Goal: Task Accomplishment & Management: Complete application form

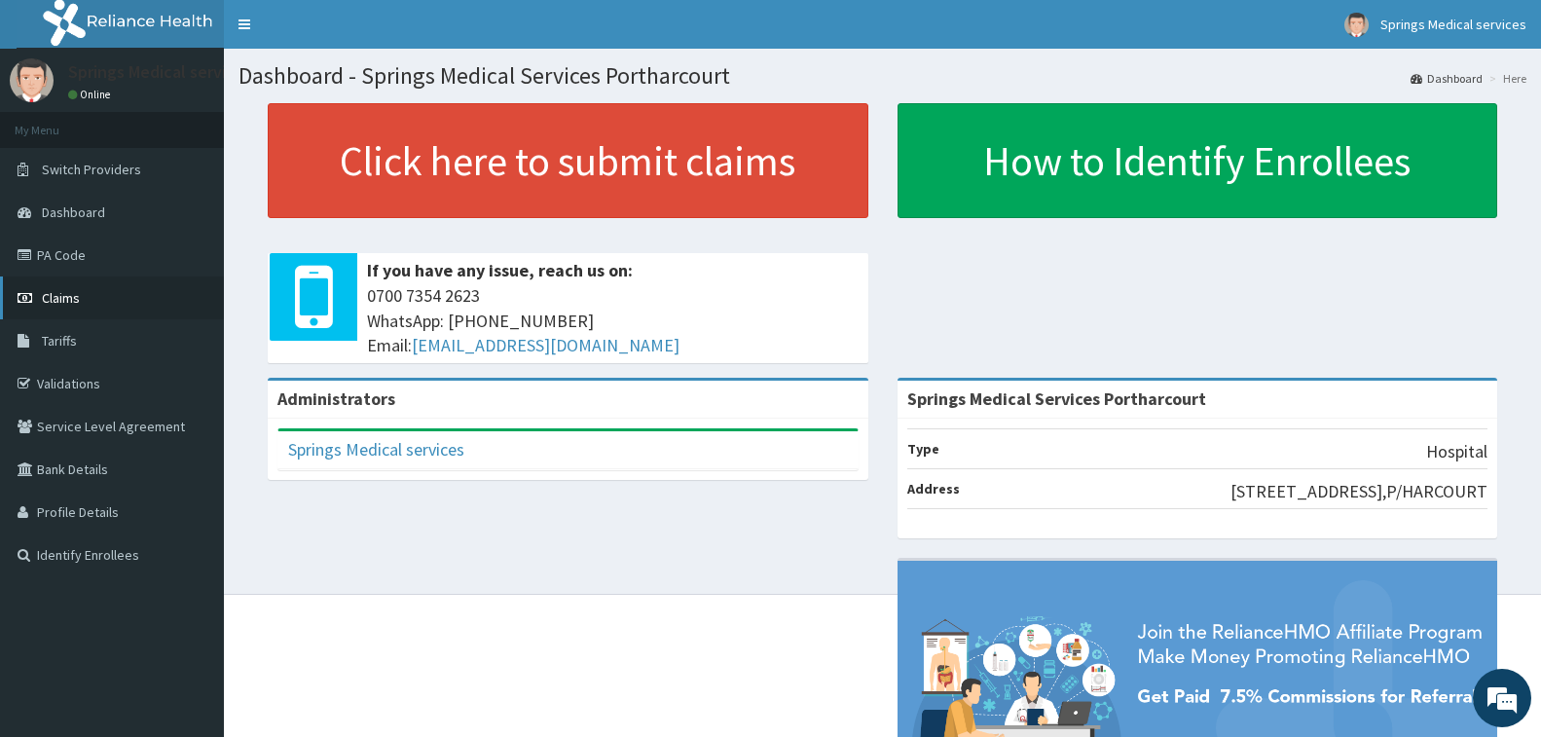
click at [67, 298] on span "Claims" at bounding box center [61, 298] width 38 height 18
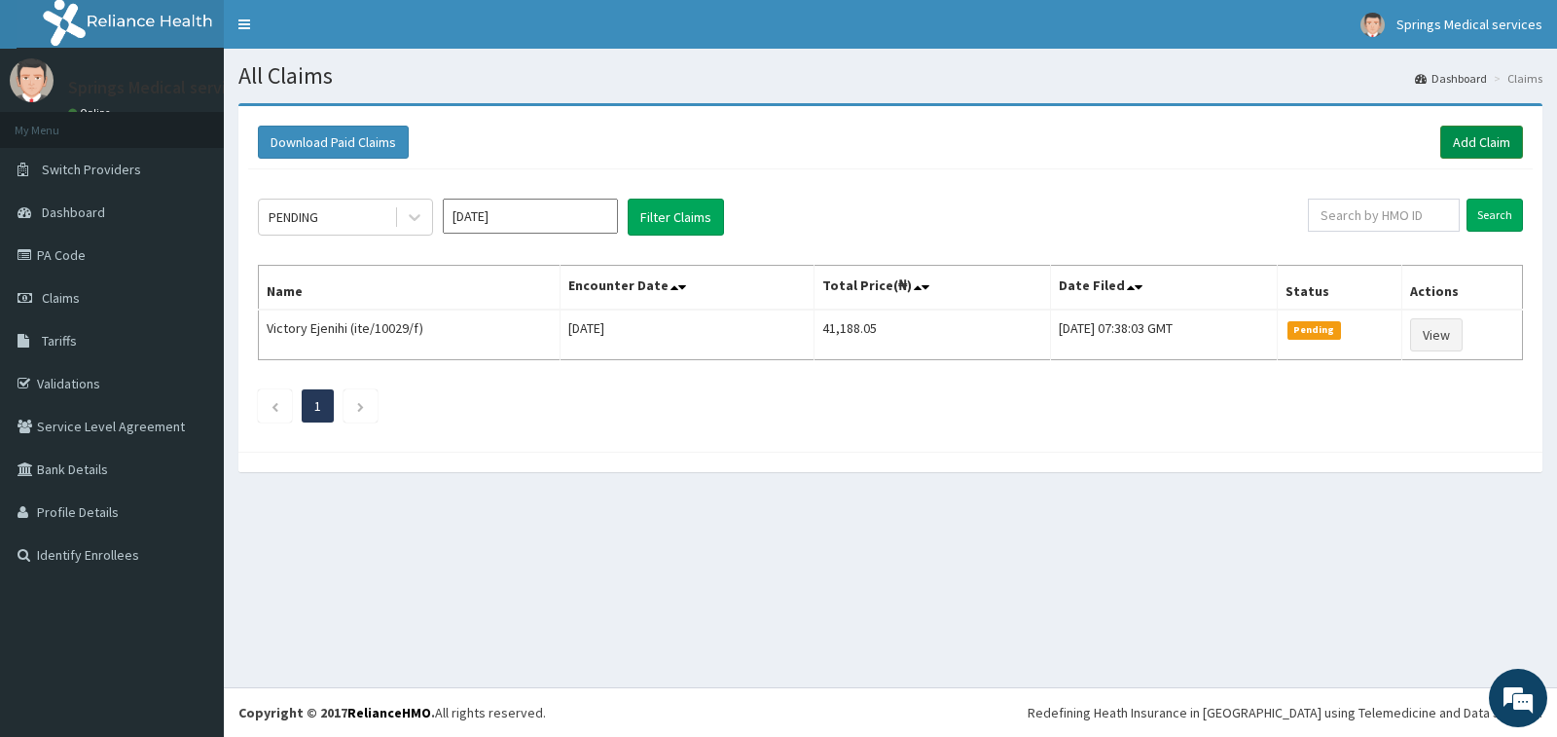
click at [1496, 143] on link "Add Claim" at bounding box center [1482, 142] width 83 height 33
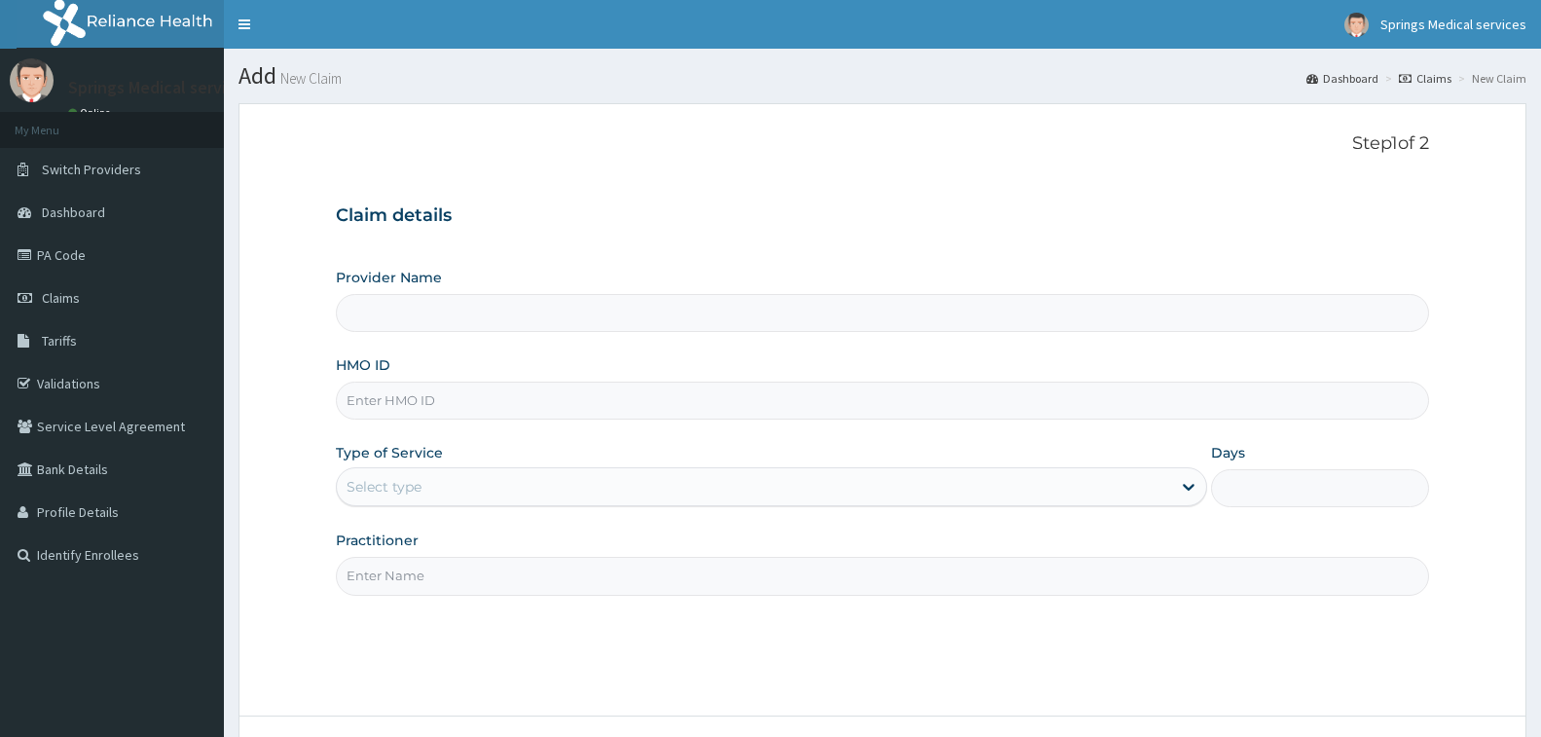
click at [392, 305] on input "Provider Name" at bounding box center [882, 313] width 1093 height 38
click at [392, 391] on input "HMO ID" at bounding box center [882, 401] width 1093 height 38
type input "Springs Medical Services Portharcourt"
paste input "HII/10101/A"
type input "HII/10101/A"
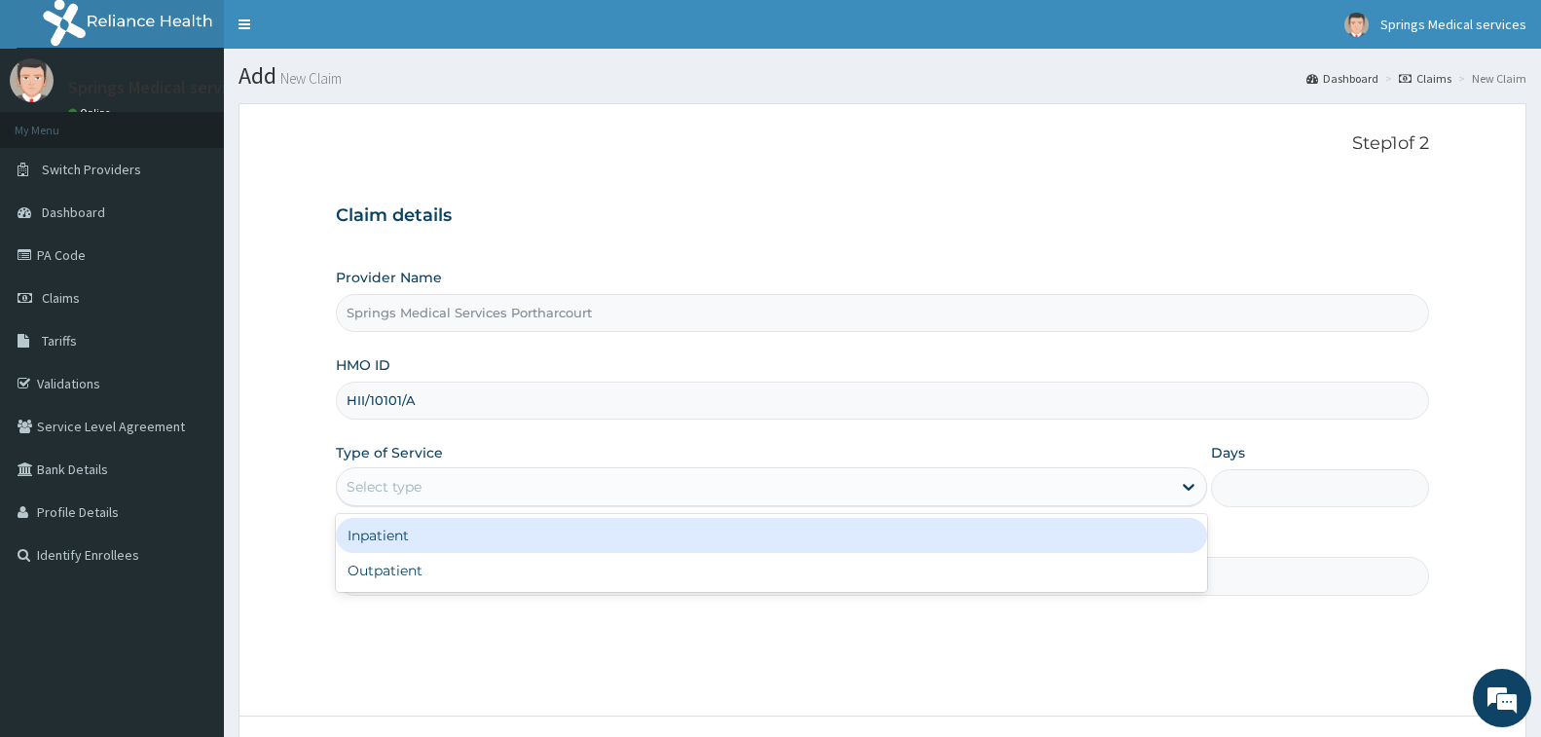
click at [440, 482] on div "Select type" at bounding box center [754, 486] width 834 height 31
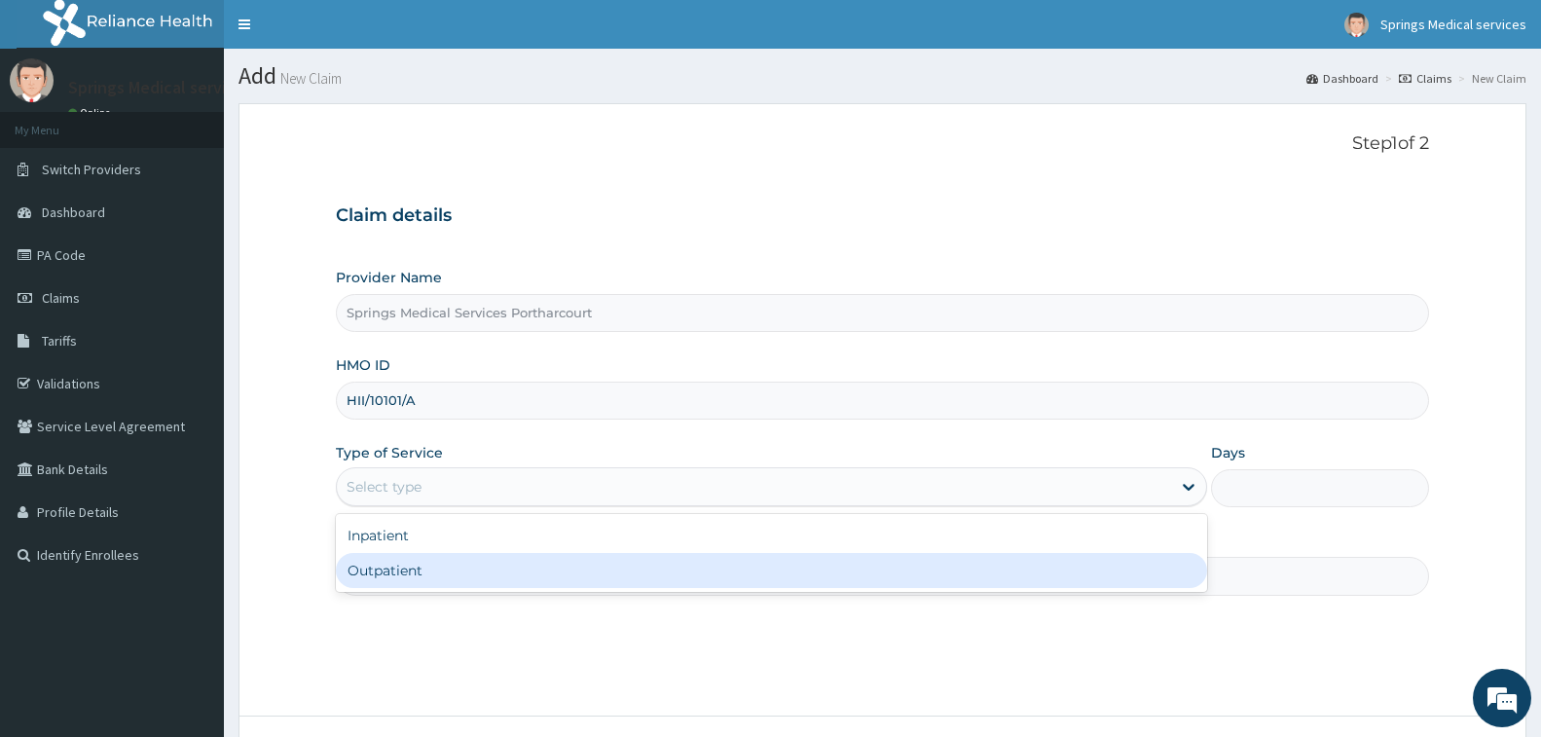
click at [416, 564] on div "Outpatient" at bounding box center [771, 570] width 871 height 35
type input "1"
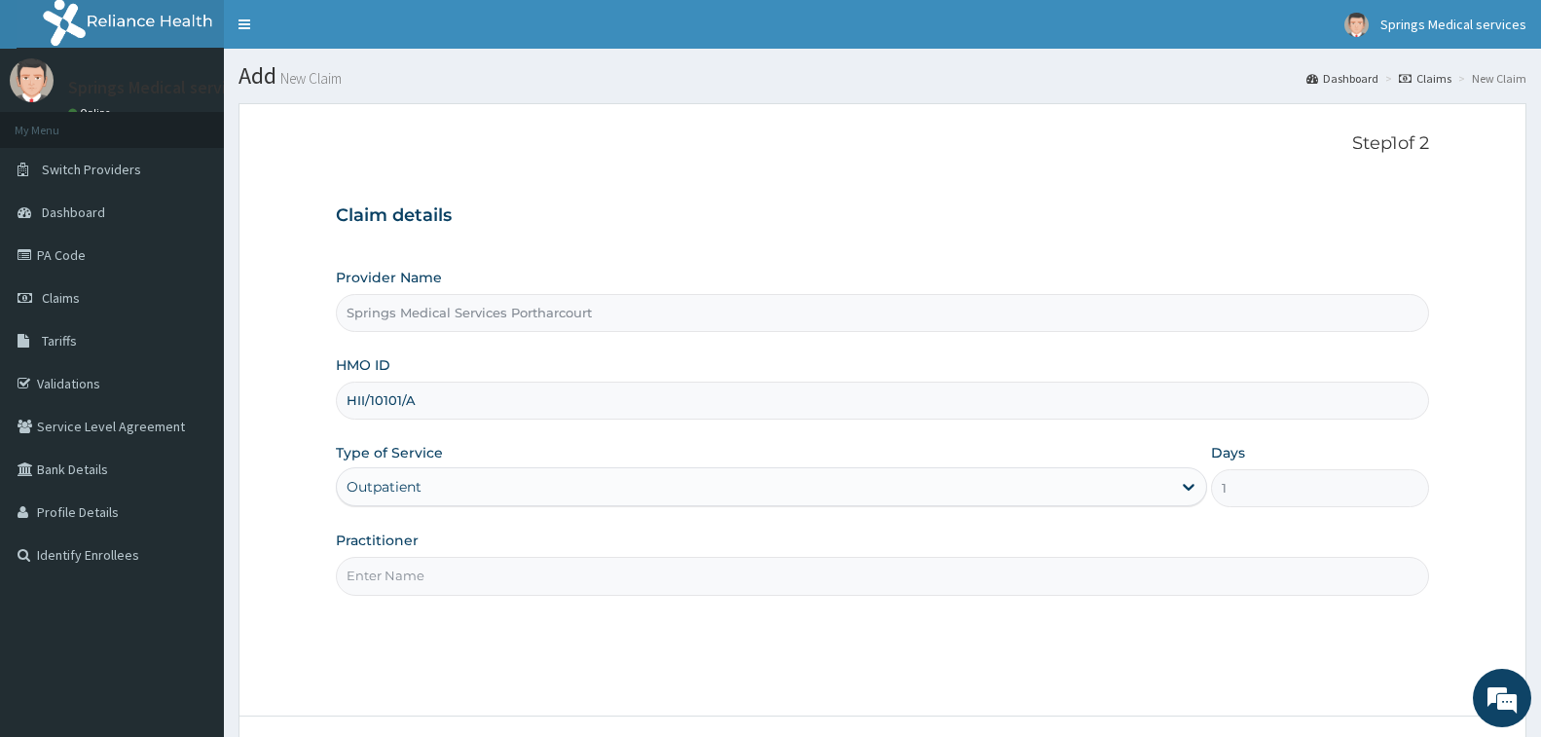
click at [449, 592] on input "Practitioner" at bounding box center [882, 576] width 1093 height 38
type input "DR NWIDOH"
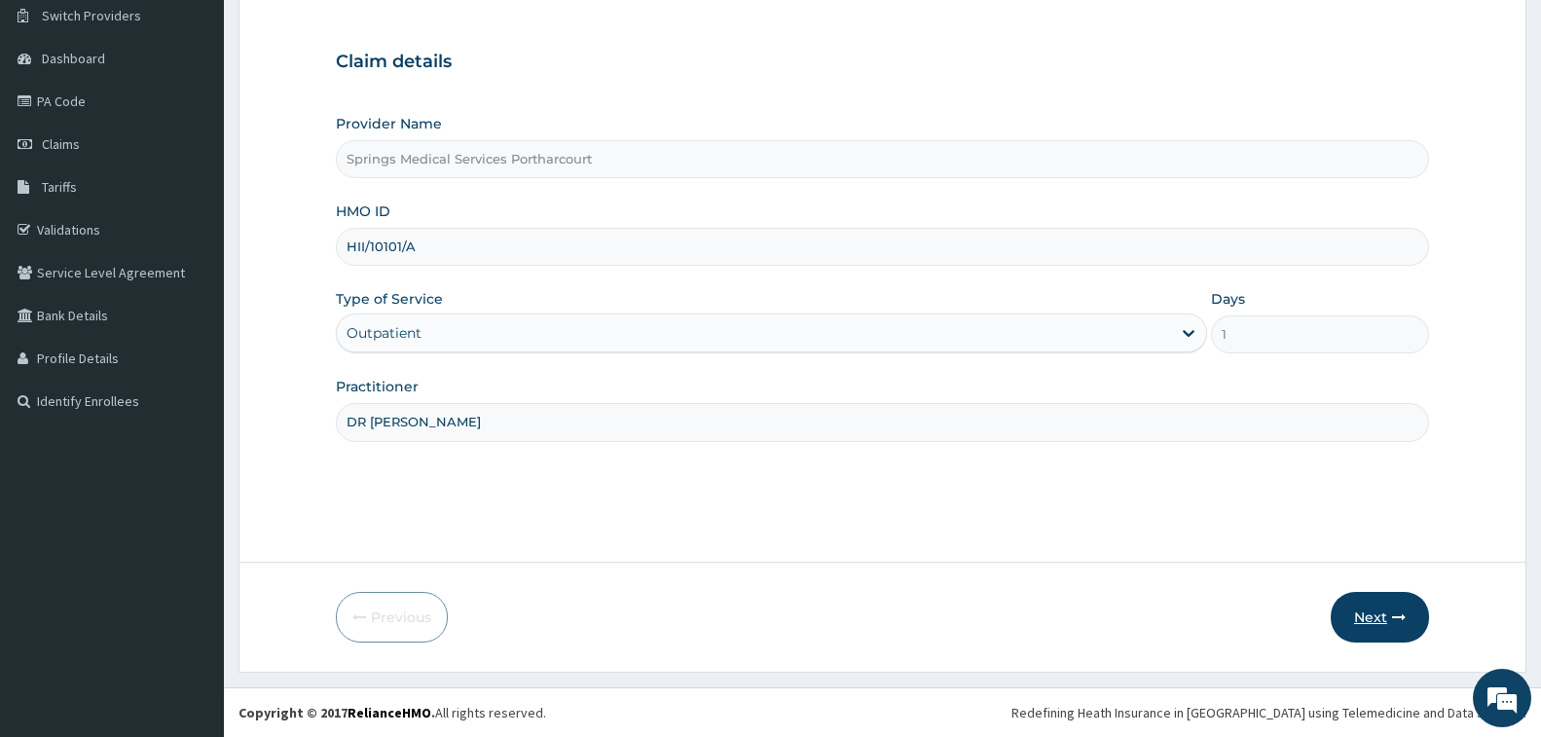
click at [1364, 607] on button "Next" at bounding box center [1380, 617] width 98 height 51
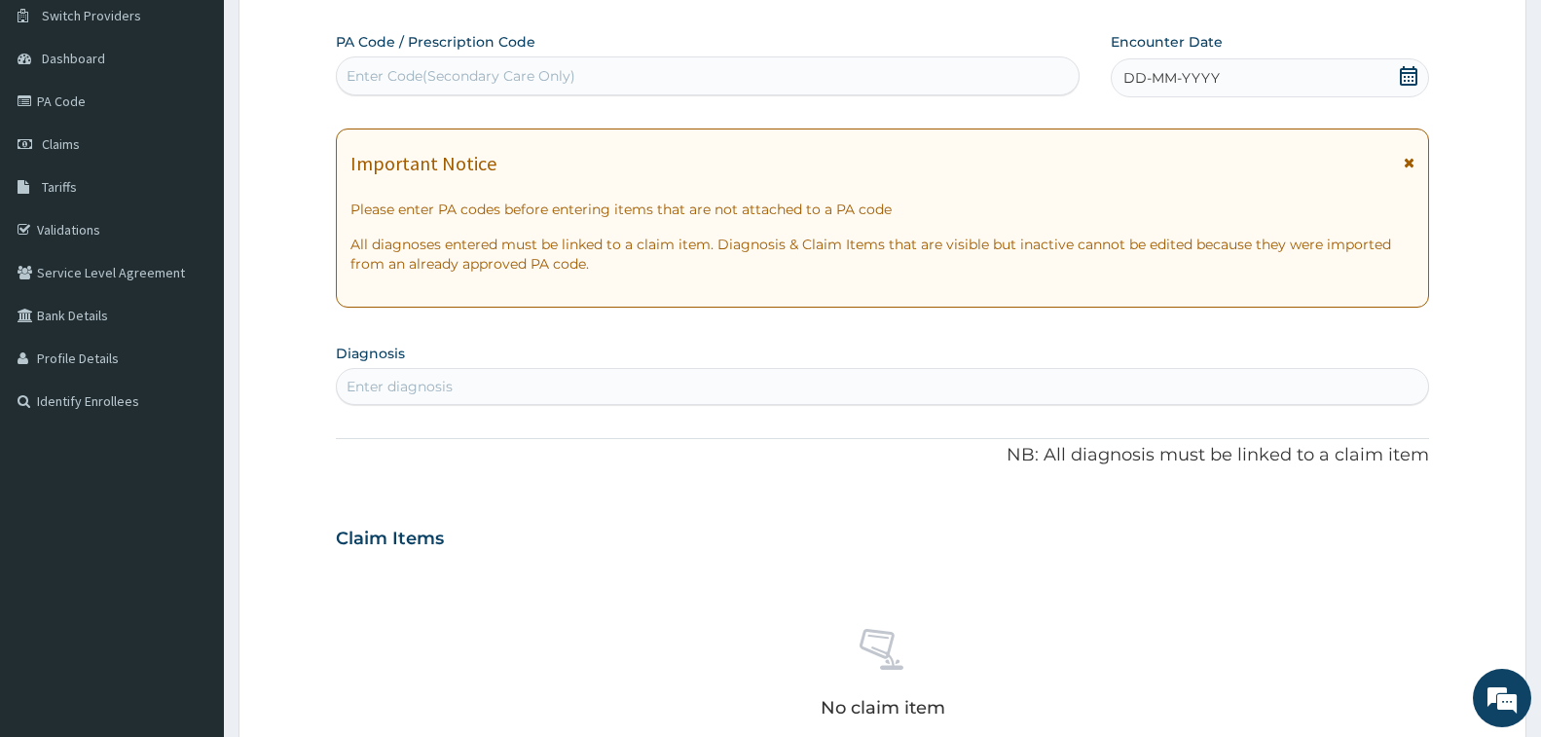
click at [1402, 75] on icon at bounding box center [1408, 75] width 19 height 19
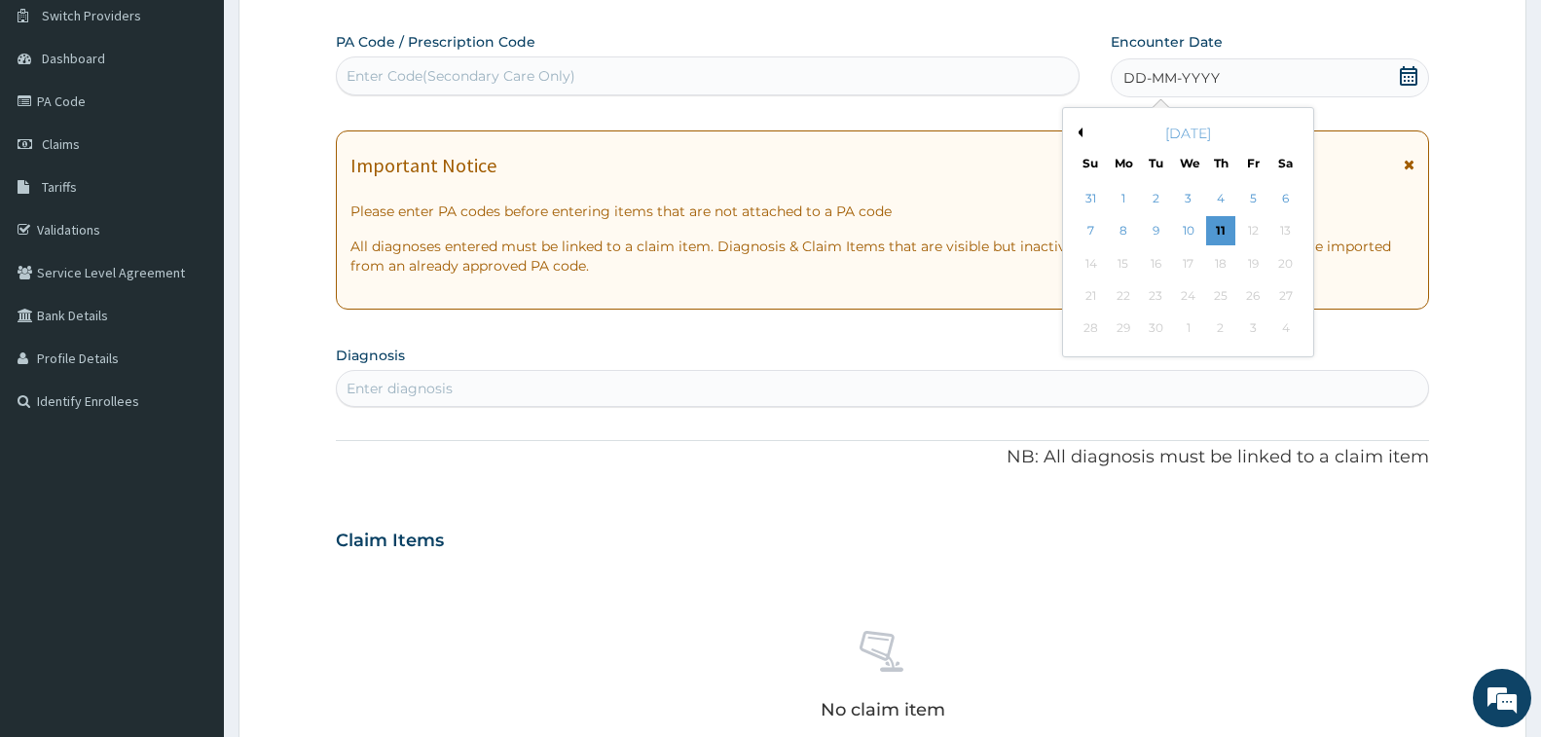
click at [1084, 132] on div "[DATE]" at bounding box center [1188, 133] width 235 height 19
click at [1080, 132] on button "Previous Month" at bounding box center [1078, 133] width 10 height 10
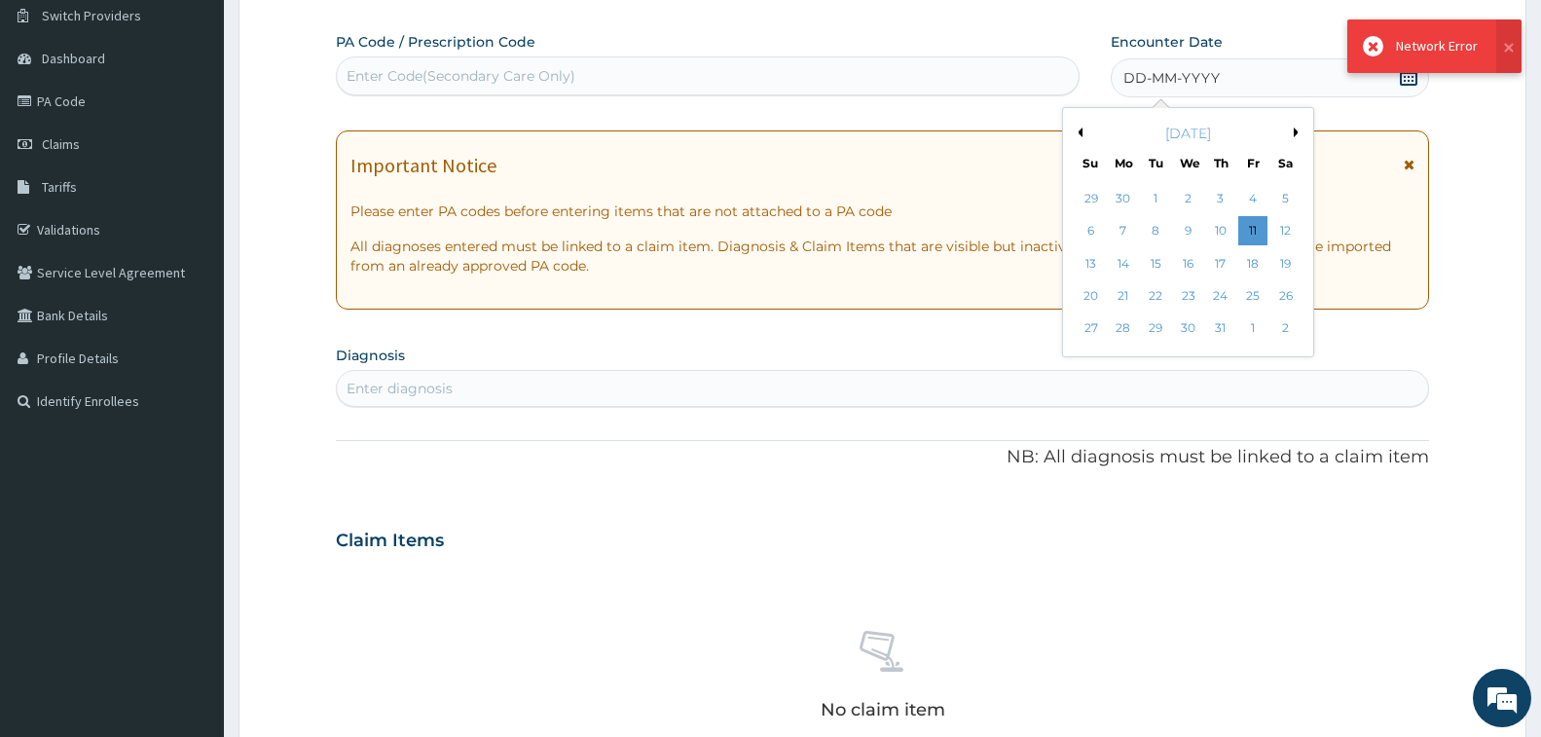
click at [1248, 199] on div "4" at bounding box center [1252, 198] width 29 height 29
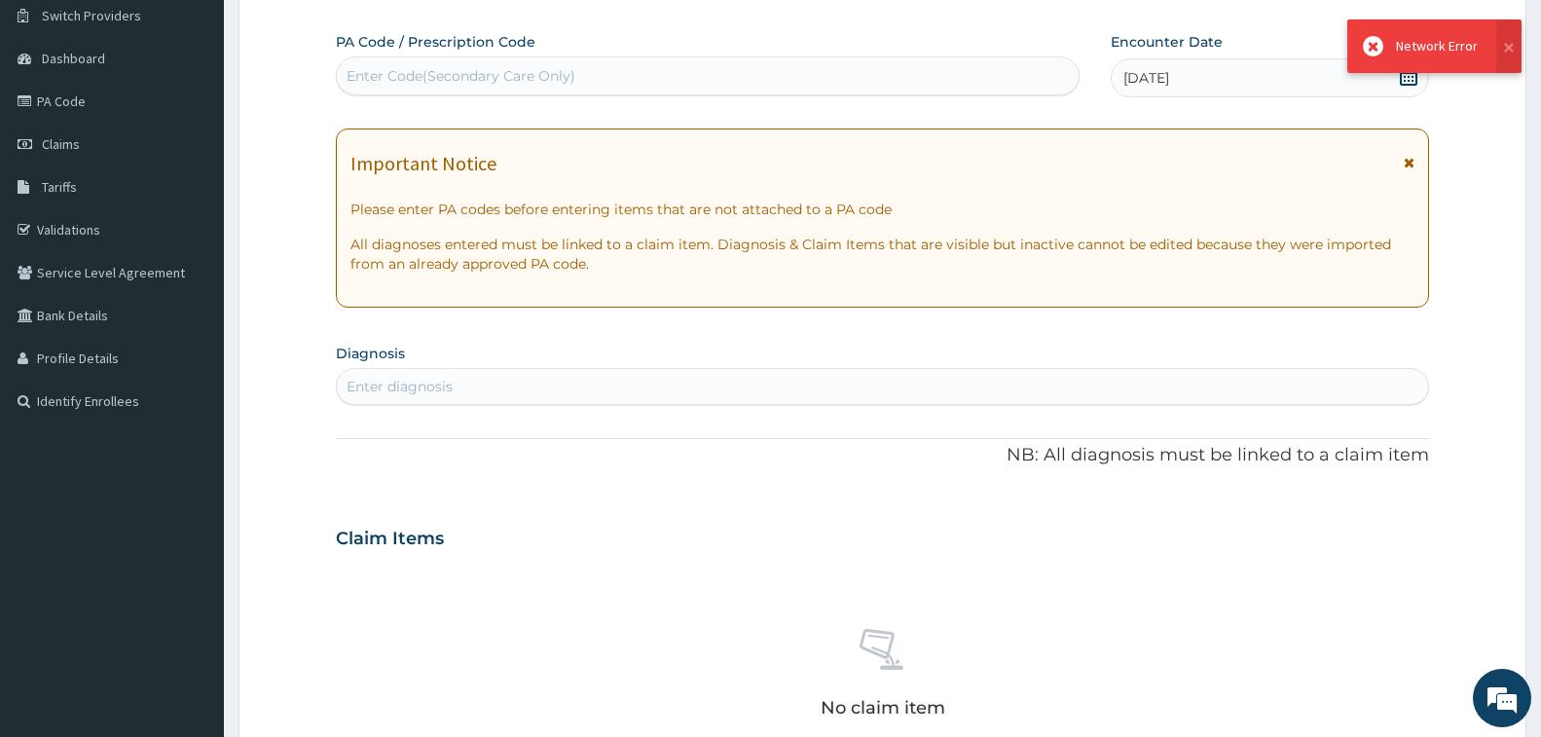
click at [448, 404] on div "Enter diagnosis" at bounding box center [882, 386] width 1093 height 37
click at [424, 394] on div "Enter diagnosis" at bounding box center [400, 386] width 106 height 19
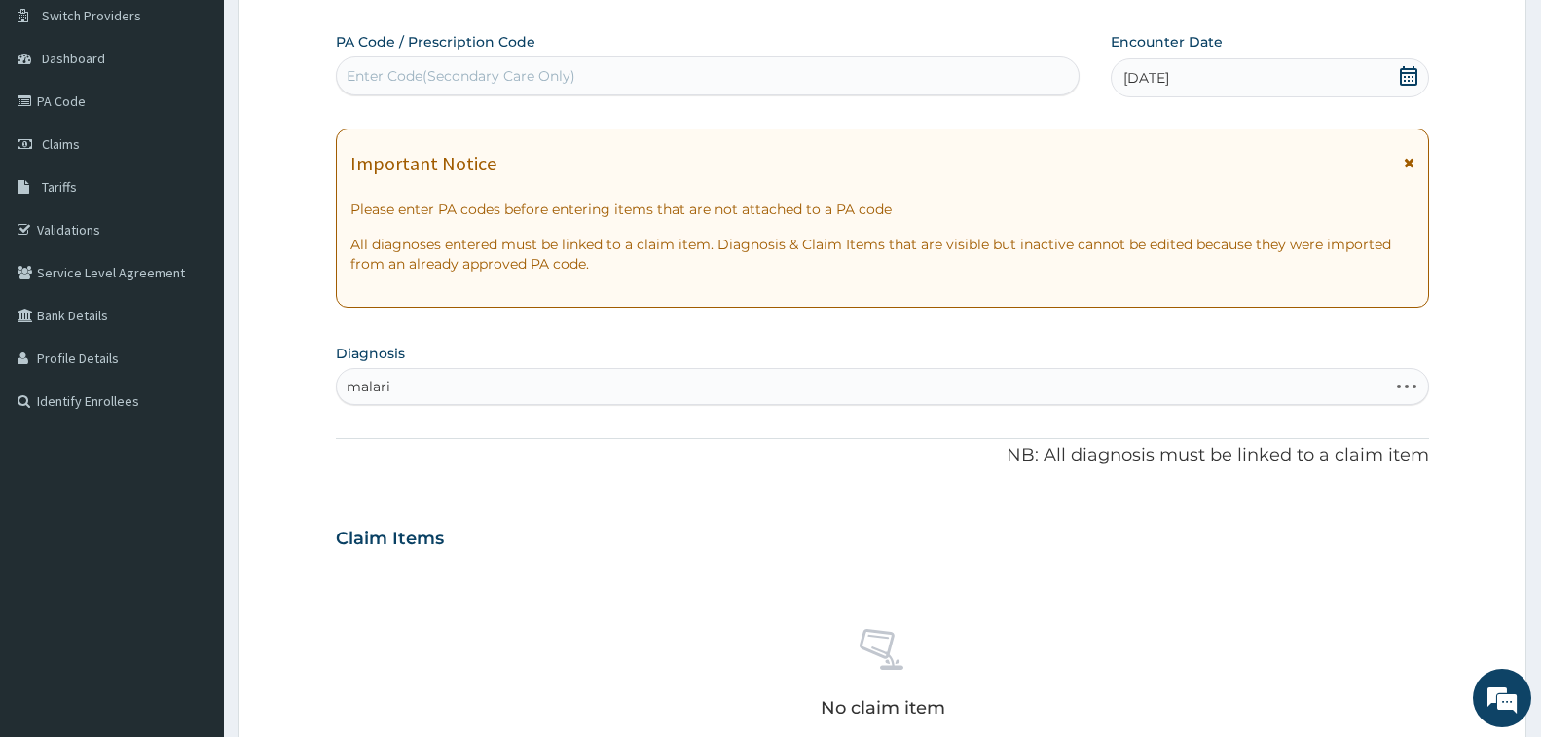
click at [389, 378] on input "malari" at bounding box center [370, 386] width 46 height 19
drag, startPoint x: 407, startPoint y: 386, endPoint x: 340, endPoint y: 389, distance: 67.2
click at [315, 387] on form "Step 2 of 2 PA Code / Prescription Code Enter Code(Secondary Care Only) Encount…" at bounding box center [882, 564] width 1288 height 1230
type input "malari"
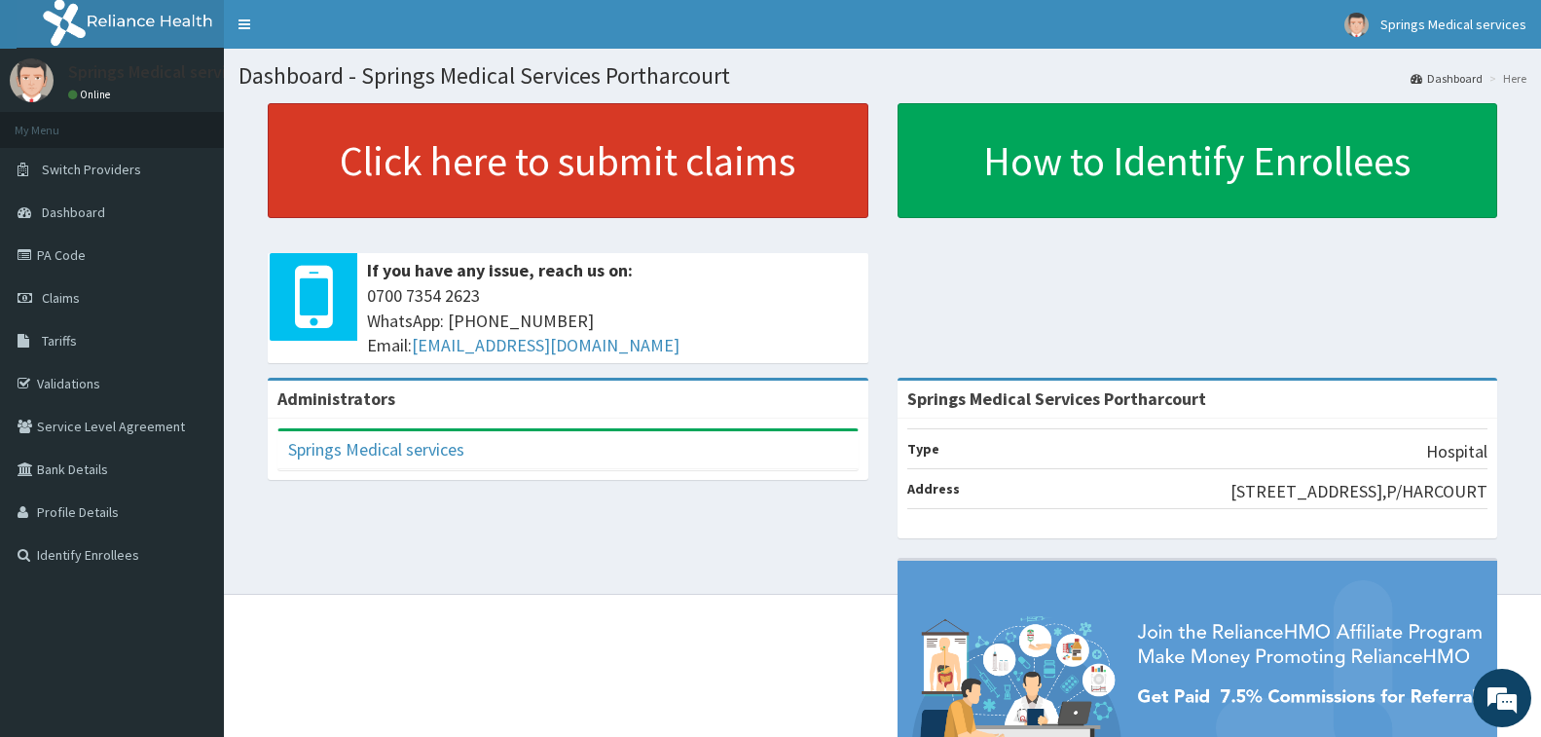
click at [462, 170] on link "Click here to submit claims" at bounding box center [568, 160] width 601 height 115
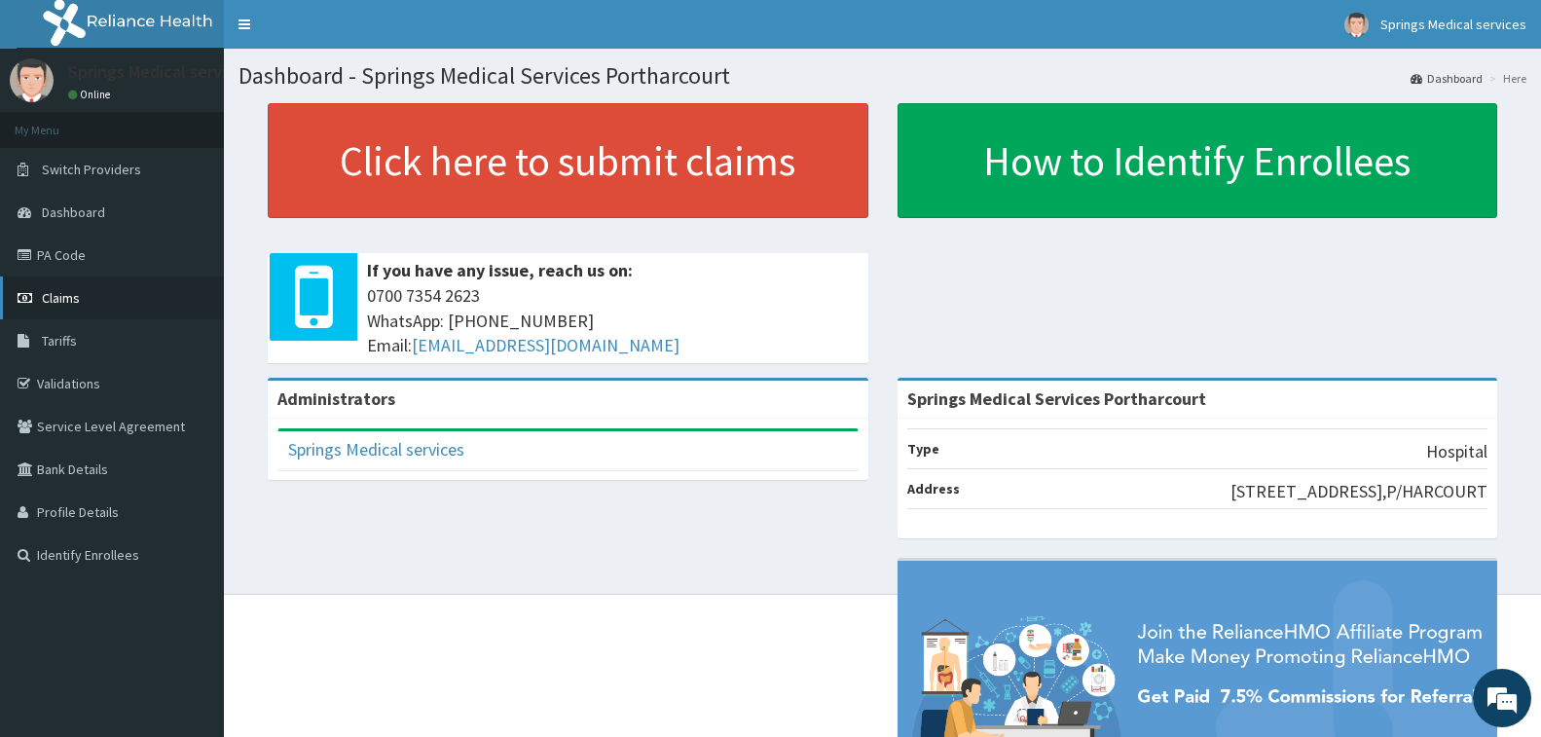
click at [69, 298] on span "Claims" at bounding box center [61, 298] width 38 height 18
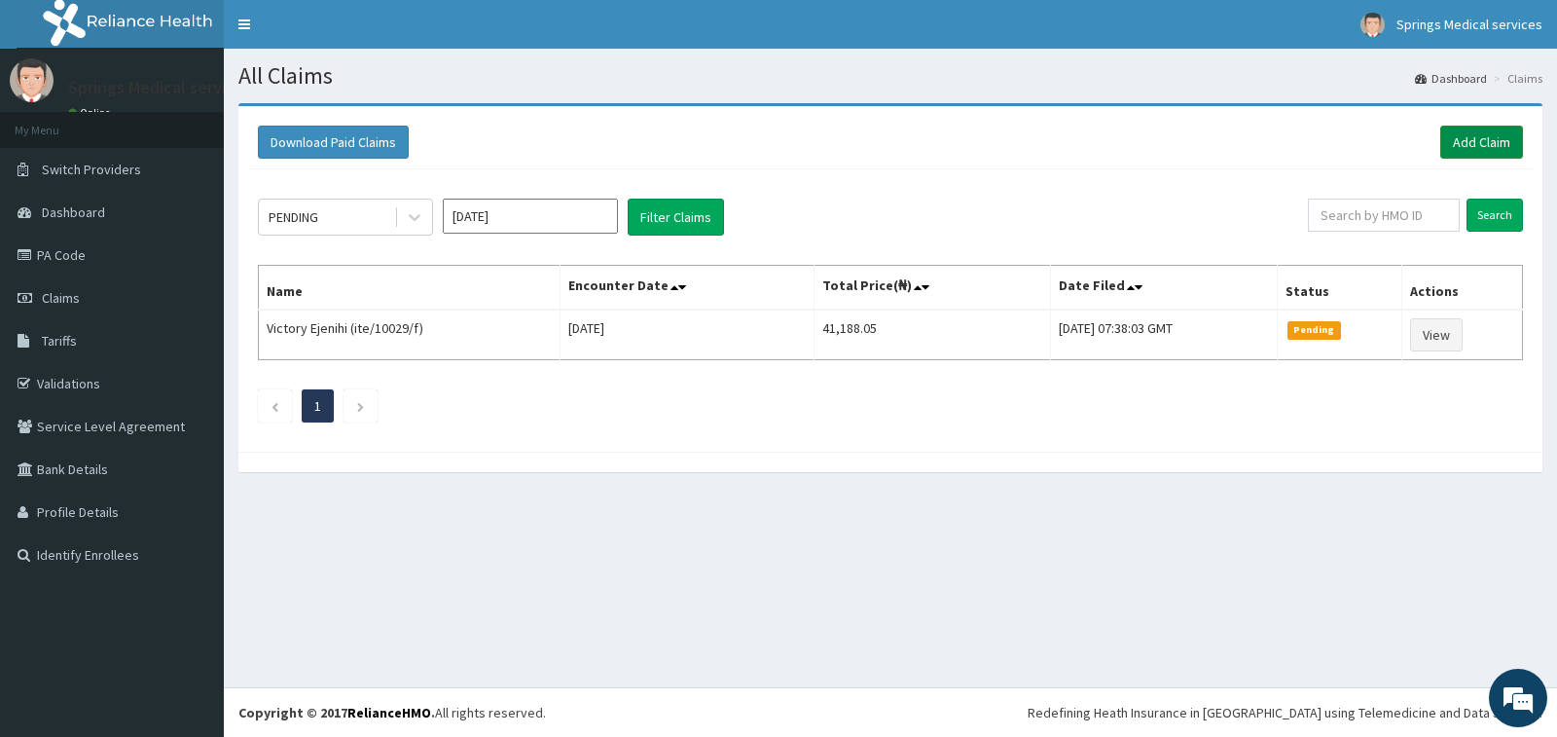
click at [1474, 144] on link "Add Claim" at bounding box center [1482, 142] width 83 height 33
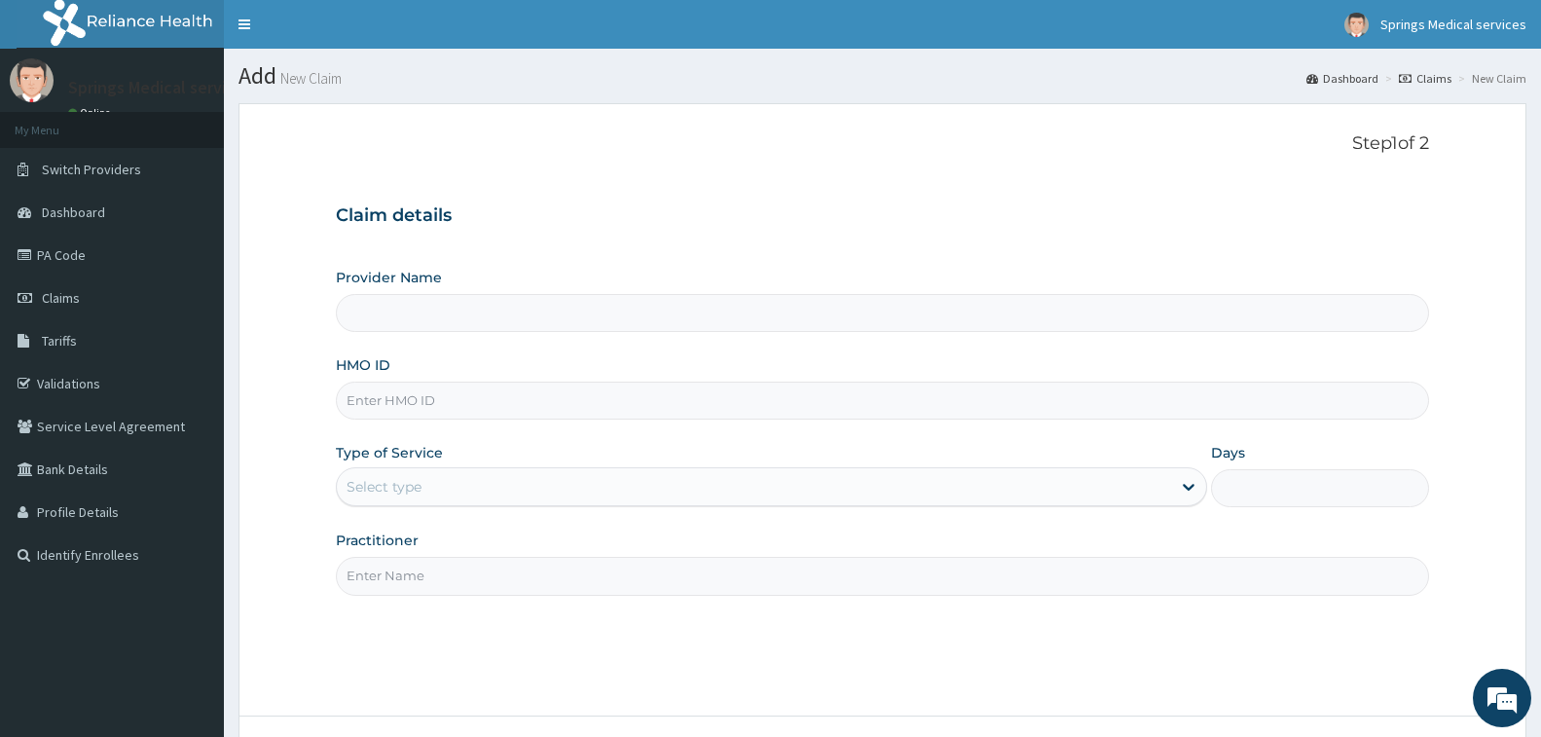
type input "Springs Medical Services Portharcourt"
paste input "HII/10101/A"
type input "HII/10101/A"
click at [463, 479] on div "Select type" at bounding box center [754, 486] width 834 height 31
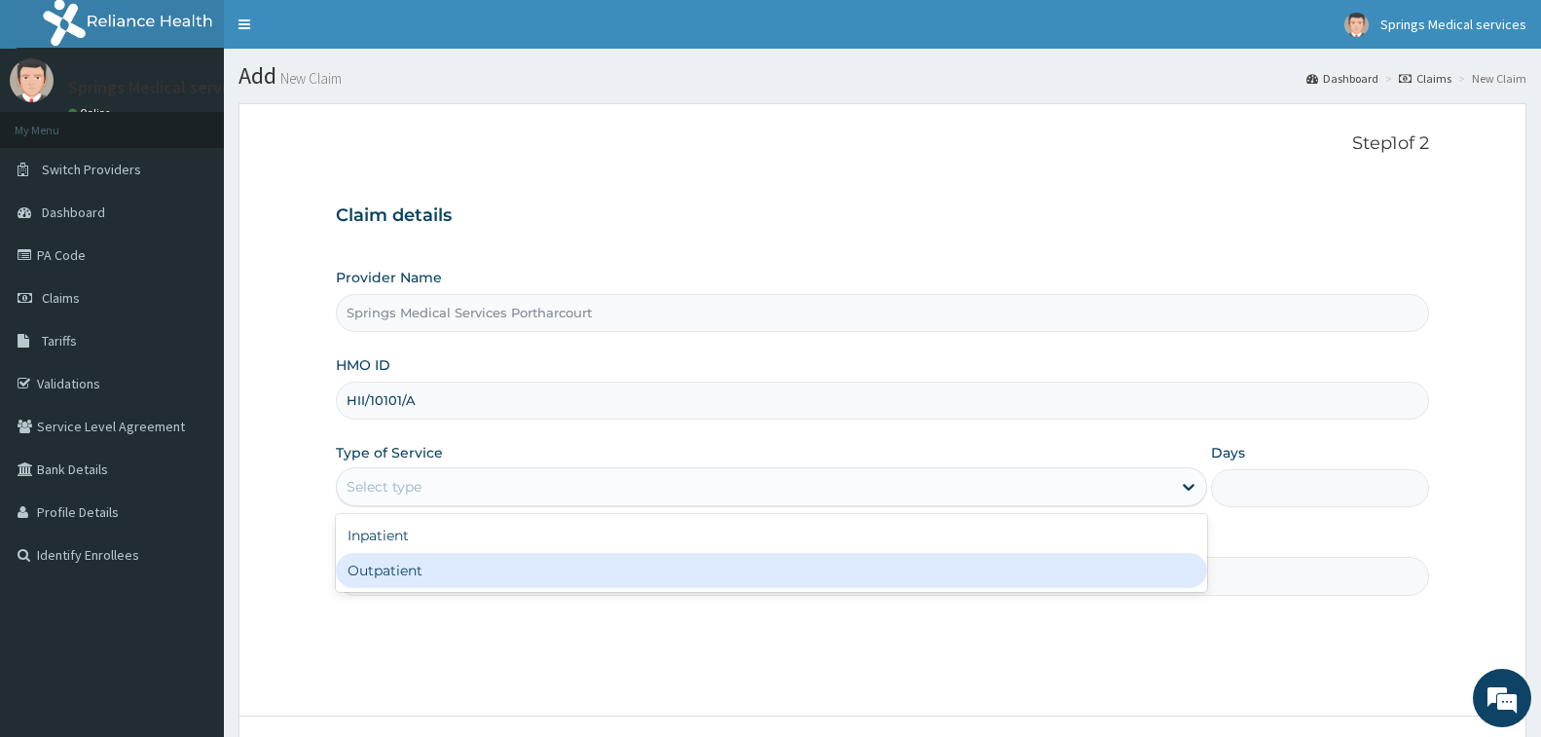
click at [410, 570] on div "Outpatient" at bounding box center [771, 570] width 871 height 35
type input "1"
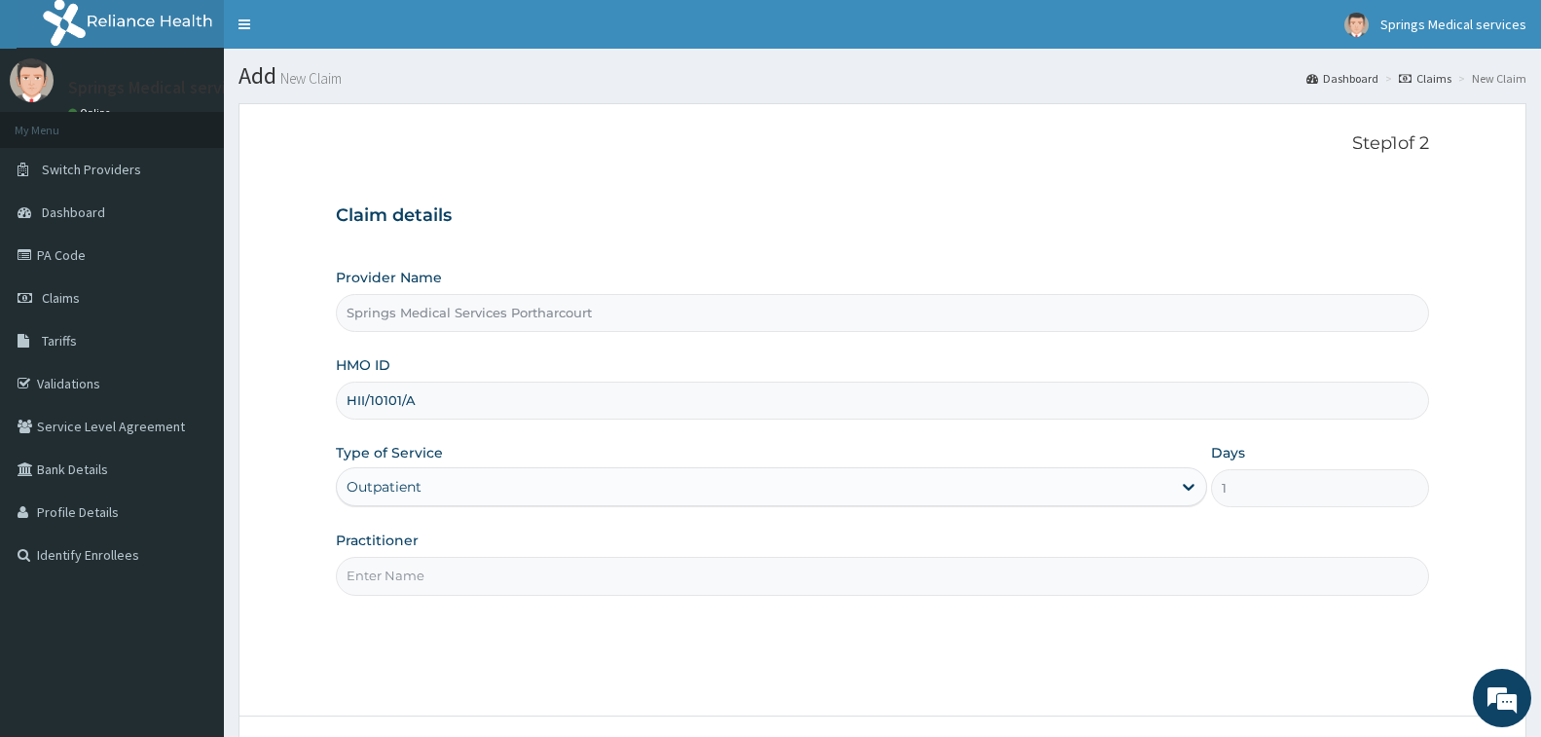
click at [418, 568] on input "Practitioner" at bounding box center [882, 576] width 1093 height 38
type input "DR. [PERSON_NAME]"
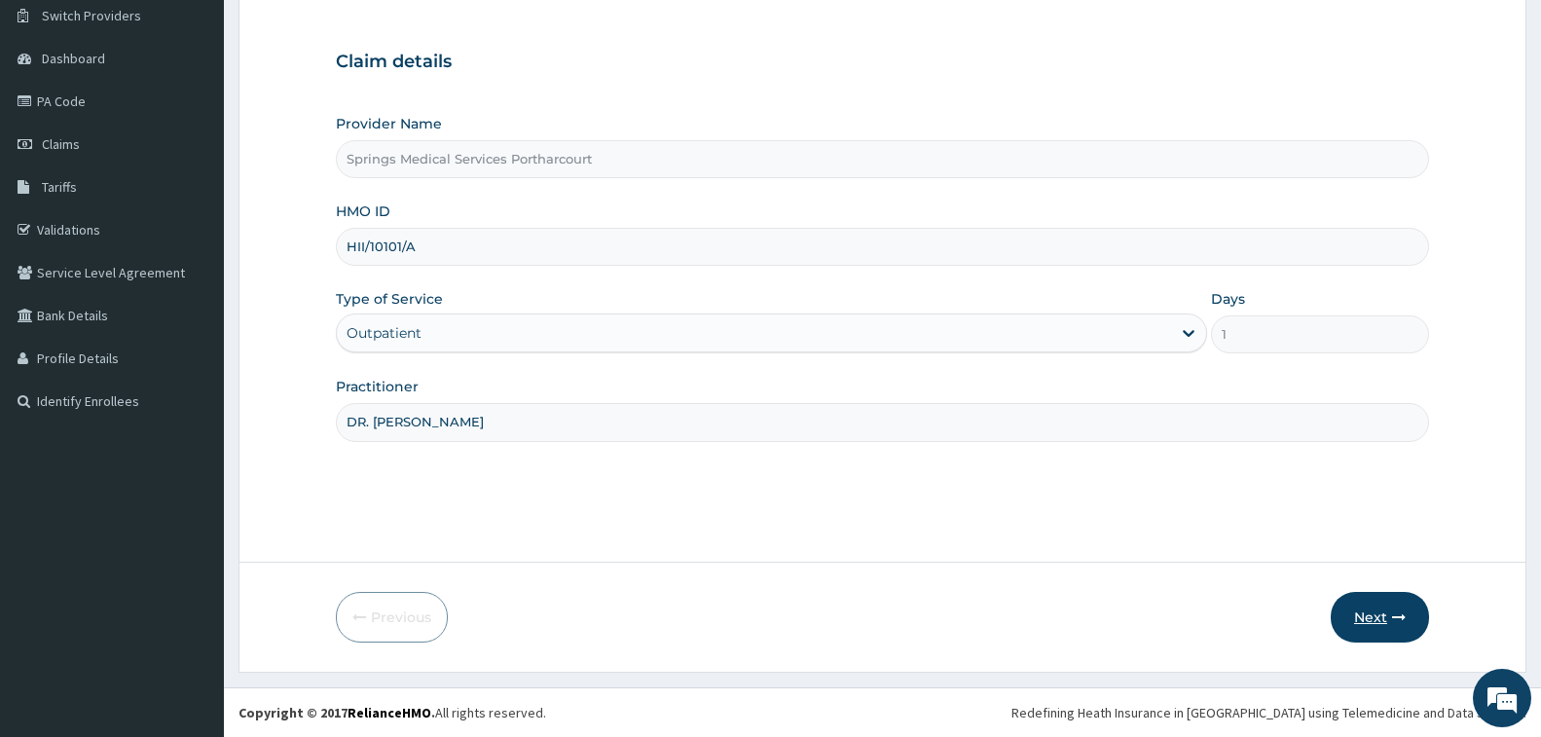
click at [1359, 613] on button "Next" at bounding box center [1380, 617] width 98 height 51
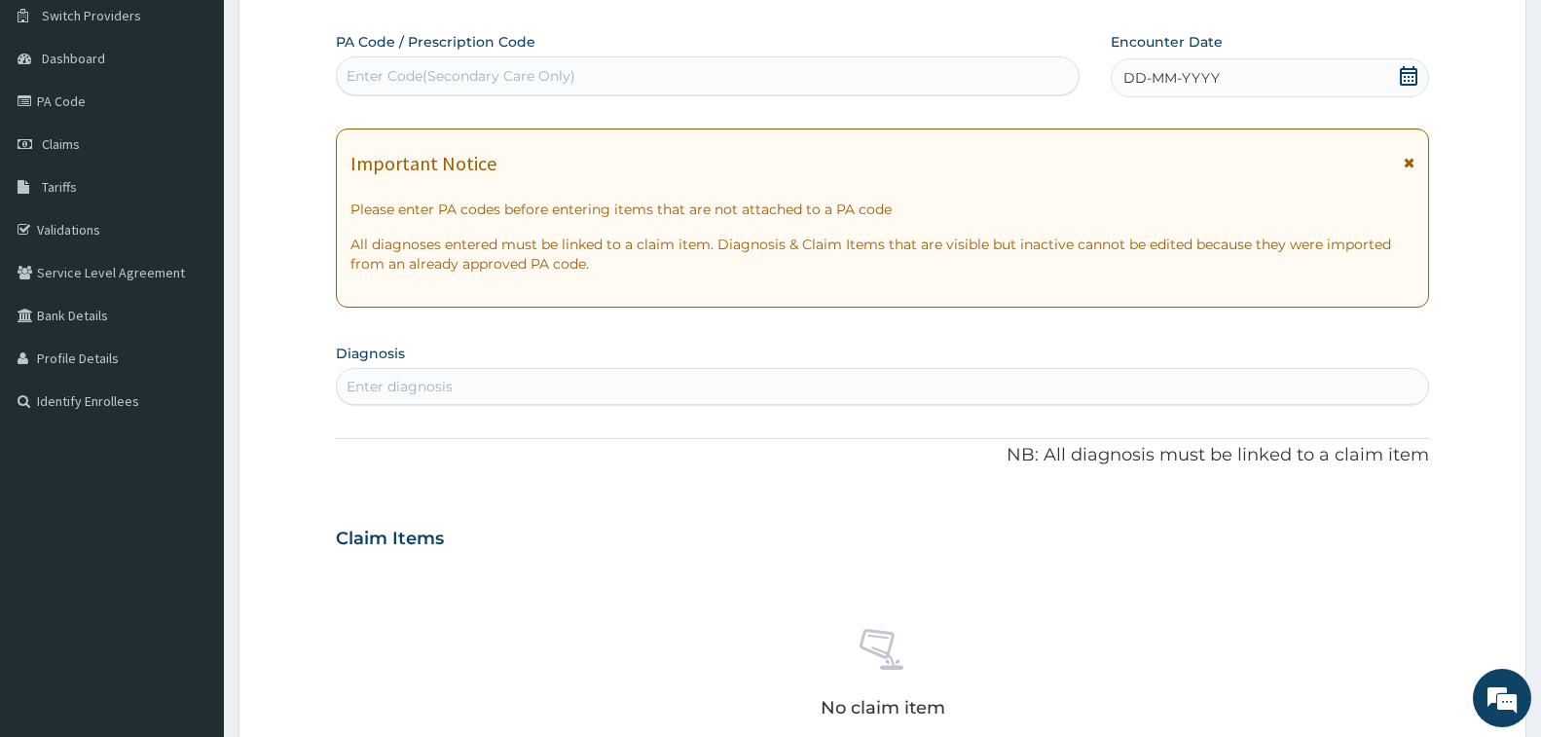
click at [1407, 78] on icon at bounding box center [1408, 75] width 19 height 19
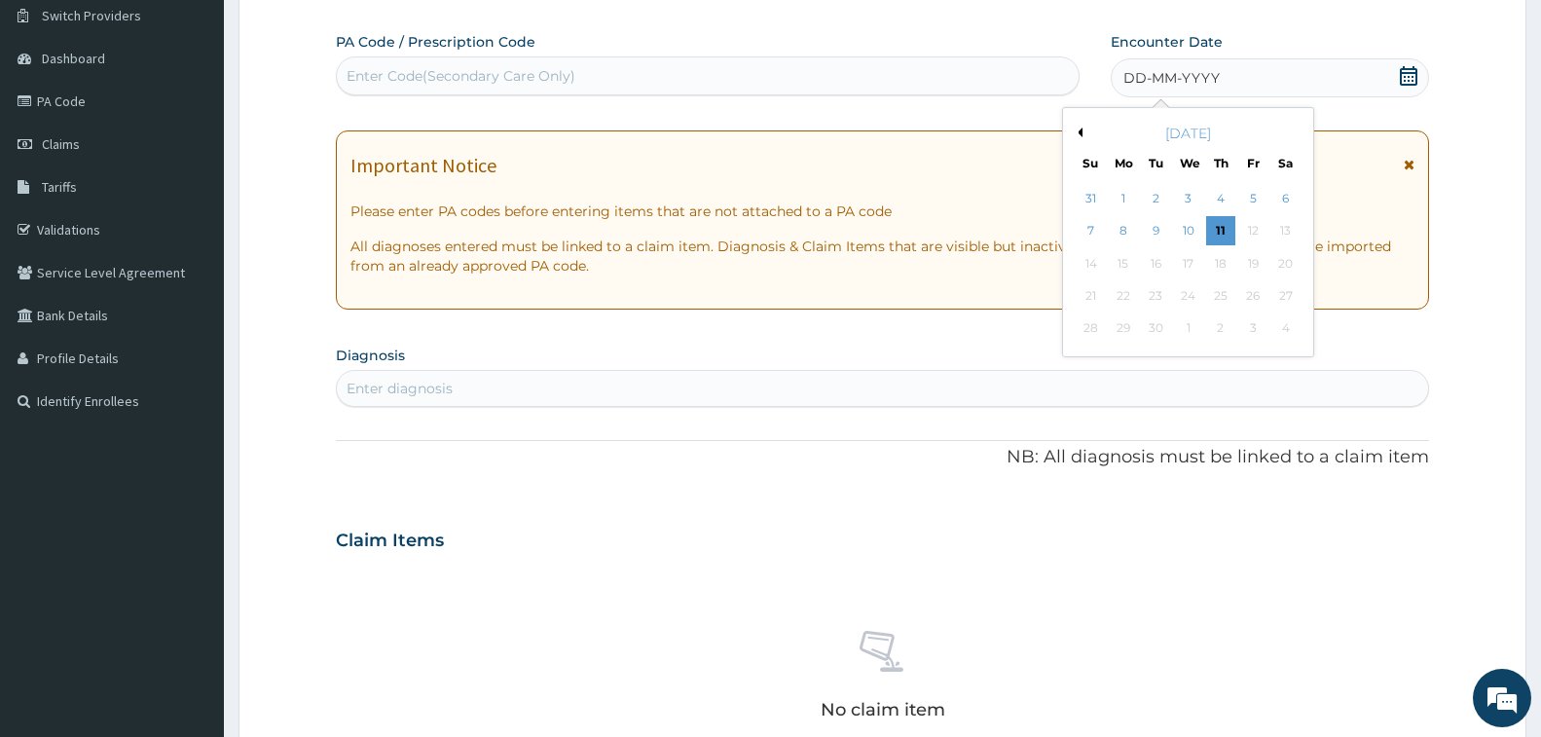
click at [1078, 126] on div "September 2025" at bounding box center [1188, 133] width 235 height 19
click at [1078, 131] on button "Previous Month" at bounding box center [1078, 133] width 10 height 10
click at [1080, 132] on button "Previous Month" at bounding box center [1078, 133] width 10 height 10
click at [1255, 201] on div "4" at bounding box center [1252, 198] width 29 height 29
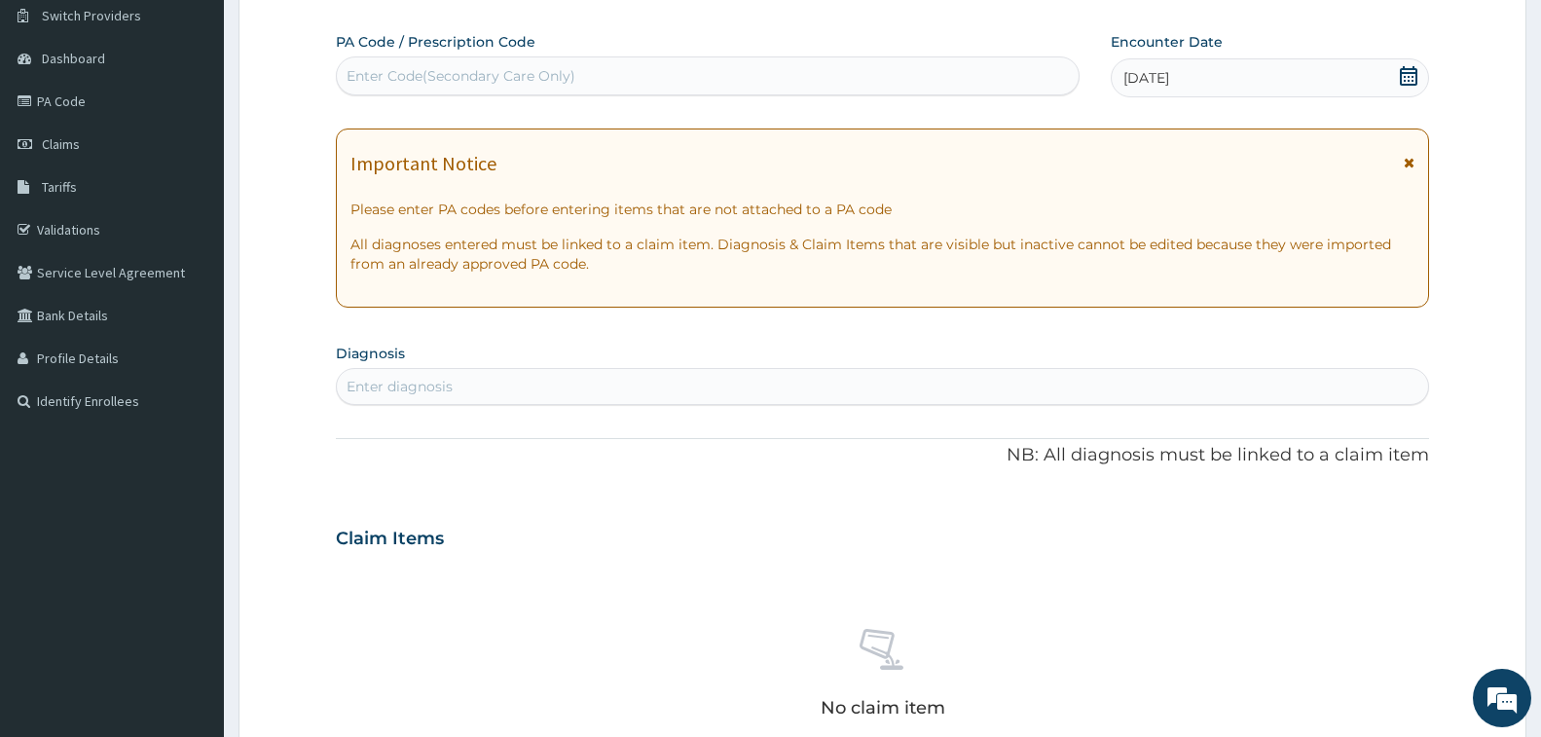
click at [417, 389] on div "Enter diagnosis" at bounding box center [400, 386] width 106 height 19
type input "[MEDICAL_DATA]"
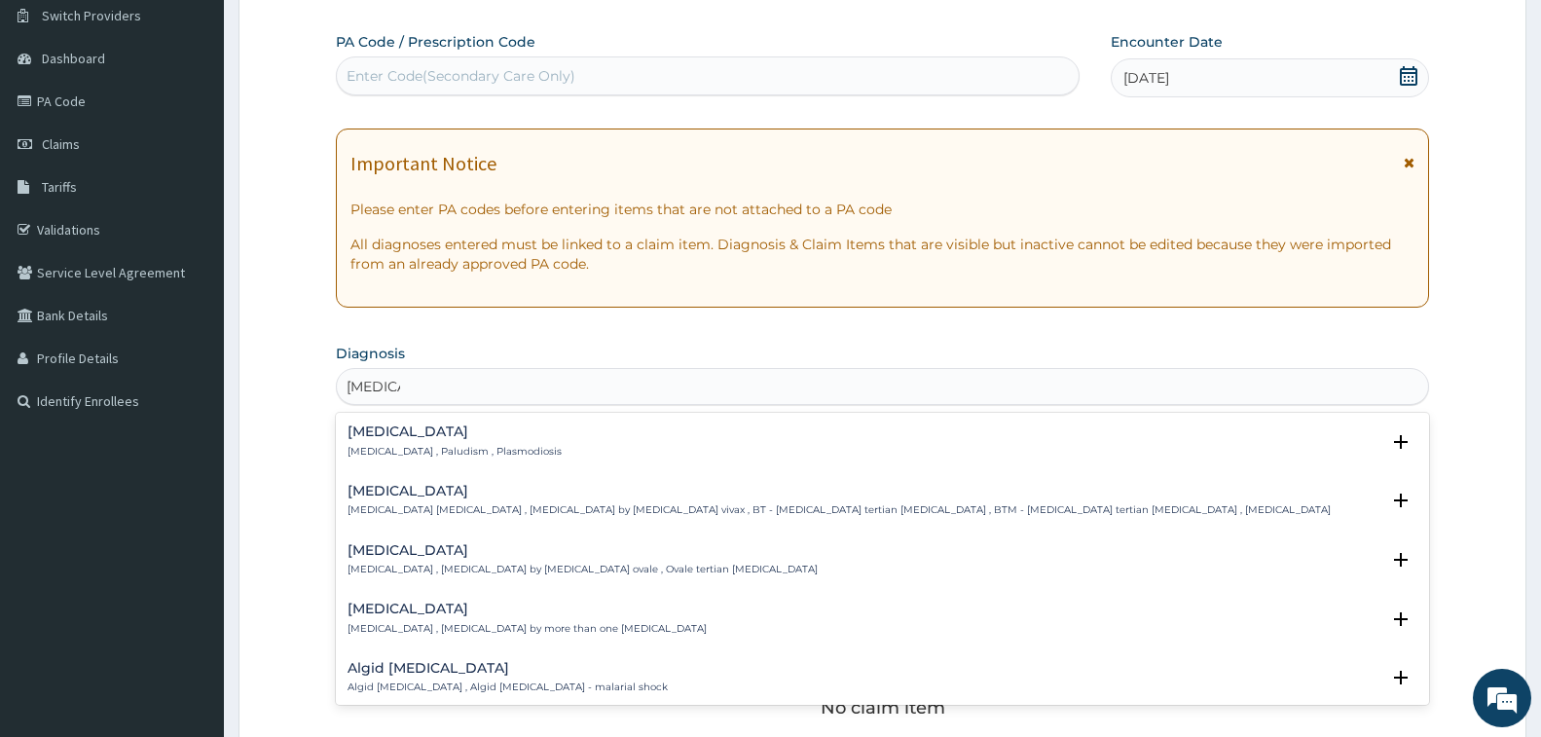
click at [400, 425] on h4 "[MEDICAL_DATA]" at bounding box center [455, 431] width 214 height 15
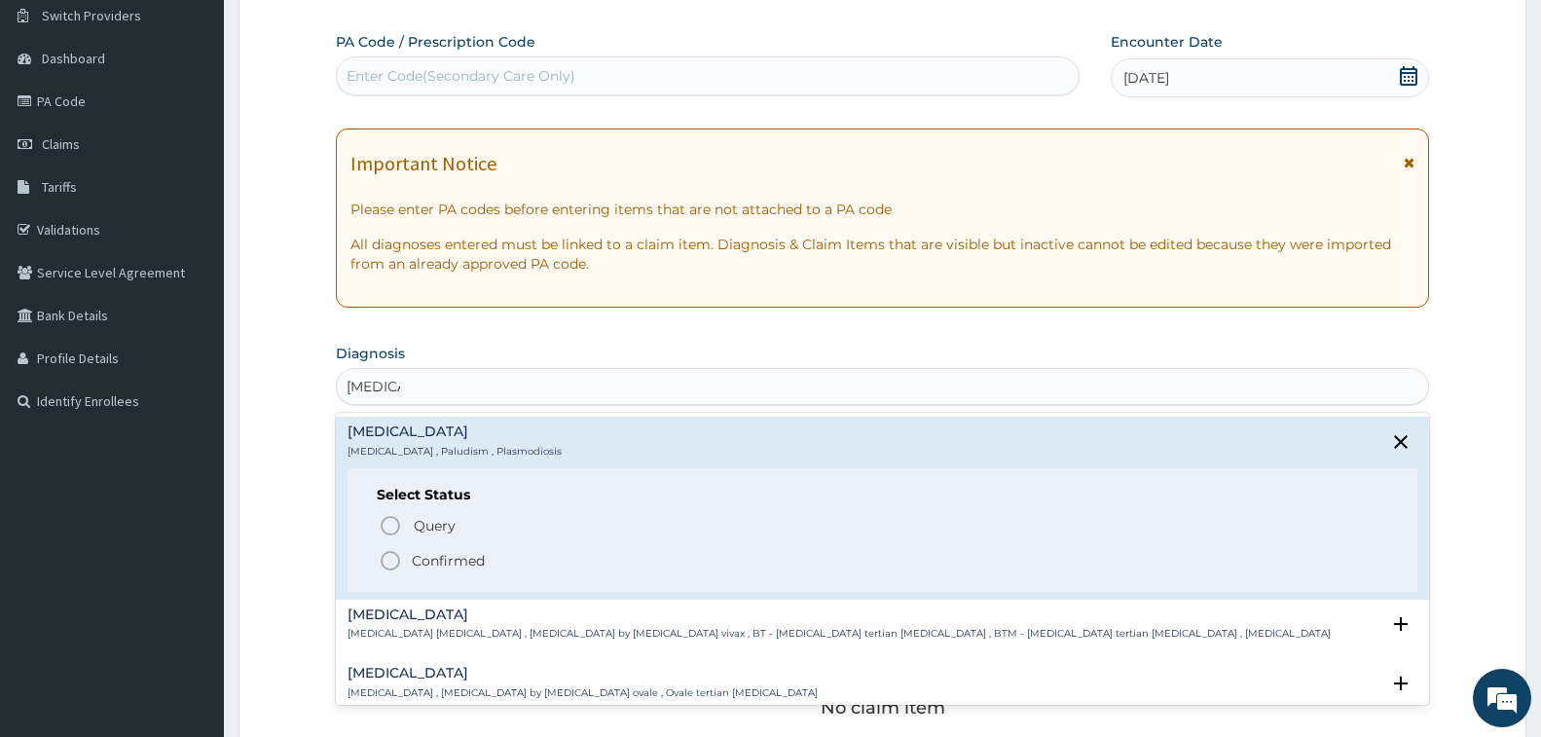
drag, startPoint x: 381, startPoint y: 558, endPoint x: 453, endPoint y: 512, distance: 85.3
click at [381, 558] on icon "status option filled" at bounding box center [390, 560] width 23 height 23
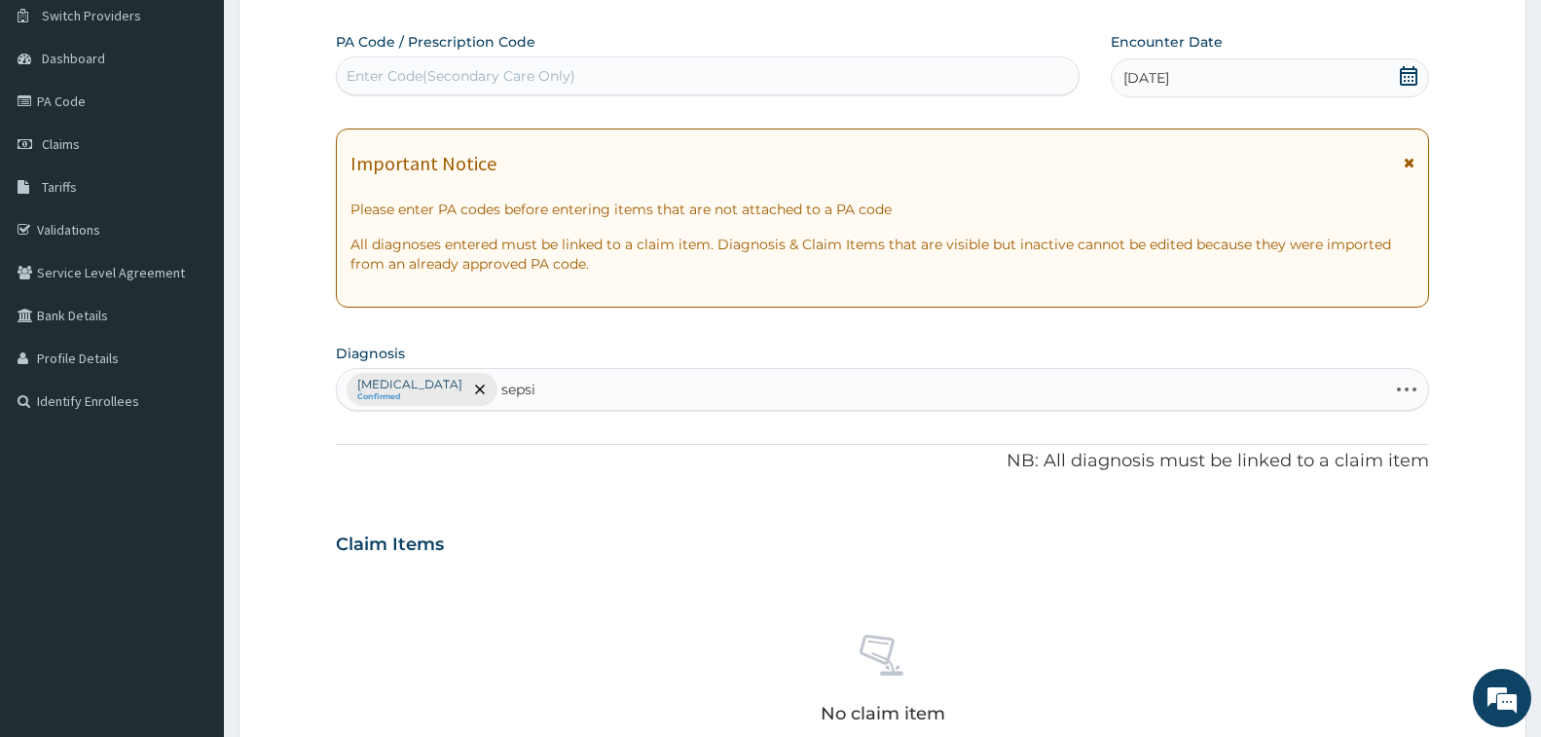
type input "sepsis"
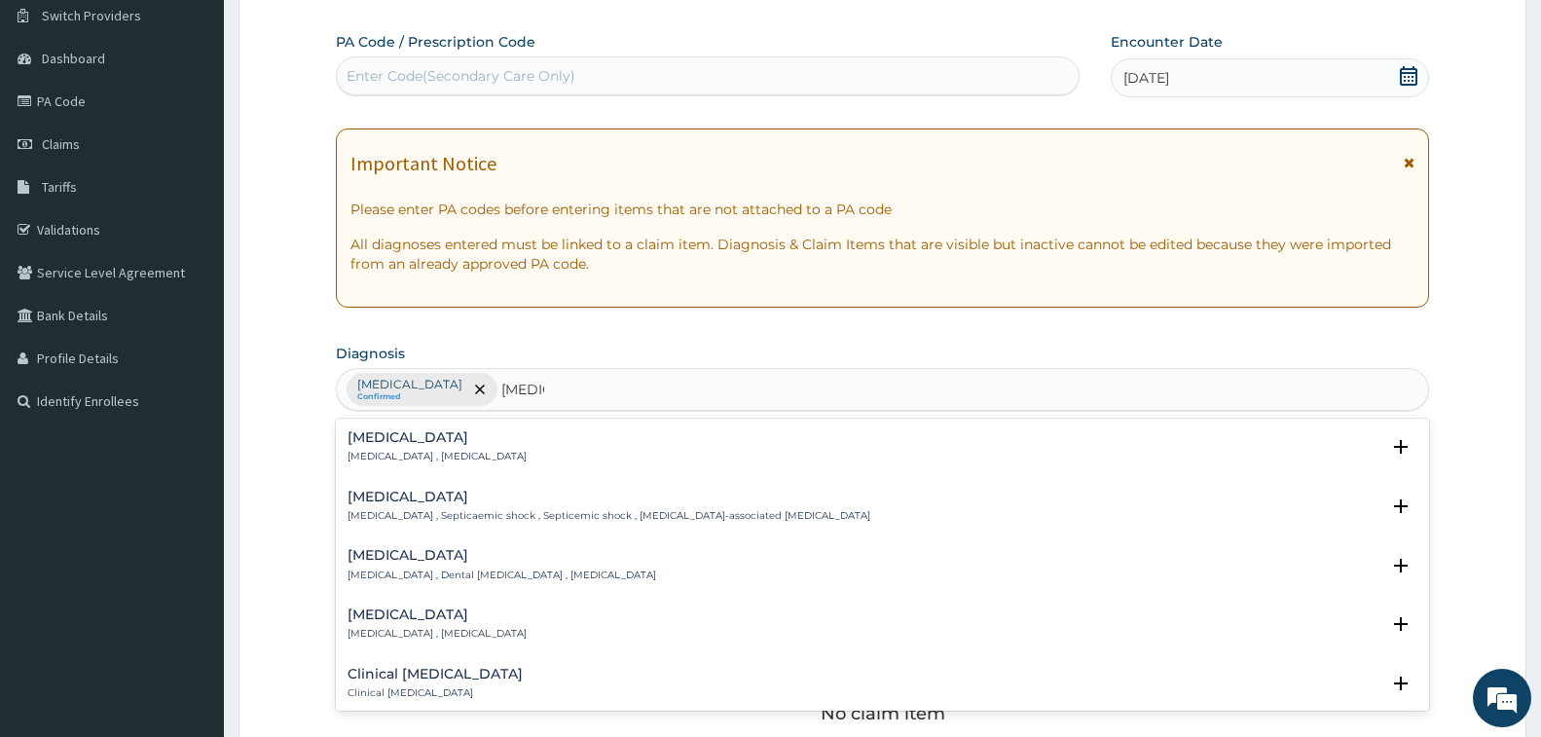
click at [414, 456] on p "Systemic infection , Sepsis" at bounding box center [437, 457] width 179 height 14
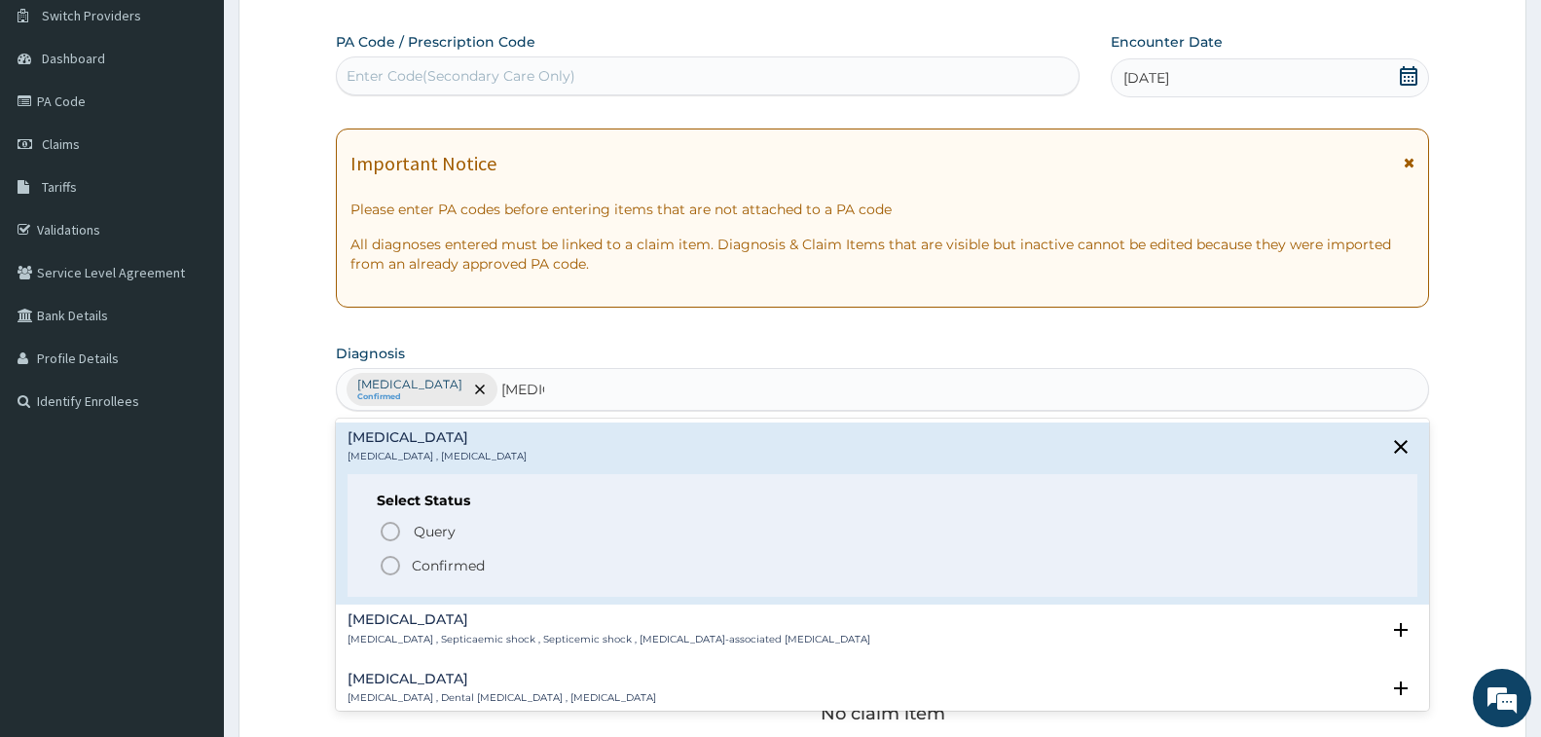
drag, startPoint x: 387, startPoint y: 567, endPoint x: 585, endPoint y: 482, distance: 215.4
click at [387, 567] on icon "status option filled" at bounding box center [390, 565] width 23 height 23
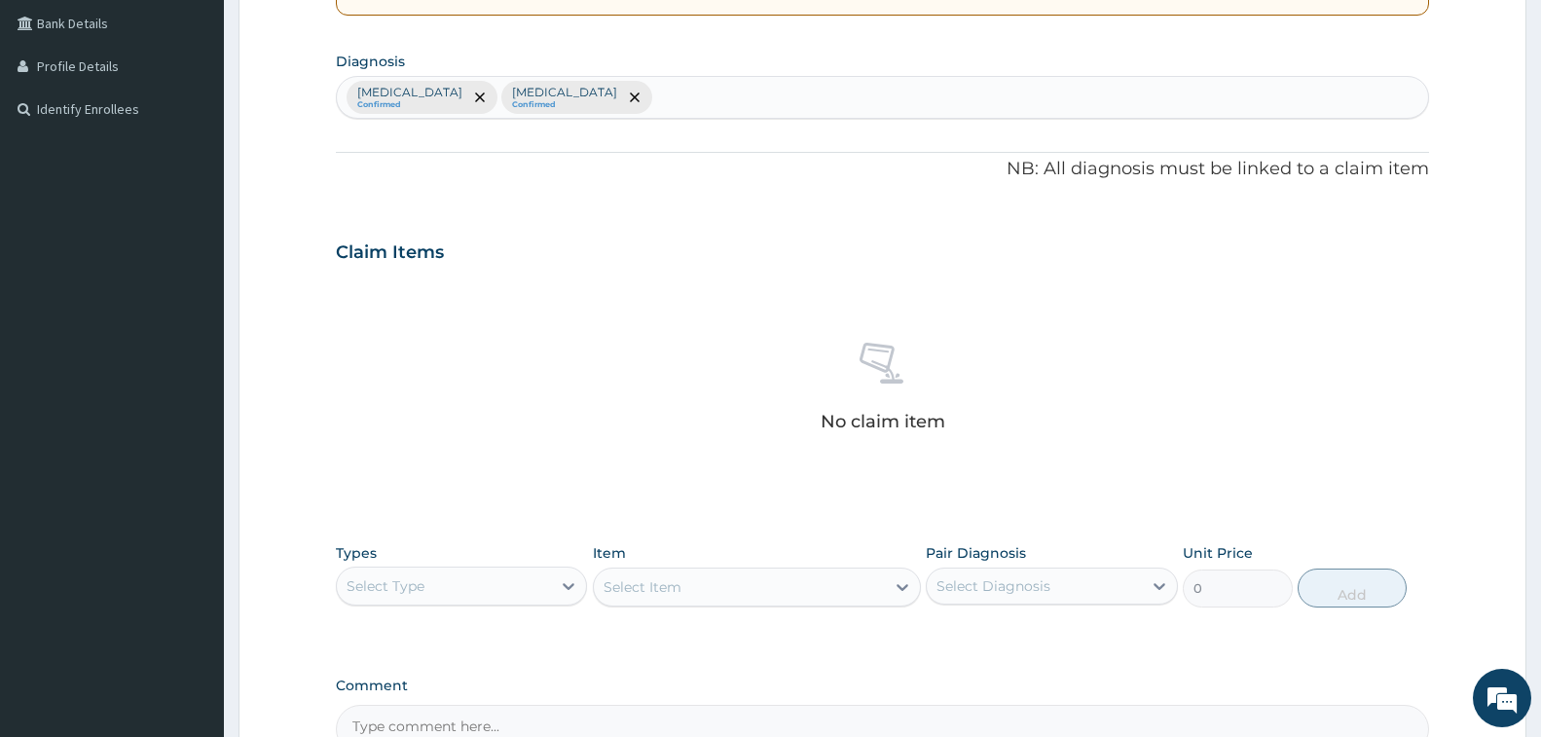
scroll to position [543, 0]
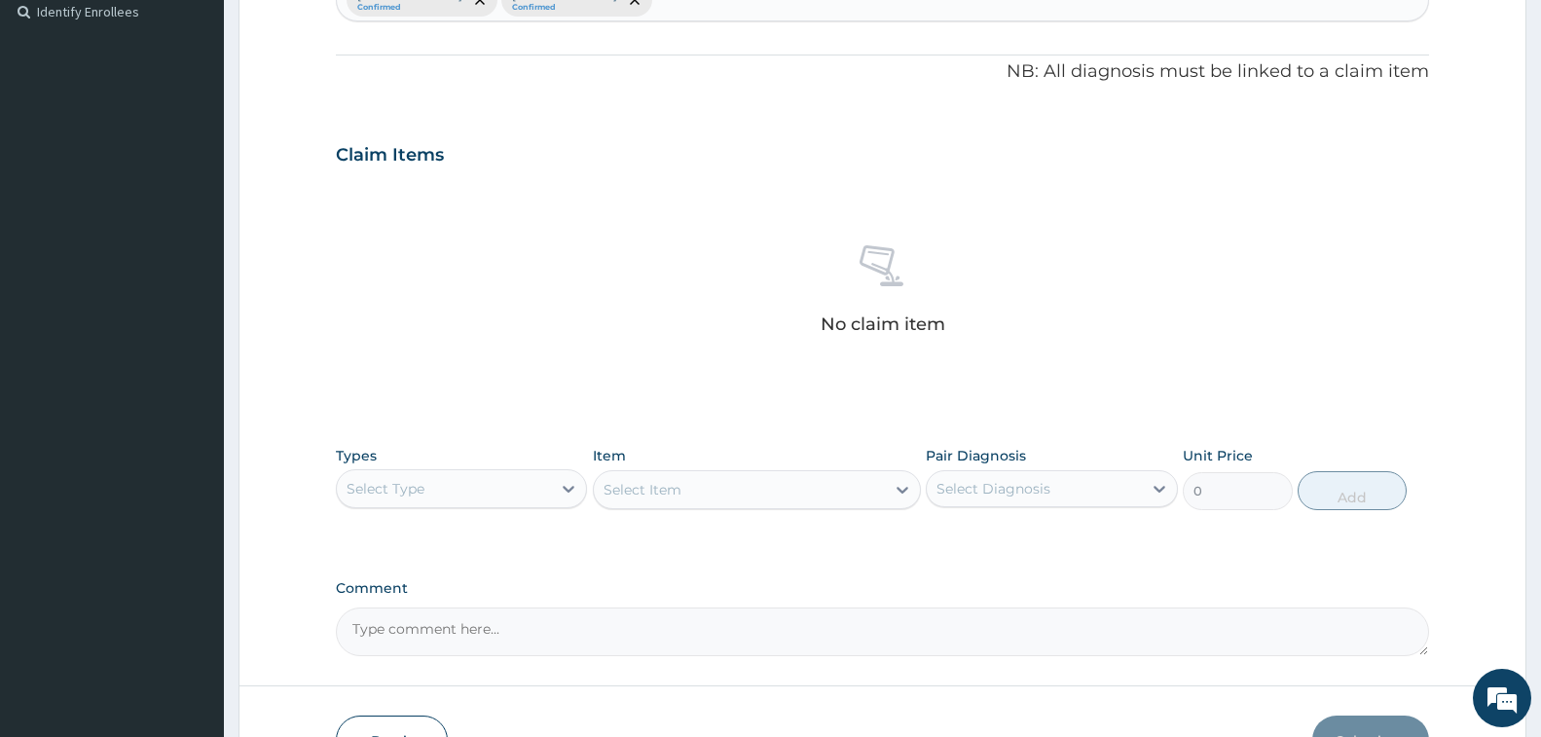
click at [502, 494] on div "Select Type" at bounding box center [444, 488] width 214 height 31
drag, startPoint x: 441, startPoint y: 604, endPoint x: 474, endPoint y: 592, distance: 35.1
click at [441, 604] on div "Procedures" at bounding box center [461, 607] width 251 height 35
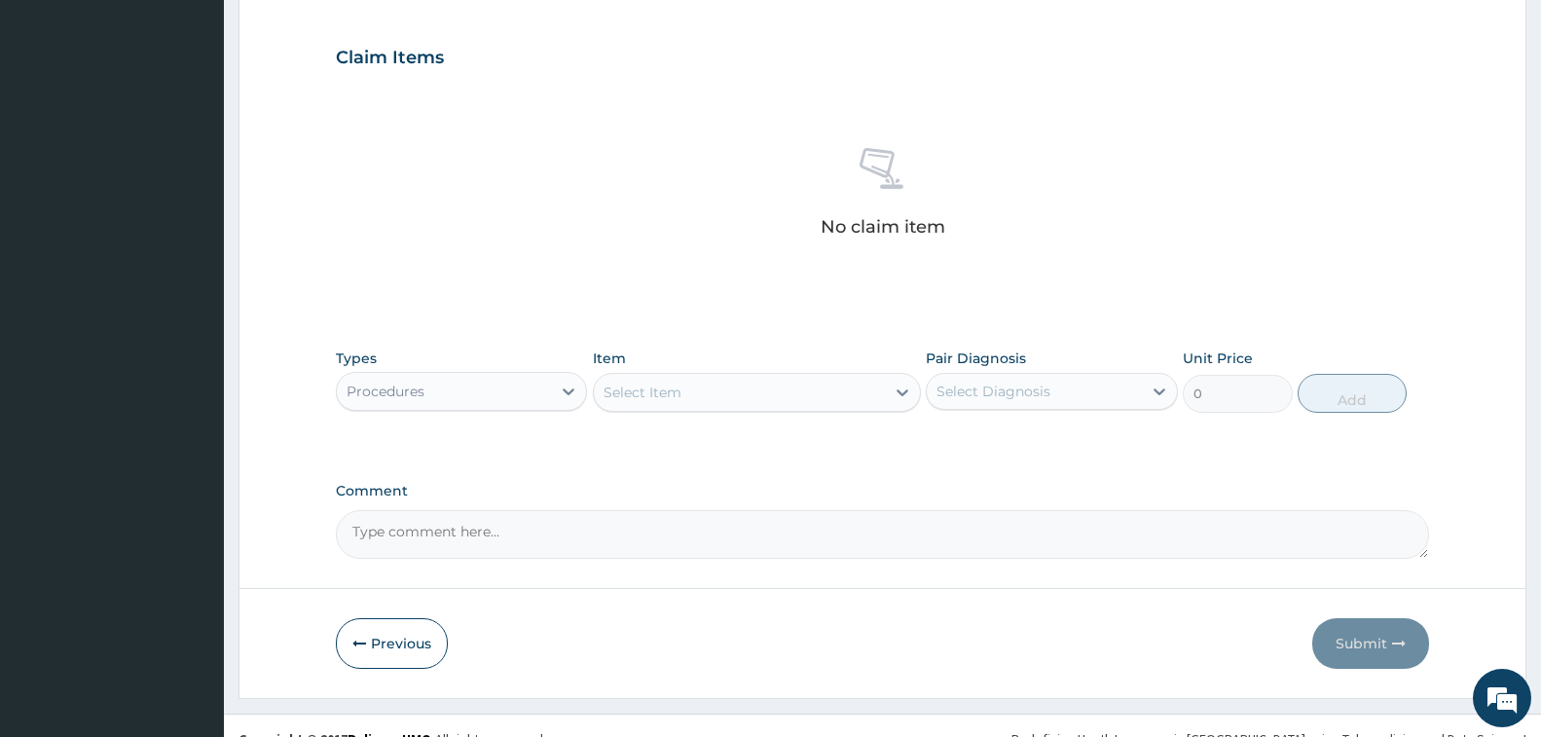
click at [745, 401] on div "Select Item" at bounding box center [739, 392] width 291 height 31
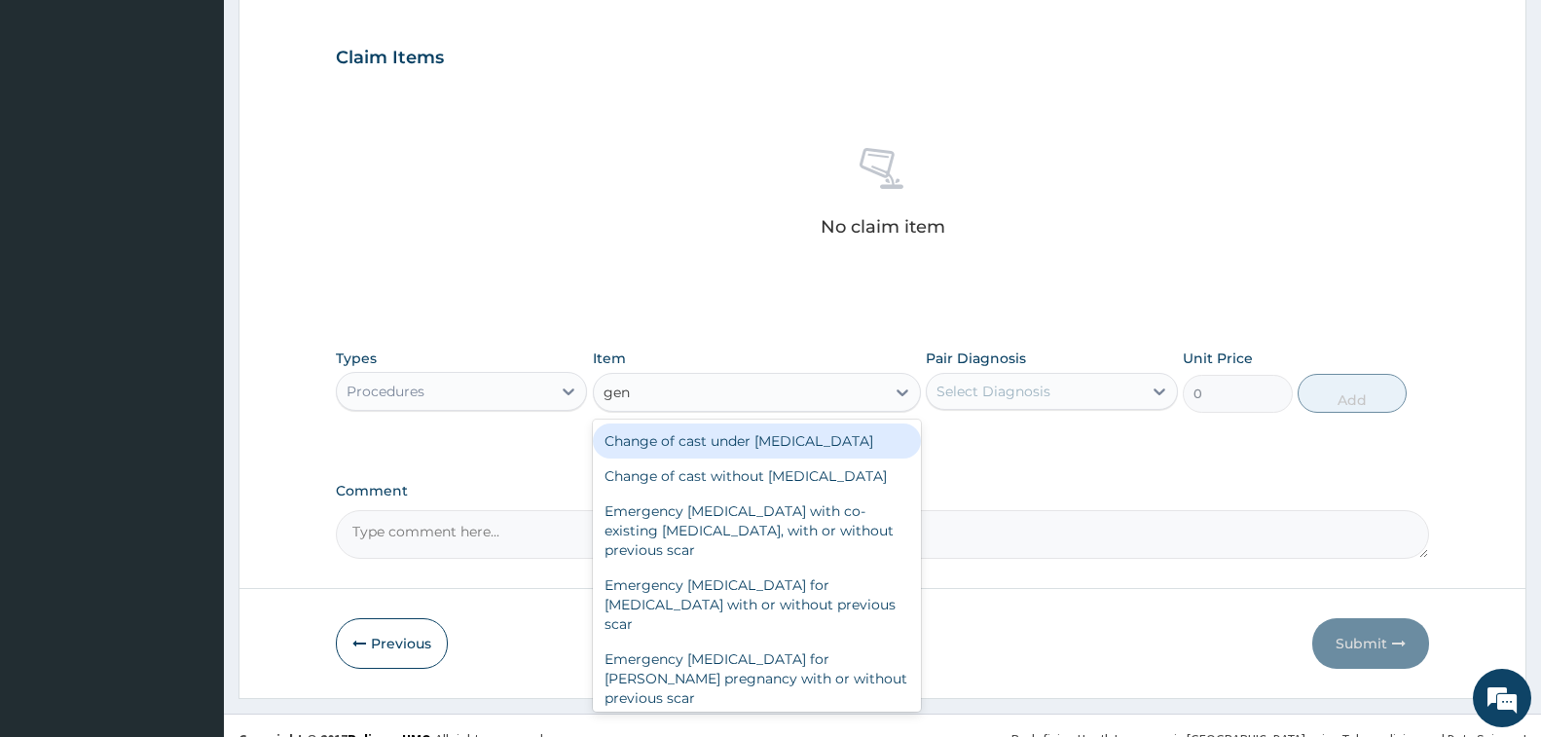
type input "gene"
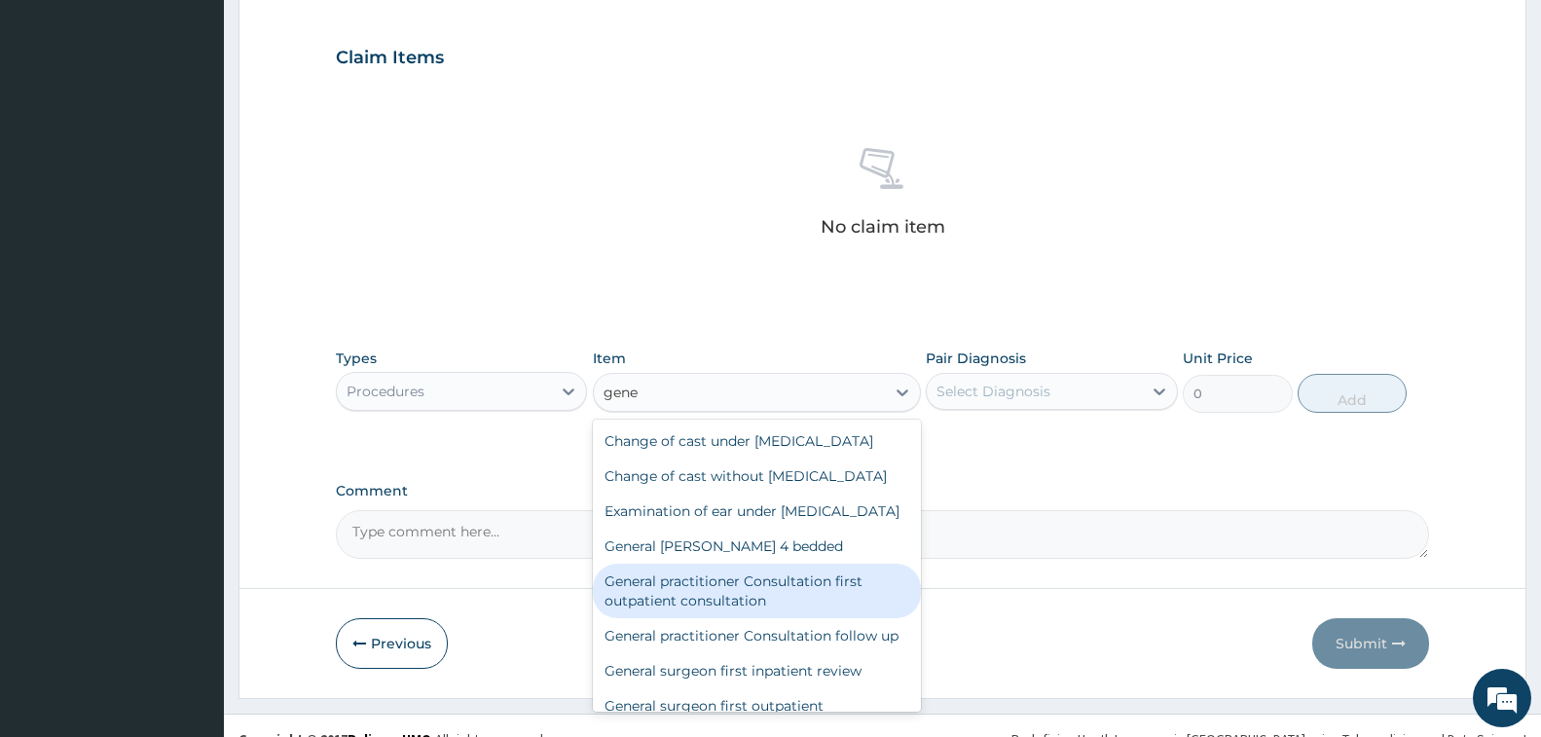
click at [729, 618] on div "General practitioner Consultation first outpatient consultation" at bounding box center [757, 591] width 328 height 55
type input "3547.5"
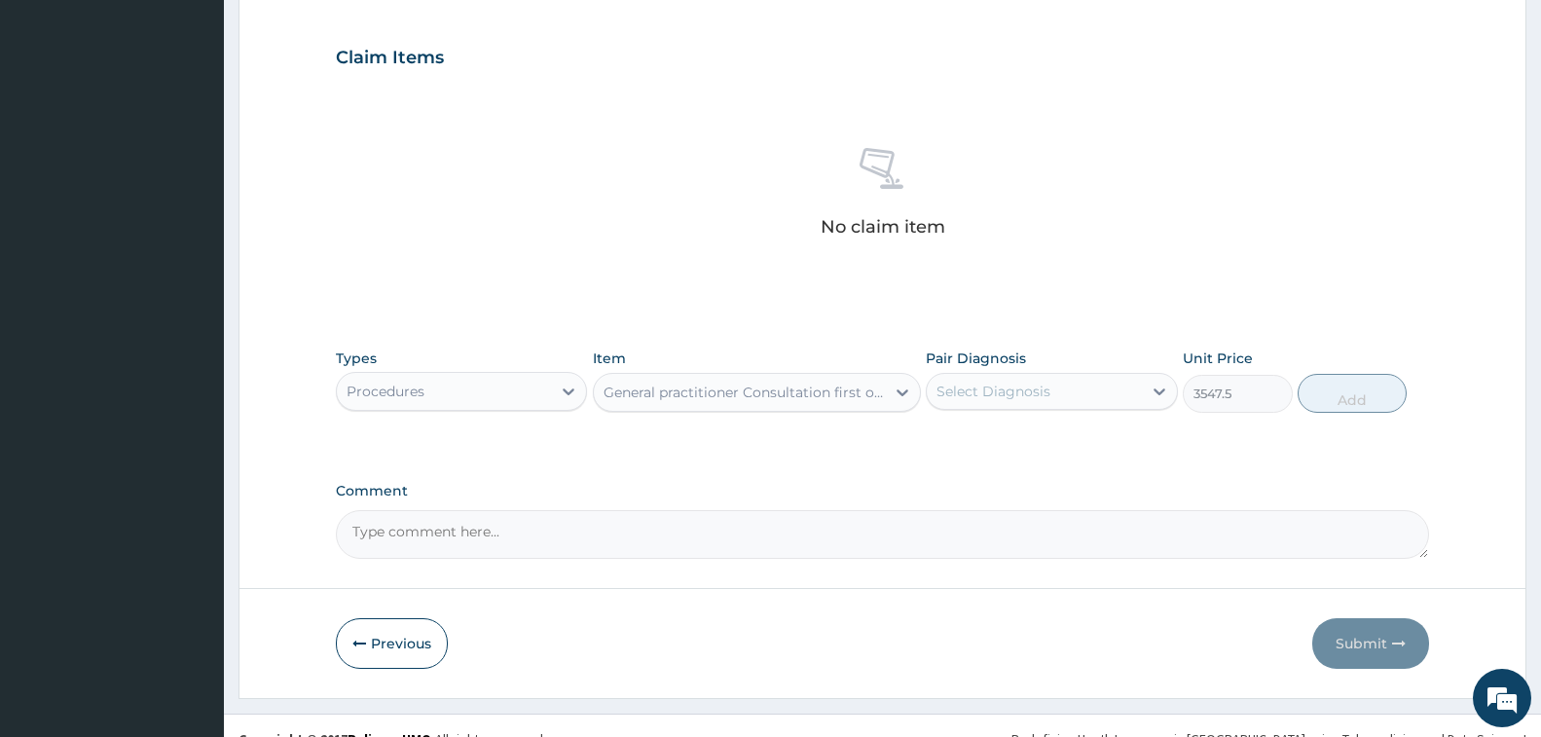
click at [1102, 407] on div "Select Diagnosis" at bounding box center [1051, 391] width 251 height 37
drag, startPoint x: 1054, startPoint y: 444, endPoint x: 1221, endPoint y: 421, distance: 168.0
click at [1053, 444] on div "[MEDICAL_DATA]" at bounding box center [1051, 441] width 251 height 40
checkbox input "true"
drag, startPoint x: 1362, startPoint y: 393, endPoint x: 1311, endPoint y: 394, distance: 50.6
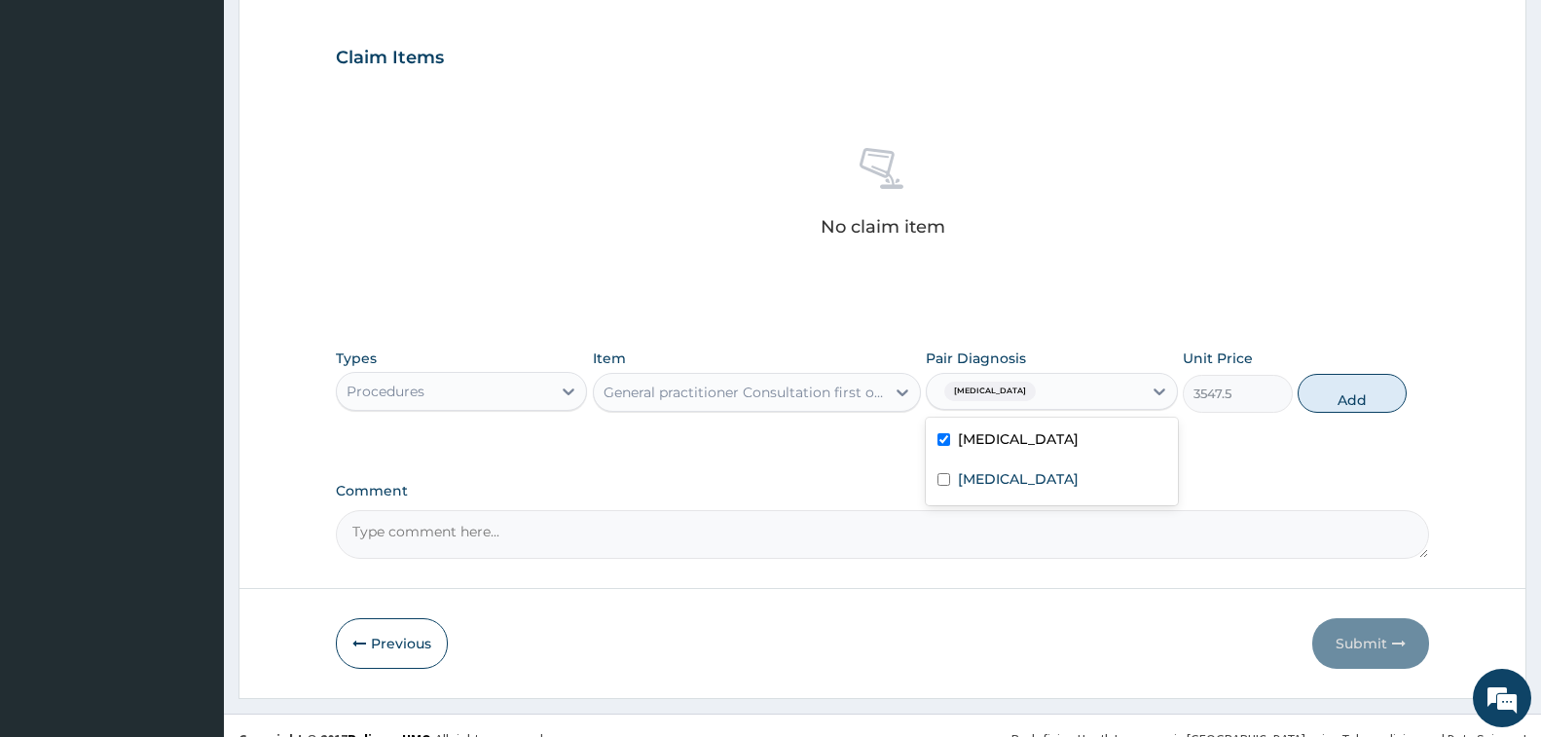
click at [1362, 393] on button "Add" at bounding box center [1352, 393] width 109 height 39
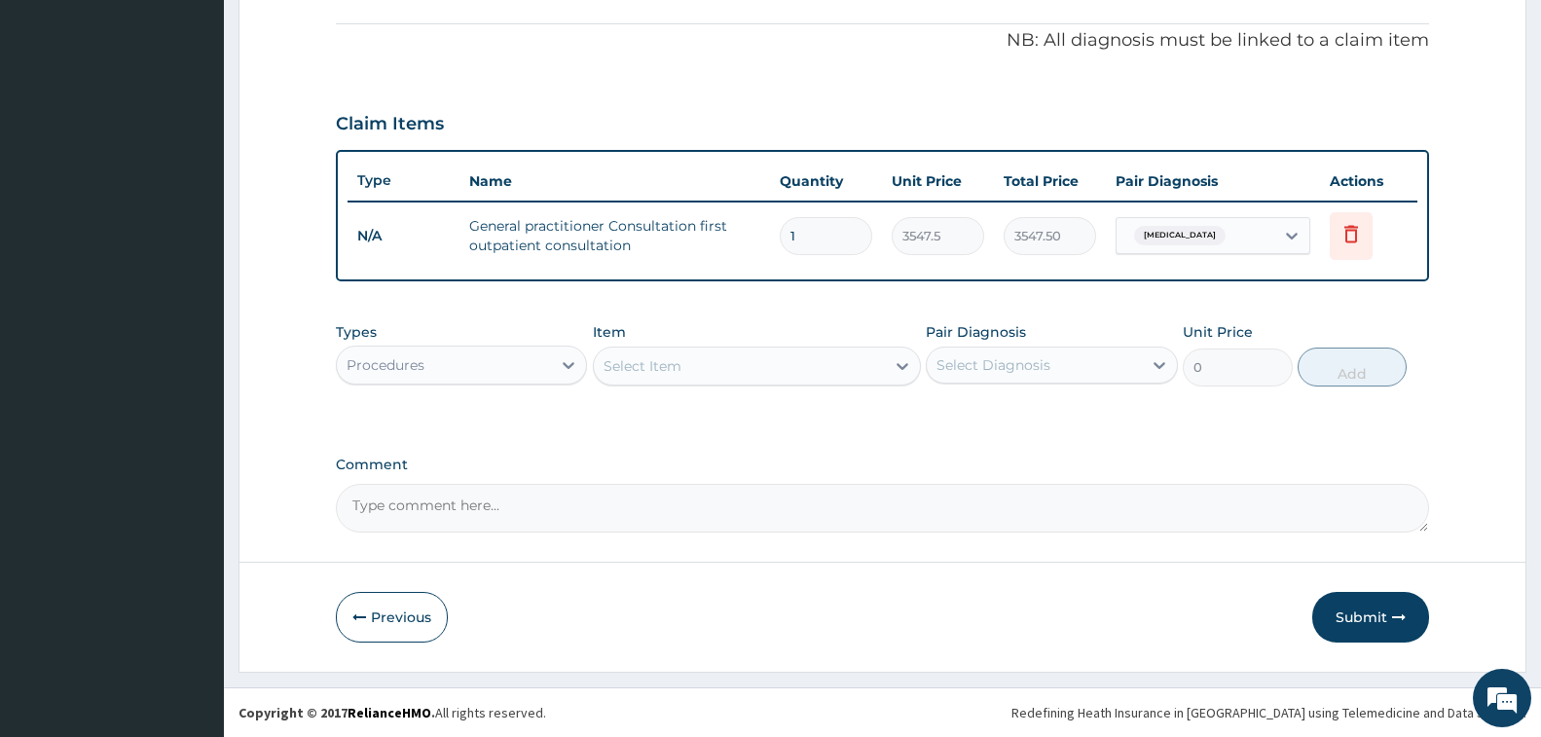
scroll to position [574, 0]
click at [442, 369] on div "Procedures" at bounding box center [444, 364] width 214 height 31
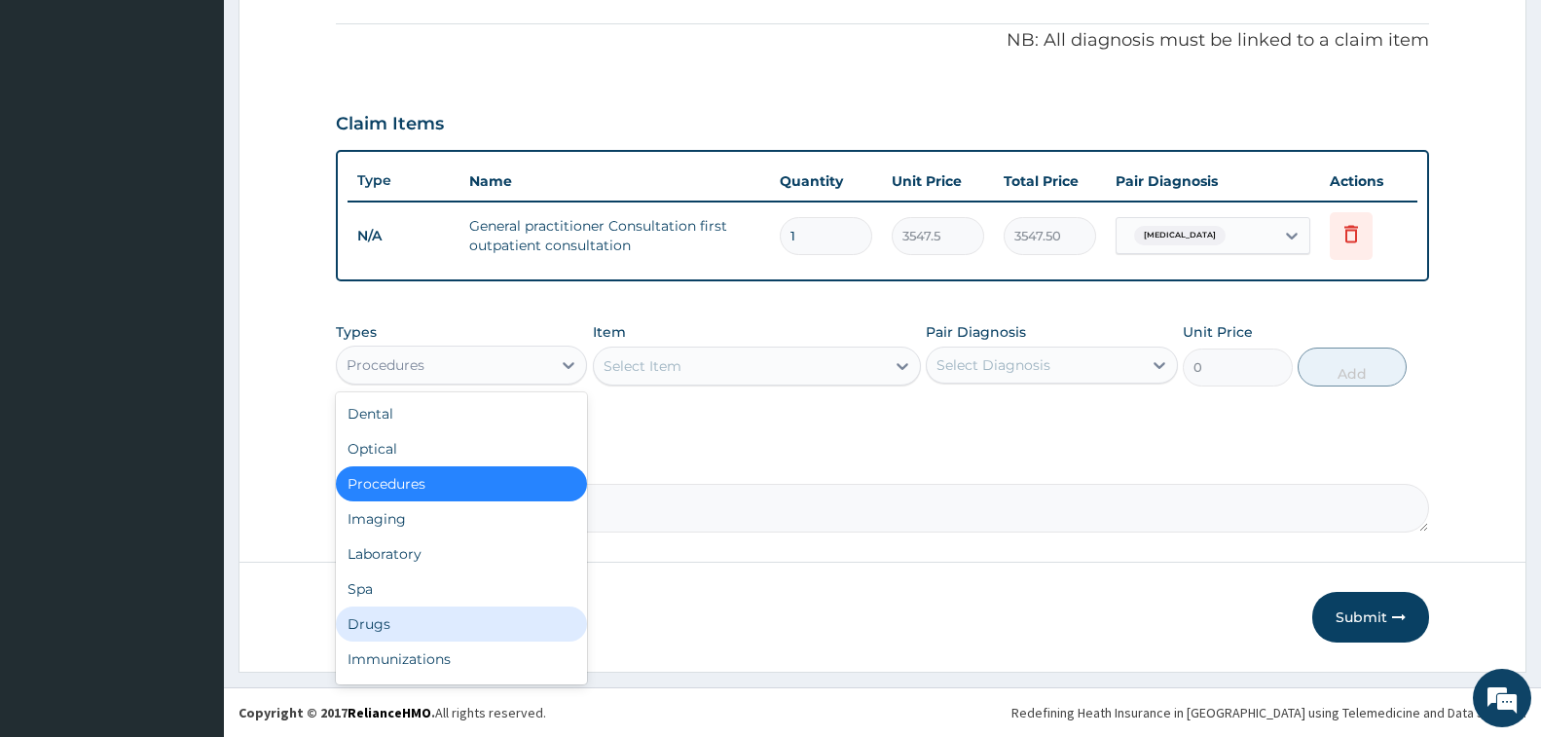
drag, startPoint x: 408, startPoint y: 614, endPoint x: 553, endPoint y: 575, distance: 150.2
click at [405, 614] on div "Drugs" at bounding box center [461, 623] width 251 height 35
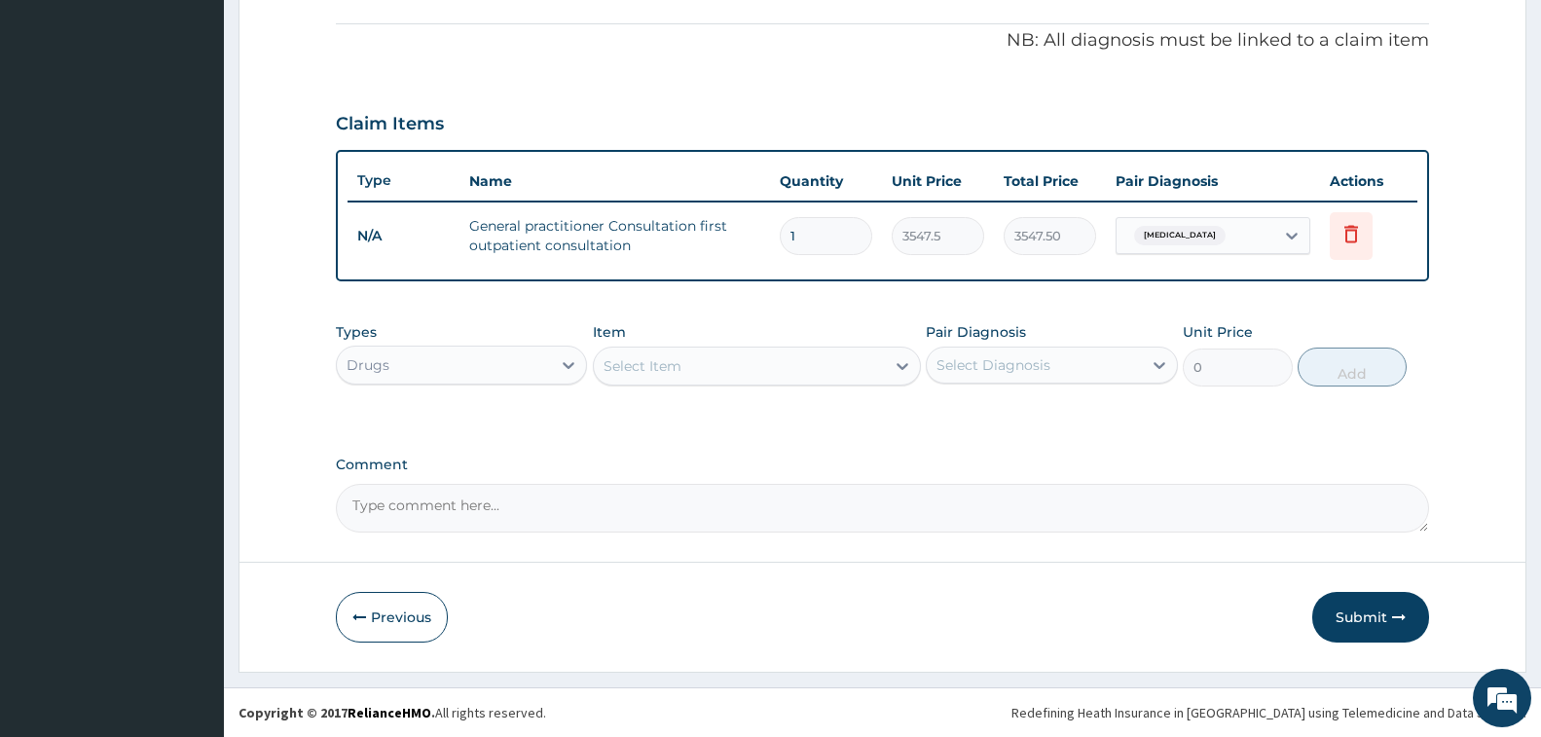
click at [725, 366] on div "Select Item" at bounding box center [739, 365] width 291 height 31
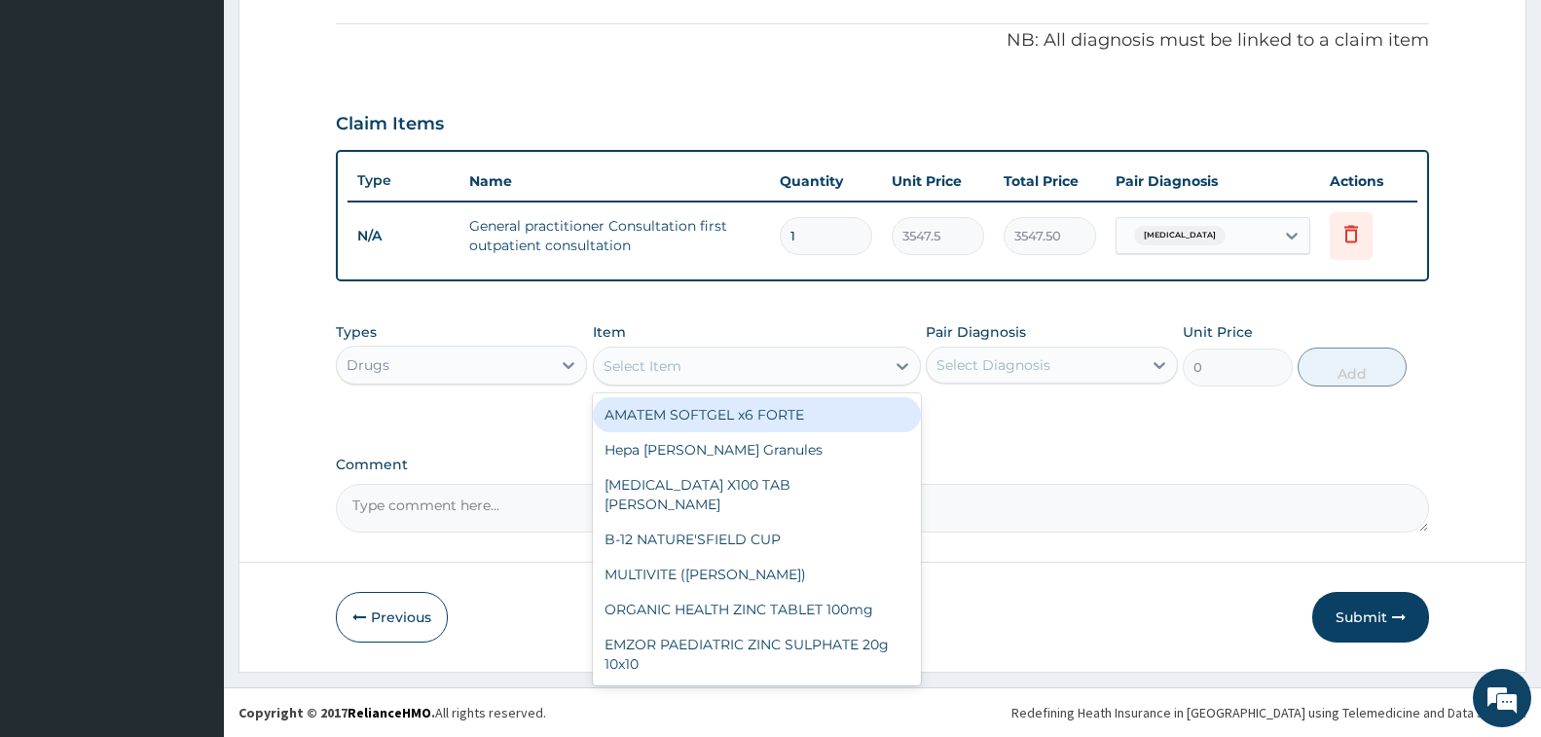
drag, startPoint x: 716, startPoint y: 405, endPoint x: 1179, endPoint y: 381, distance: 463.0
click at [716, 405] on div "AMATEM SOFTGEL x6 FORTE" at bounding box center [757, 414] width 328 height 35
type input "473"
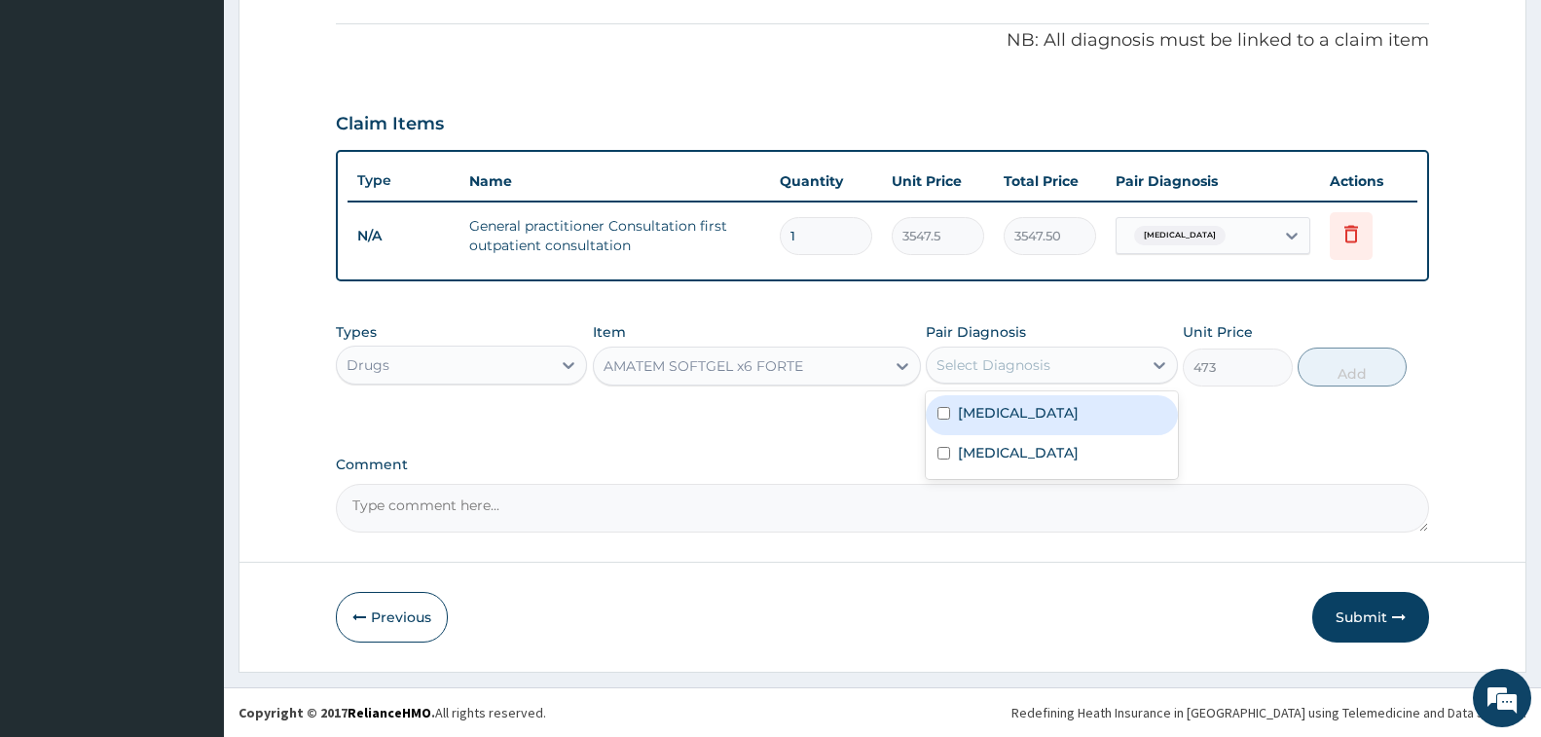
click at [1033, 371] on div "Select Diagnosis" at bounding box center [993, 364] width 114 height 19
drag, startPoint x: 1014, startPoint y: 419, endPoint x: 1027, endPoint y: 416, distance: 13.0
click at [1014, 419] on div "[MEDICAL_DATA]" at bounding box center [1051, 415] width 251 height 40
checkbox input "true"
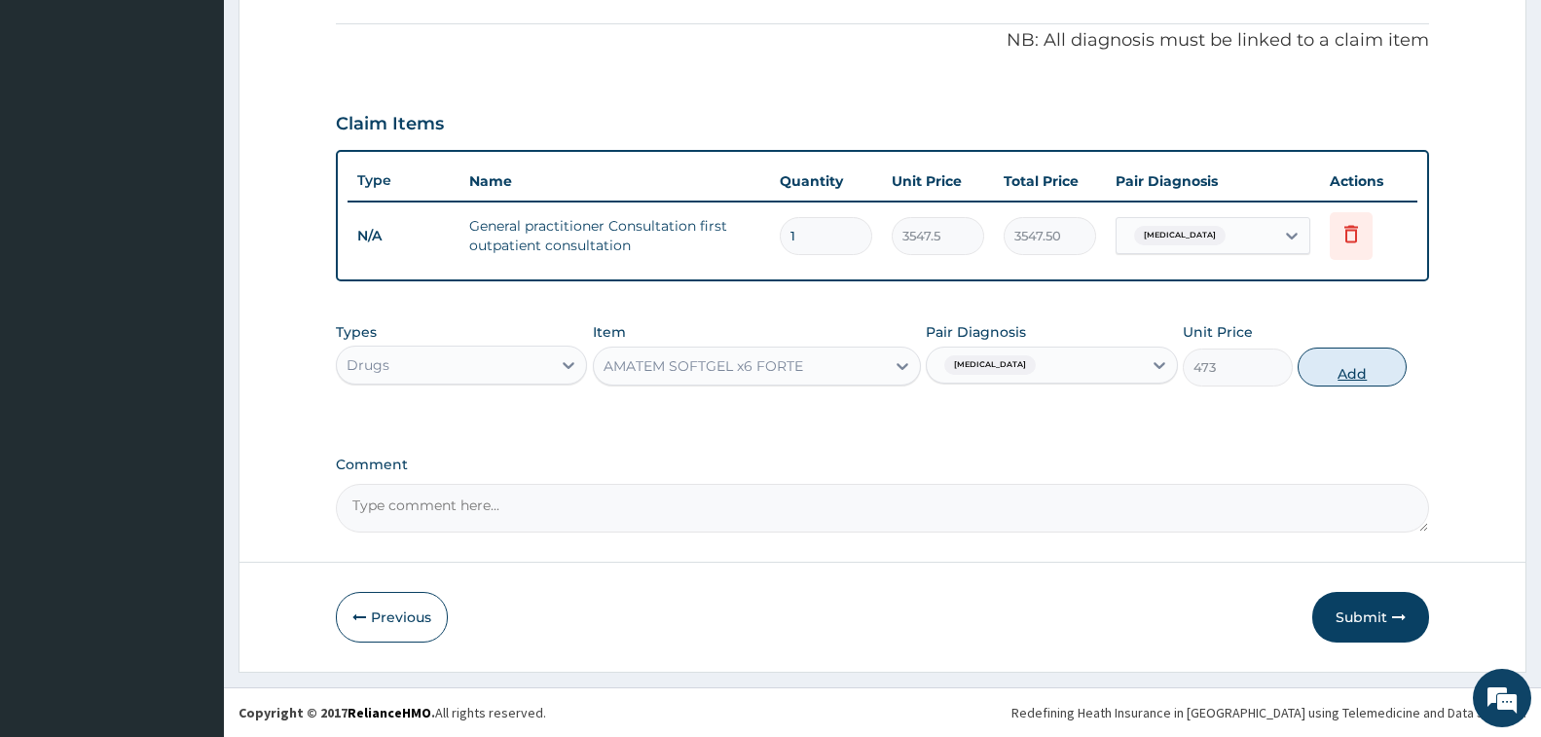
click at [1340, 368] on button "Add" at bounding box center [1352, 367] width 109 height 39
type input "0"
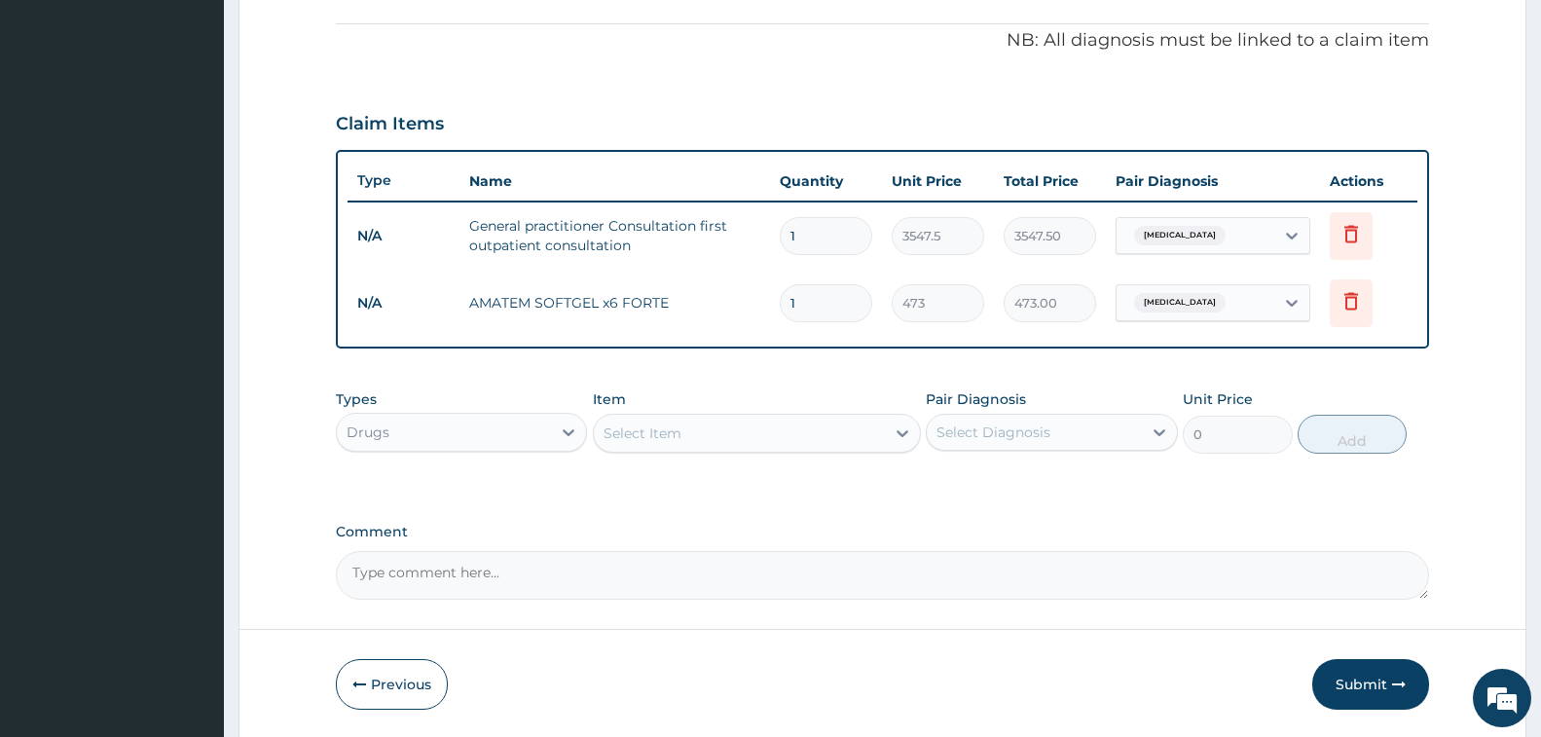
type input "0.00"
type input "6"
type input "2838.00"
type input "6"
drag, startPoint x: 660, startPoint y: 438, endPoint x: 629, endPoint y: 436, distance: 31.2
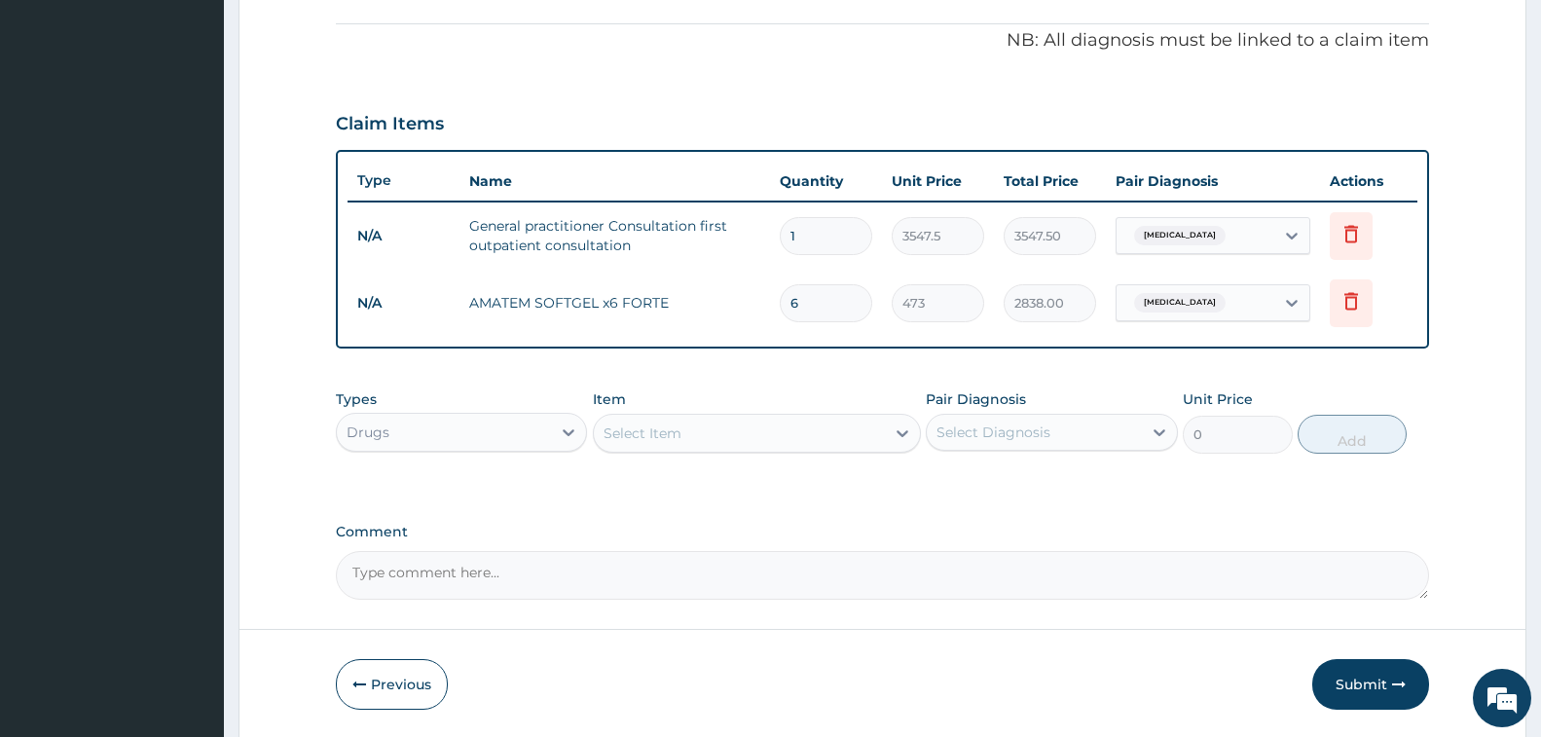
click at [660, 438] on div "Select Item" at bounding box center [643, 432] width 78 height 19
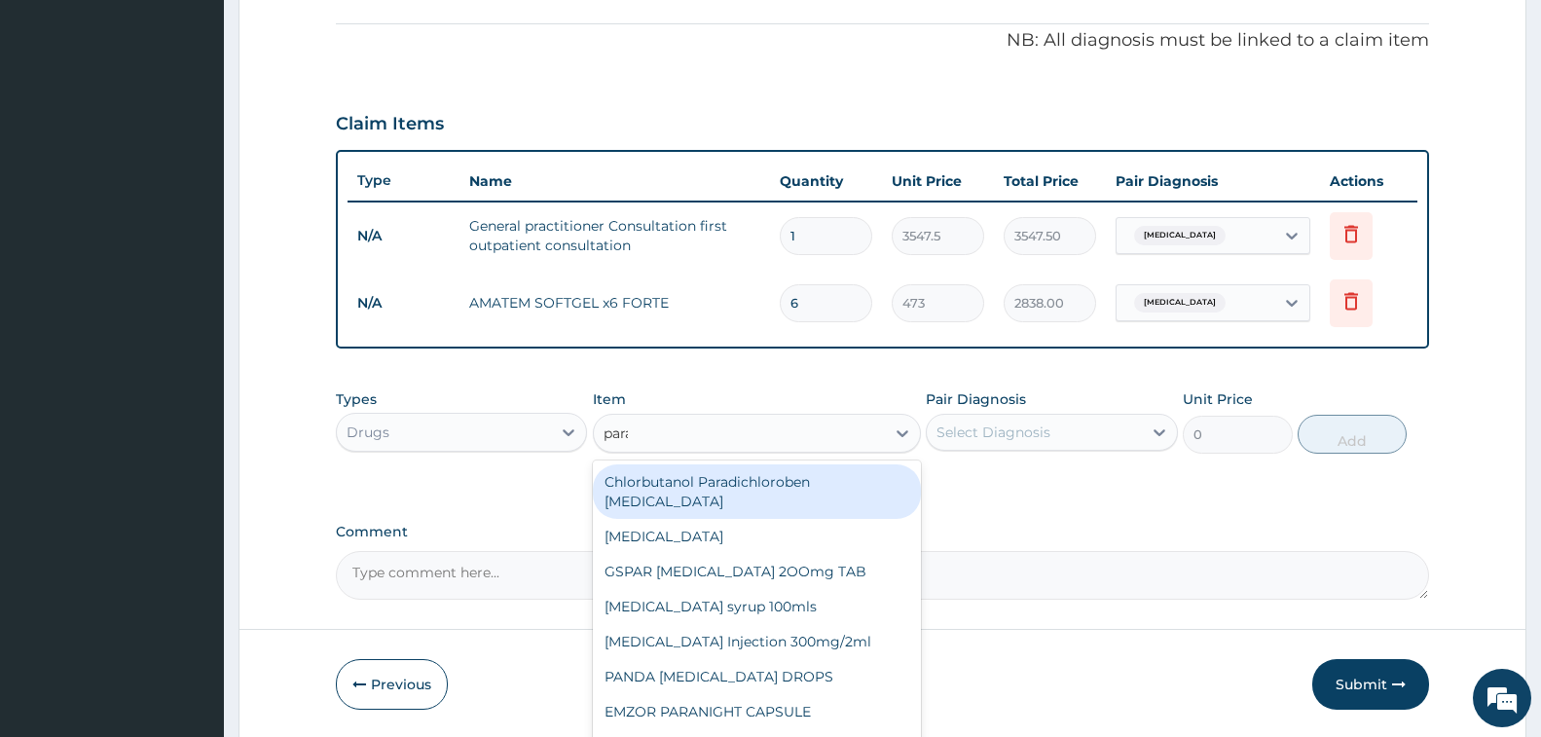
type input "parac"
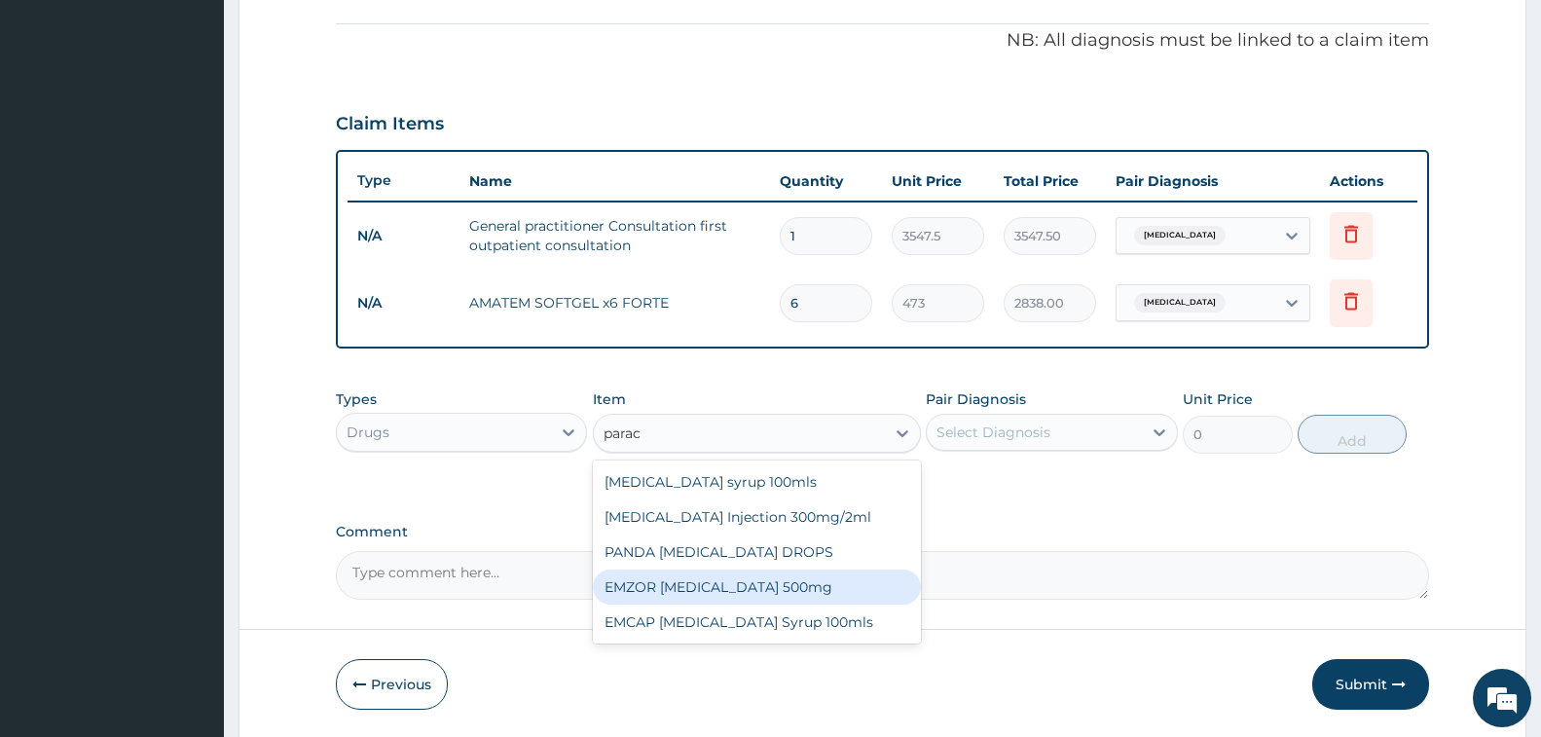
drag, startPoint x: 750, startPoint y: 590, endPoint x: 787, endPoint y: 570, distance: 41.8
click at [750, 590] on div "EMZOR [MEDICAL_DATA] 500mg" at bounding box center [757, 586] width 328 height 35
type input "23.65"
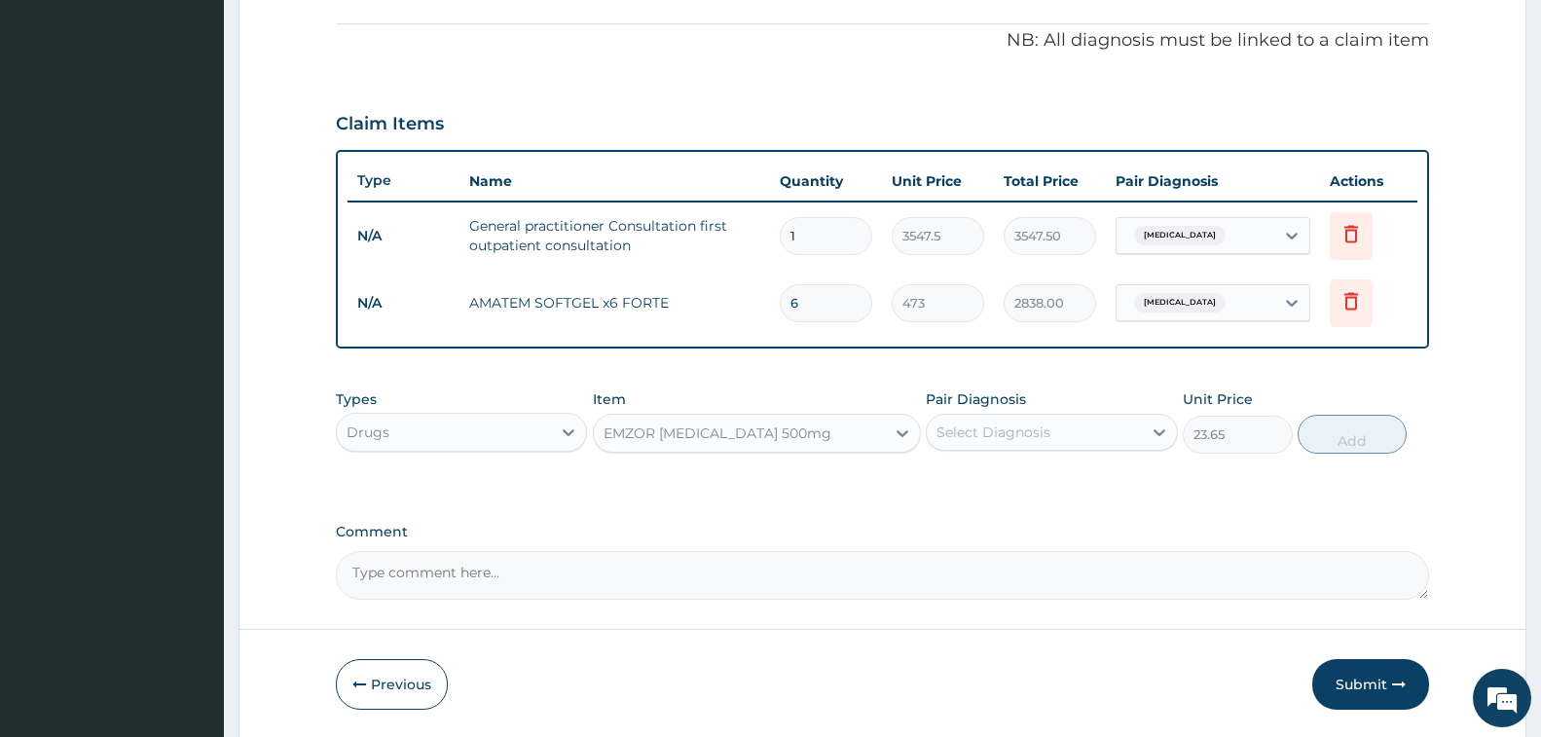
click at [1063, 430] on div "Select Diagnosis" at bounding box center [1034, 432] width 214 height 31
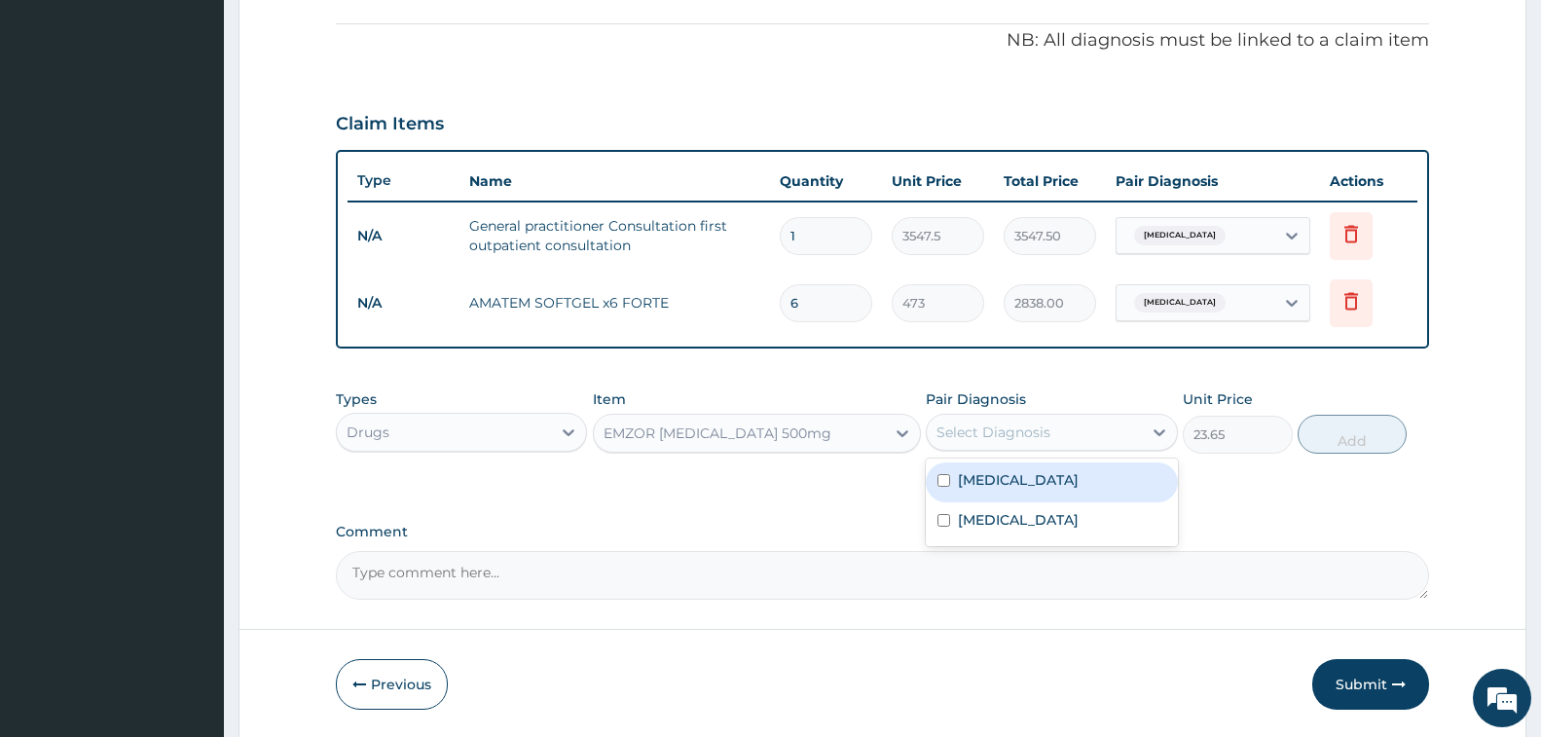
click at [1028, 475] on div "[MEDICAL_DATA]" at bounding box center [1051, 482] width 251 height 40
checkbox input "true"
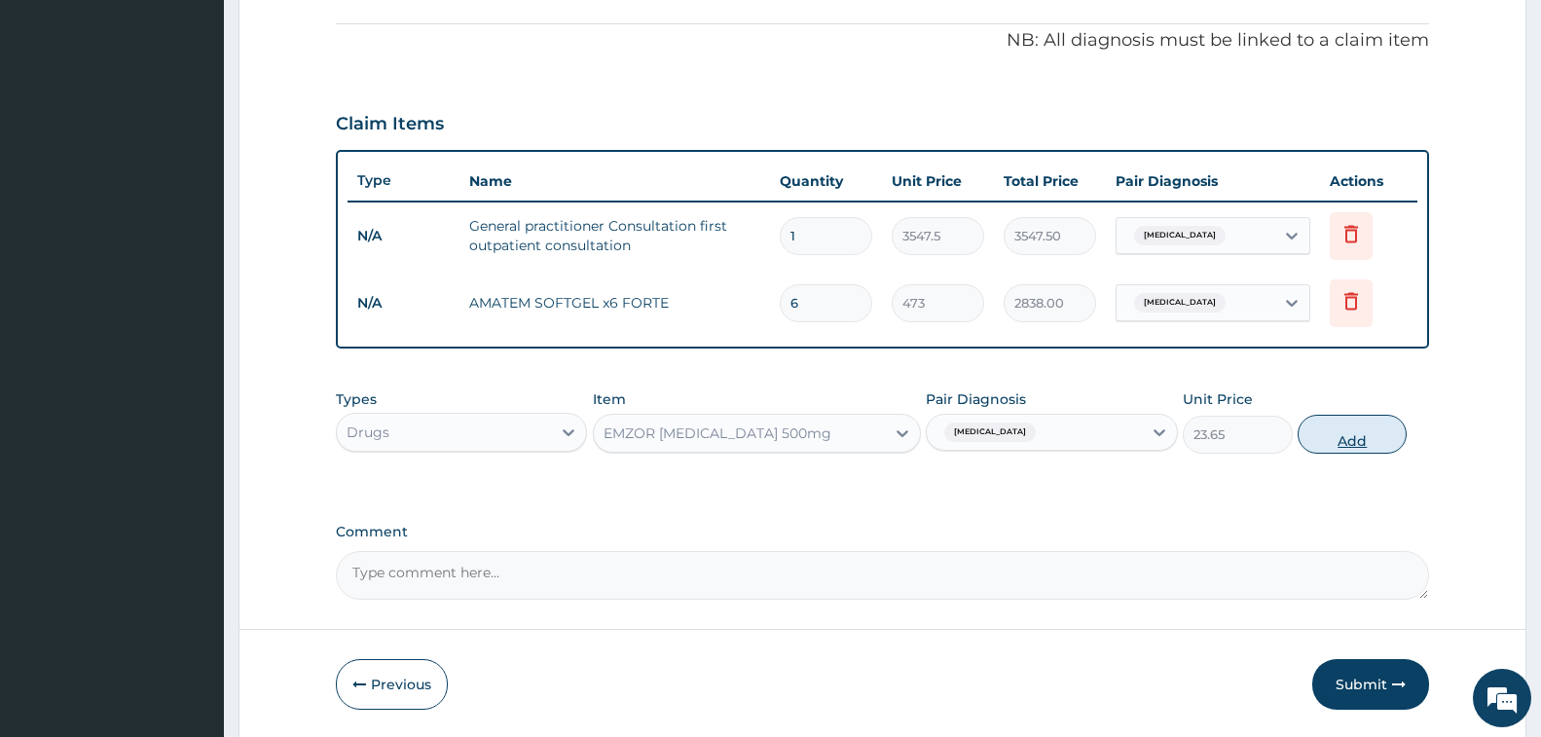
click at [1336, 436] on button "Add" at bounding box center [1352, 434] width 109 height 39
type input "0"
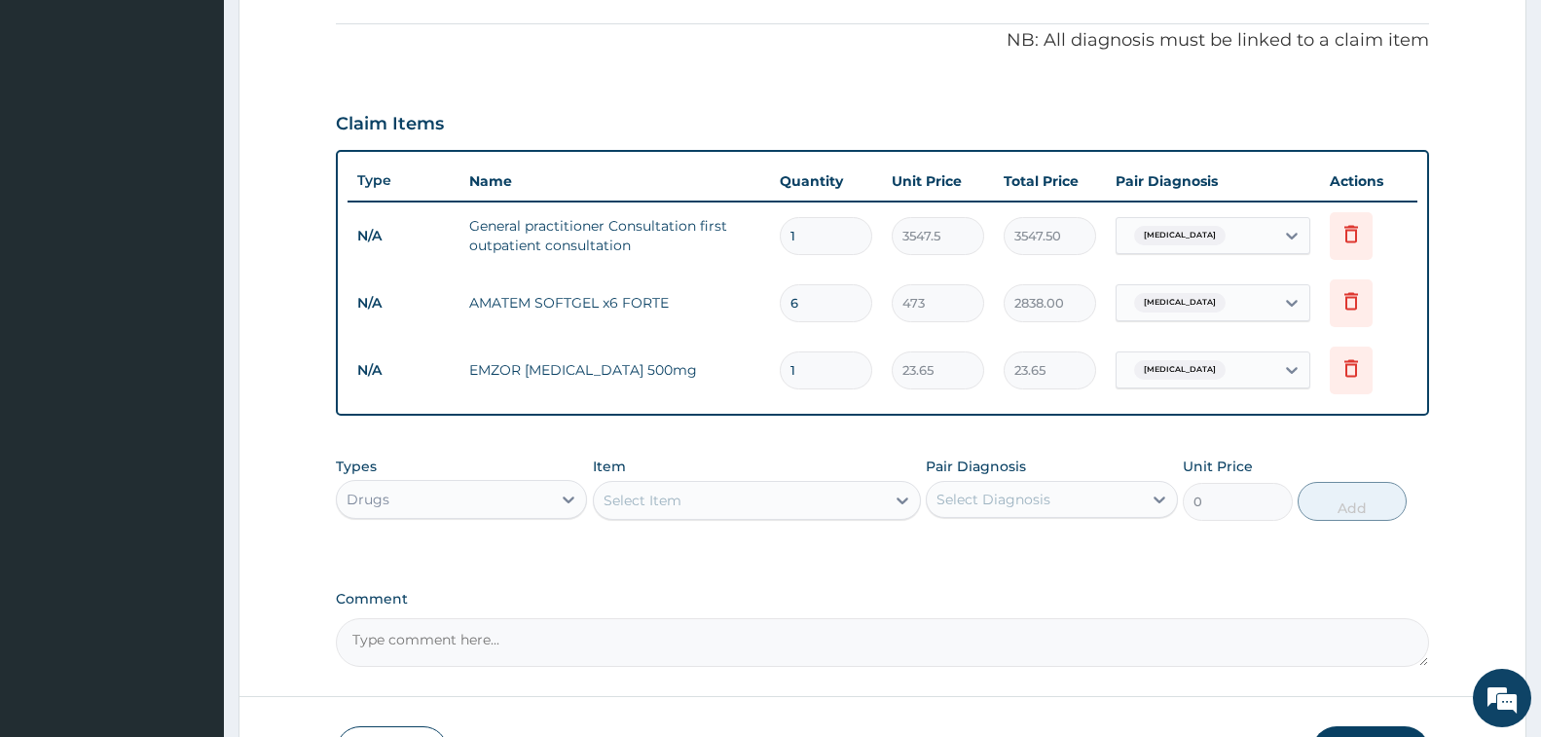
type input "18"
type input "425.70"
type input "18"
click at [659, 499] on div "Select Item" at bounding box center [643, 500] width 78 height 19
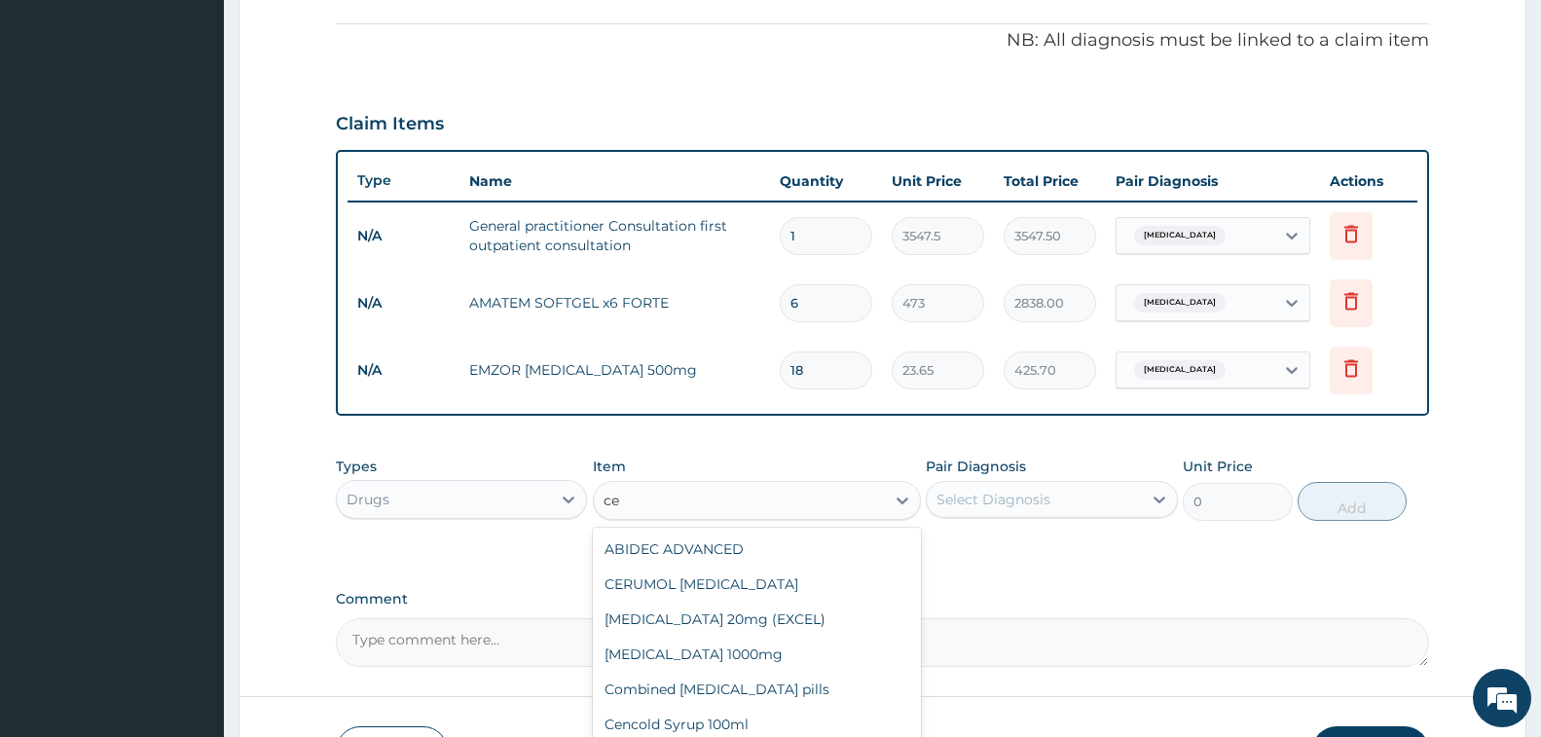
type input "c"
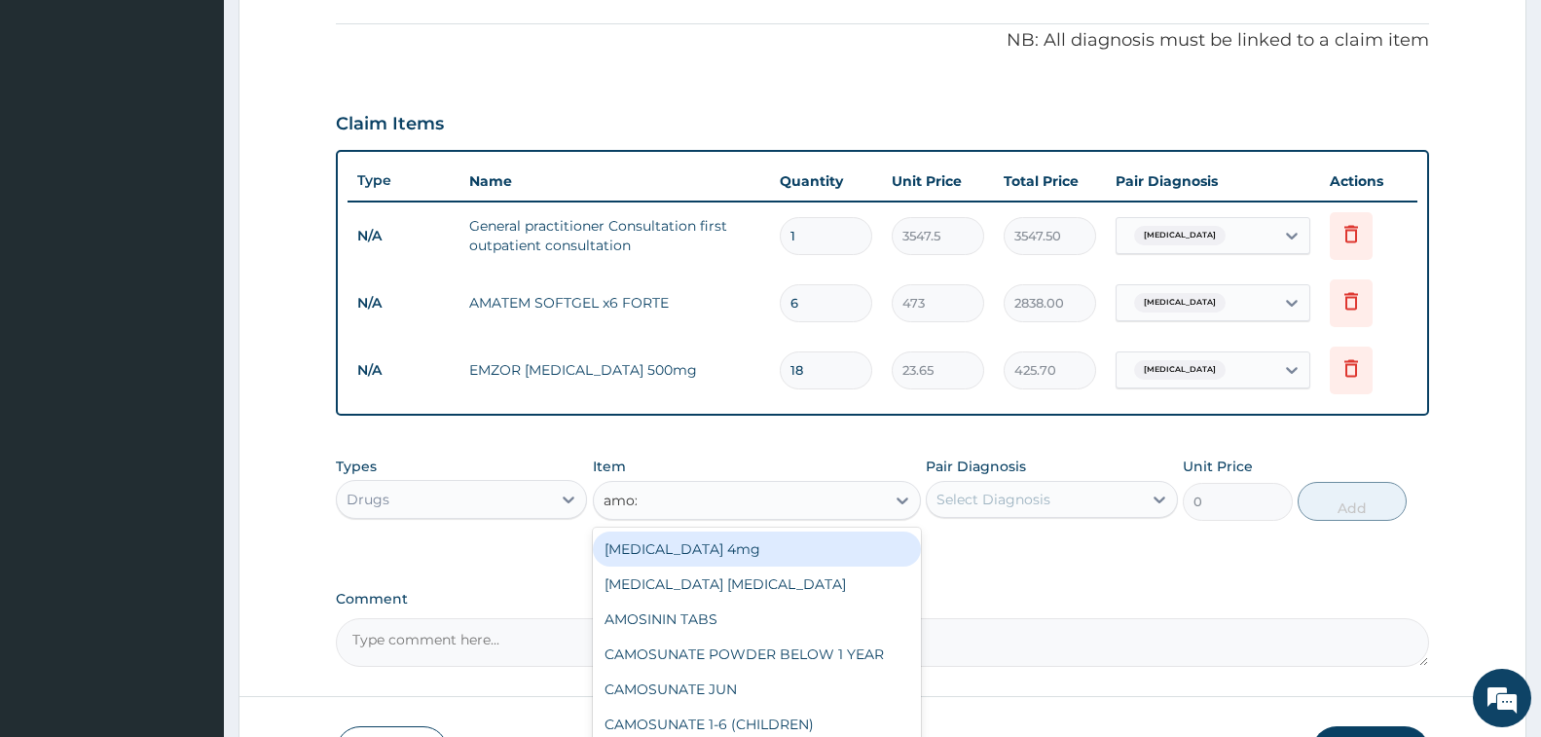
type input "amoxi"
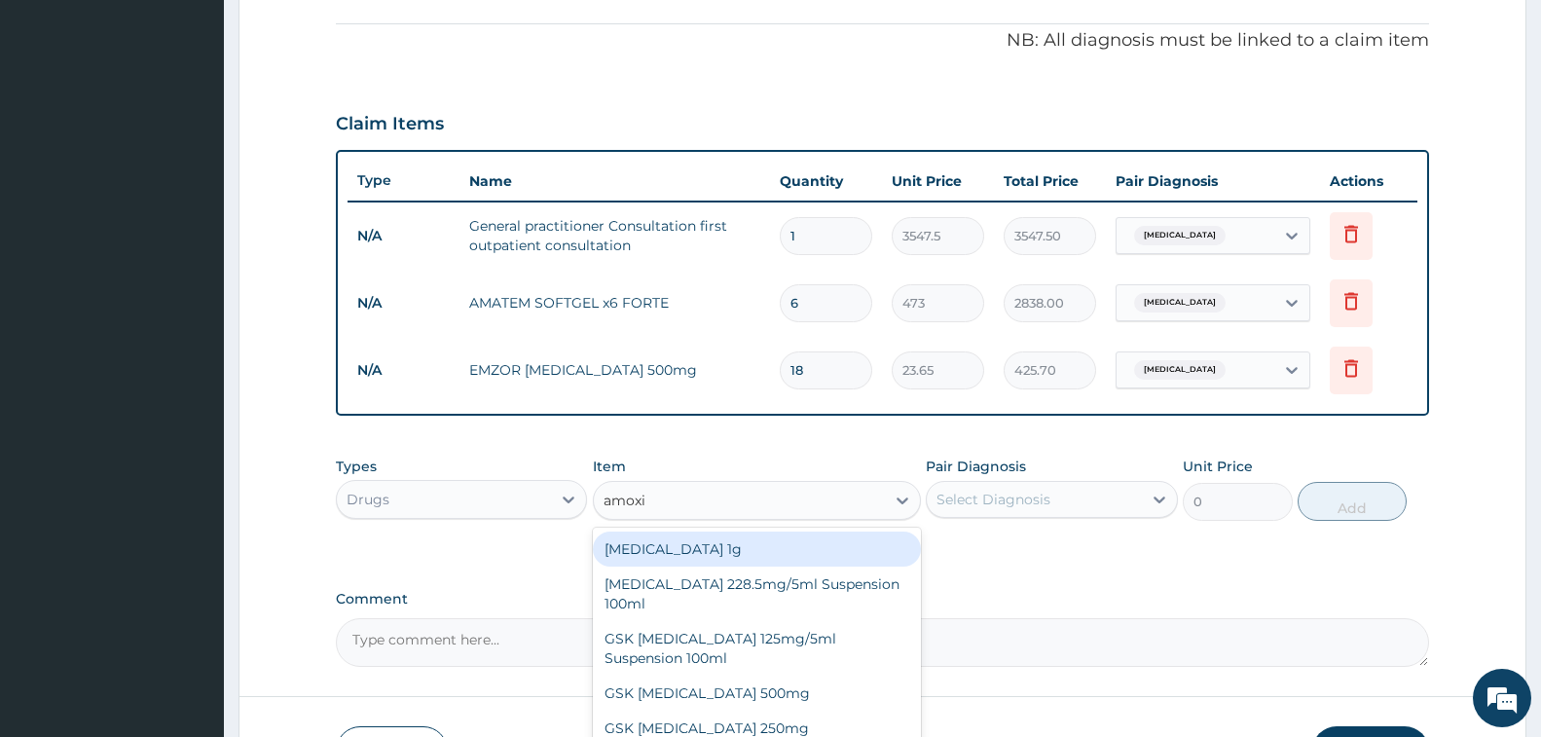
drag, startPoint x: 725, startPoint y: 555, endPoint x: 976, endPoint y: 520, distance: 253.6
click at [725, 555] on div "Co-amoxiclav 1g" at bounding box center [757, 548] width 328 height 35
type input "709.5"
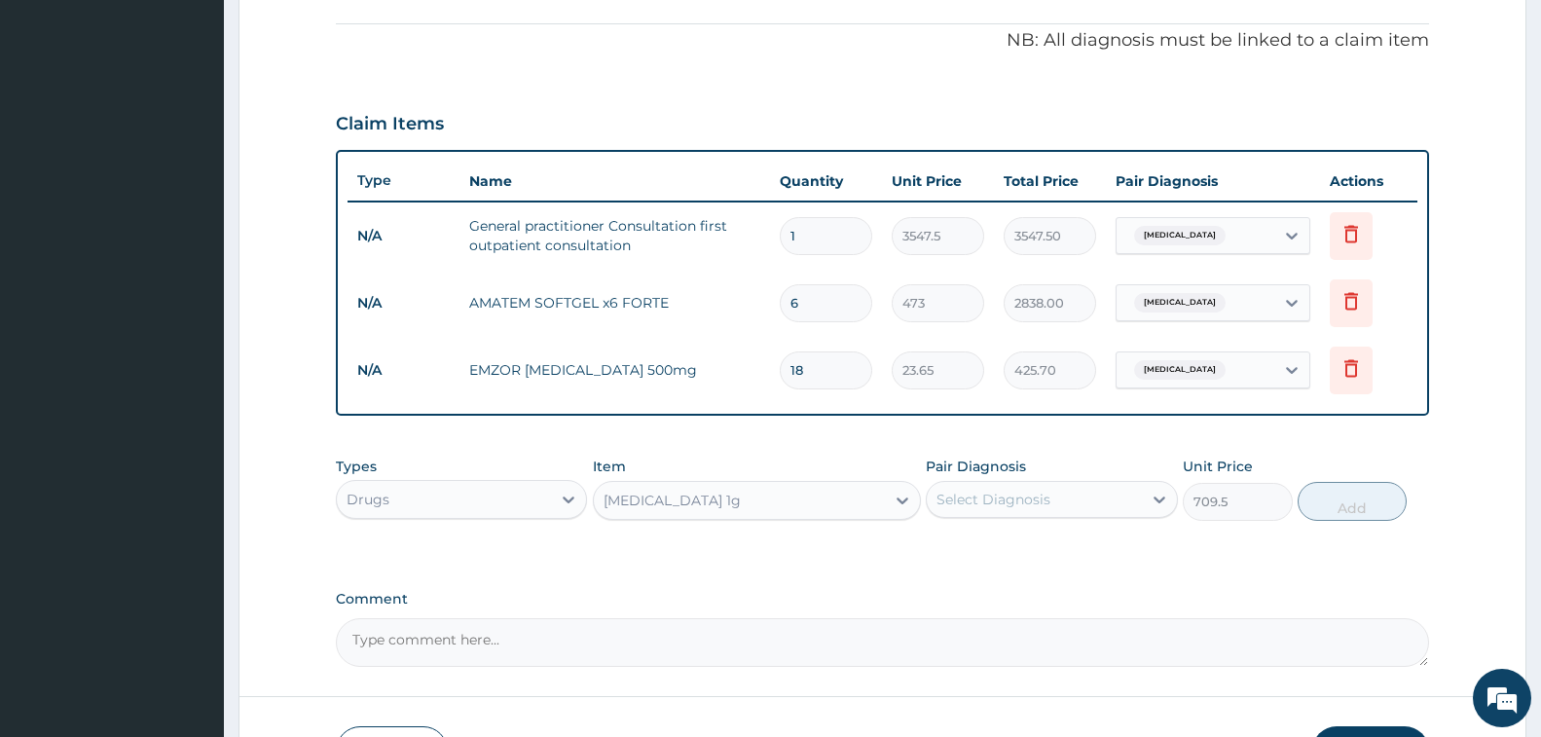
click at [1041, 502] on div "Select Diagnosis" at bounding box center [993, 499] width 114 height 19
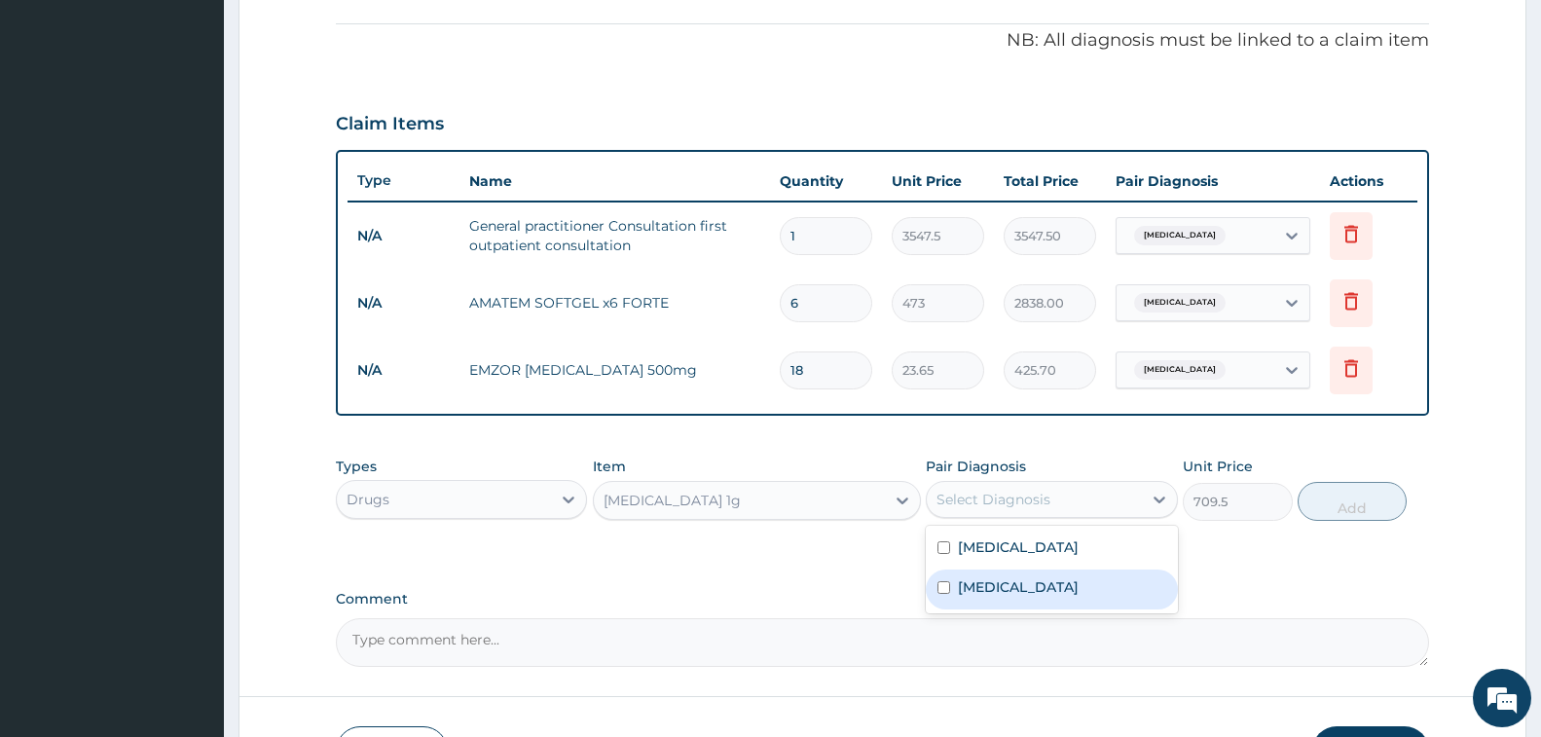
click at [990, 590] on label "Sepsis" at bounding box center [1018, 586] width 121 height 19
checkbox input "true"
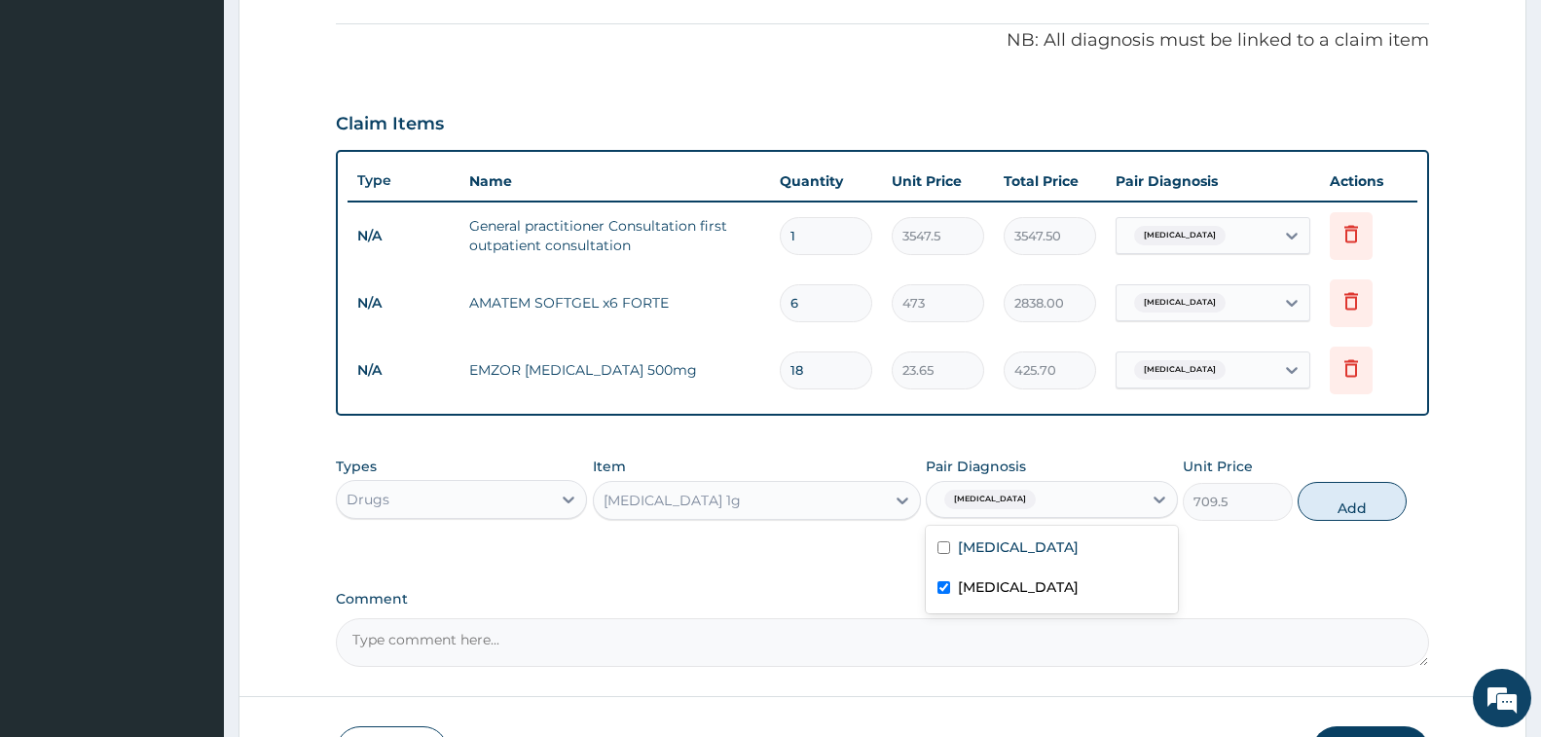
drag, startPoint x: 1352, startPoint y: 509, endPoint x: 991, endPoint y: 481, distance: 362.2
click at [1352, 509] on button "Add" at bounding box center [1352, 501] width 109 height 39
type input "0"
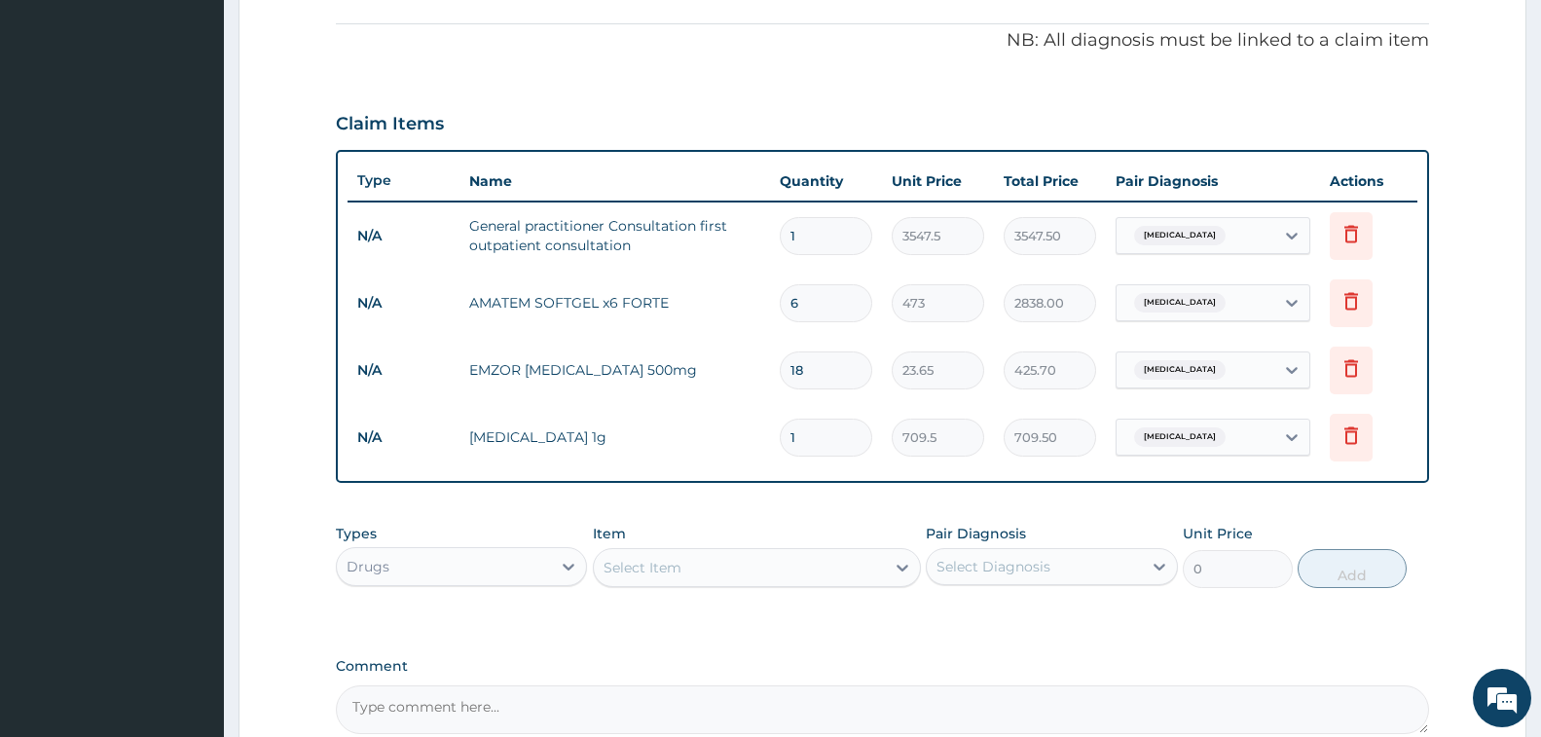
type input "10"
type input "7095.00"
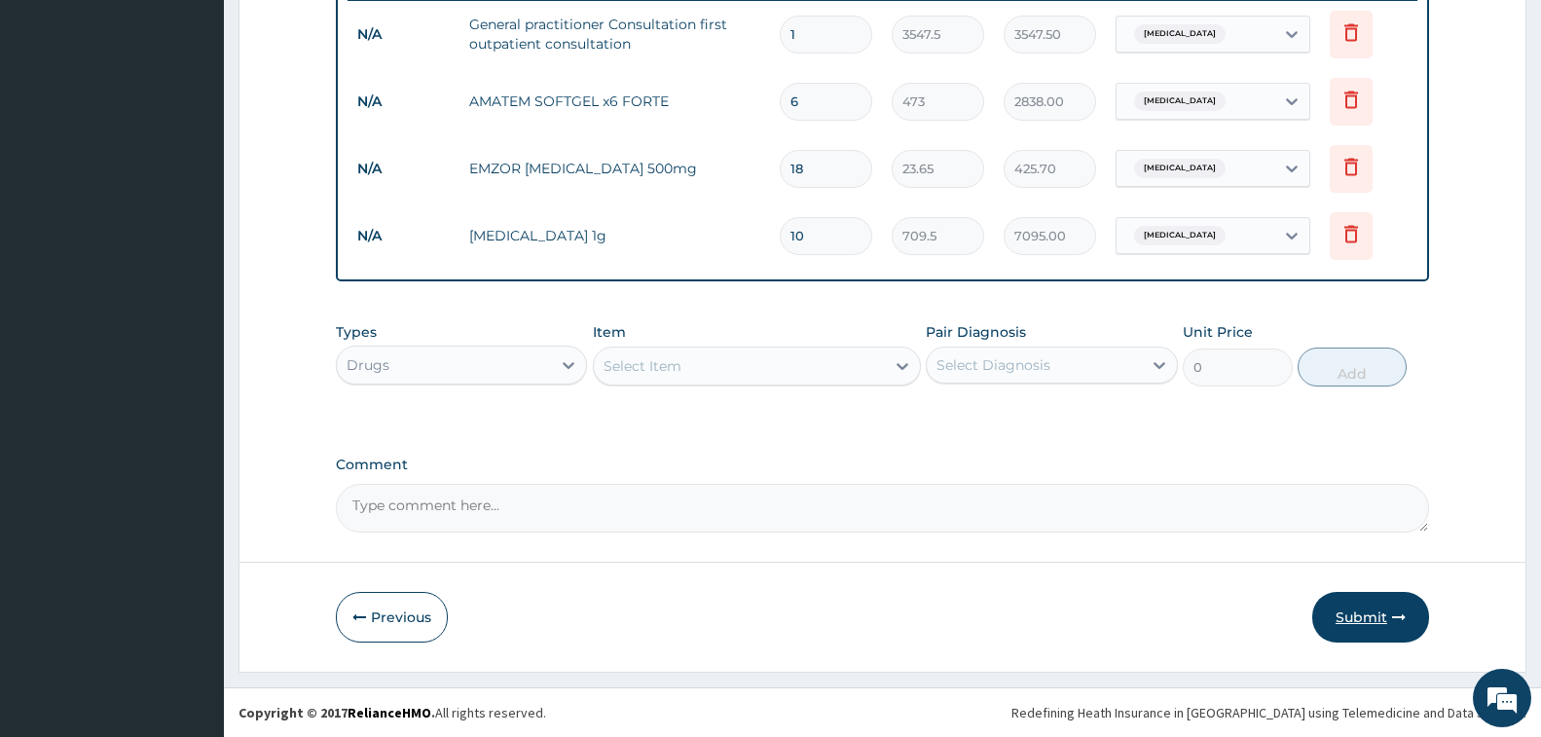
type input "10"
drag, startPoint x: 1344, startPoint y: 604, endPoint x: 1336, endPoint y: 598, distance: 10.3
click at [1343, 604] on button "Submit" at bounding box center [1370, 617] width 117 height 51
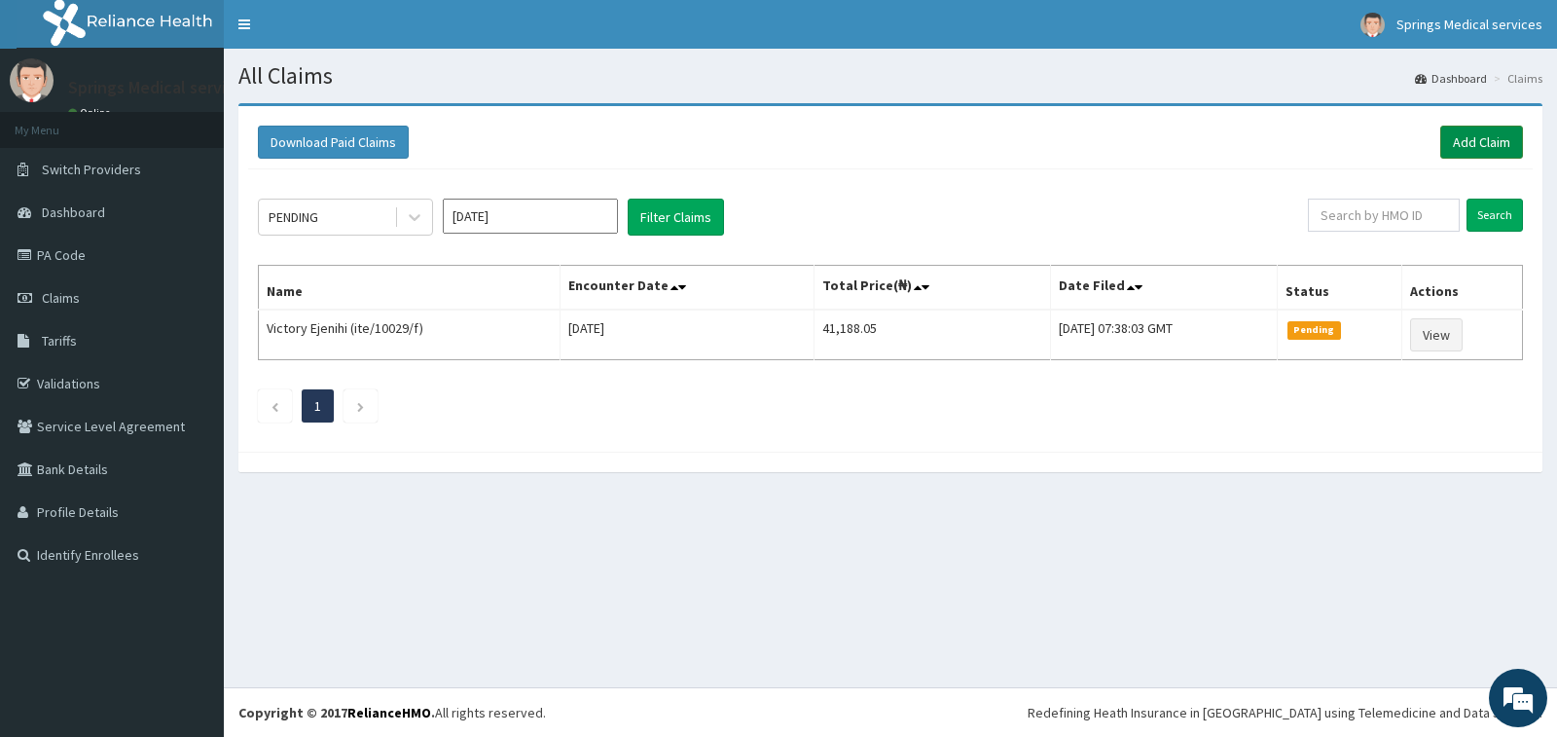
drag, startPoint x: 1474, startPoint y: 148, endPoint x: 1464, endPoint y: 146, distance: 9.9
click at [1473, 147] on link "Add Claim" at bounding box center [1482, 142] width 83 height 33
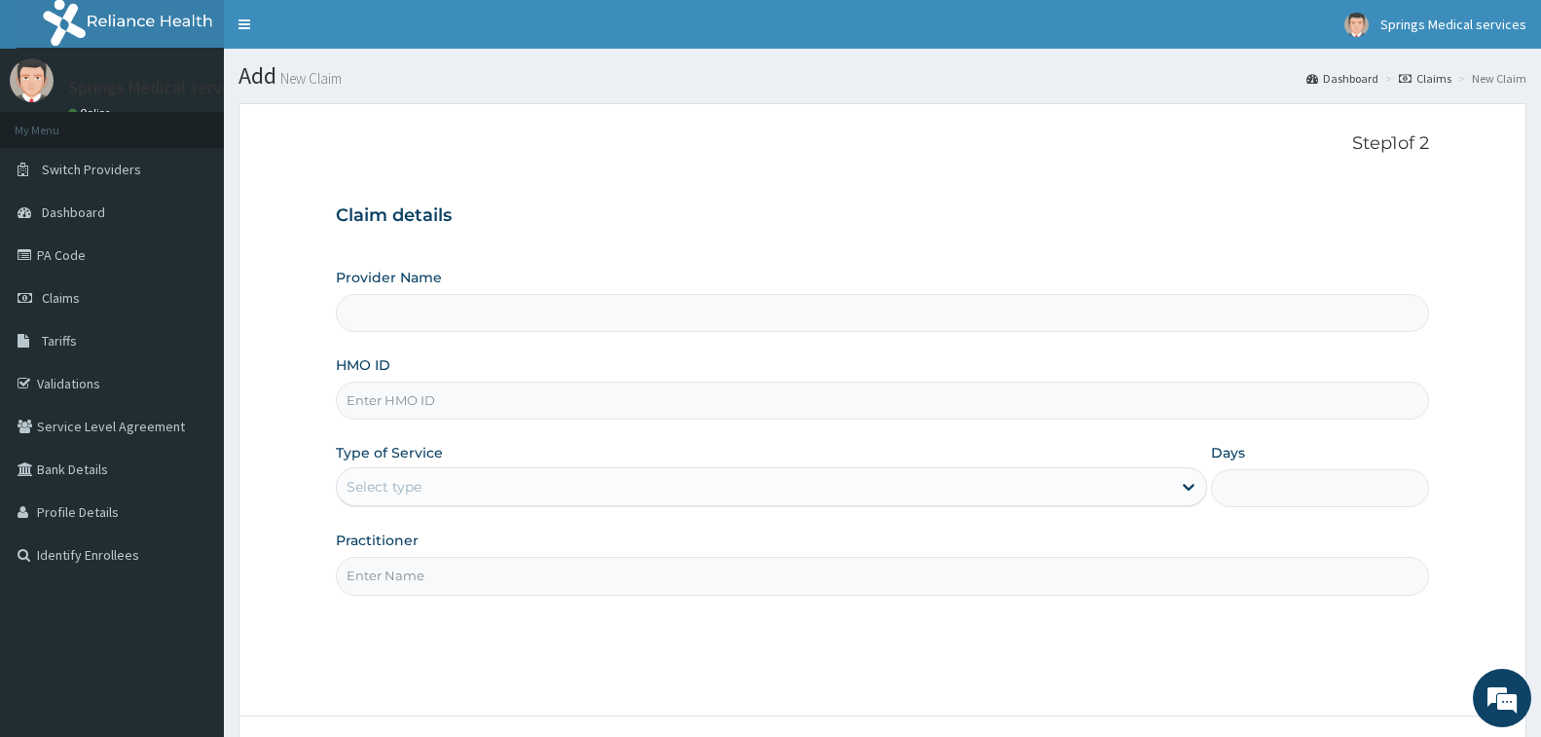
type input "Springs Medical Services Portharcourt"
paste input "HOG/10007/C"
type input "HOG/10007/C"
click at [415, 472] on div "Select type" at bounding box center [754, 486] width 834 height 31
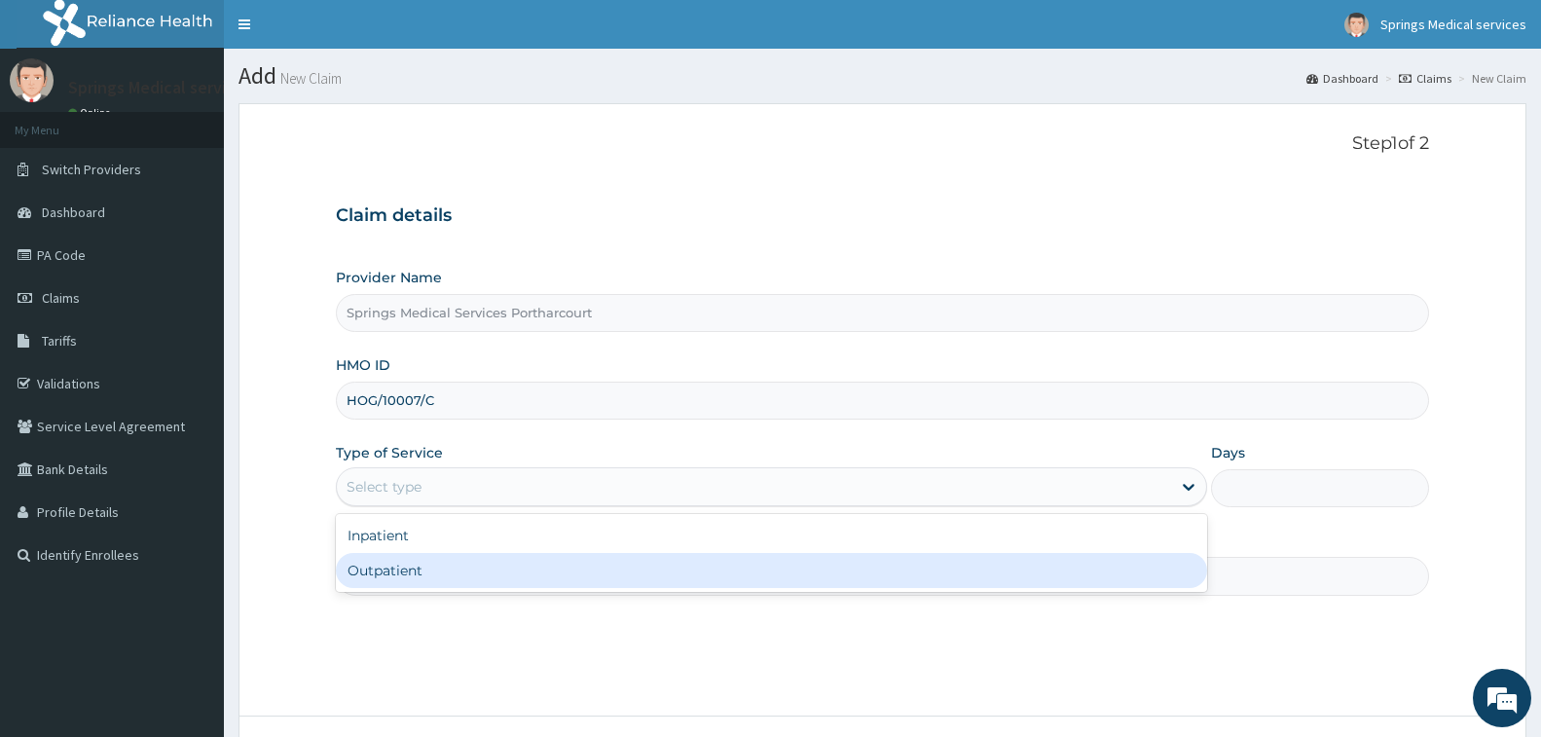
click at [408, 573] on div "Outpatient" at bounding box center [771, 570] width 871 height 35
type input "1"
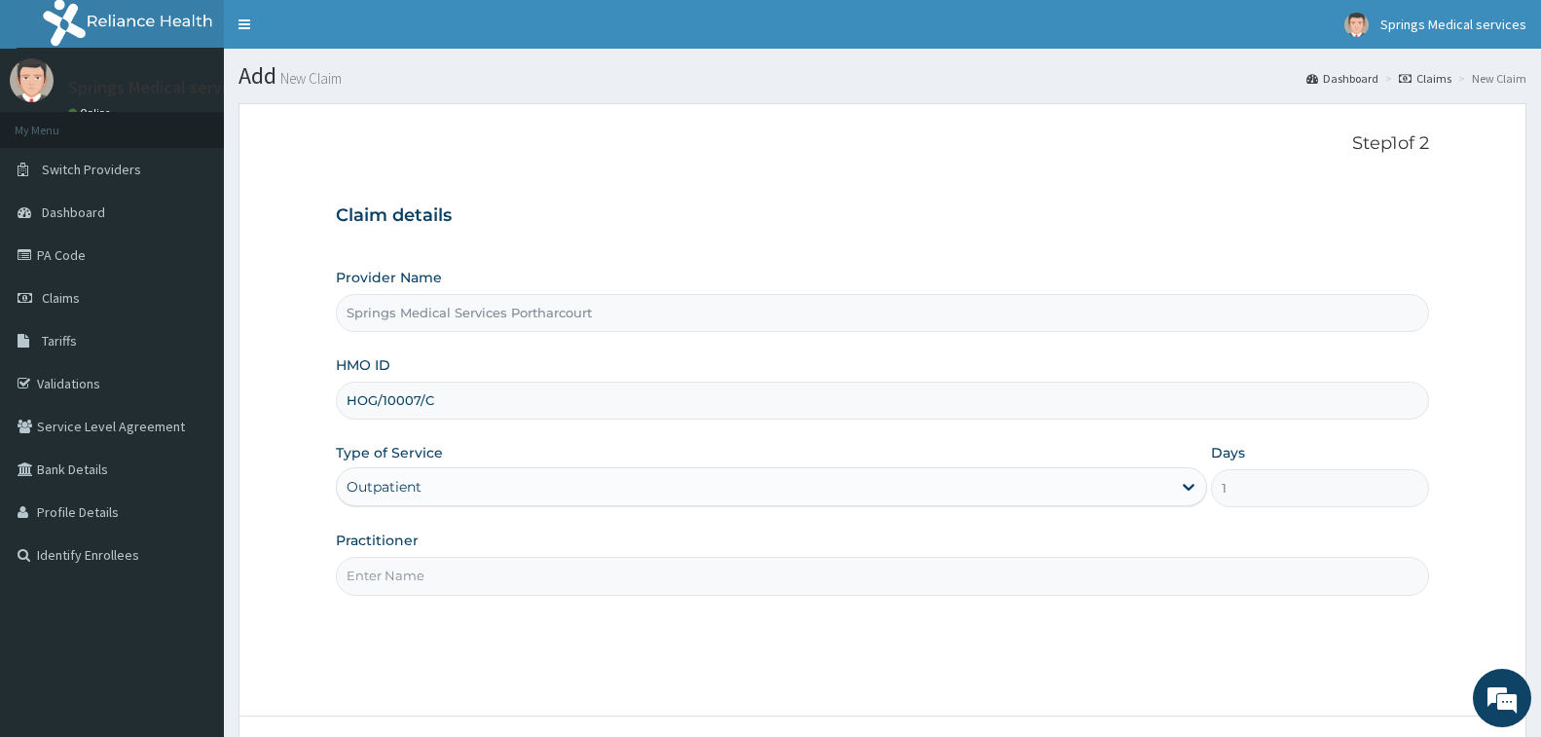
click at [417, 566] on input "Practitioner" at bounding box center [882, 576] width 1093 height 38
type input "DR. TONY"
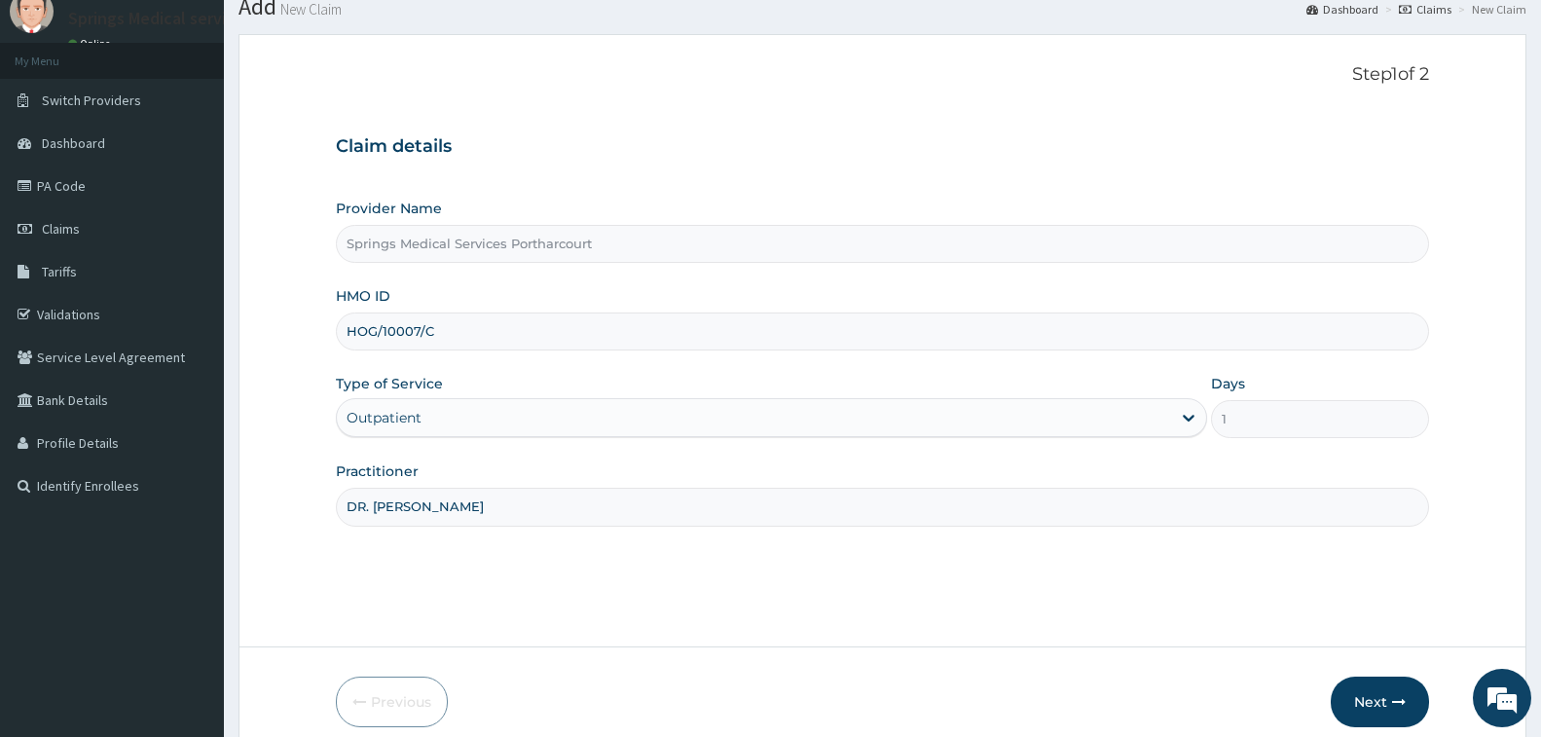
scroll to position [154, 0]
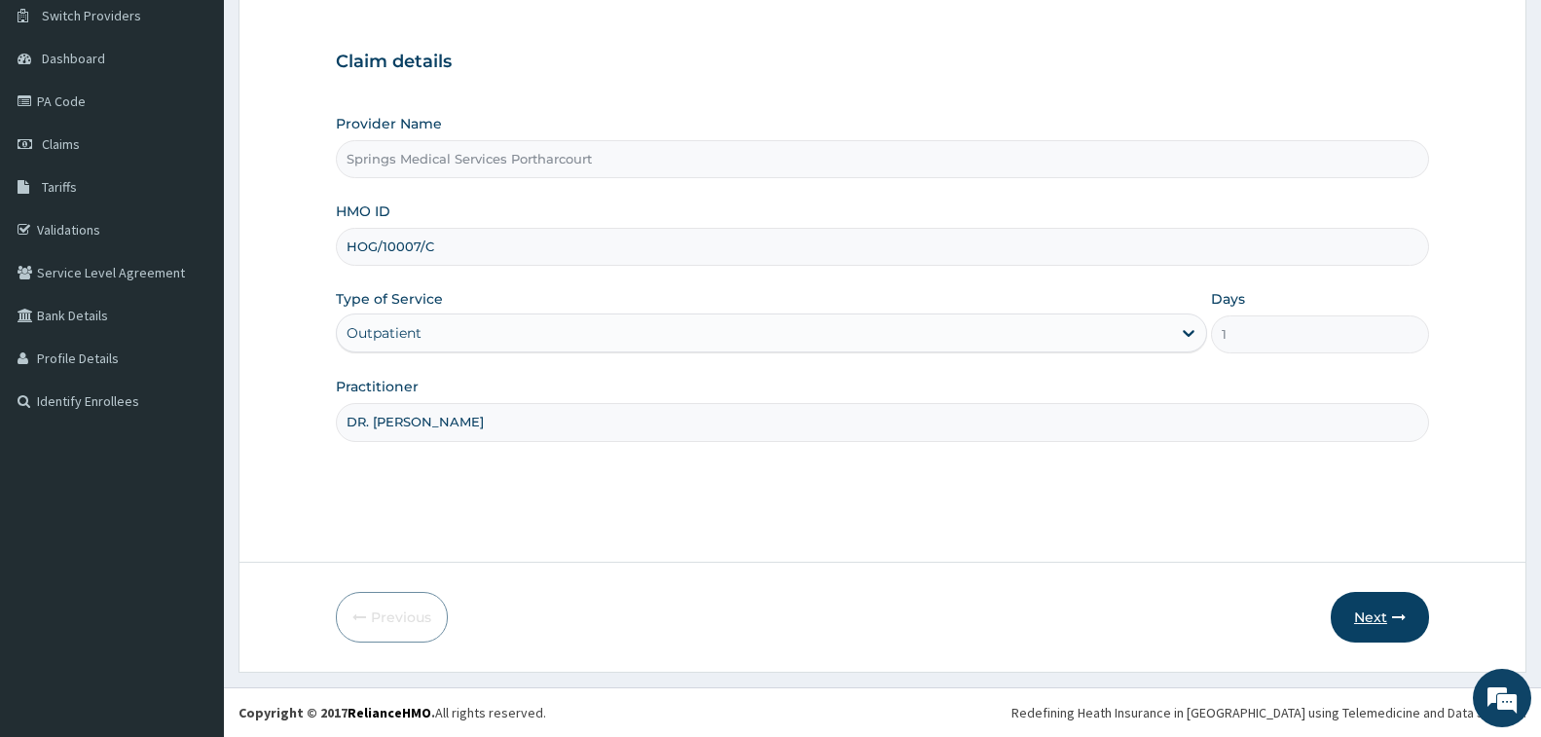
click at [1365, 611] on button "Next" at bounding box center [1380, 617] width 98 height 51
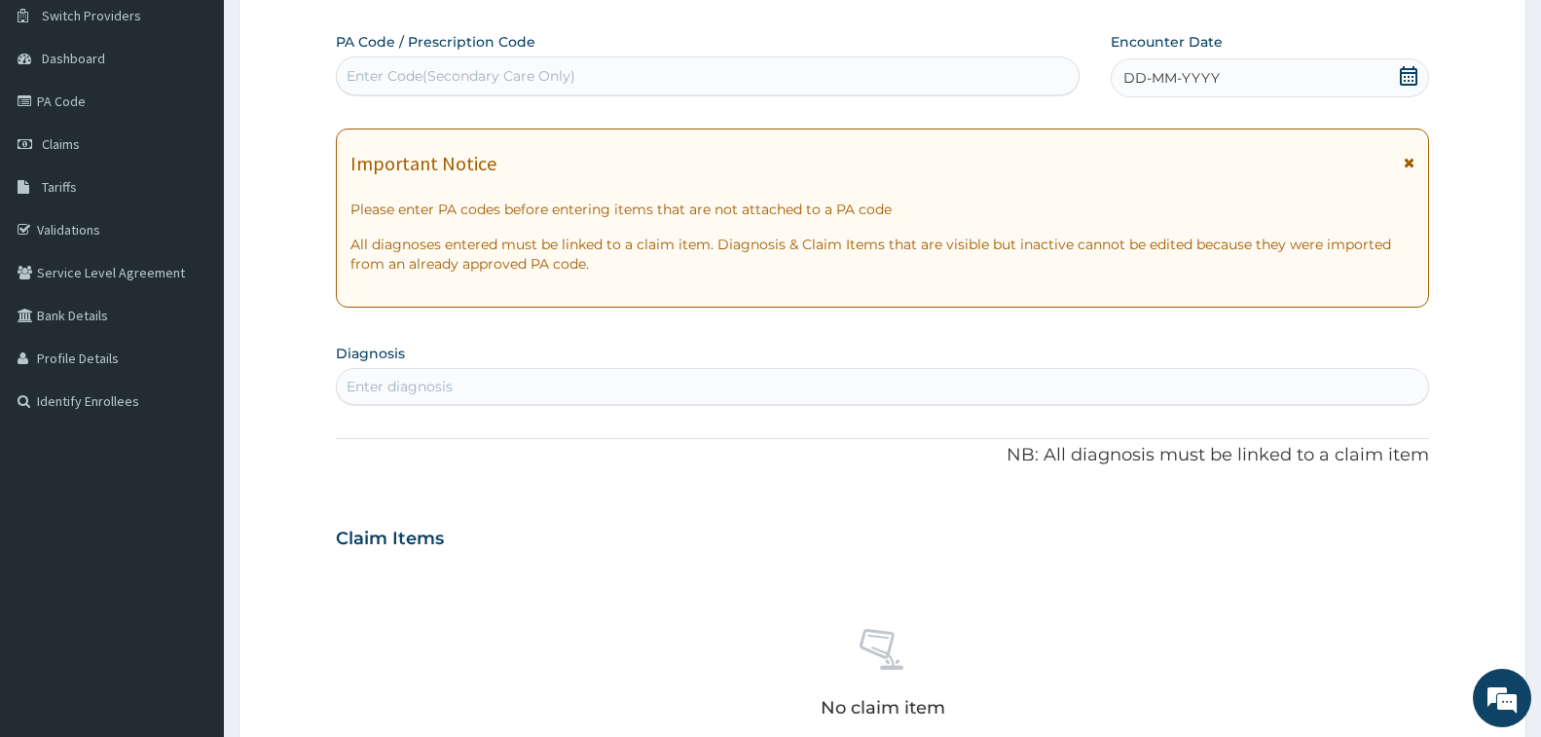
click at [1415, 72] on icon at bounding box center [1409, 75] width 18 height 19
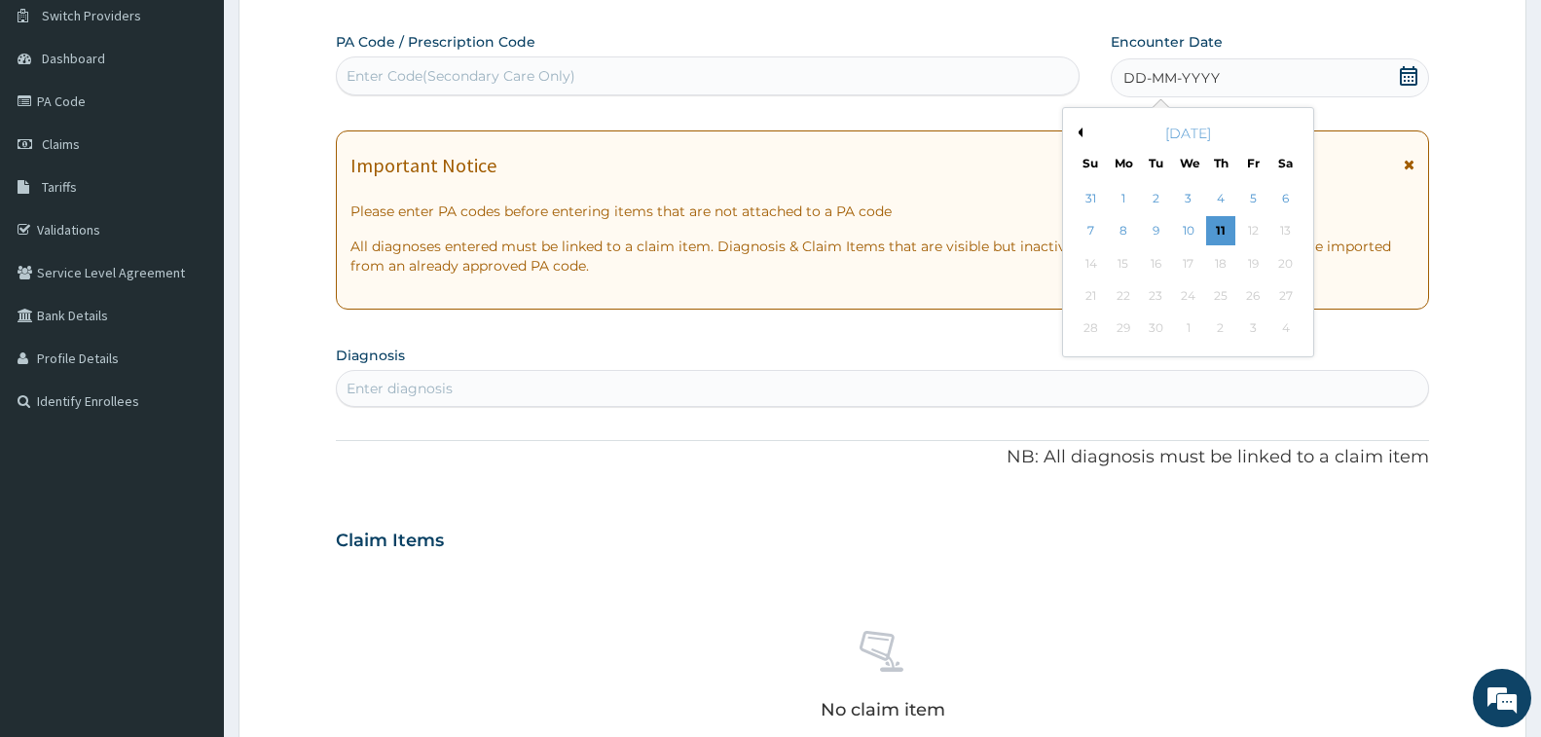
click at [1075, 126] on div "[DATE]" at bounding box center [1188, 133] width 235 height 19
click at [1077, 128] on button "Previous Month" at bounding box center [1078, 133] width 10 height 10
click at [1081, 134] on button "Previous Month" at bounding box center [1078, 133] width 10 height 10
click at [1243, 198] on div "4" at bounding box center [1252, 198] width 29 height 29
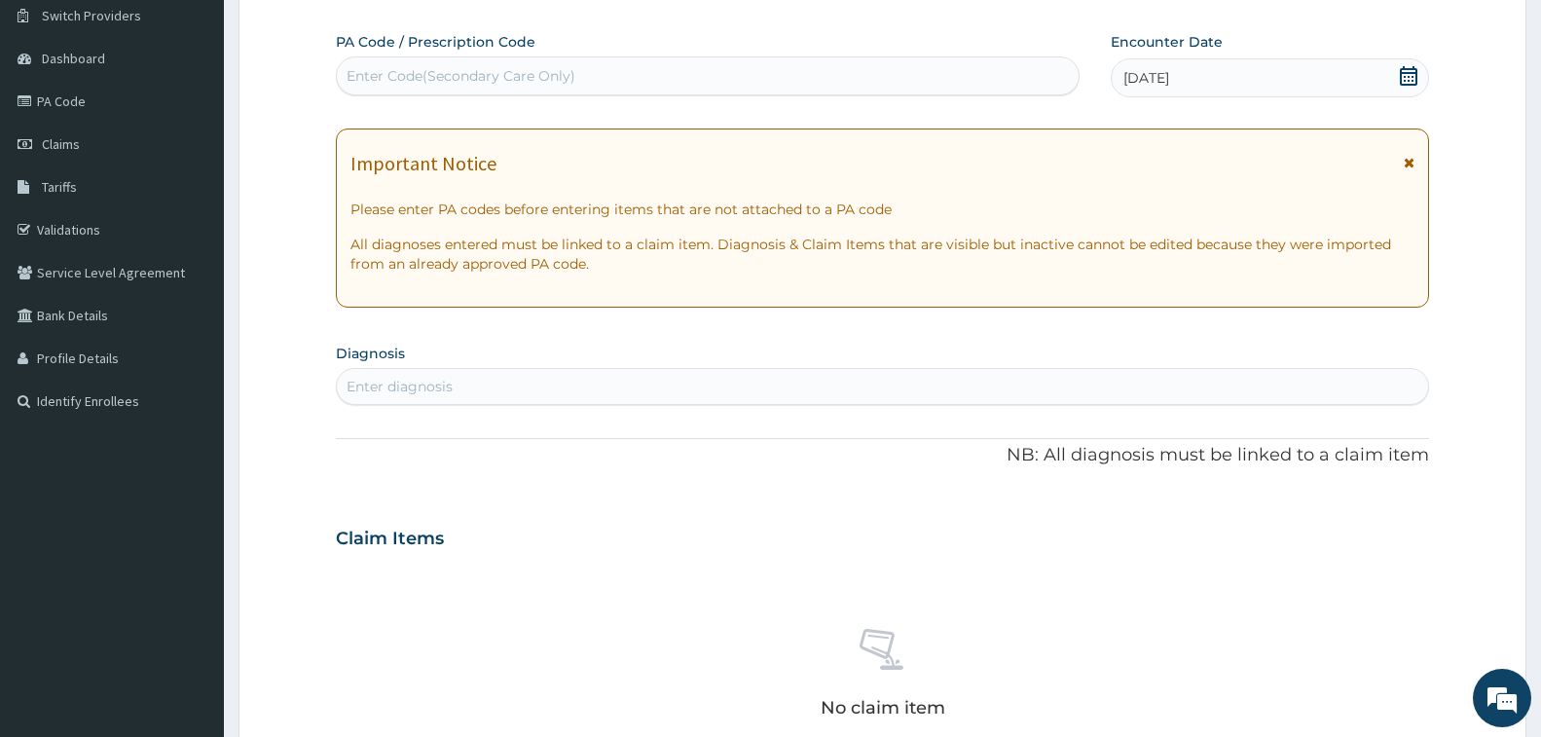
click at [498, 398] on div "Enter diagnosis" at bounding box center [882, 386] width 1091 height 31
click at [357, 392] on div "Enter diagnosis" at bounding box center [400, 386] width 106 height 19
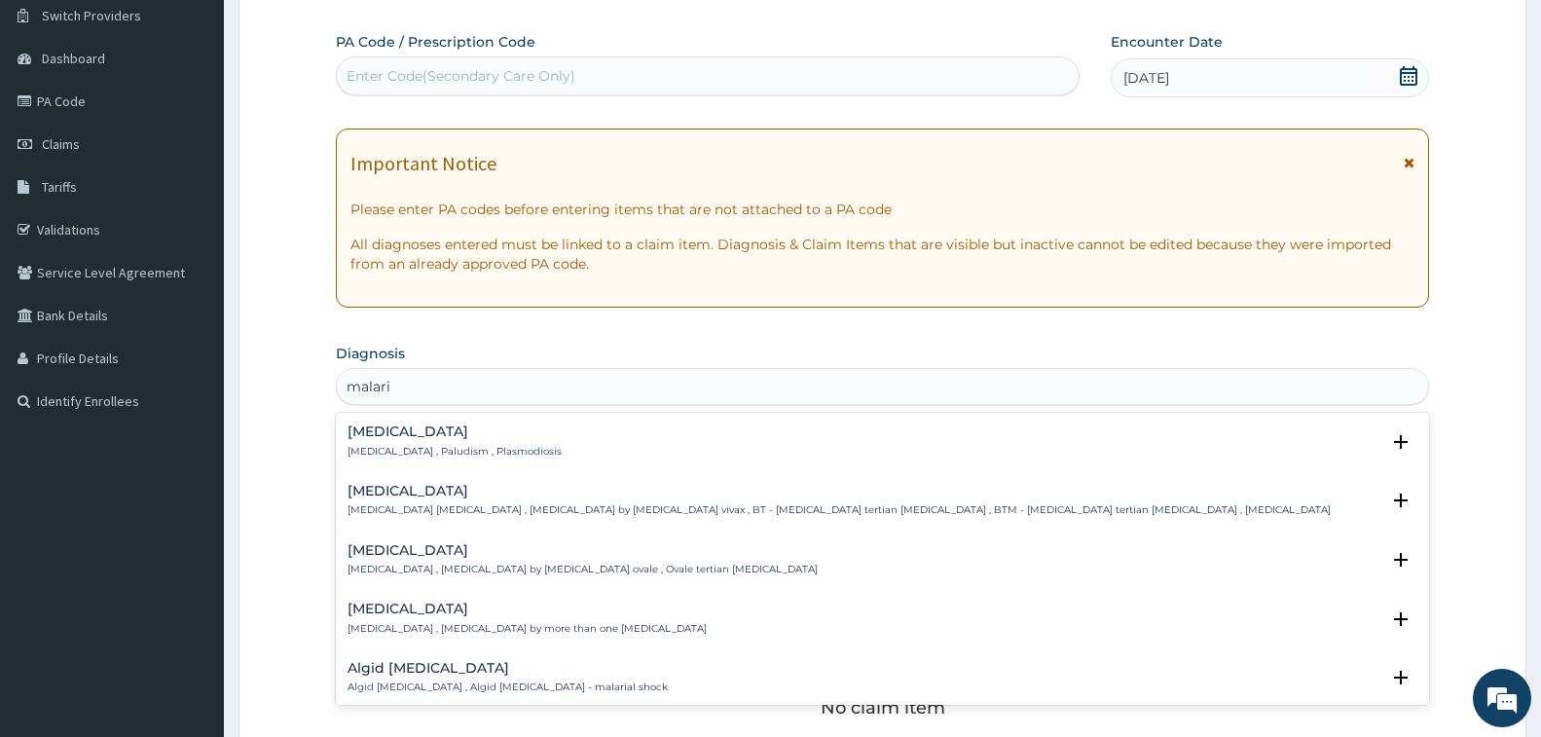
type input "[MEDICAL_DATA]"
click at [390, 431] on h4 "[MEDICAL_DATA]" at bounding box center [455, 431] width 214 height 15
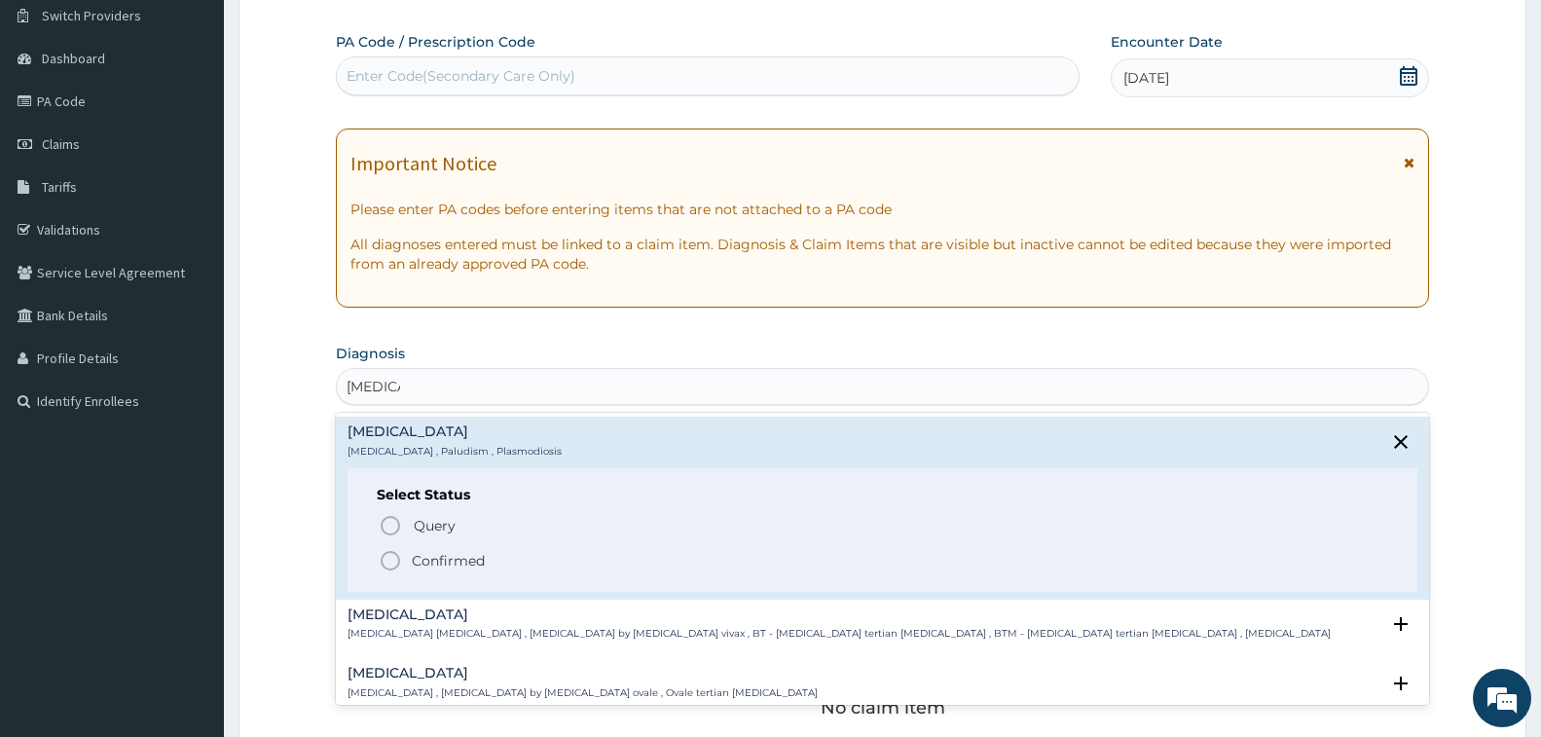
drag, startPoint x: 388, startPoint y: 562, endPoint x: 428, endPoint y: 498, distance: 74.8
click at [388, 562] on icon "status option filled" at bounding box center [390, 560] width 23 height 23
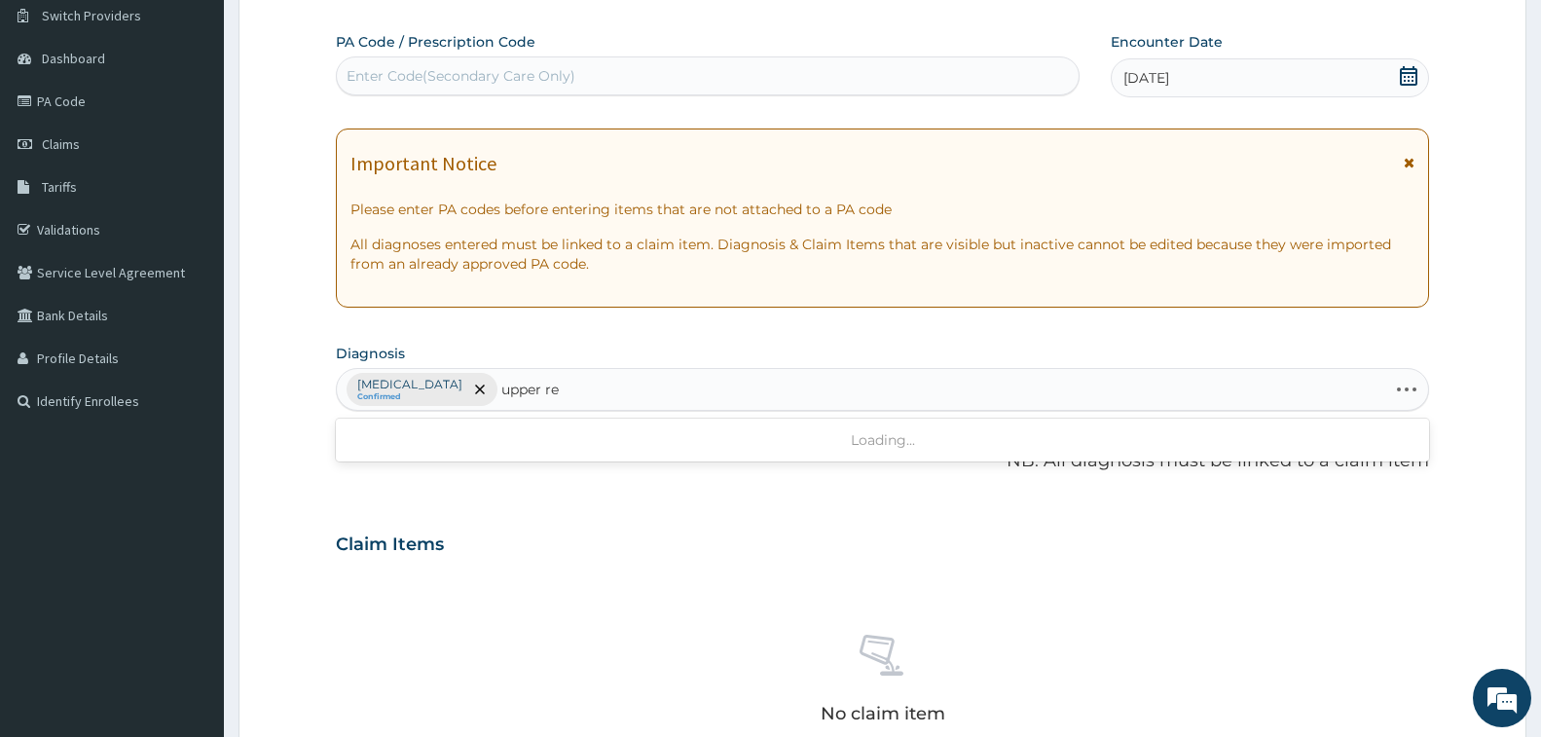
type input "upper res"
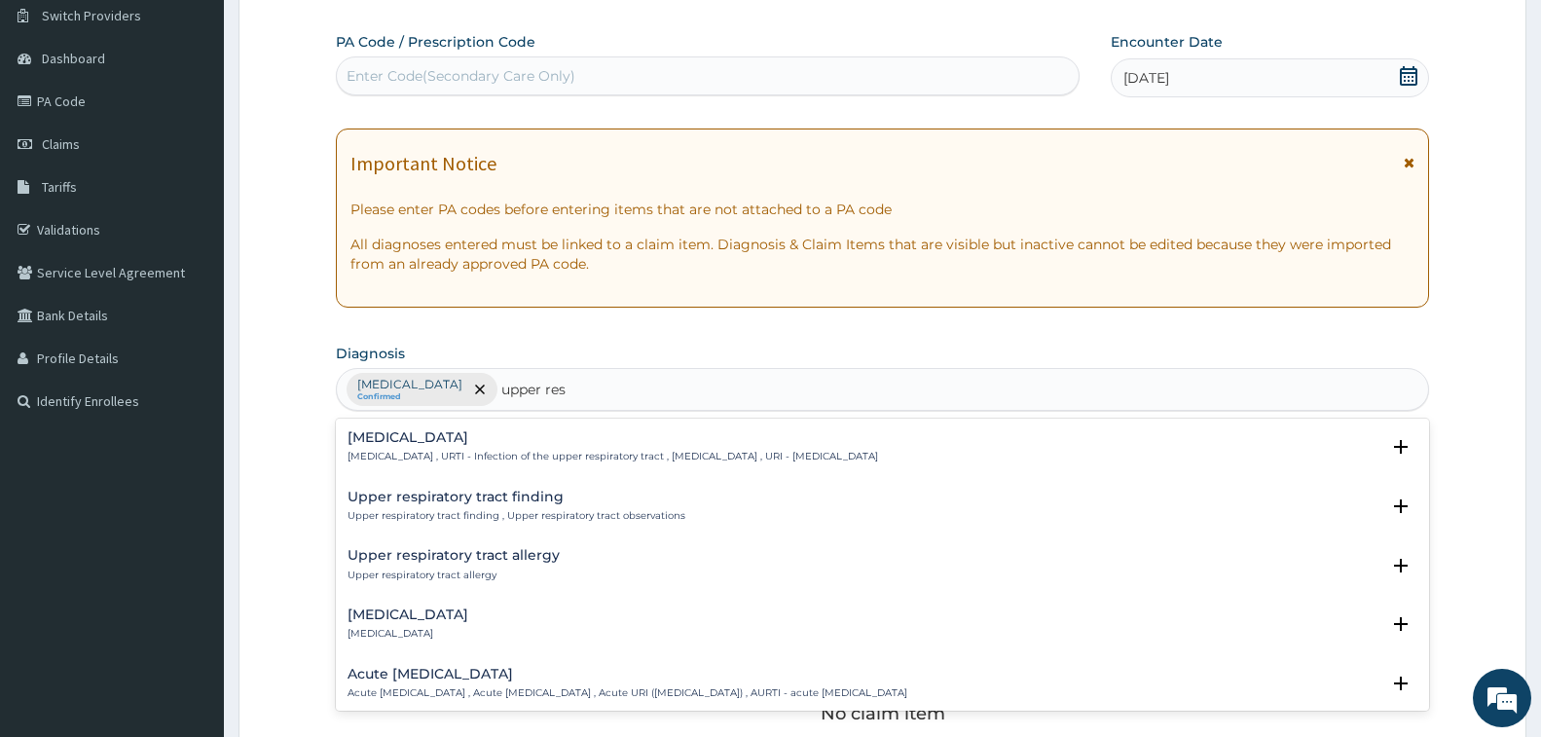
click at [435, 455] on p "[MEDICAL_DATA] , URTI - Infection of the upper respiratory tract , [MEDICAL_DAT…" at bounding box center [613, 457] width 531 height 14
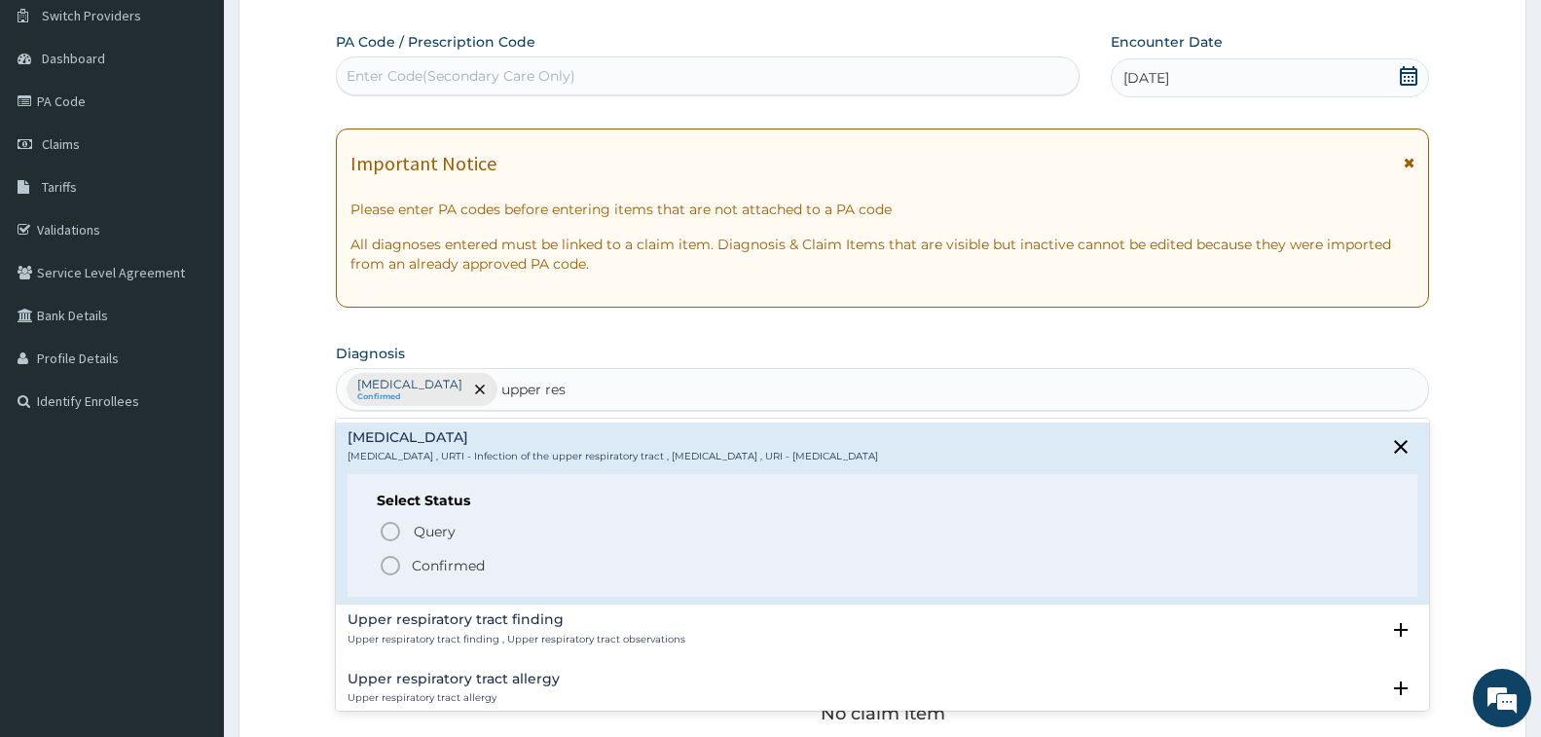
drag, startPoint x: 382, startPoint y: 567, endPoint x: 404, endPoint y: 562, distance: 22.9
click at [382, 567] on circle "status option filled" at bounding box center [391, 566] width 18 height 18
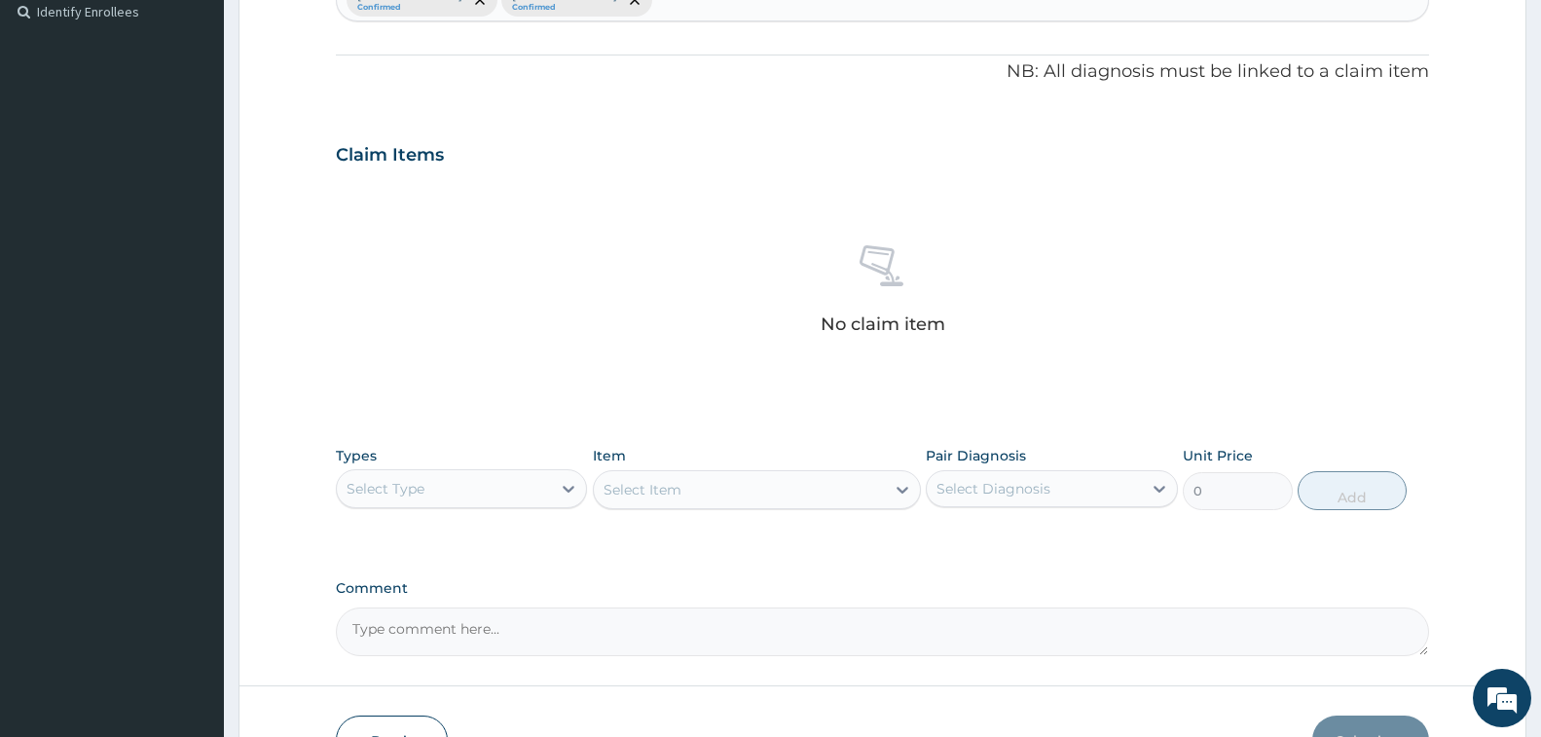
scroll to position [640, 0]
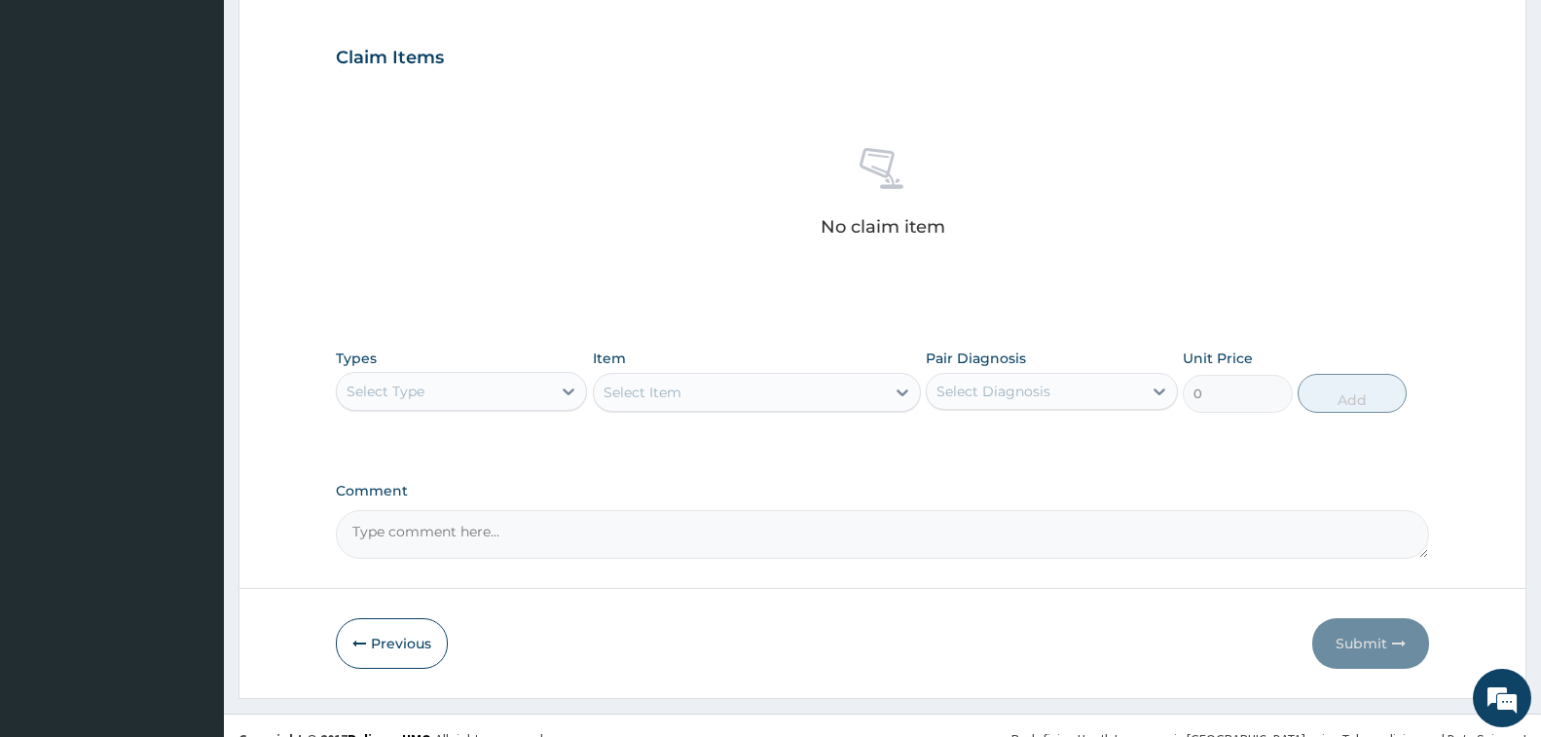
click at [516, 394] on div "Select Type" at bounding box center [444, 391] width 214 height 31
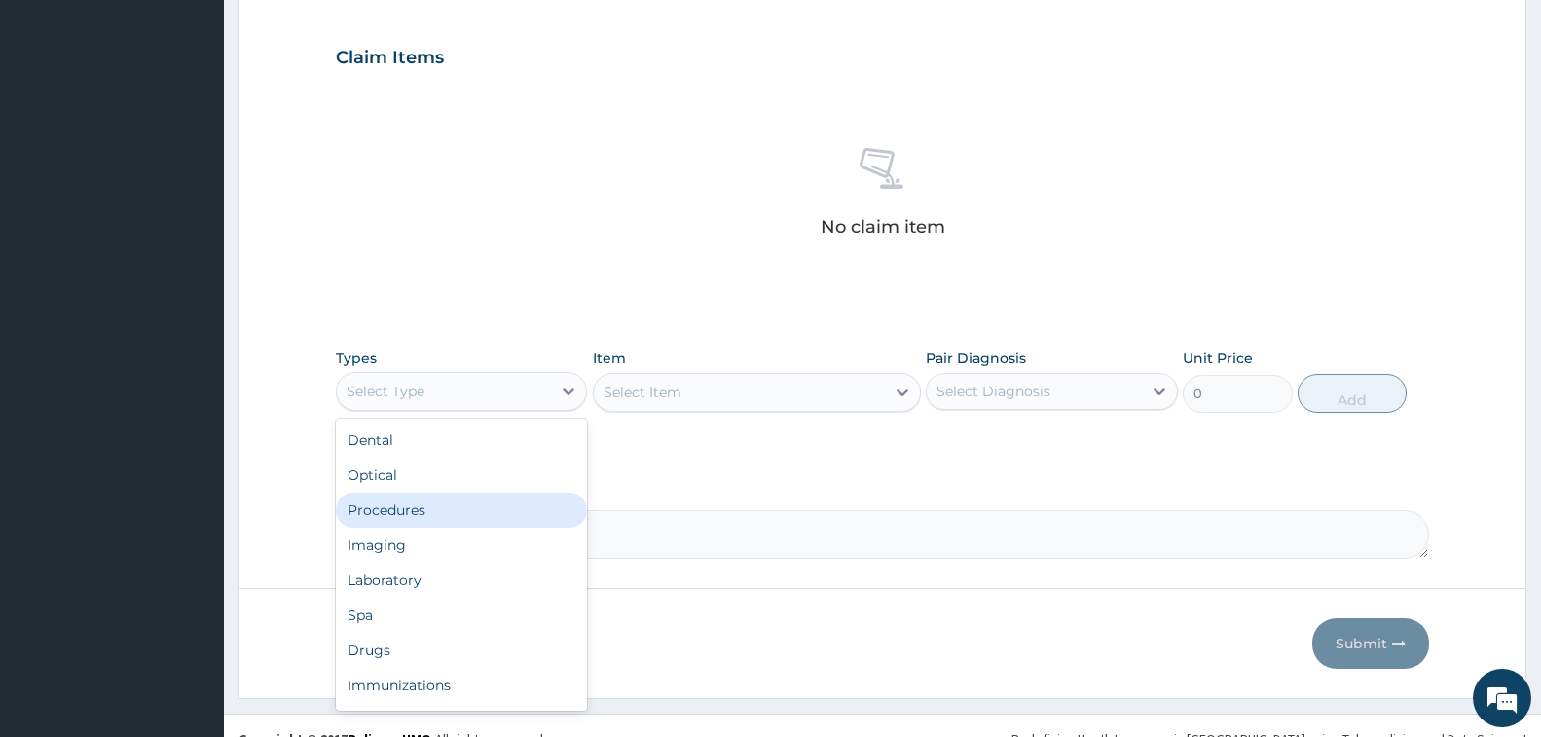
click at [410, 506] on div "Procedures" at bounding box center [461, 510] width 251 height 35
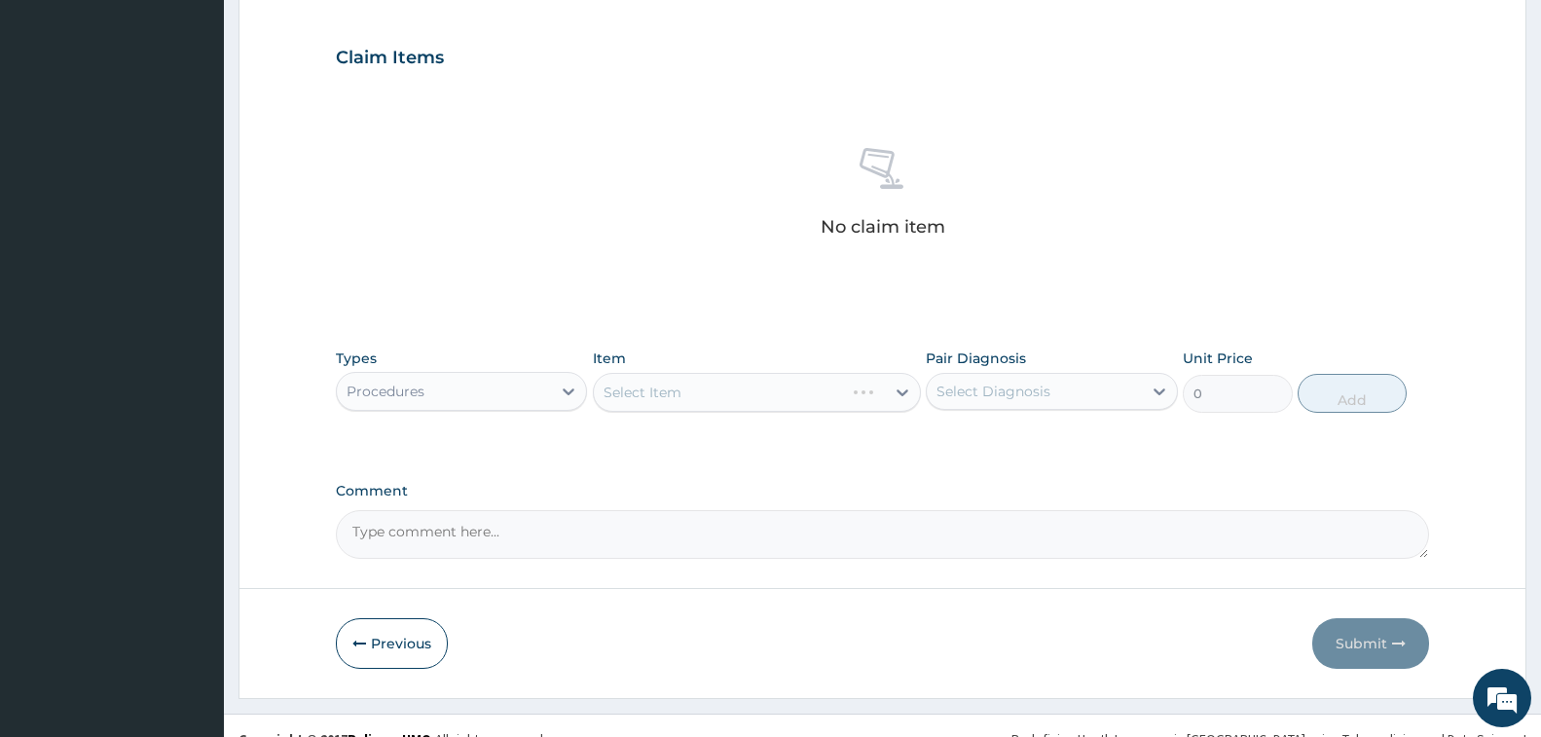
click at [1000, 385] on div "Select Diagnosis" at bounding box center [993, 391] width 114 height 19
drag, startPoint x: 1015, startPoint y: 440, endPoint x: 988, endPoint y: 427, distance: 30.0
click at [1015, 440] on div "[MEDICAL_DATA]" at bounding box center [1051, 441] width 251 height 40
checkbox input "true"
click at [811, 391] on div "Select Item" at bounding box center [757, 392] width 328 height 39
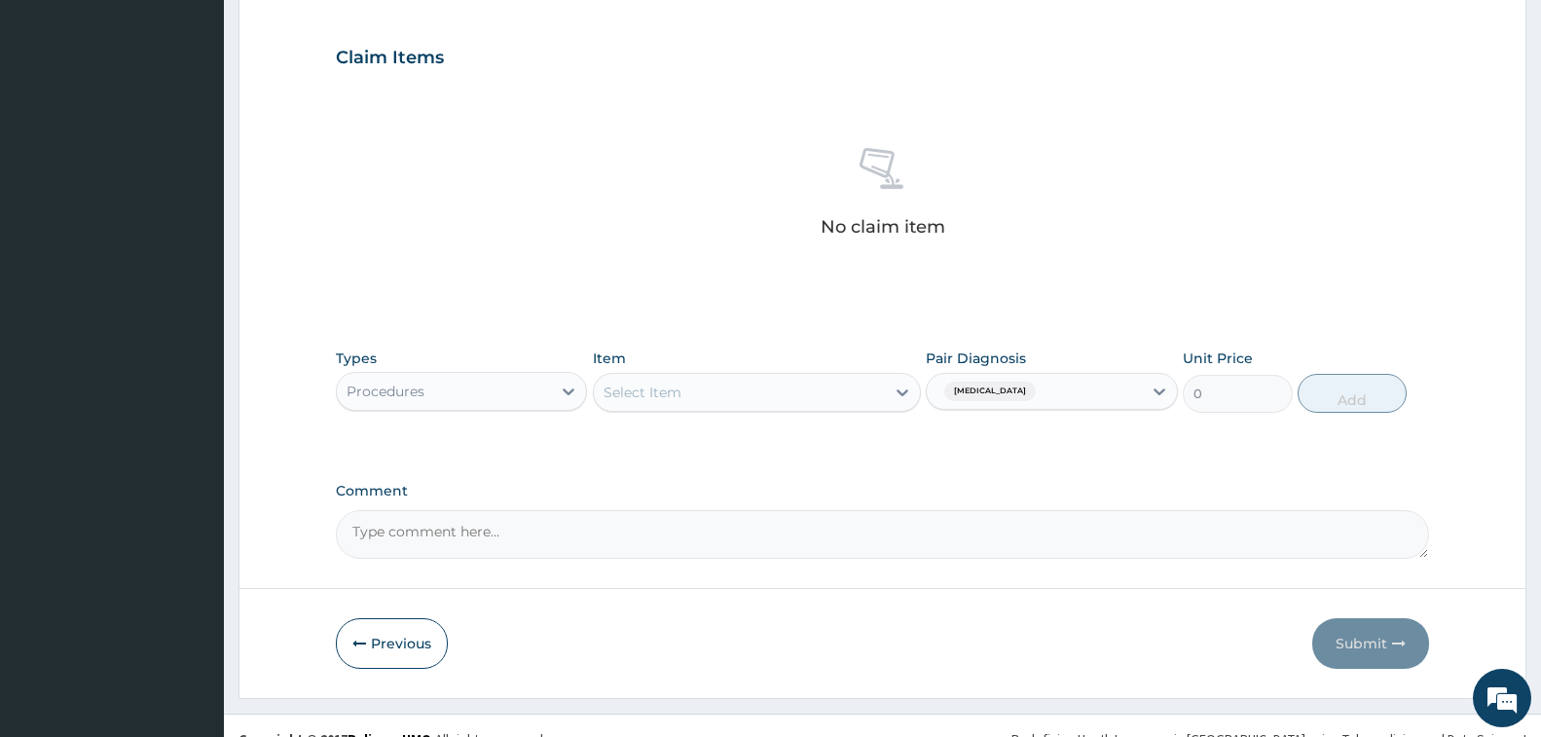
click at [721, 401] on div "Select Item" at bounding box center [739, 392] width 291 height 31
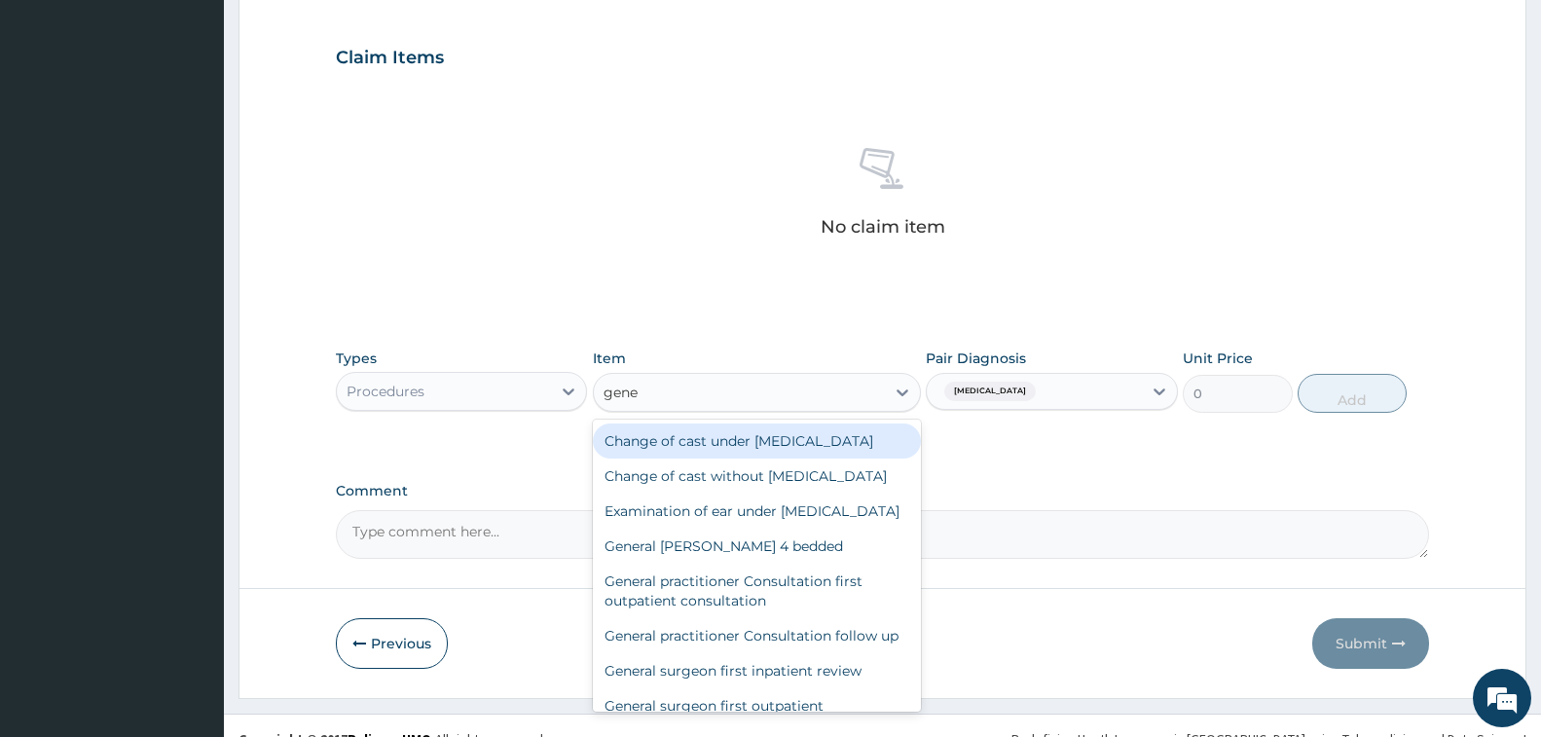
type input "gener"
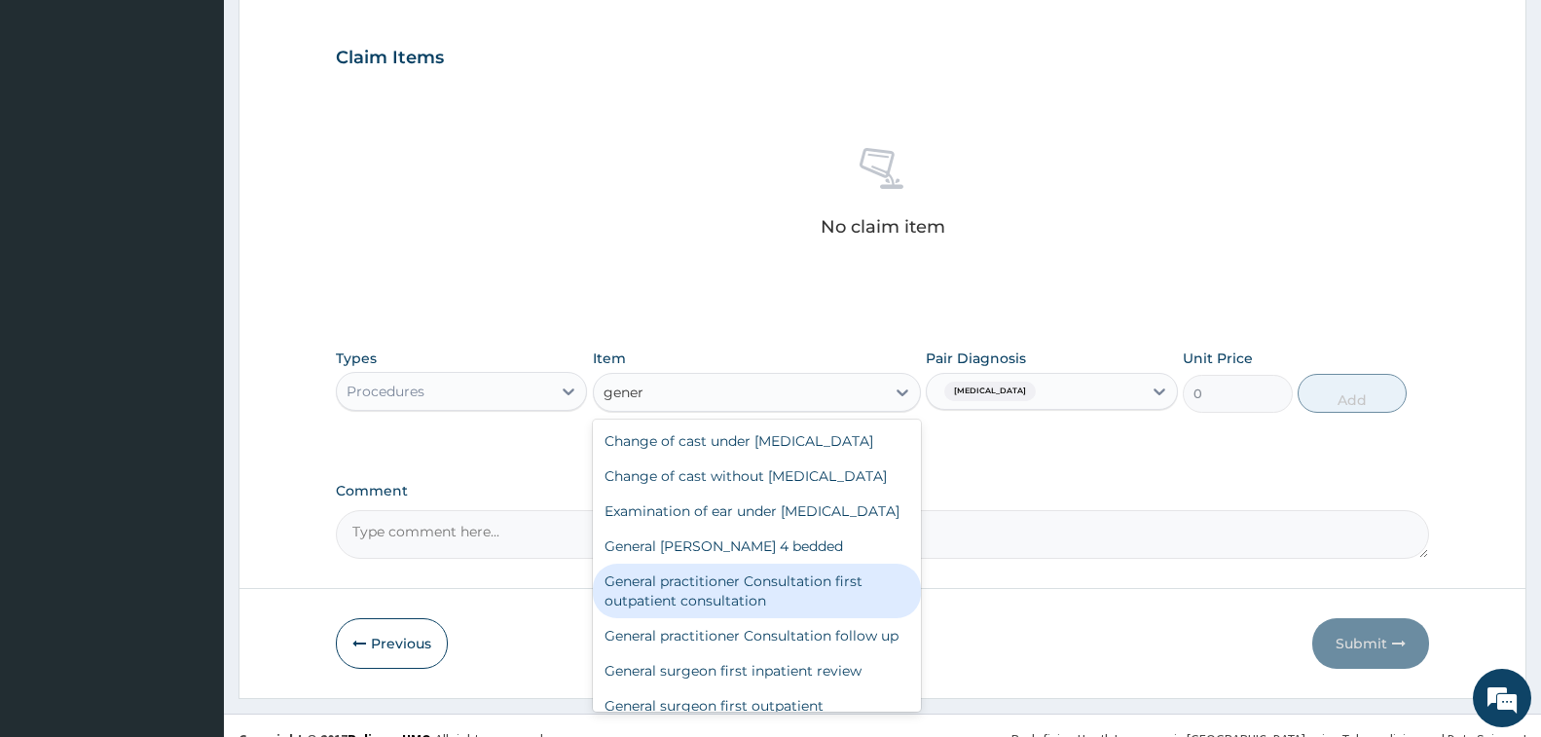
drag, startPoint x: 745, startPoint y: 614, endPoint x: 770, endPoint y: 601, distance: 28.7
click at [746, 615] on div "General practitioner Consultation first outpatient consultation" at bounding box center [757, 591] width 328 height 55
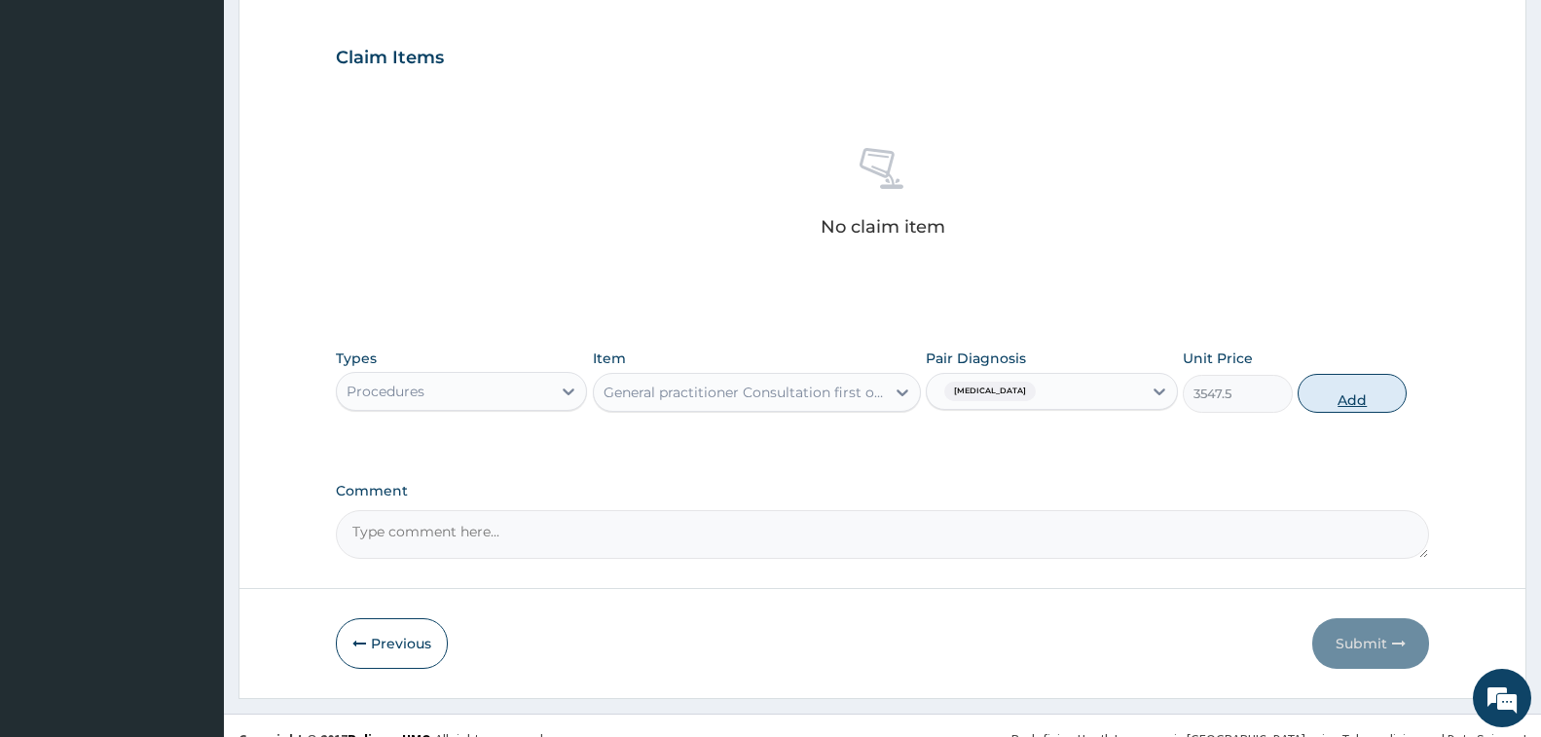
click at [1342, 387] on button "Add" at bounding box center [1352, 393] width 109 height 39
type input "0"
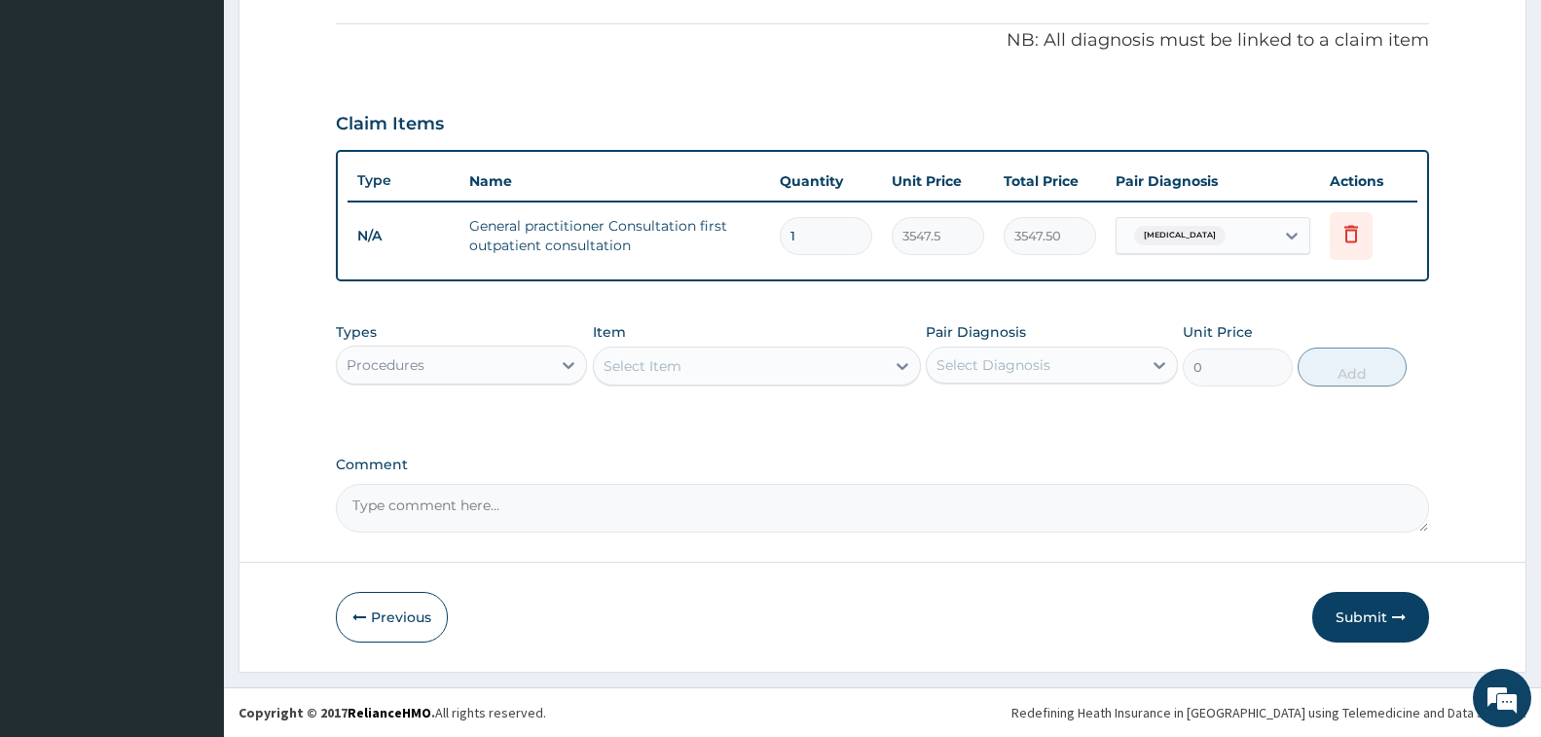
scroll to position [574, 0]
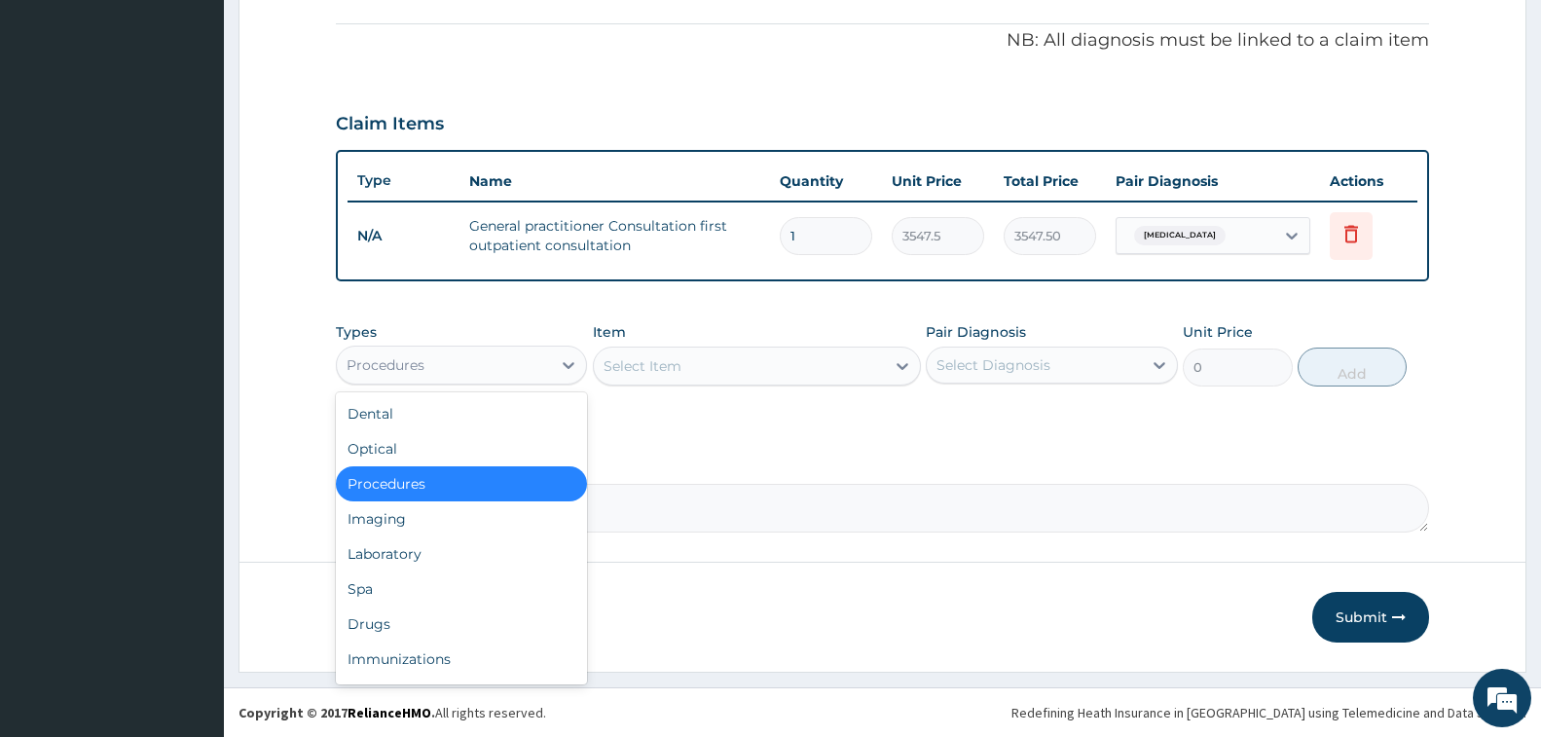
click at [449, 366] on div "Procedures" at bounding box center [444, 364] width 214 height 31
click at [425, 607] on div "Drugs" at bounding box center [461, 623] width 251 height 35
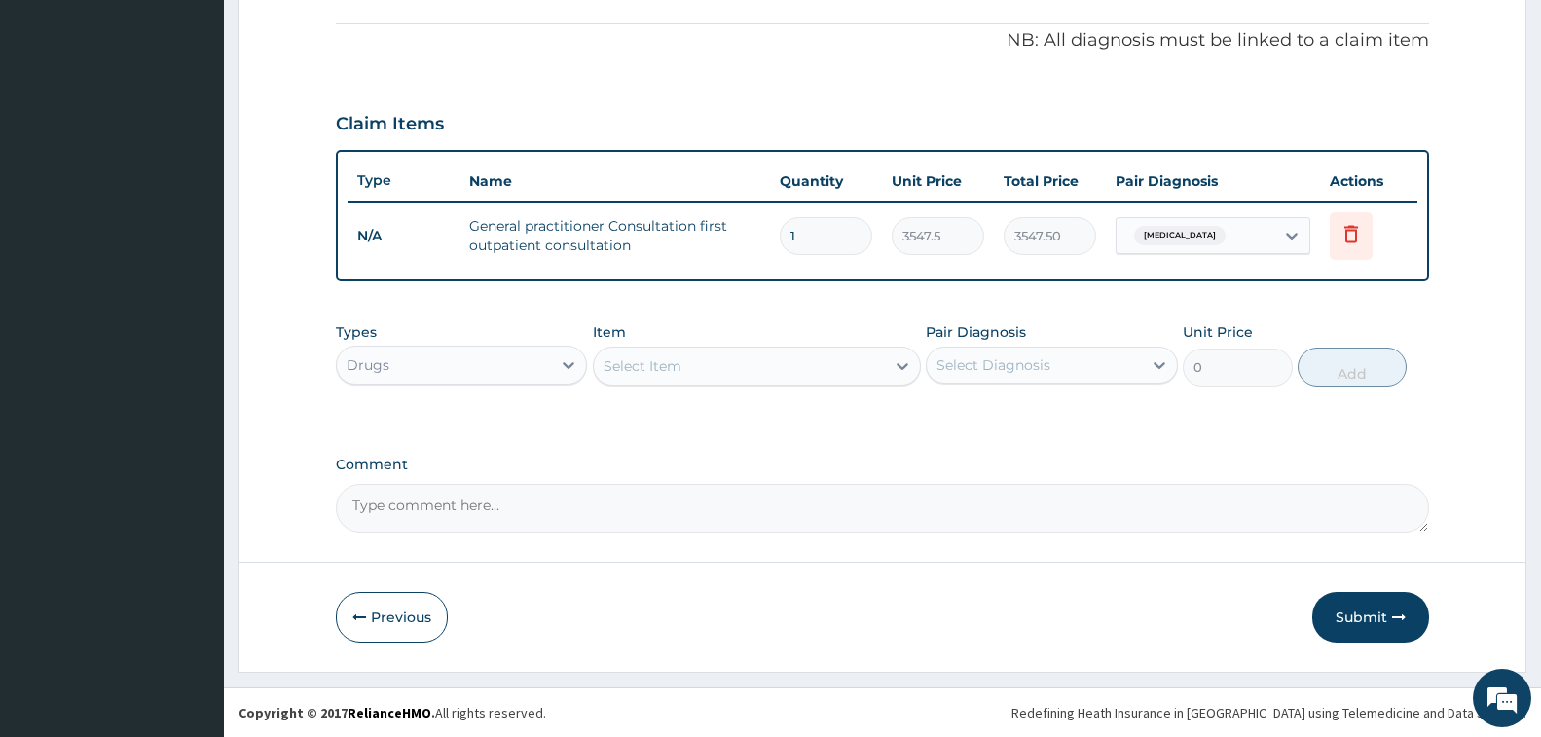
click at [785, 366] on div "Select Item" at bounding box center [739, 365] width 291 height 31
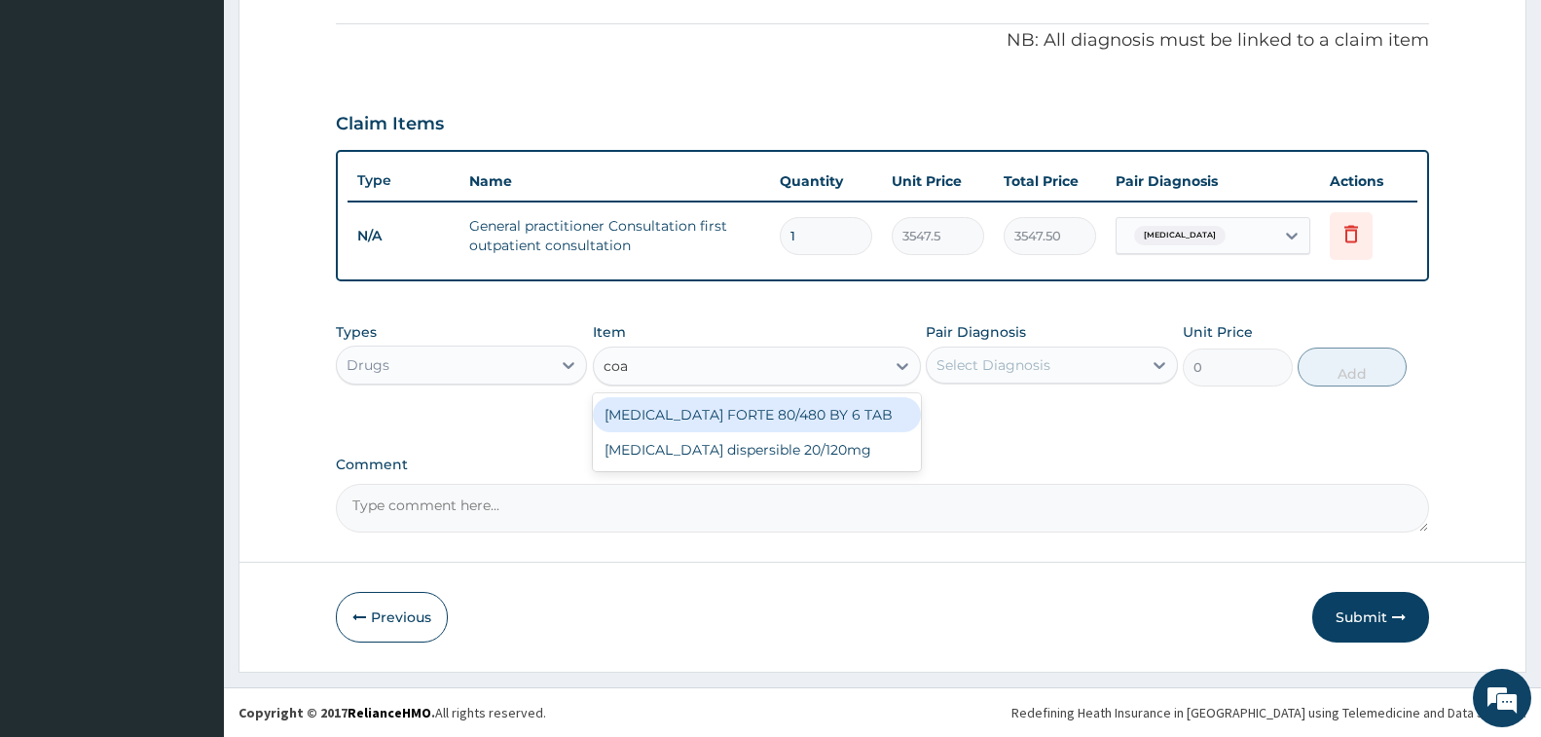
type input "coar"
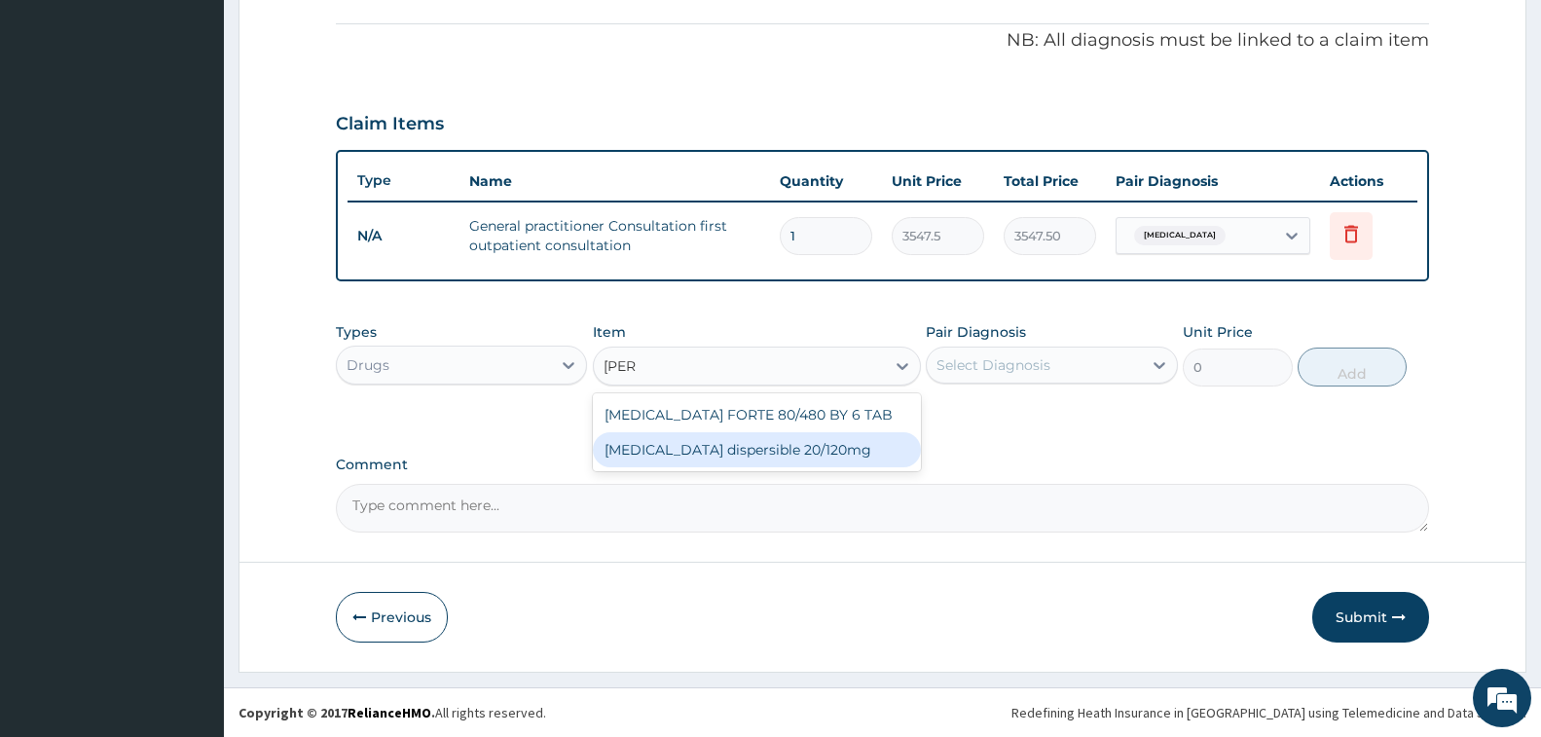
drag, startPoint x: 741, startPoint y: 452, endPoint x: 758, endPoint y: 451, distance: 17.5
click at [741, 453] on div "[MEDICAL_DATA] dispersible 20/120mg" at bounding box center [757, 449] width 328 height 35
type input "112.3375"
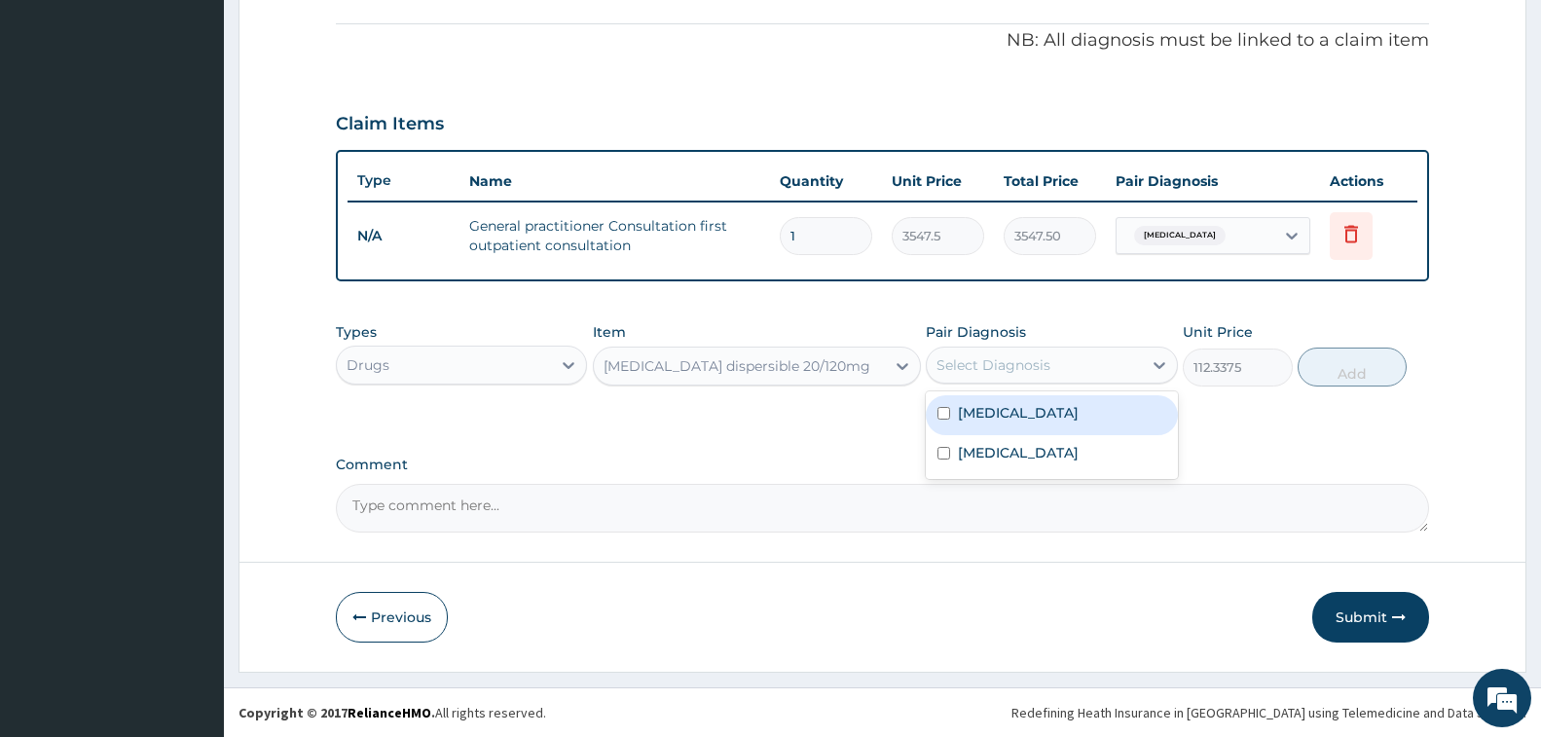
click at [1016, 371] on div "Select Diagnosis" at bounding box center [993, 364] width 114 height 19
click at [1016, 413] on div "[MEDICAL_DATA]" at bounding box center [1051, 415] width 251 height 40
checkbox input "true"
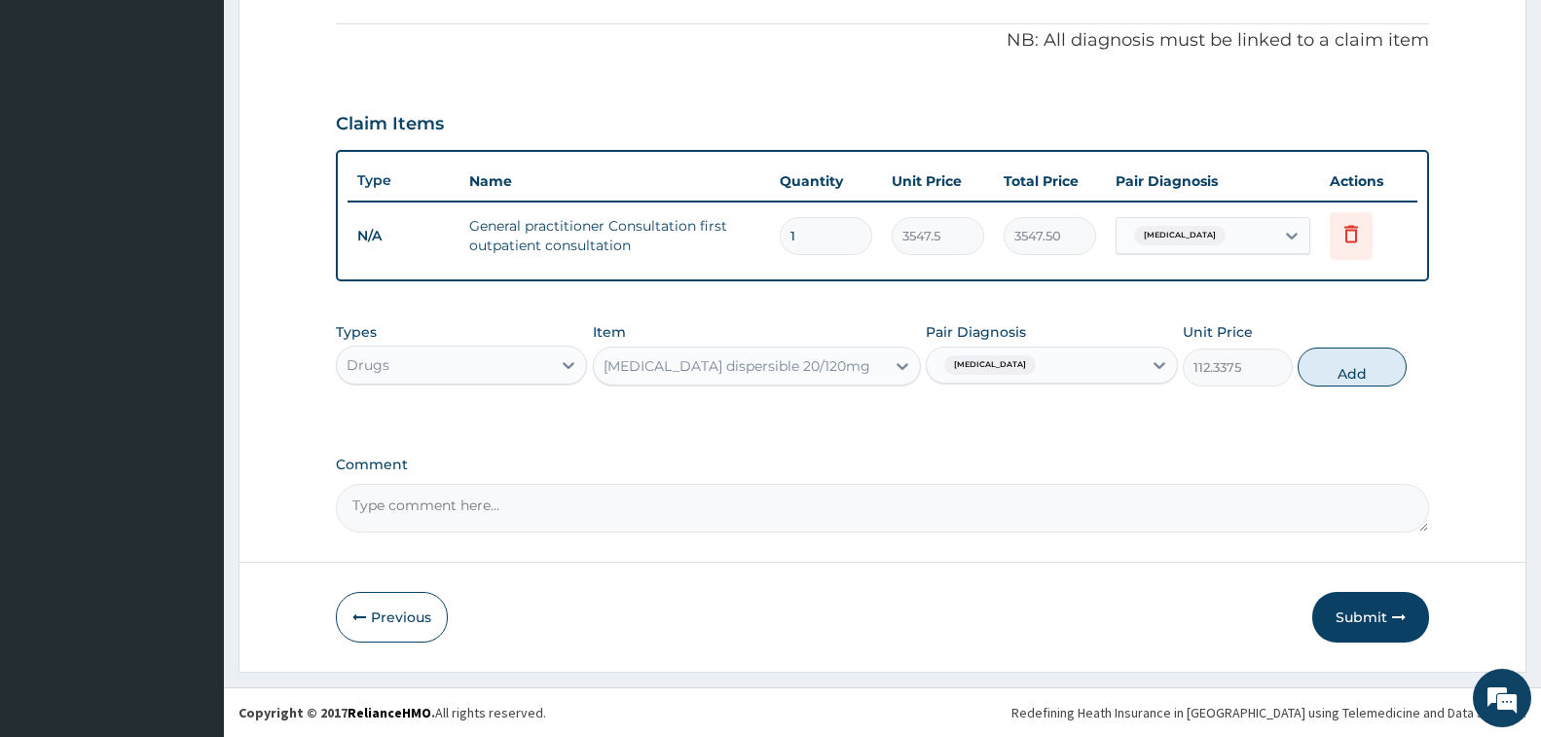
drag, startPoint x: 1314, startPoint y: 370, endPoint x: 1299, endPoint y: 369, distance: 14.6
click at [1314, 370] on button "Add" at bounding box center [1352, 367] width 109 height 39
type input "0"
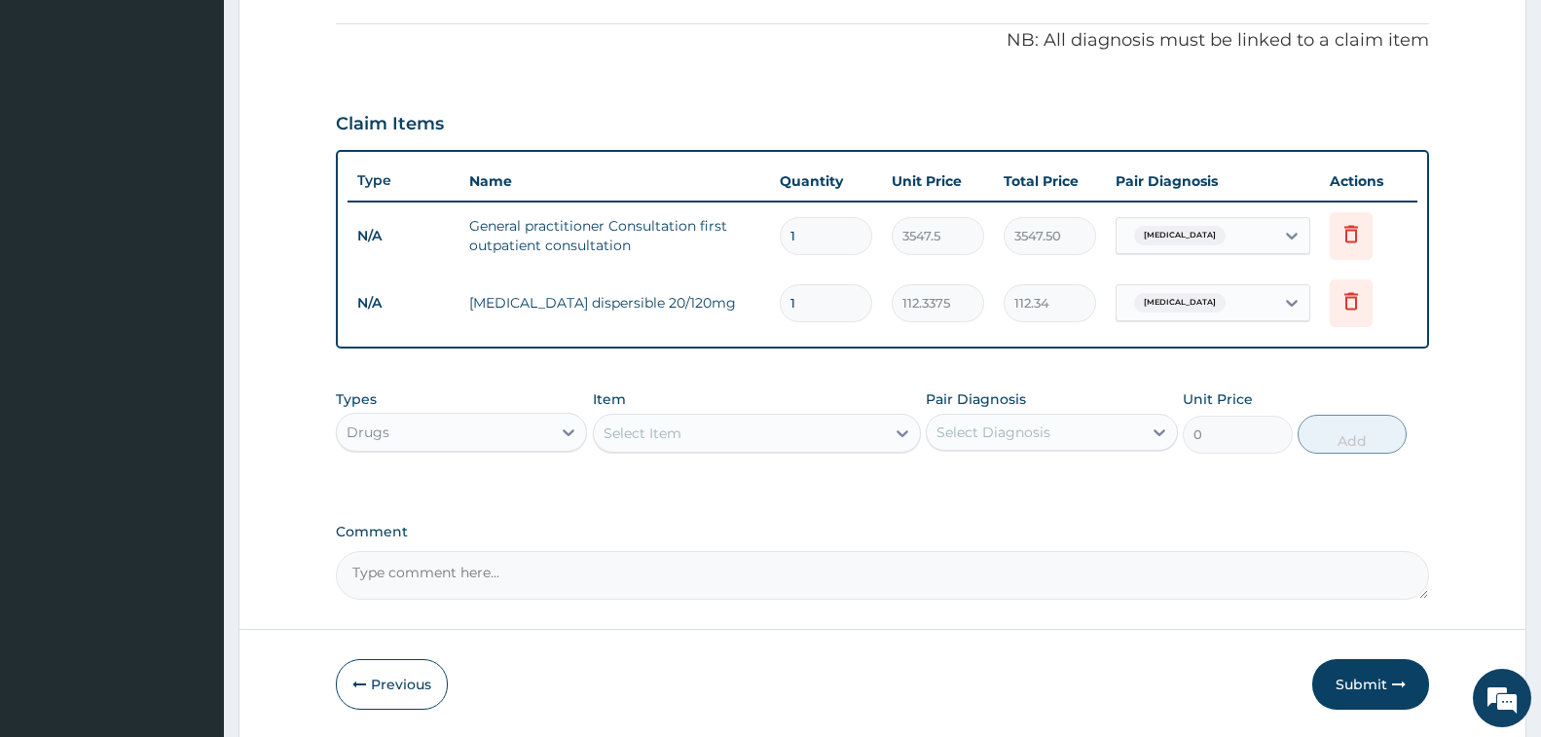
type input "12"
type input "1348.05"
type input "12"
click at [679, 440] on div "Select Item" at bounding box center [643, 432] width 78 height 19
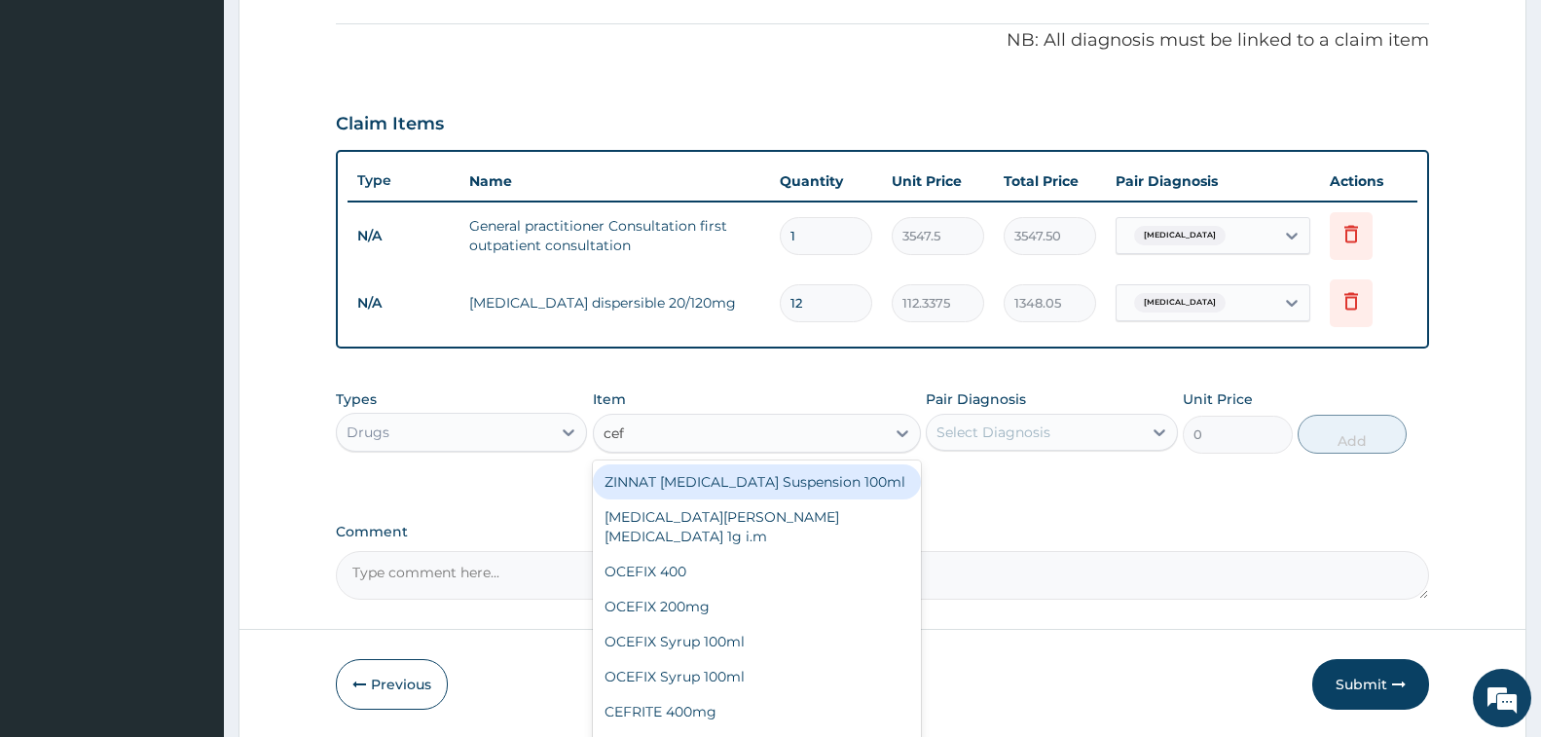
type input "cefu"
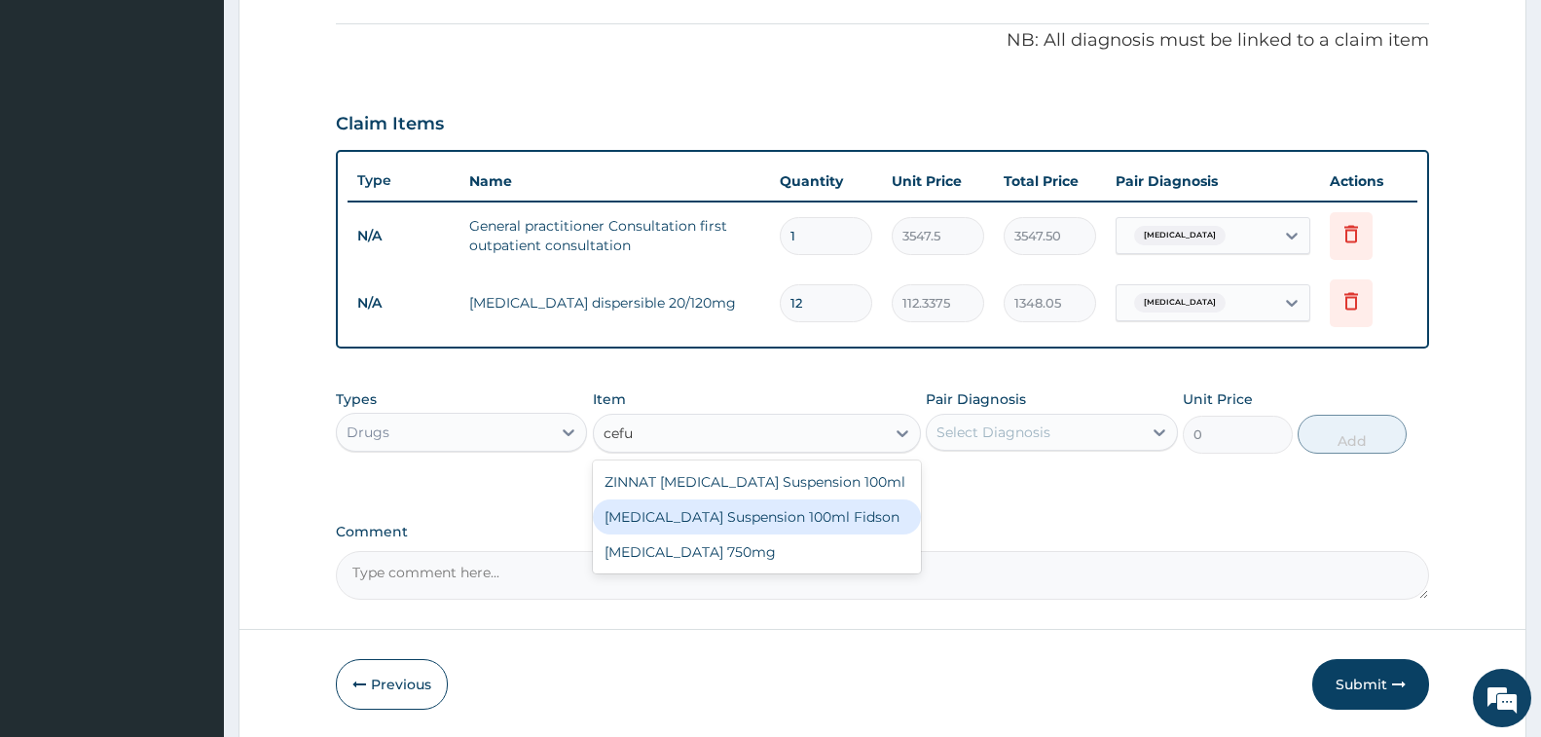
drag, startPoint x: 761, startPoint y: 520, endPoint x: 808, endPoint y: 505, distance: 49.0
click at [761, 520] on div "[MEDICAL_DATA] Suspension 100ml Fidson" at bounding box center [757, 516] width 328 height 35
type input "2365"
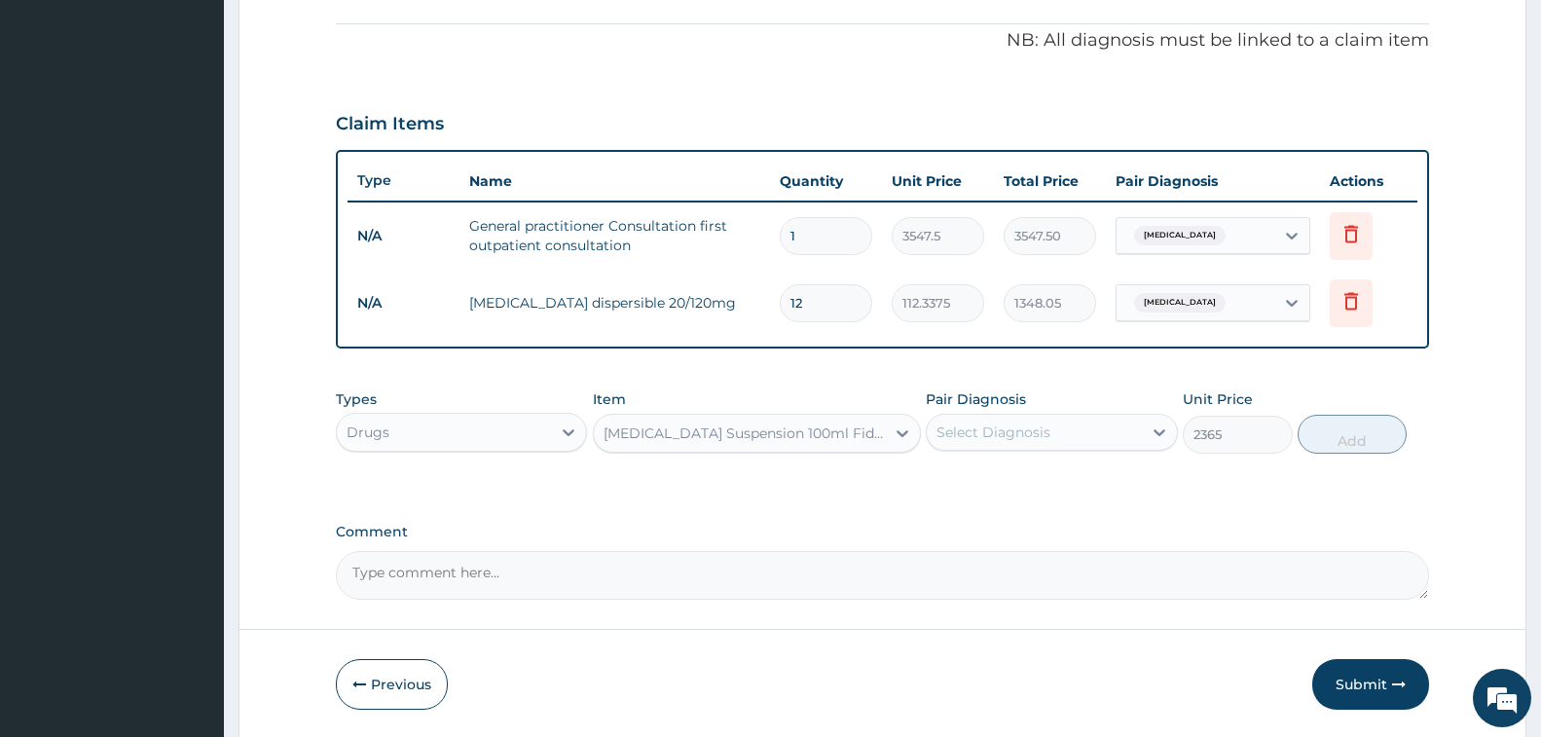
click at [989, 440] on div "Select Diagnosis" at bounding box center [993, 431] width 114 height 19
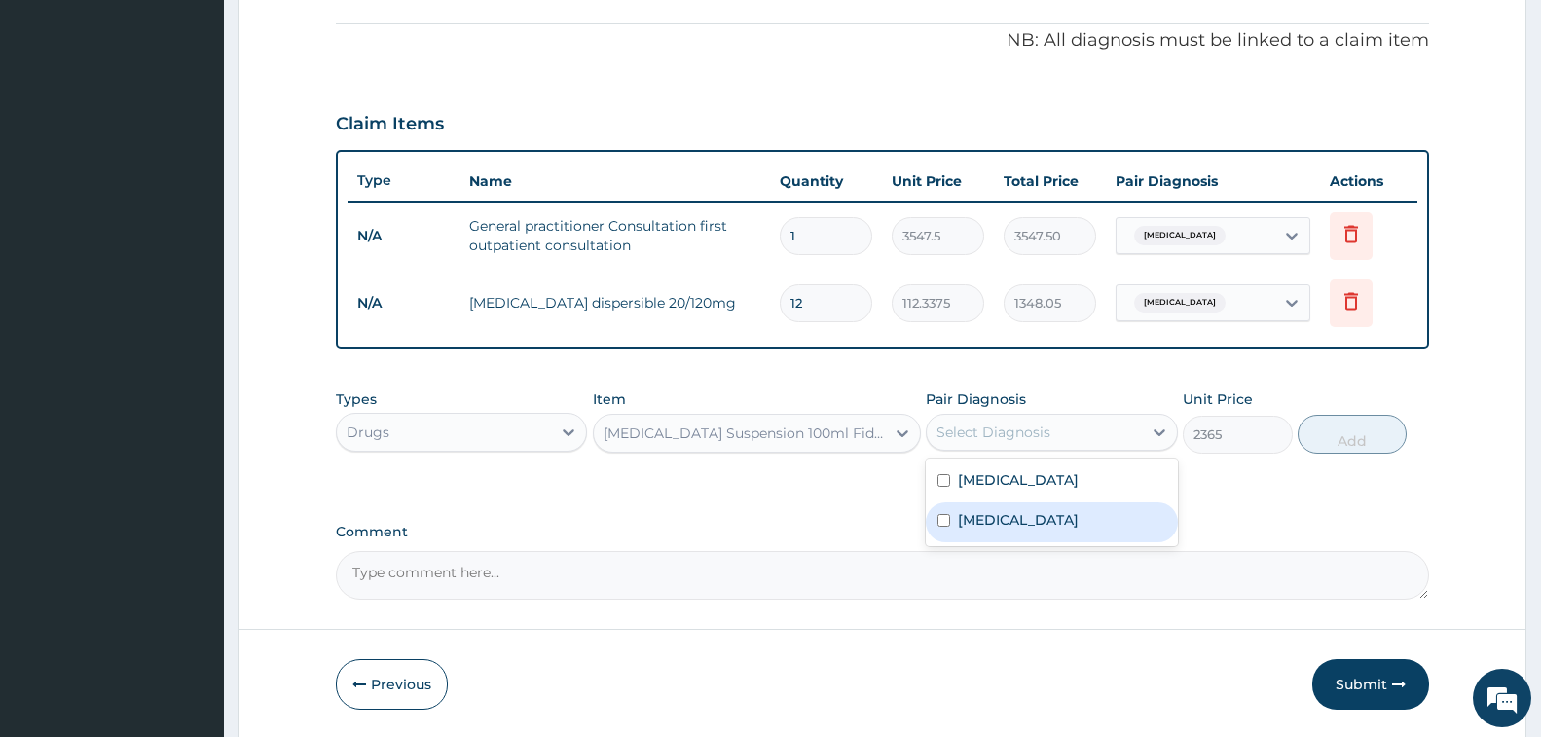
click at [1013, 513] on label "[MEDICAL_DATA]" at bounding box center [1018, 519] width 121 height 19
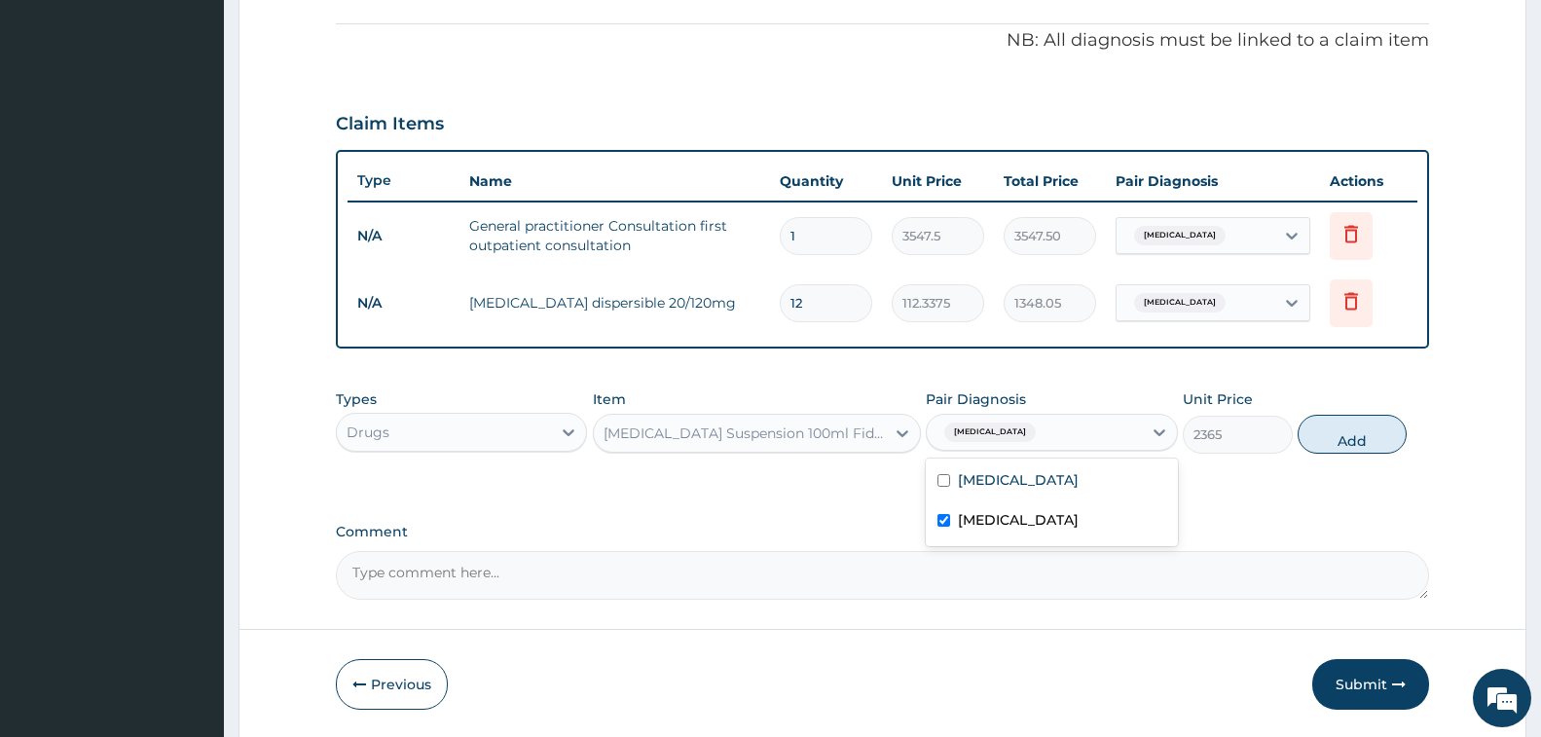
checkbox input "true"
click at [1322, 431] on button "Add" at bounding box center [1352, 434] width 109 height 39
type input "0"
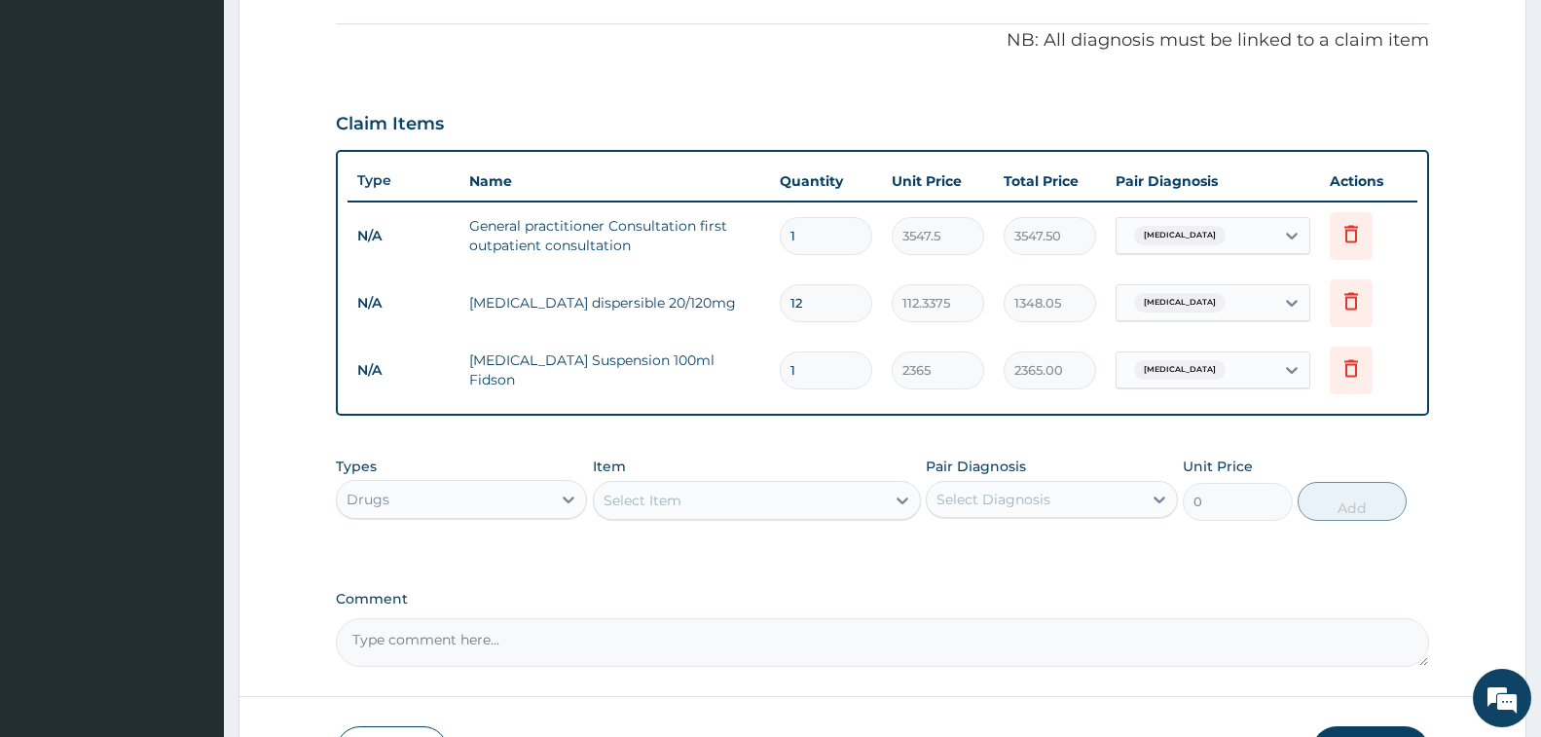
click at [676, 494] on div "Select Item" at bounding box center [643, 500] width 78 height 19
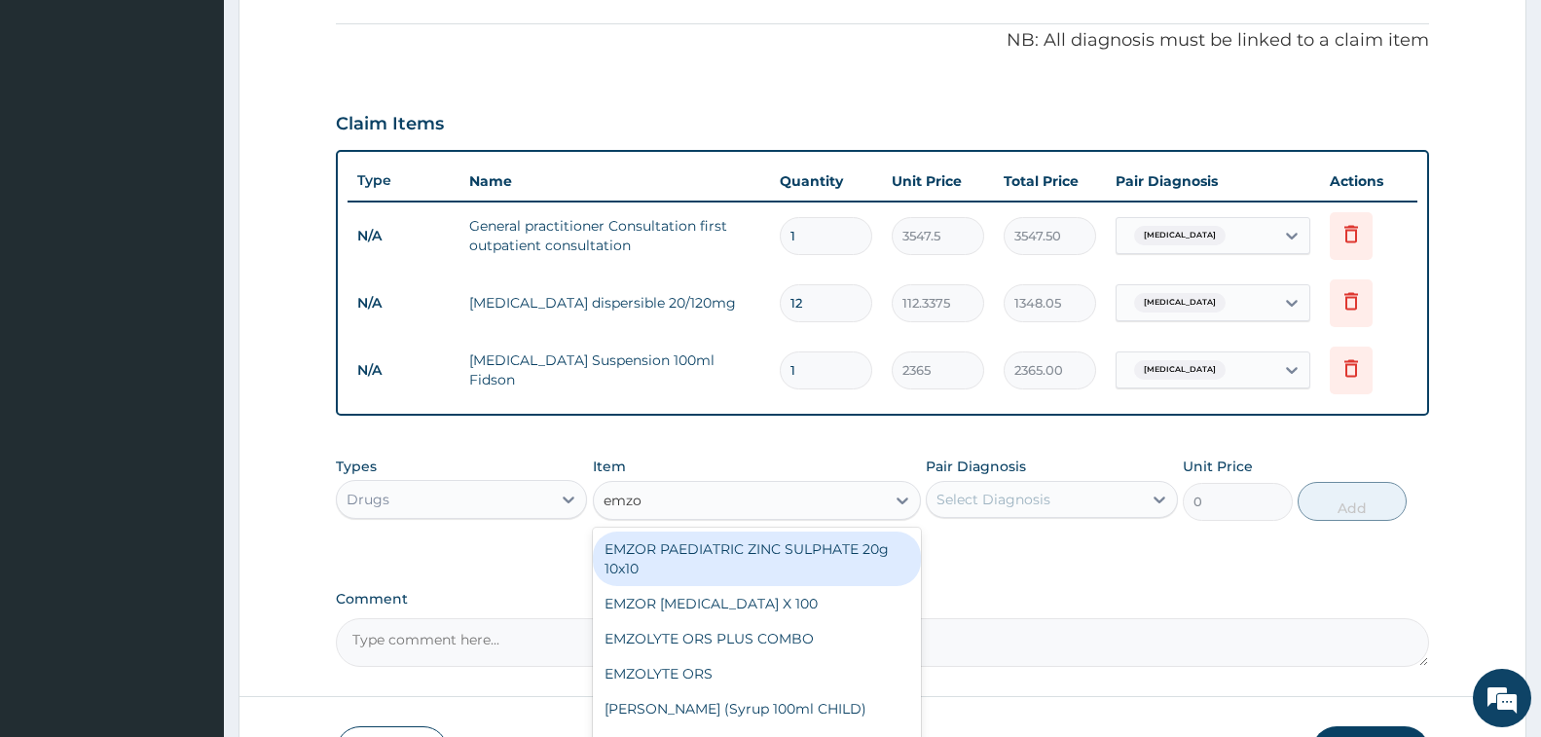
type input "emzol"
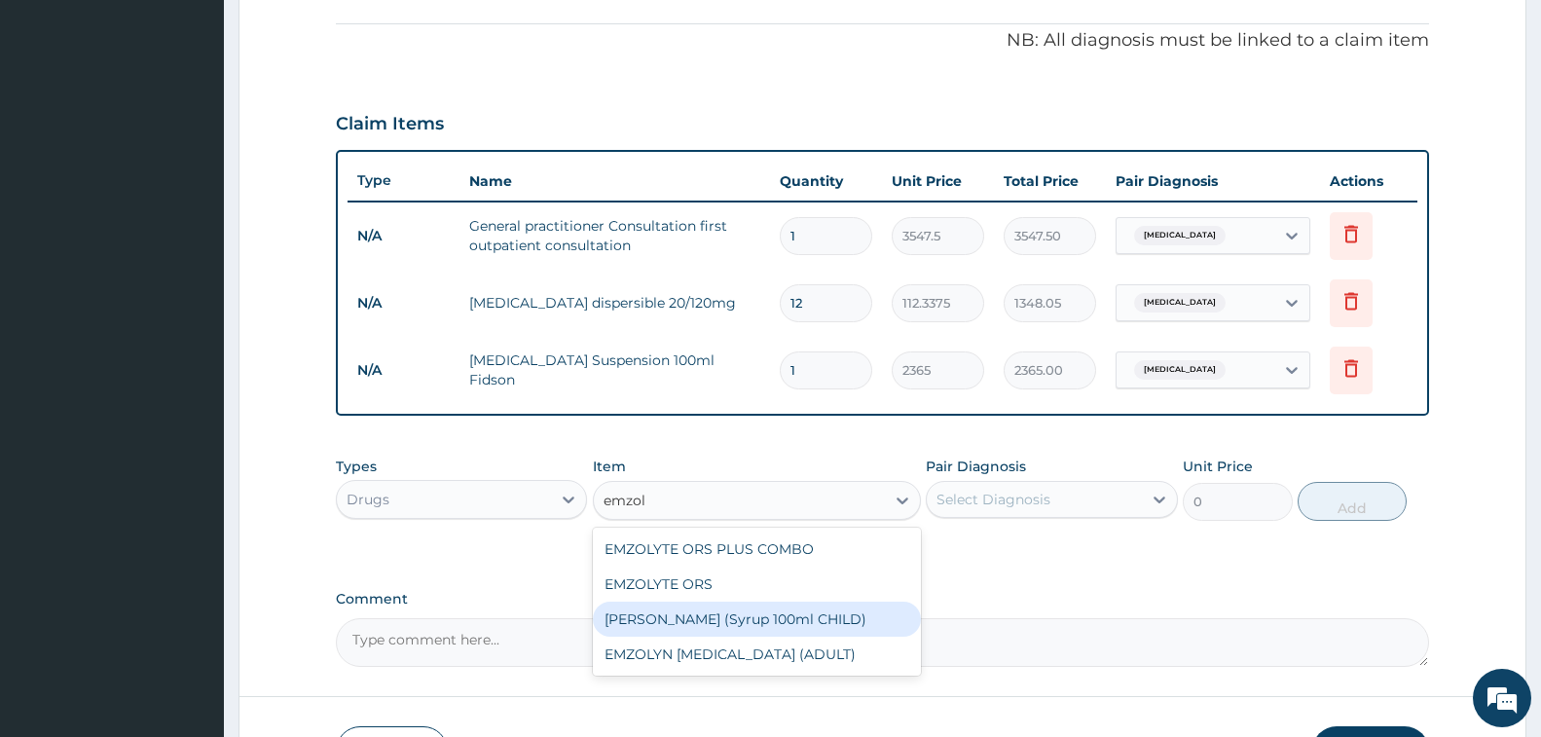
drag, startPoint x: 791, startPoint y: 626, endPoint x: 917, endPoint y: 591, distance: 130.4
click at [791, 626] on div "[PERSON_NAME] (Syrup 100ml CHILD)" at bounding box center [757, 619] width 328 height 35
type input "1478.125"
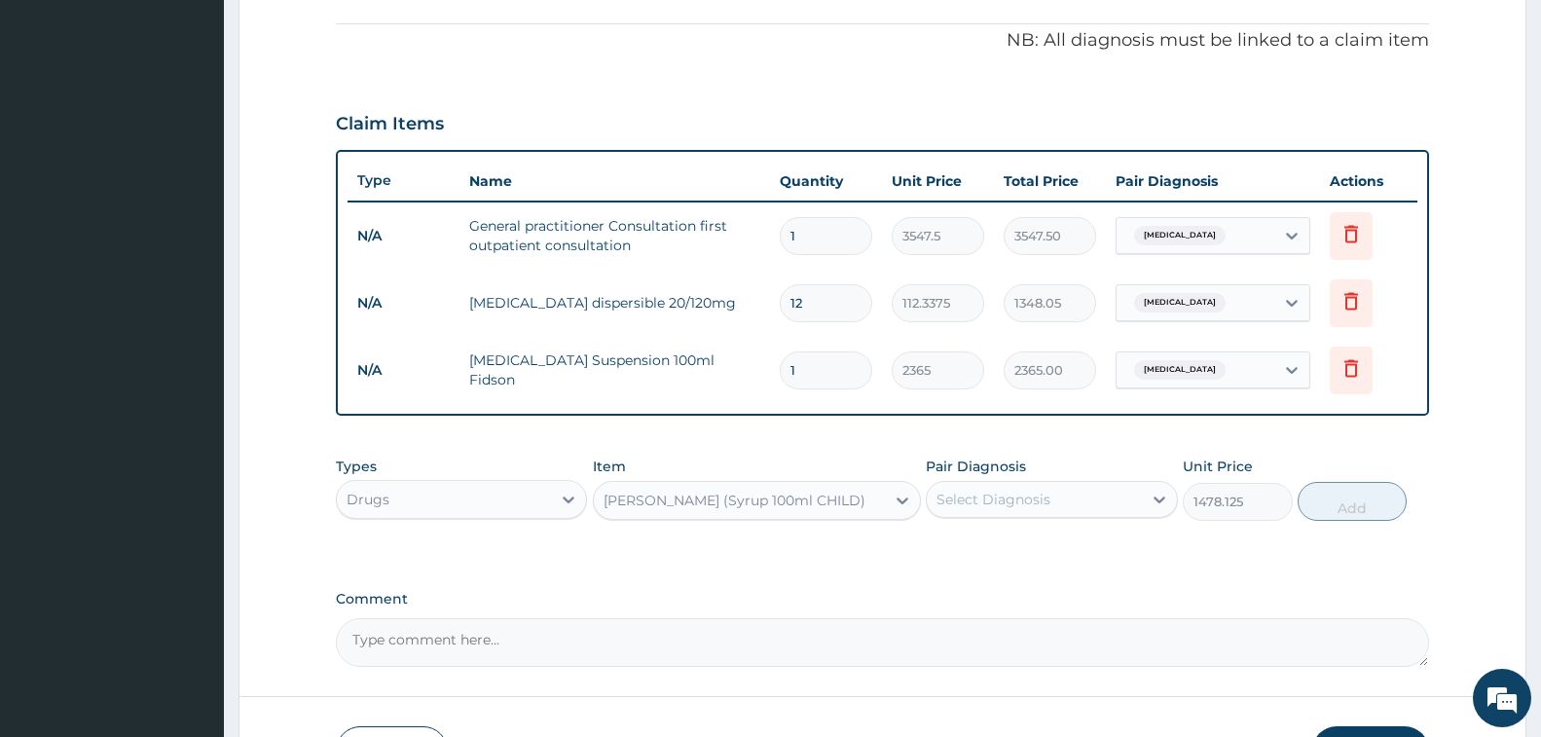
click at [1101, 502] on div "Select Diagnosis" at bounding box center [1034, 499] width 214 height 31
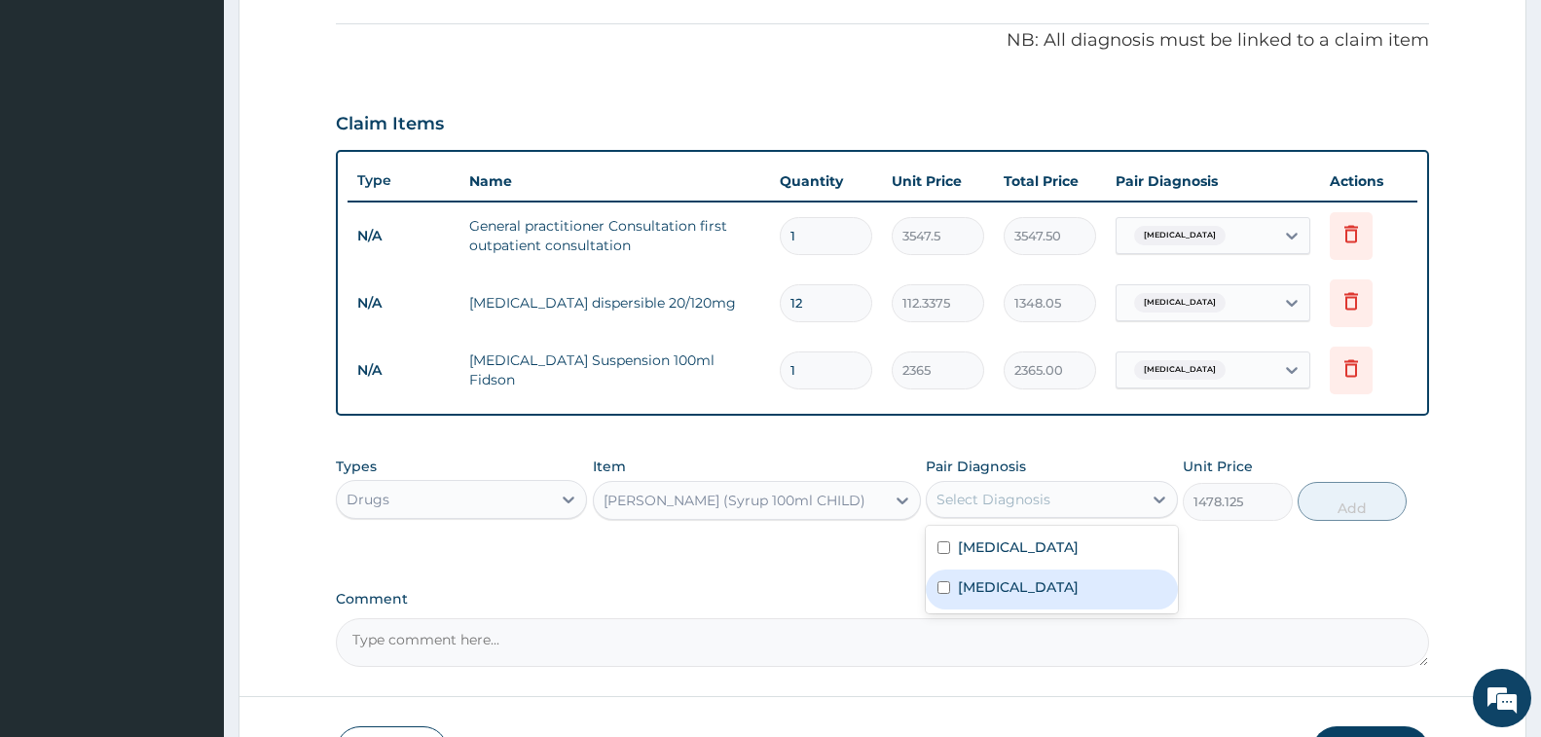
drag, startPoint x: 998, startPoint y: 577, endPoint x: 1089, endPoint y: 566, distance: 92.2
click at [998, 577] on label "[MEDICAL_DATA]" at bounding box center [1018, 586] width 121 height 19
checkbox input "true"
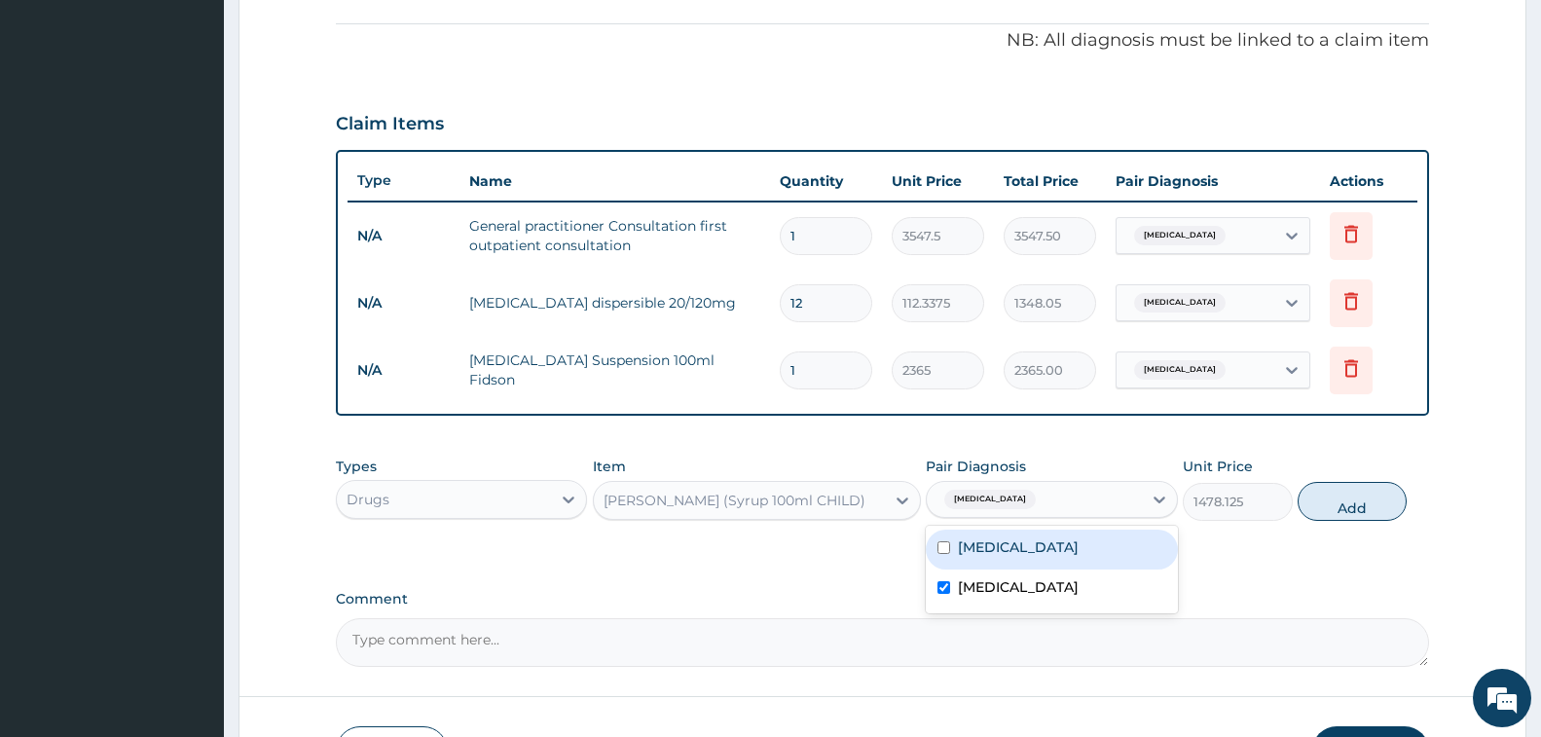
drag, startPoint x: 1364, startPoint y: 494, endPoint x: 1051, endPoint y: 497, distance: 312.5
click at [1364, 494] on button "Add" at bounding box center [1352, 501] width 109 height 39
type input "0"
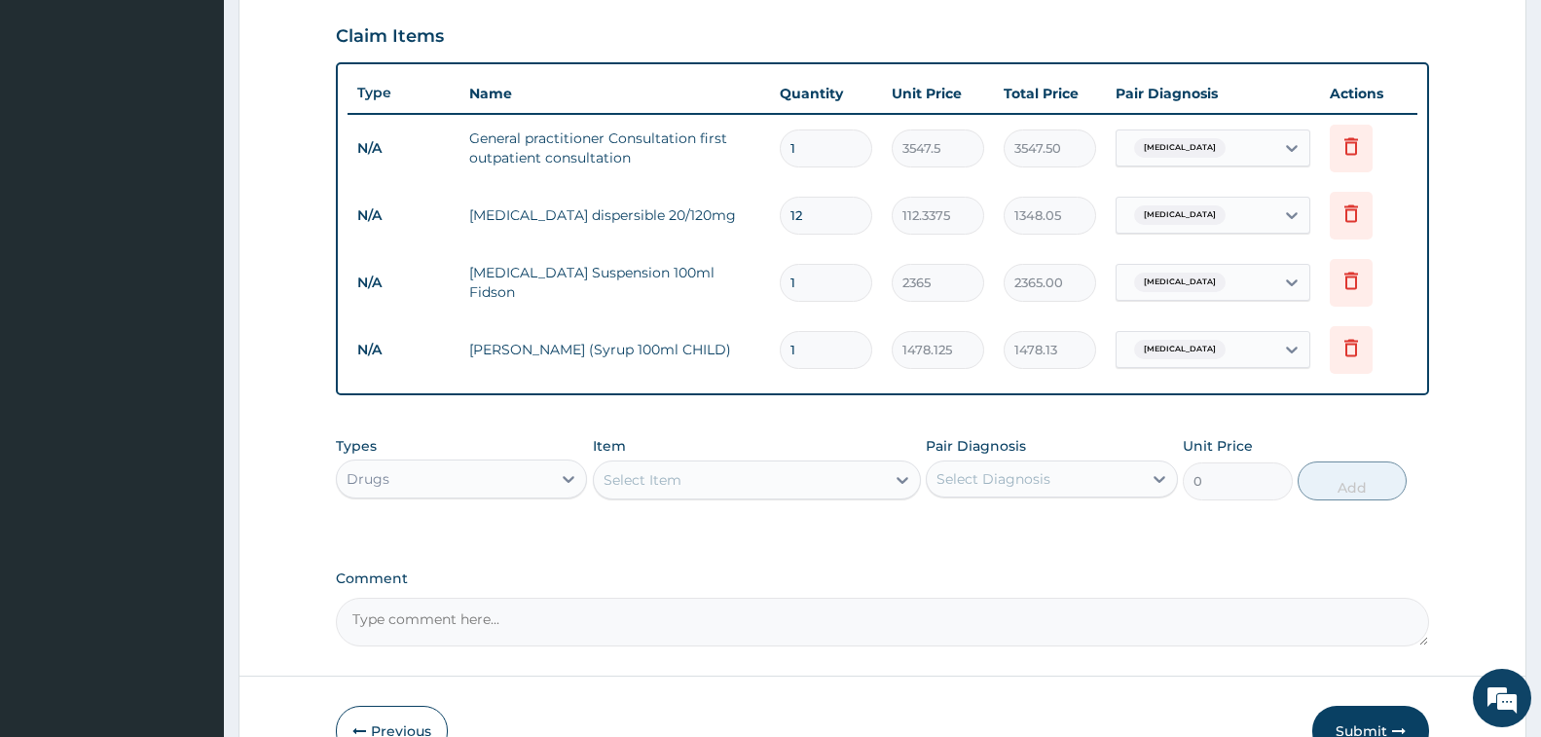
scroll to position [776, 0]
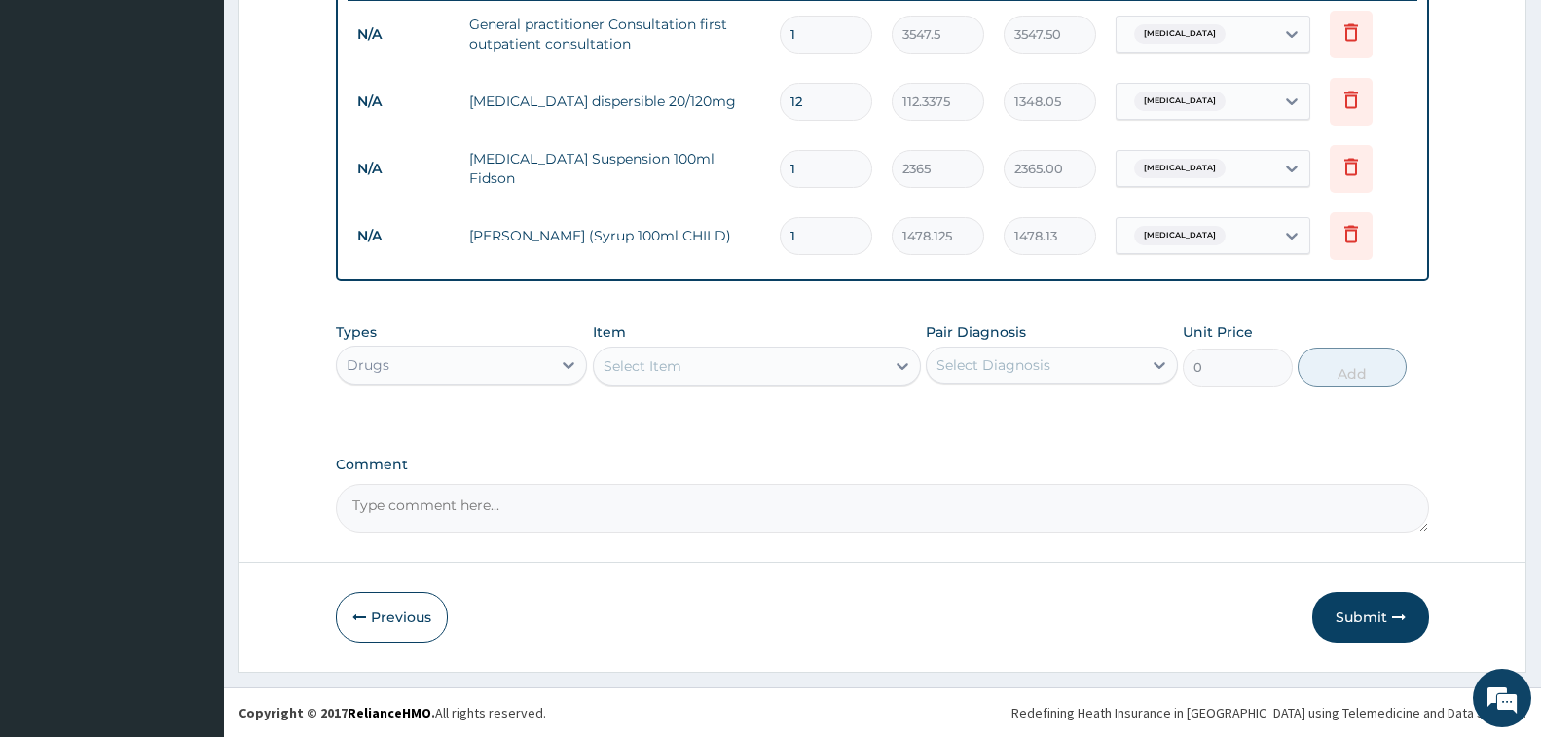
drag, startPoint x: 1337, startPoint y: 613, endPoint x: 1177, endPoint y: 511, distance: 190.4
click at [1337, 613] on button "Submit" at bounding box center [1370, 617] width 117 height 51
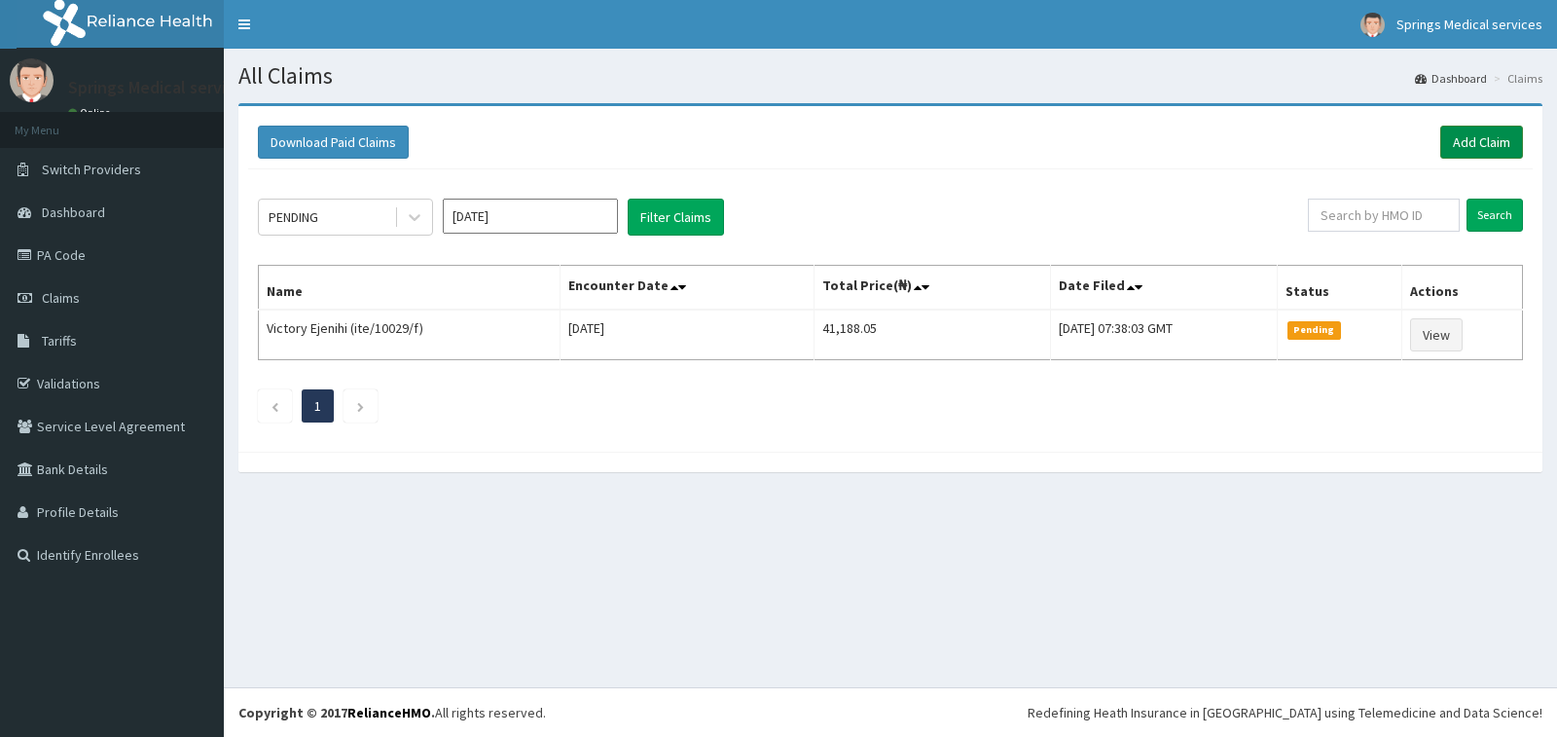
click at [1461, 143] on link "Add Claim" at bounding box center [1482, 142] width 83 height 33
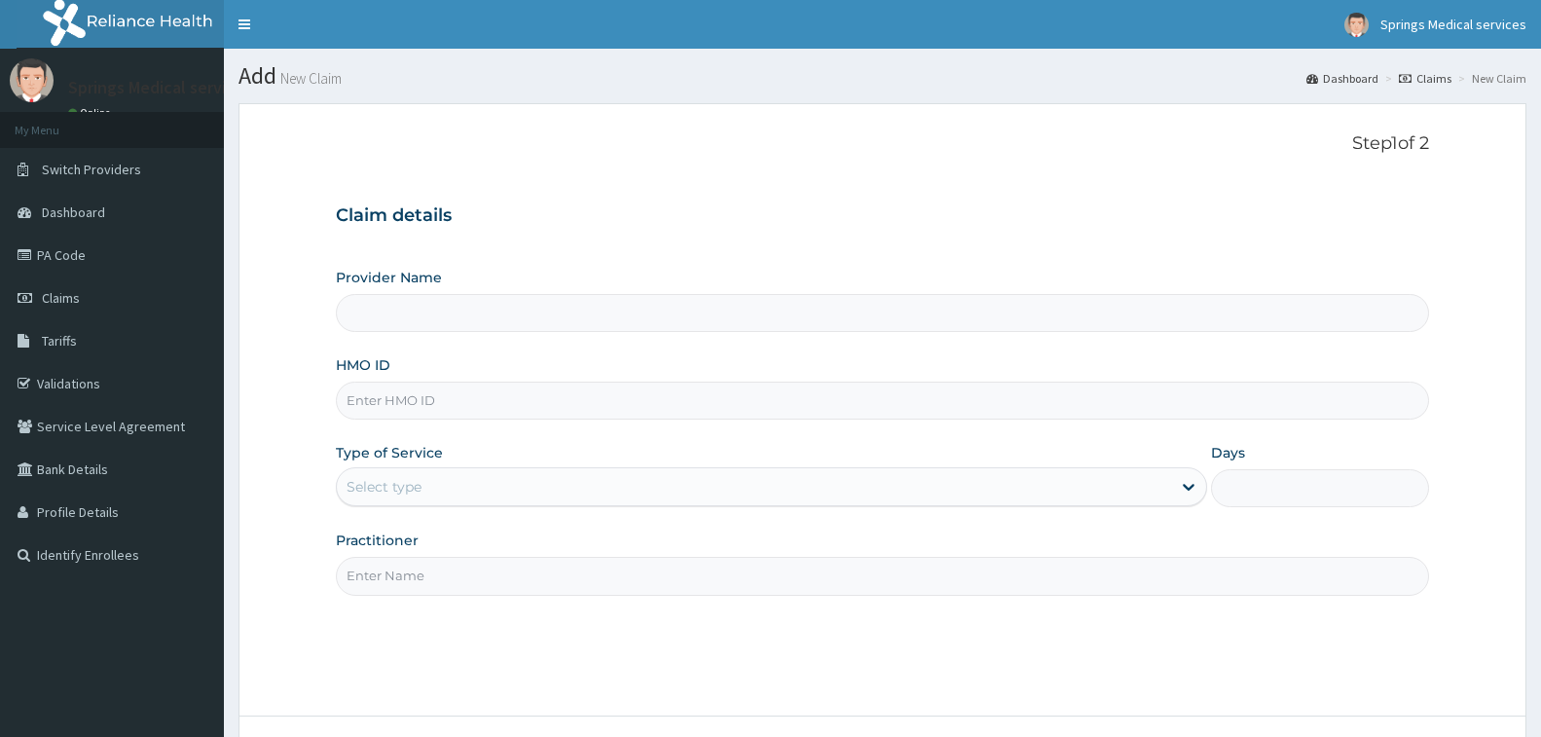
type input "Springs Medical Services Portharcourt"
paste input "HOG/10007/C"
click at [457, 400] on input "HOG/10007/C" at bounding box center [882, 401] width 1093 height 38
type input "HOG/10007/A"
click at [384, 487] on div "Select type" at bounding box center [384, 486] width 75 height 19
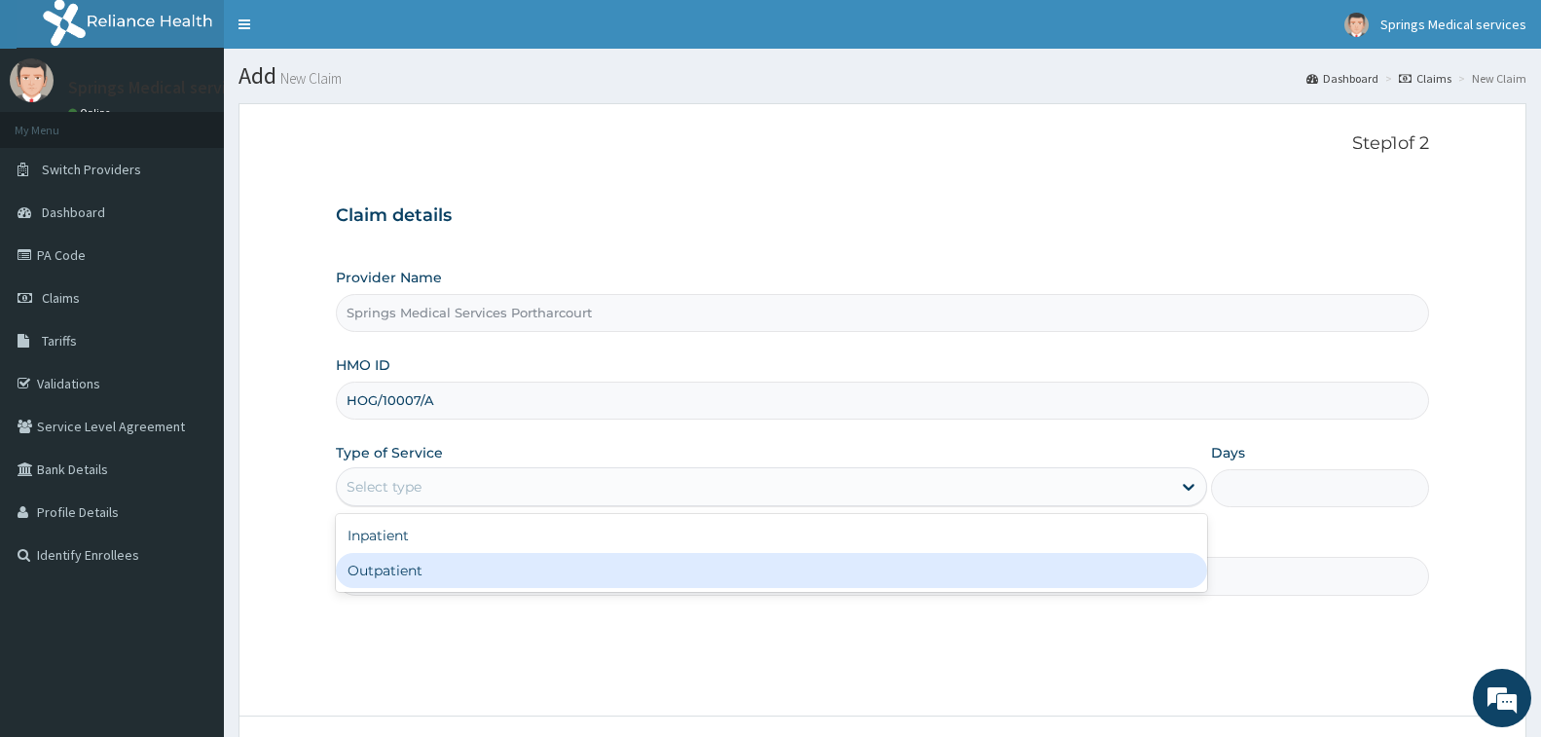
click at [382, 575] on div "Outpatient" at bounding box center [771, 570] width 871 height 35
type input "1"
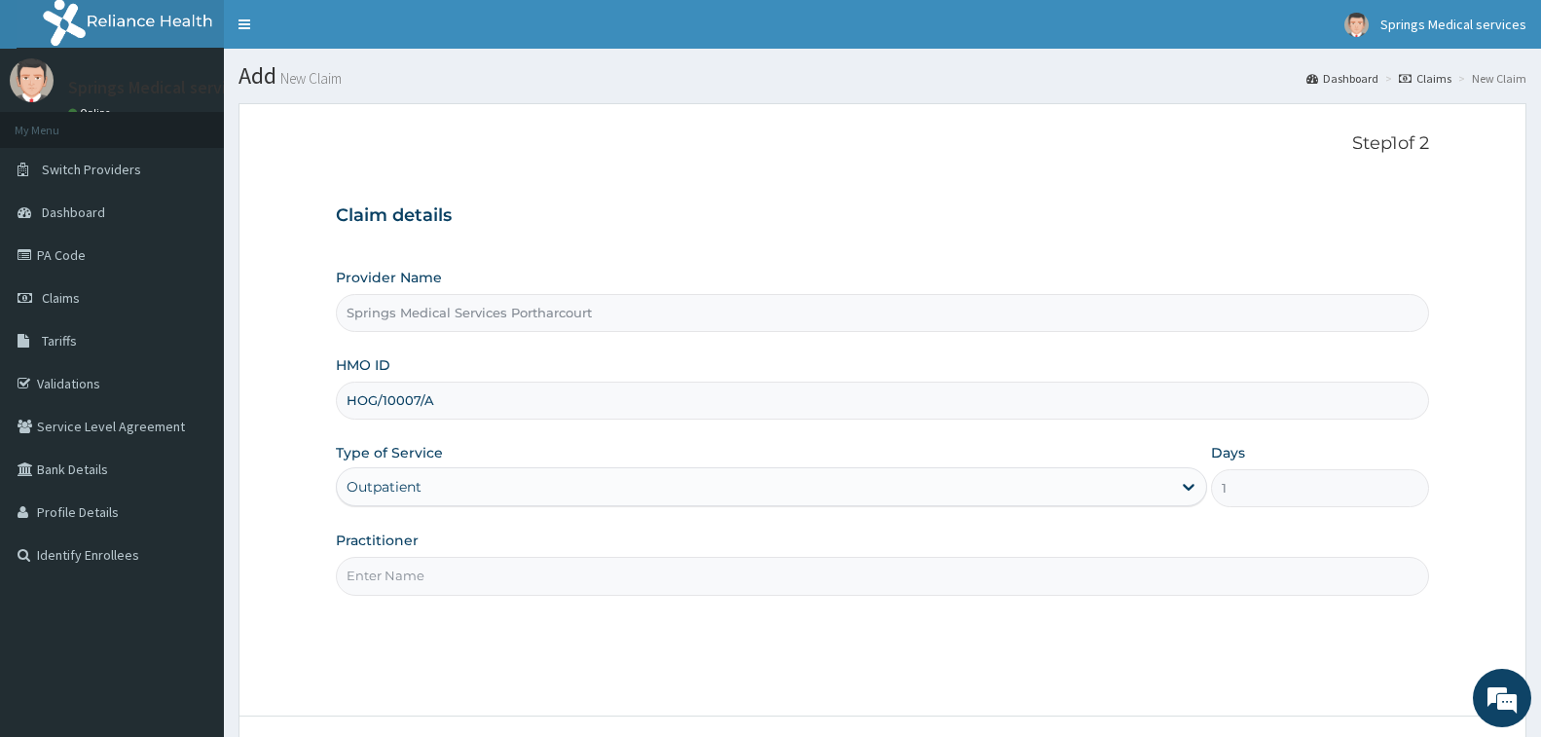
click at [409, 580] on input "Practitioner" at bounding box center [882, 576] width 1093 height 38
type input "DR. [PERSON_NAME]"
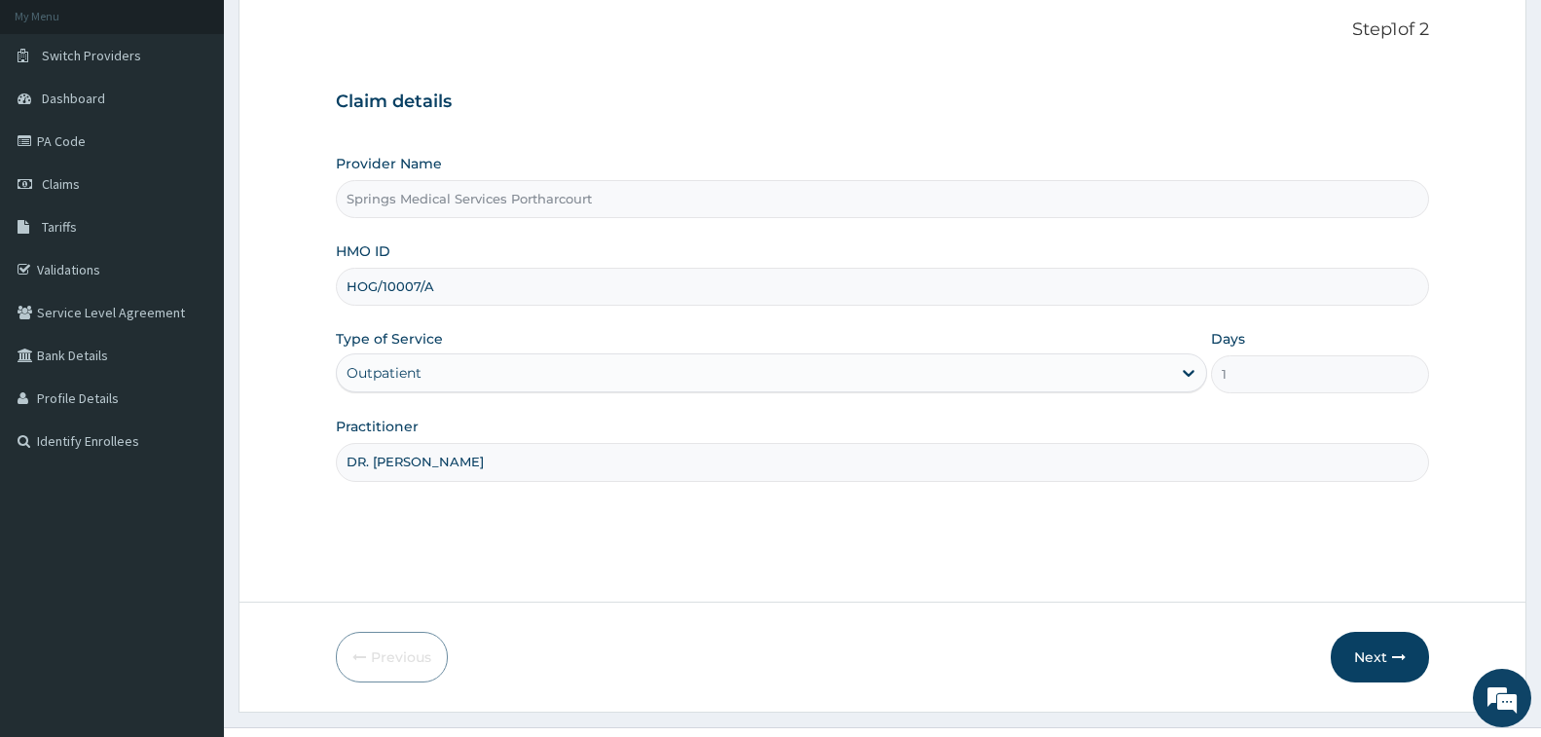
scroll to position [154, 0]
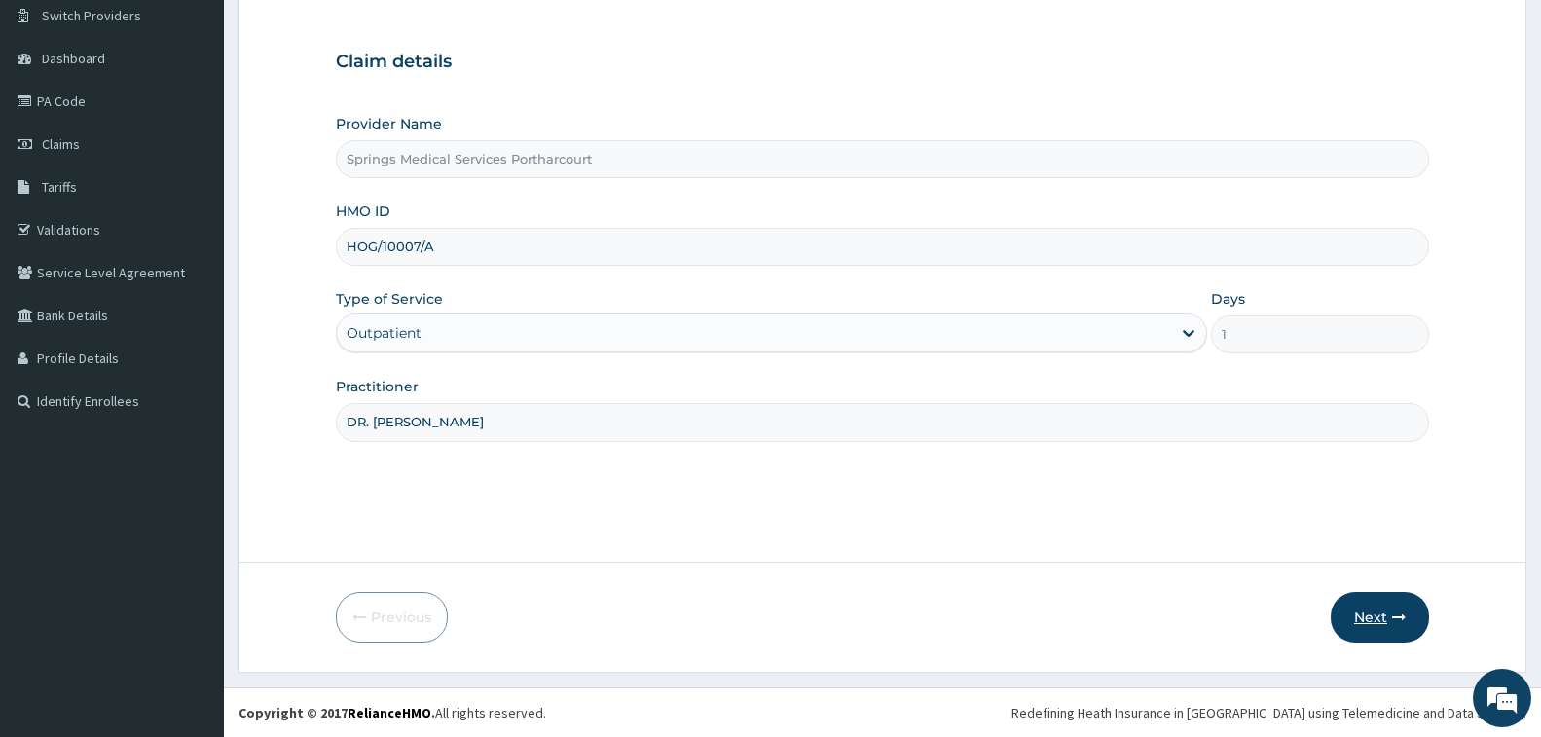
click at [1350, 603] on button "Next" at bounding box center [1380, 617] width 98 height 51
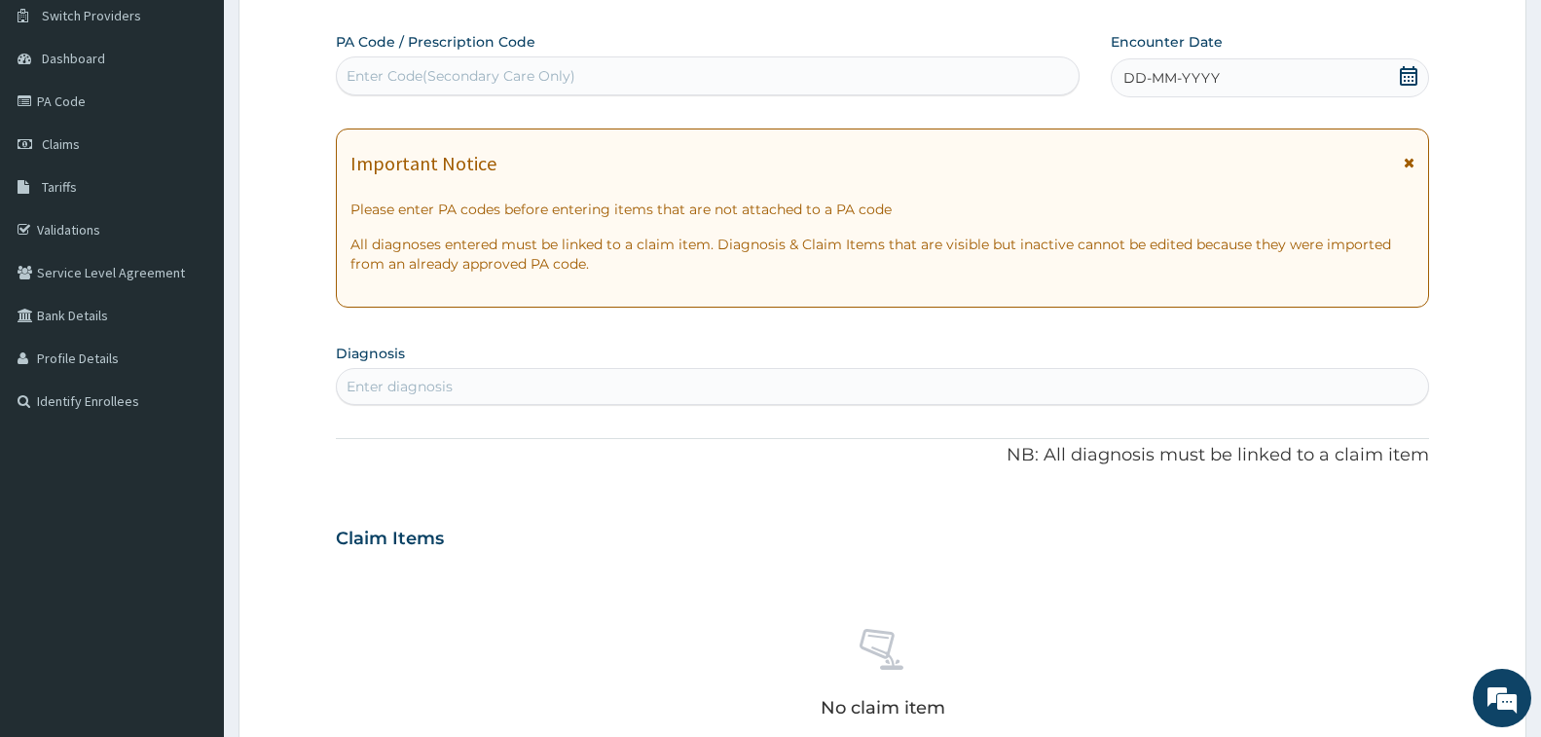
click at [1405, 76] on icon at bounding box center [1408, 75] width 19 height 19
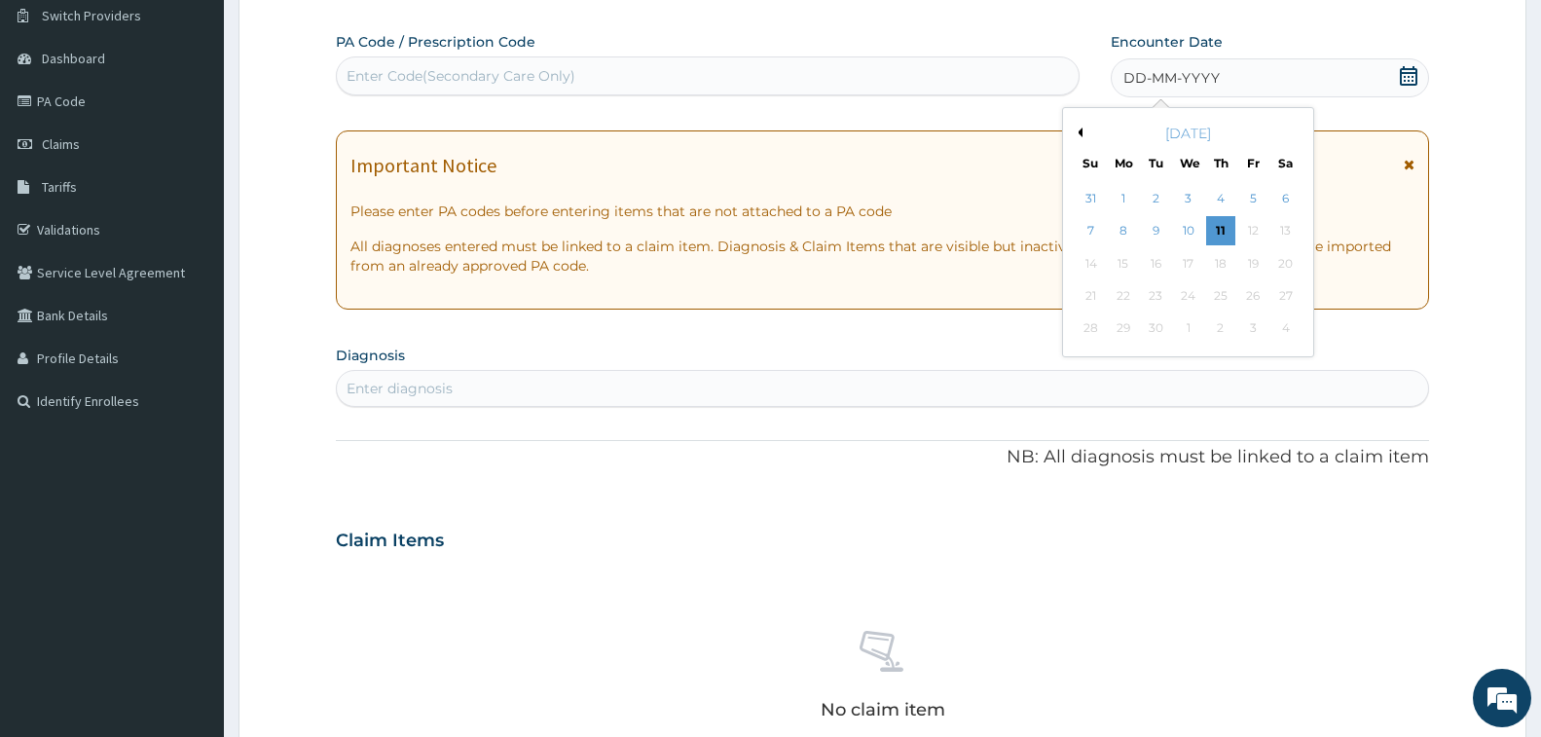
click at [1079, 128] on button "Previous Month" at bounding box center [1078, 133] width 10 height 10
click at [1242, 194] on div "4" at bounding box center [1252, 198] width 29 height 29
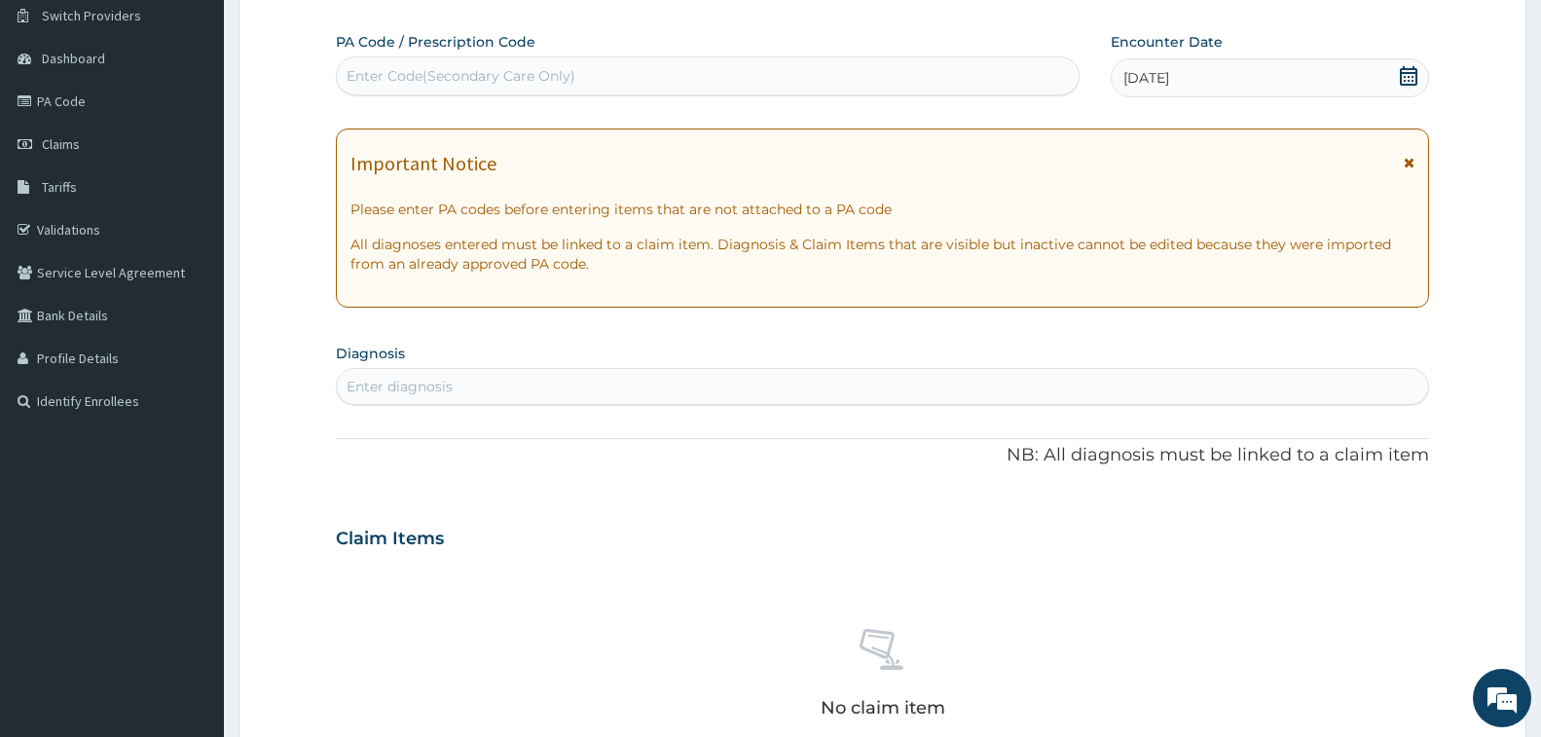
click at [412, 386] on div "Enter diagnosis" at bounding box center [400, 386] width 106 height 19
click at [359, 384] on div "Enter diagnosis" at bounding box center [400, 386] width 106 height 19
type input "[MEDICAL_DATA]"
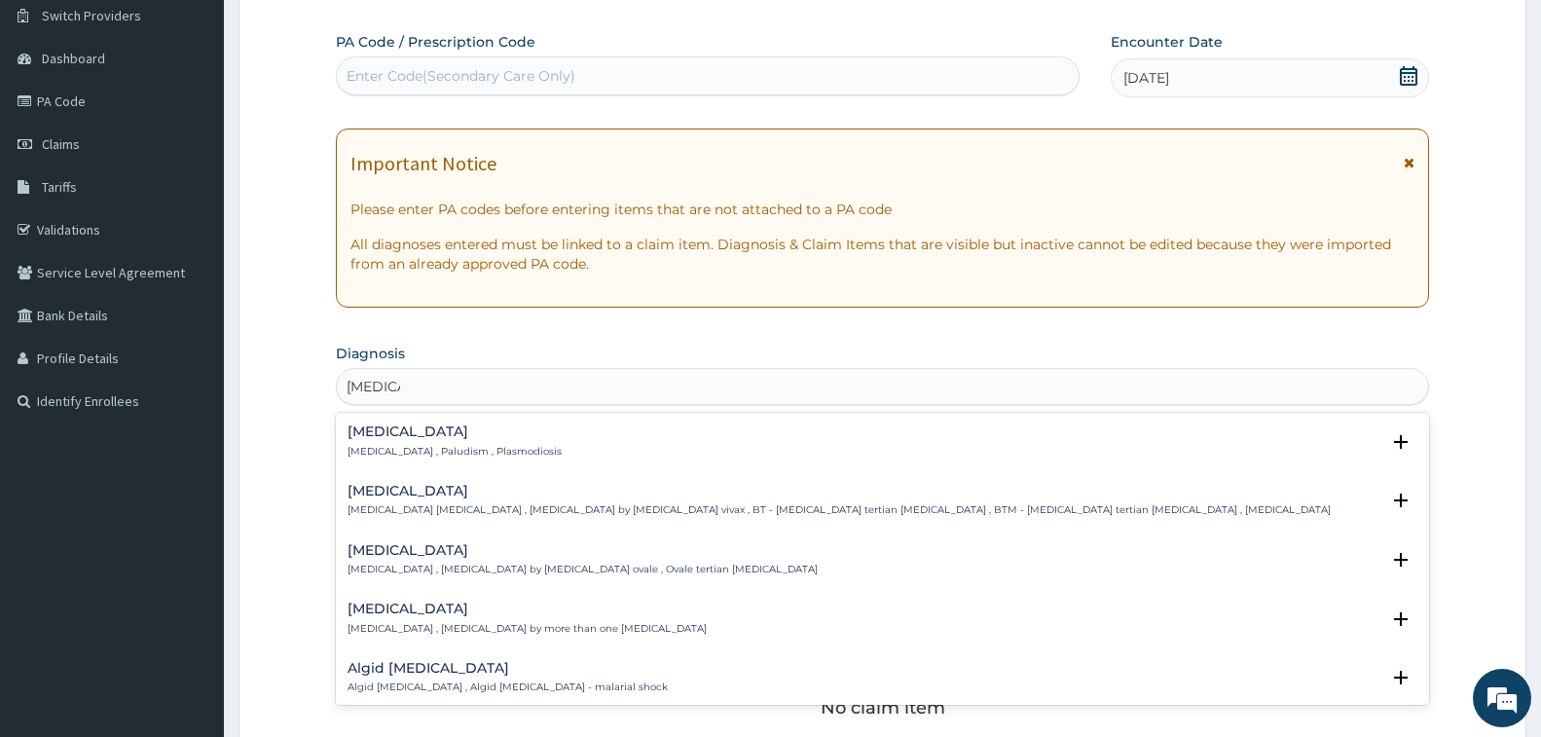
click at [404, 440] on div "[MEDICAL_DATA] [MEDICAL_DATA] , Paludism , Plasmodiosis" at bounding box center [455, 441] width 214 height 34
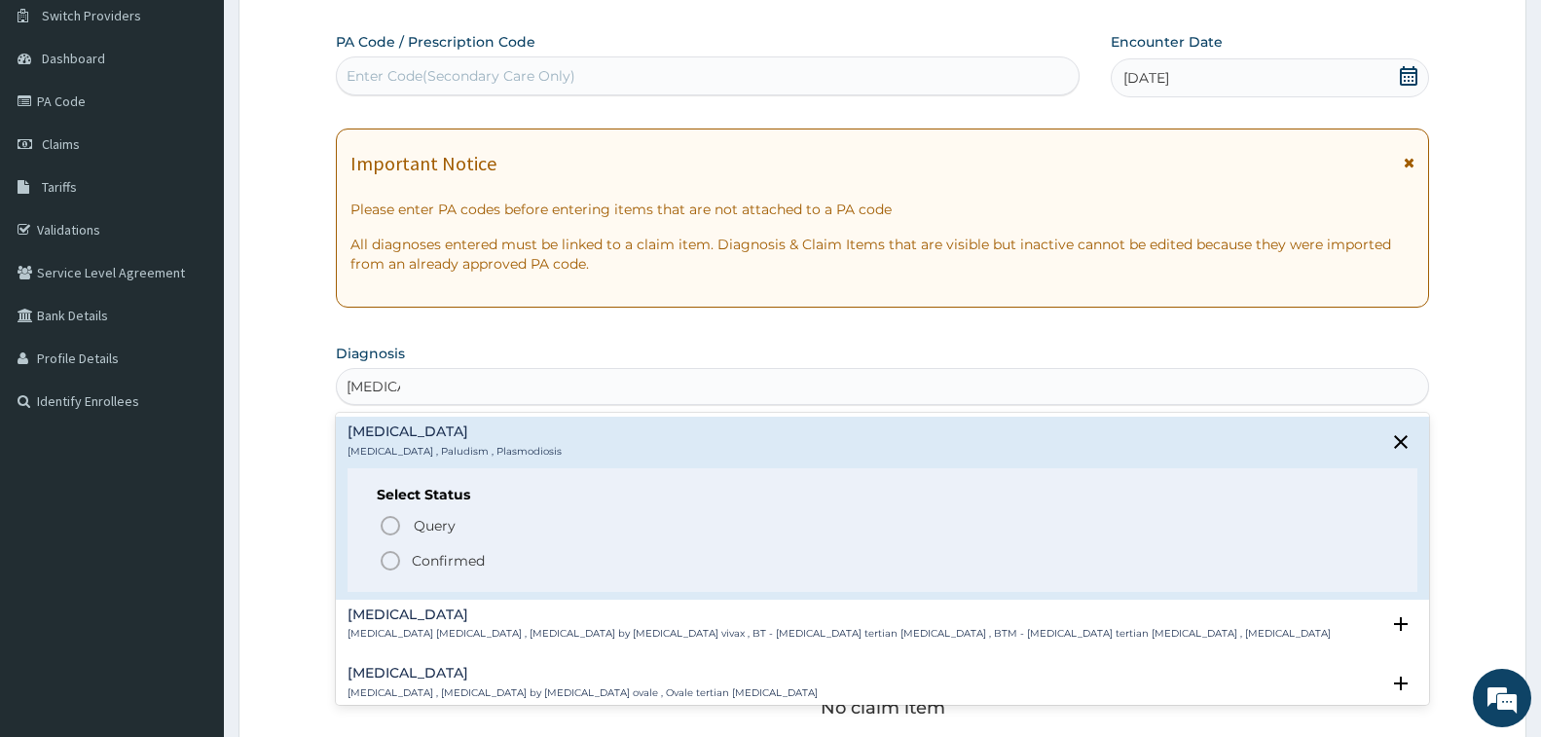
drag, startPoint x: 390, startPoint y: 560, endPoint x: 495, endPoint y: 478, distance: 133.2
click at [391, 558] on icon "status option filled" at bounding box center [390, 560] width 23 height 23
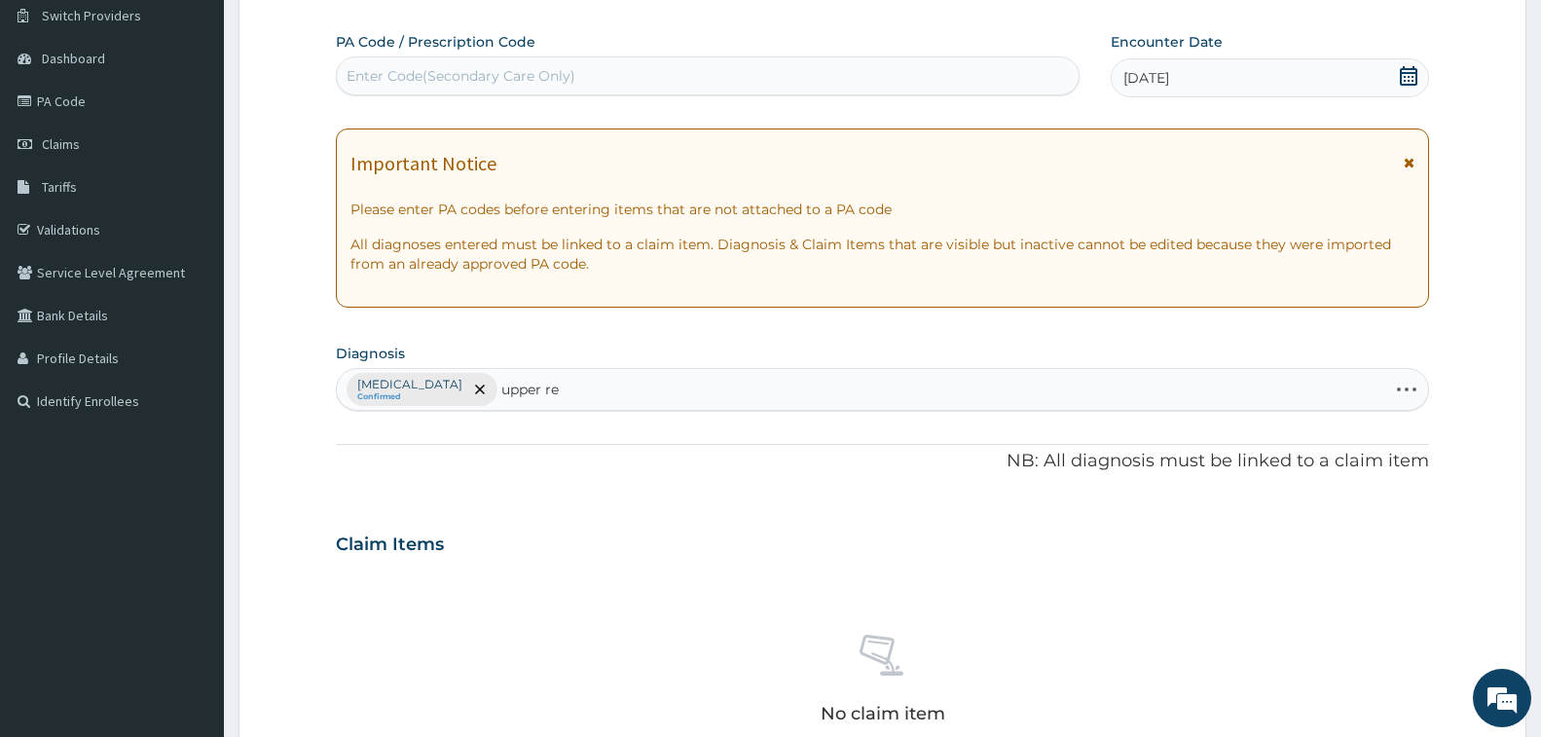
type input "upper res"
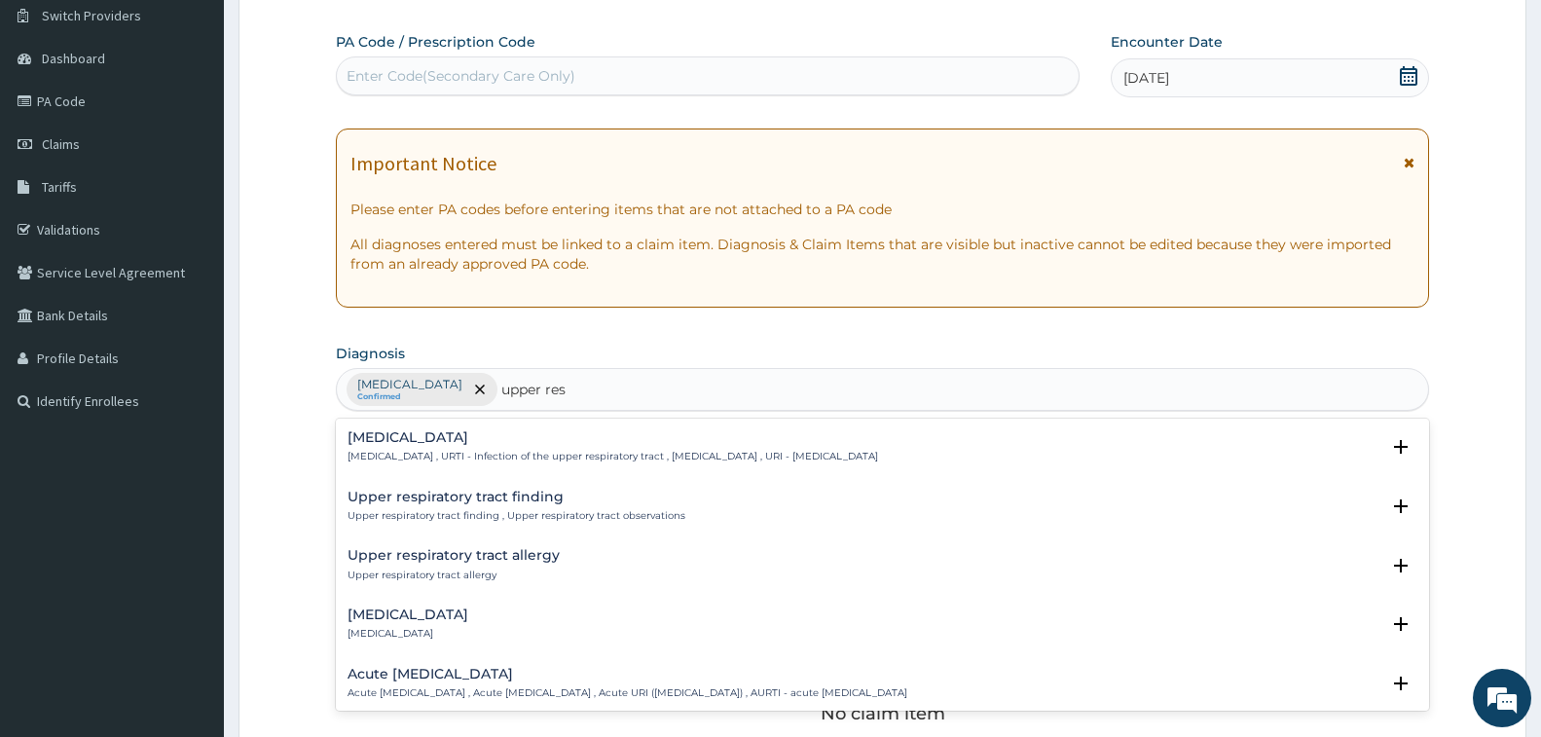
click at [429, 507] on div "Upper respiratory tract finding Upper respiratory tract finding , Upper respira…" at bounding box center [517, 507] width 338 height 34
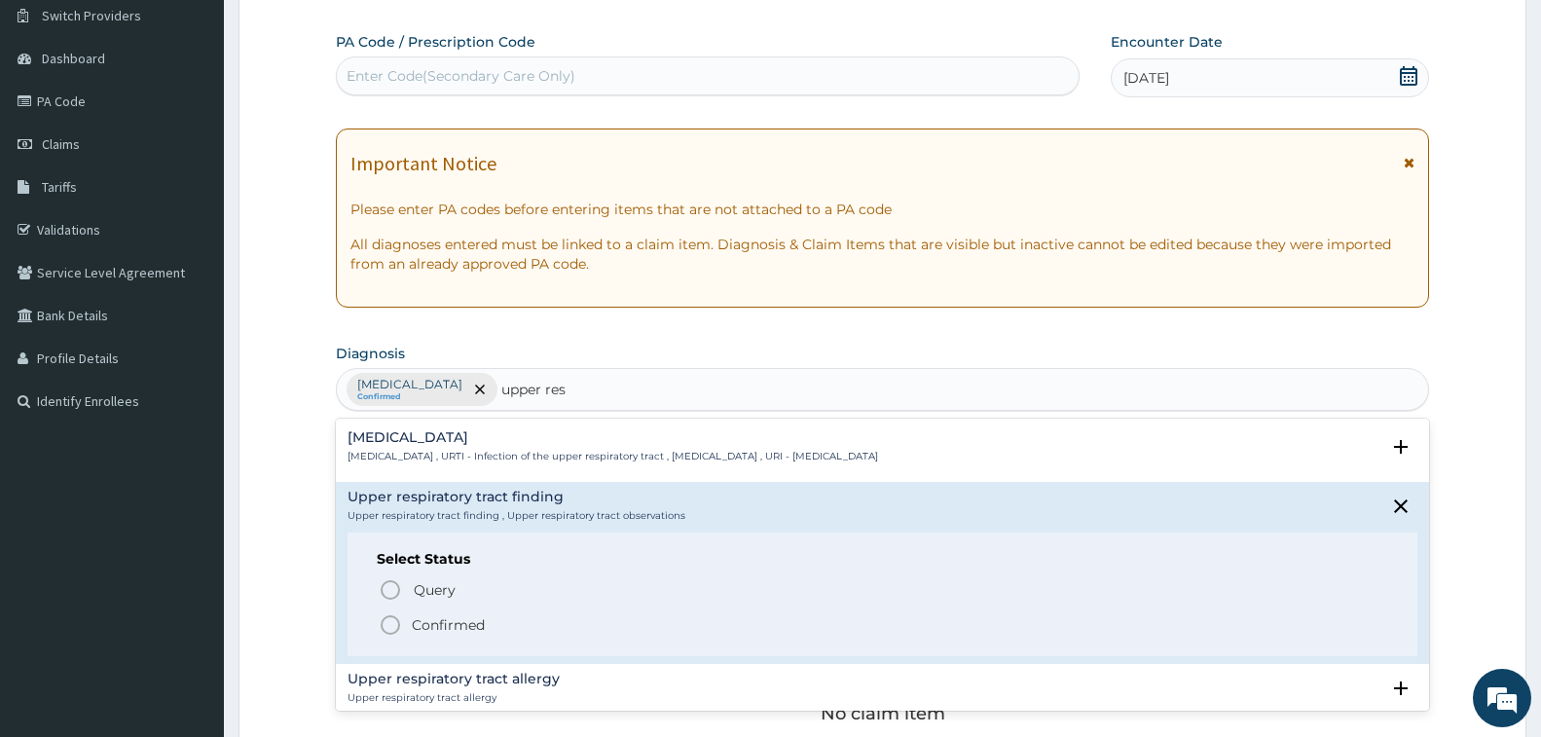
drag, startPoint x: 387, startPoint y: 618, endPoint x: 487, endPoint y: 579, distance: 106.6
click at [387, 618] on icon "status option filled" at bounding box center [390, 624] width 23 height 23
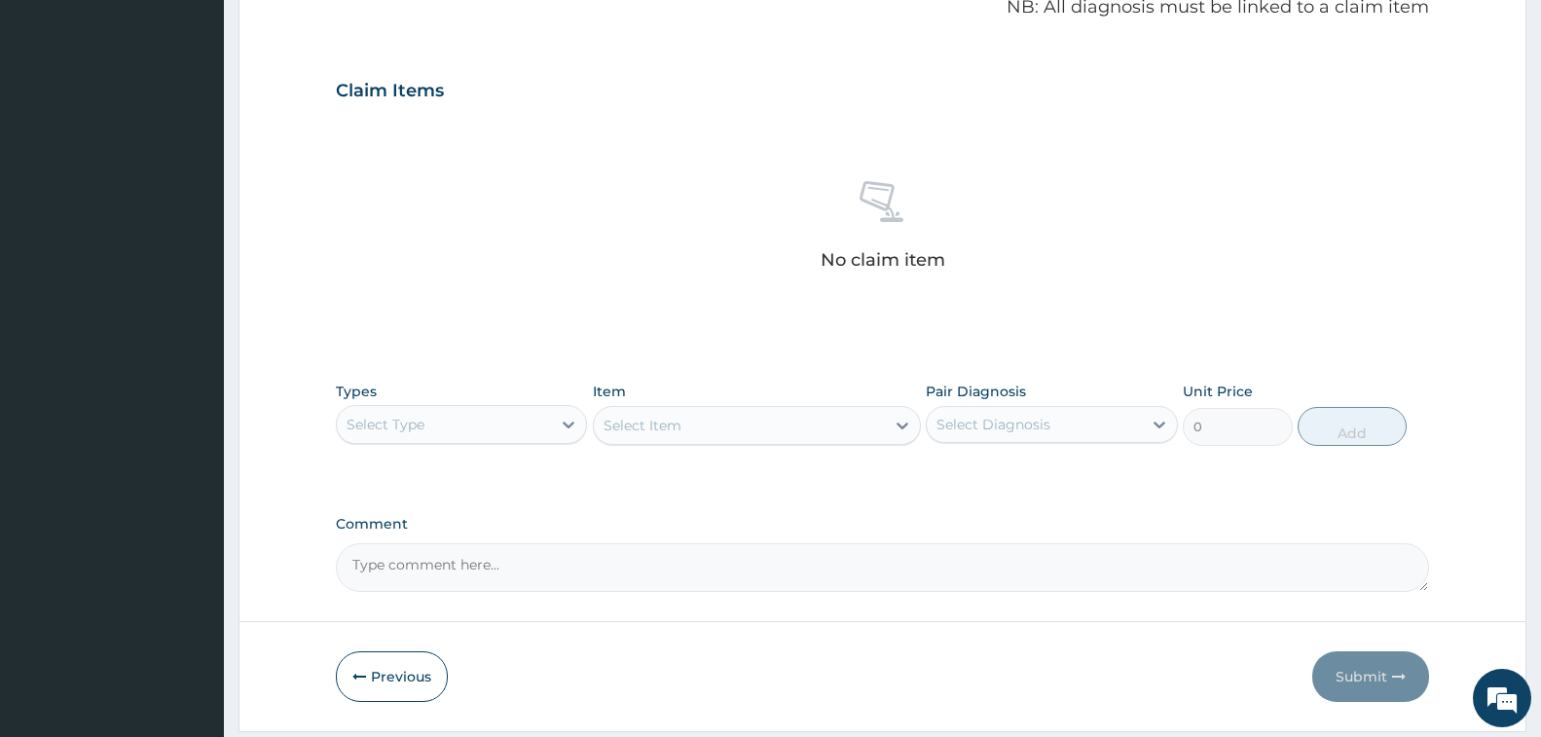
scroll to position [640, 0]
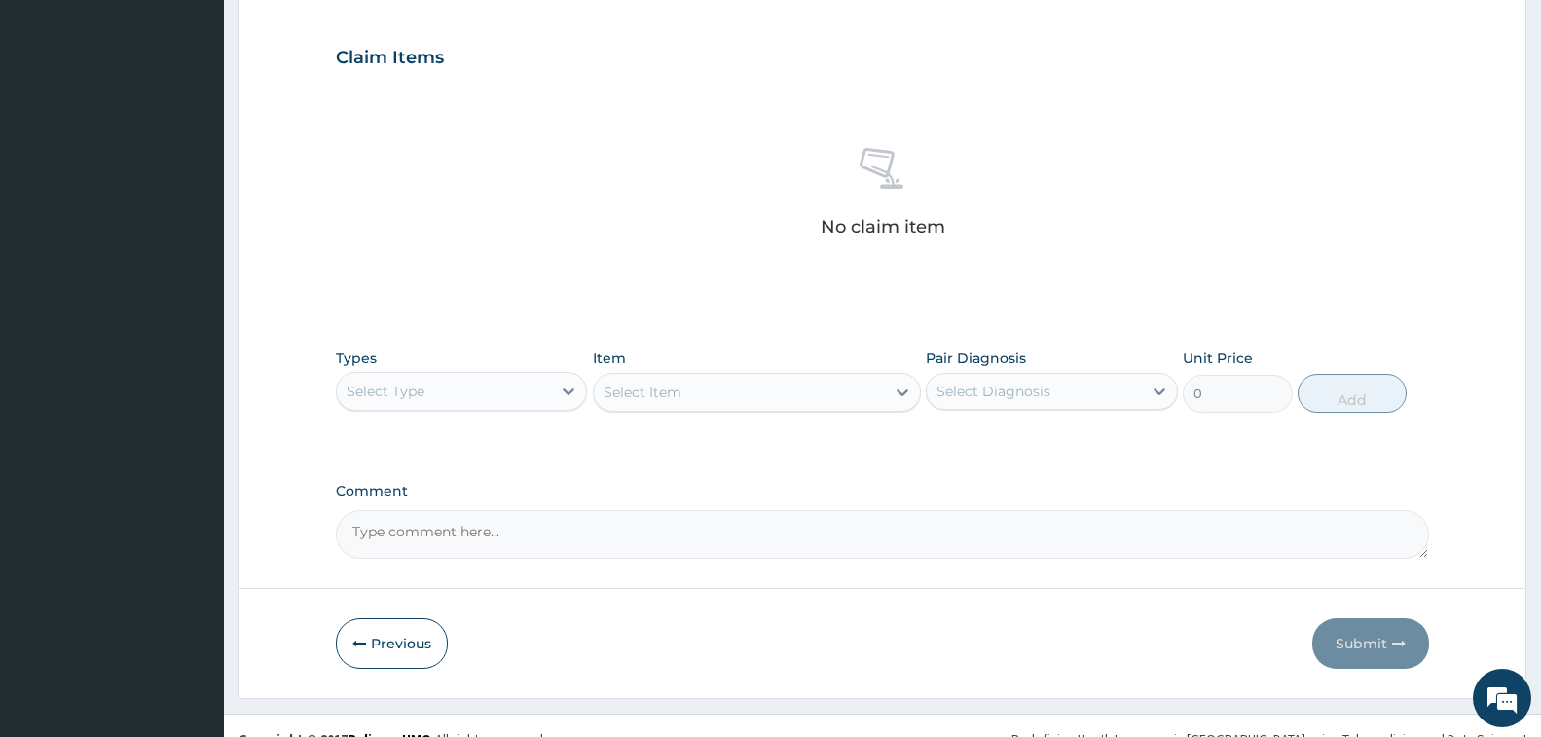
click at [484, 404] on div "Select Type" at bounding box center [444, 391] width 214 height 31
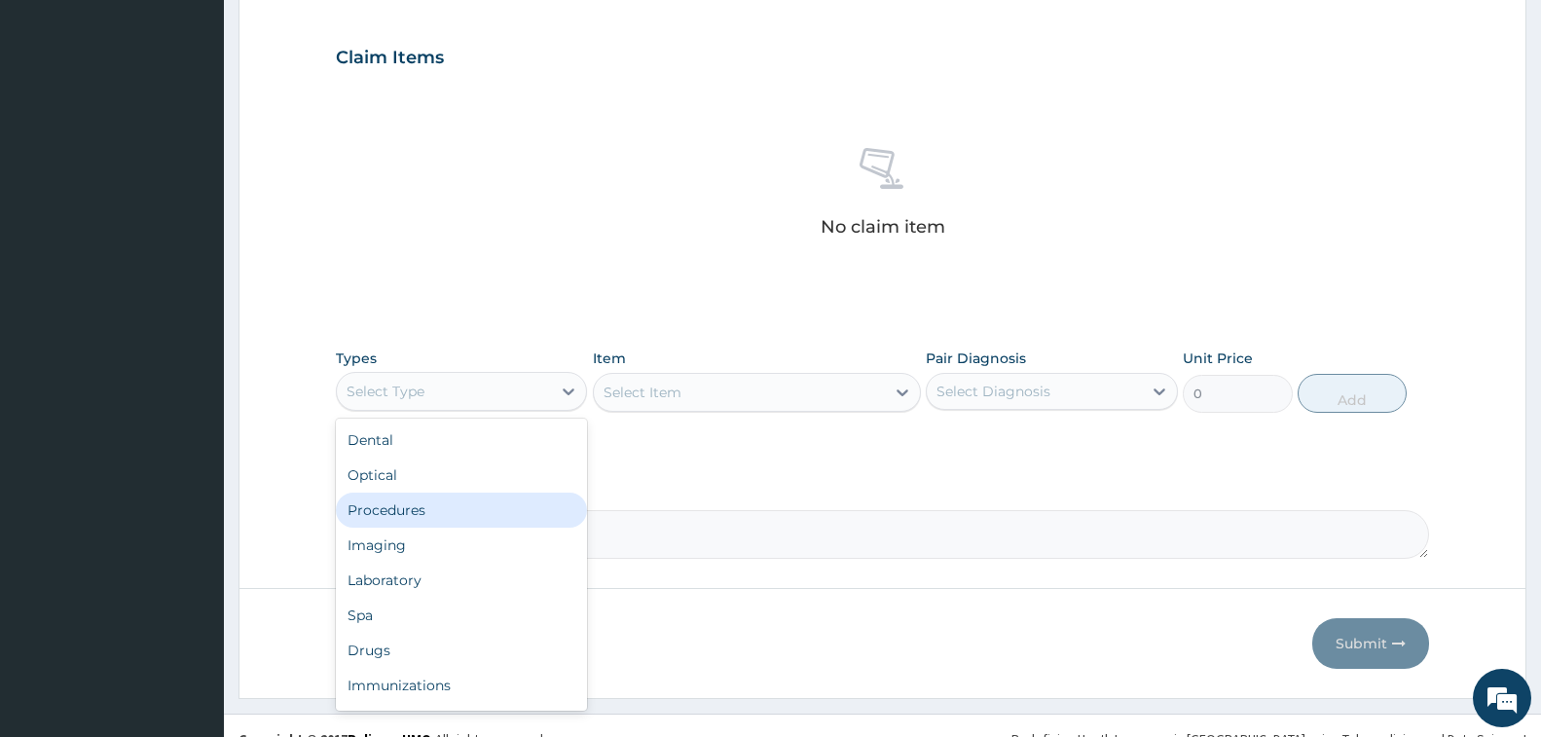
drag, startPoint x: 422, startPoint y: 511, endPoint x: 851, endPoint y: 442, distance: 433.8
click at [422, 511] on div "Procedures" at bounding box center [461, 510] width 251 height 35
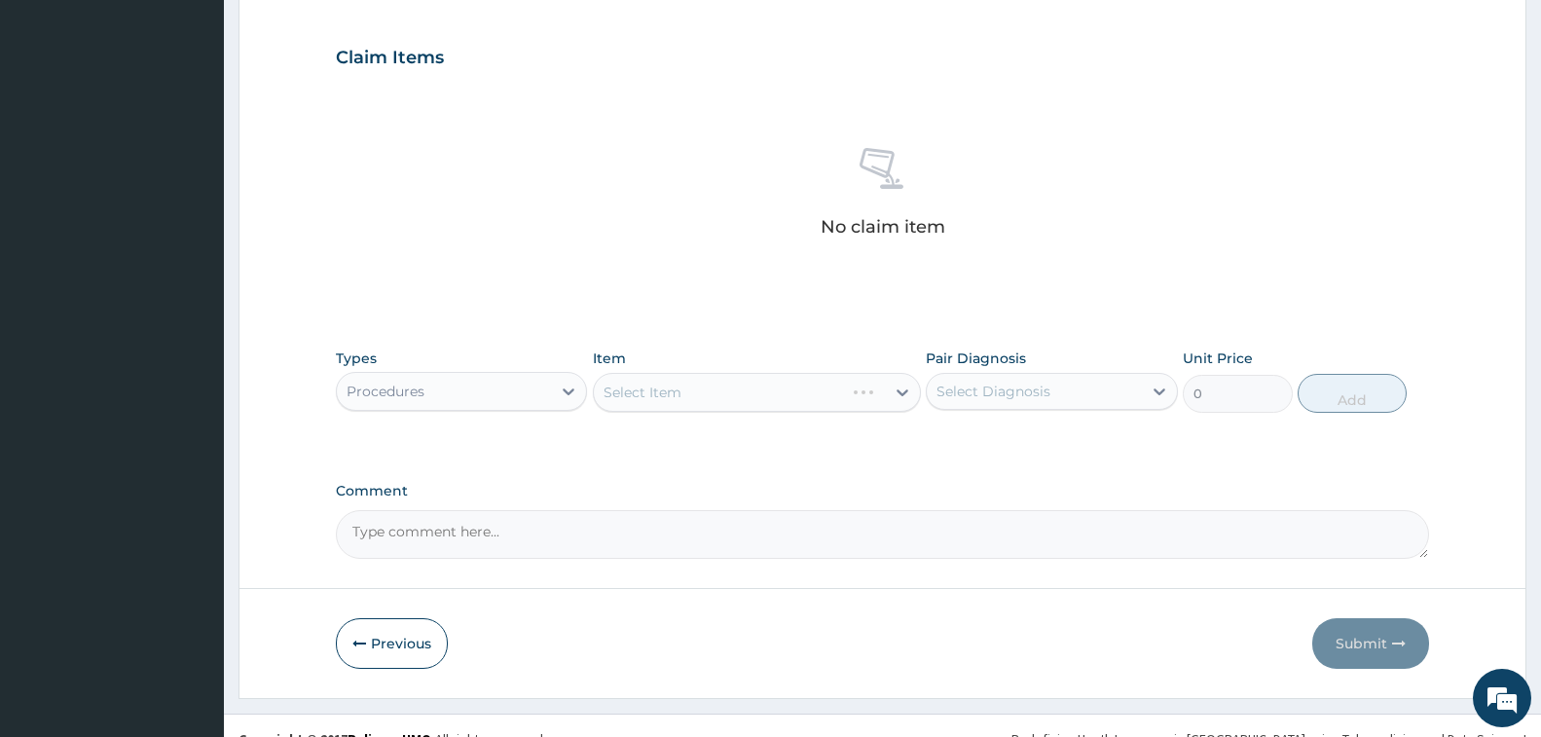
click at [1007, 403] on div "Select Diagnosis" at bounding box center [1034, 391] width 214 height 31
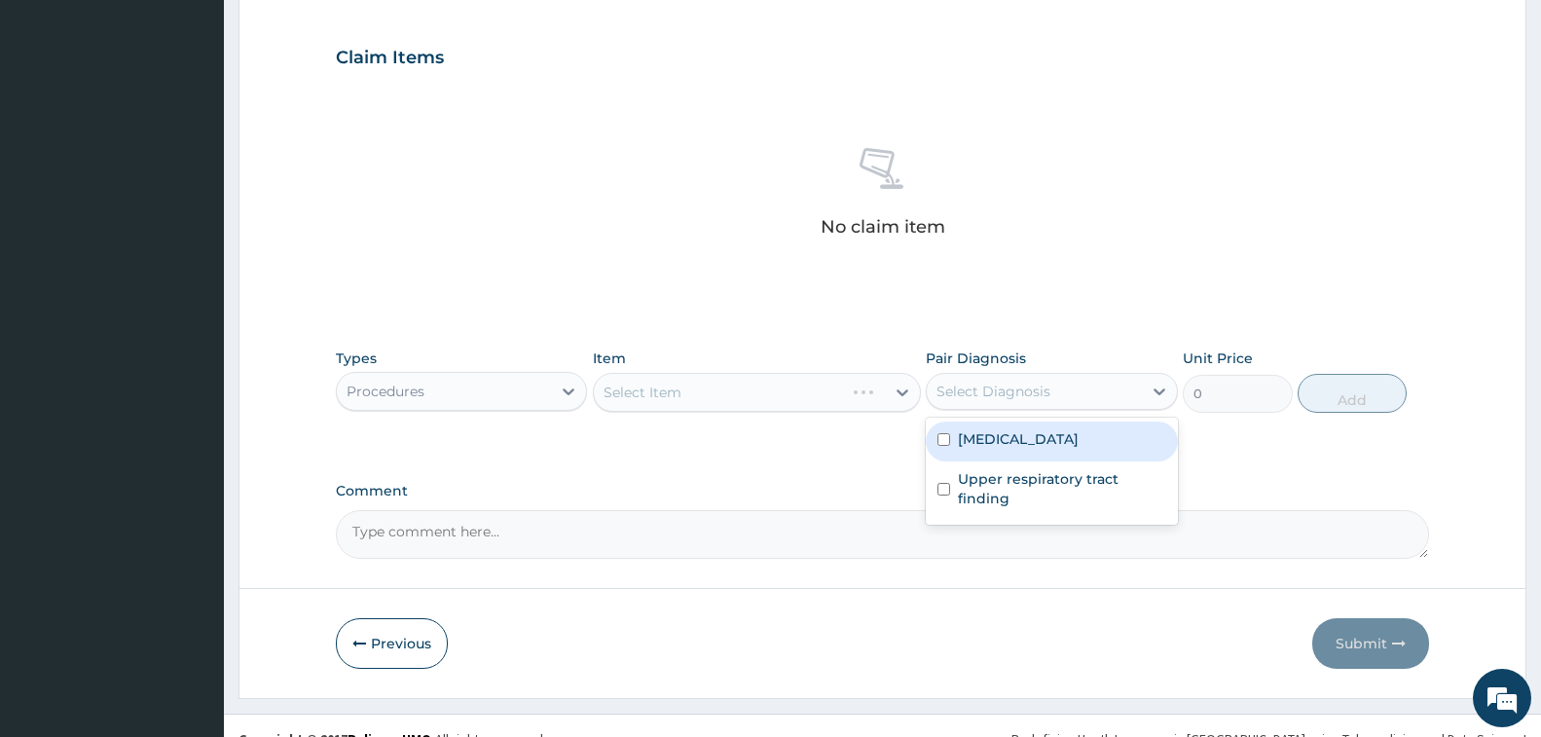
click at [1019, 434] on div "[MEDICAL_DATA]" at bounding box center [1051, 441] width 251 height 40
checkbox input "true"
click at [794, 390] on div "Select Item" at bounding box center [757, 392] width 328 height 39
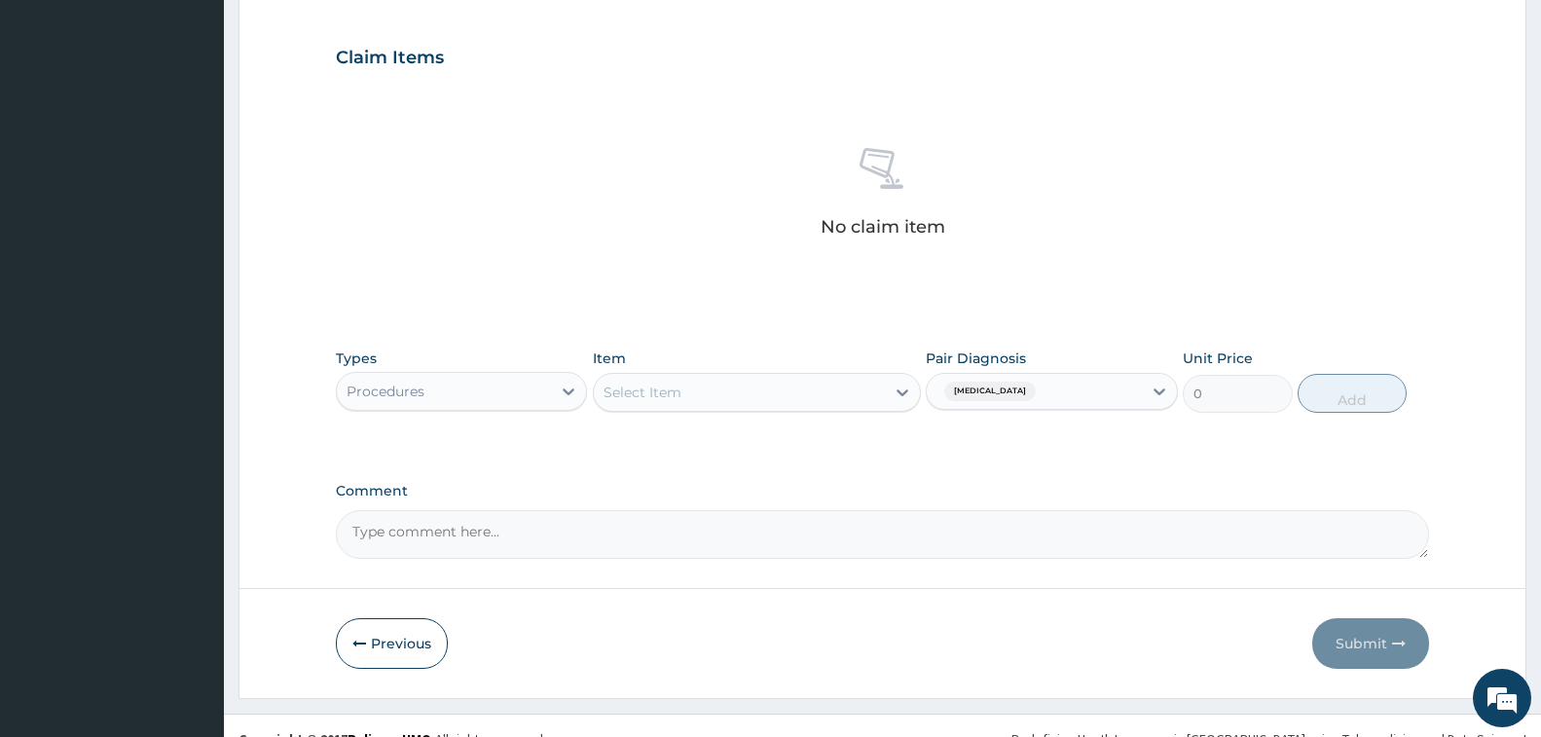
scroll to position [667, 0]
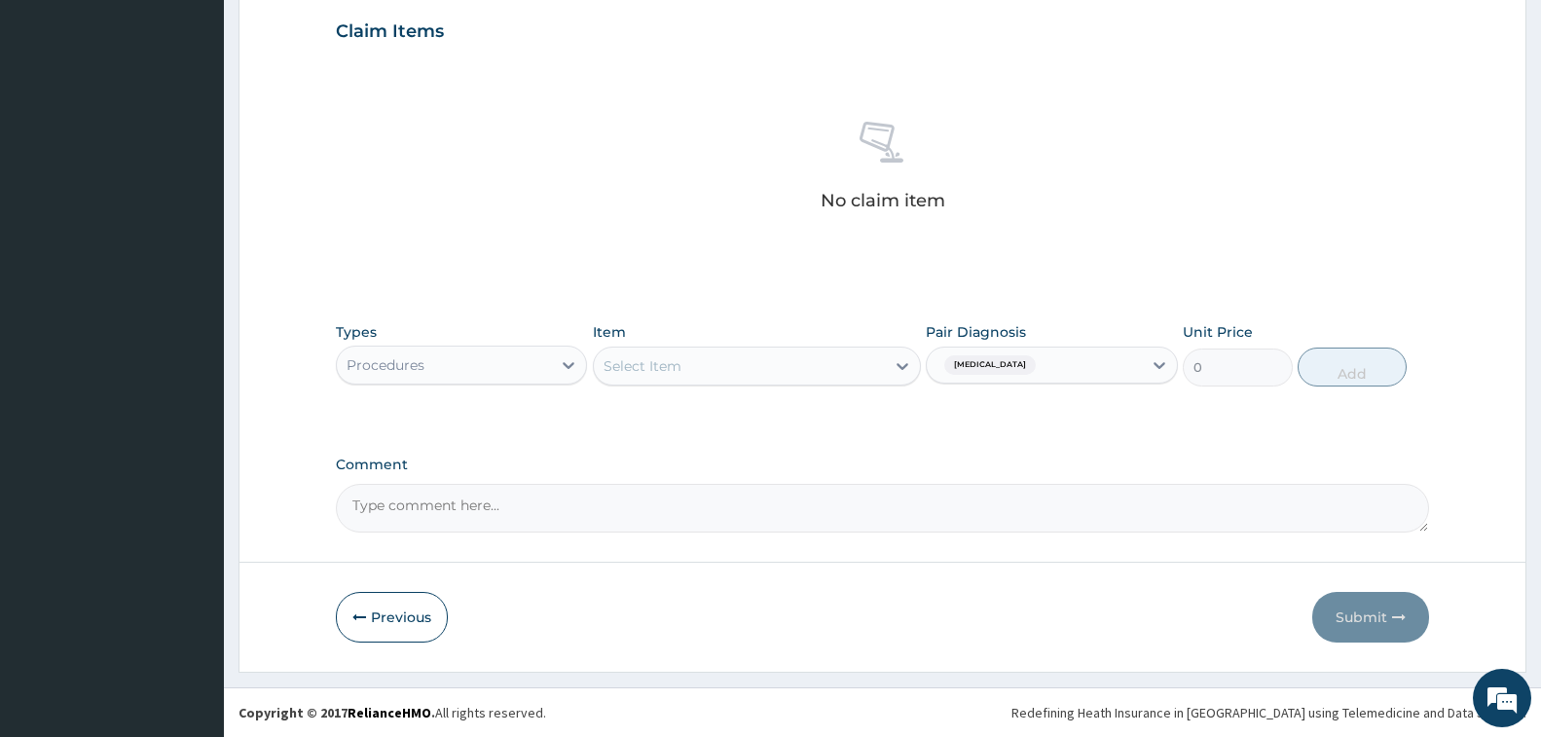
click at [743, 376] on div "Select Item" at bounding box center [739, 365] width 291 height 31
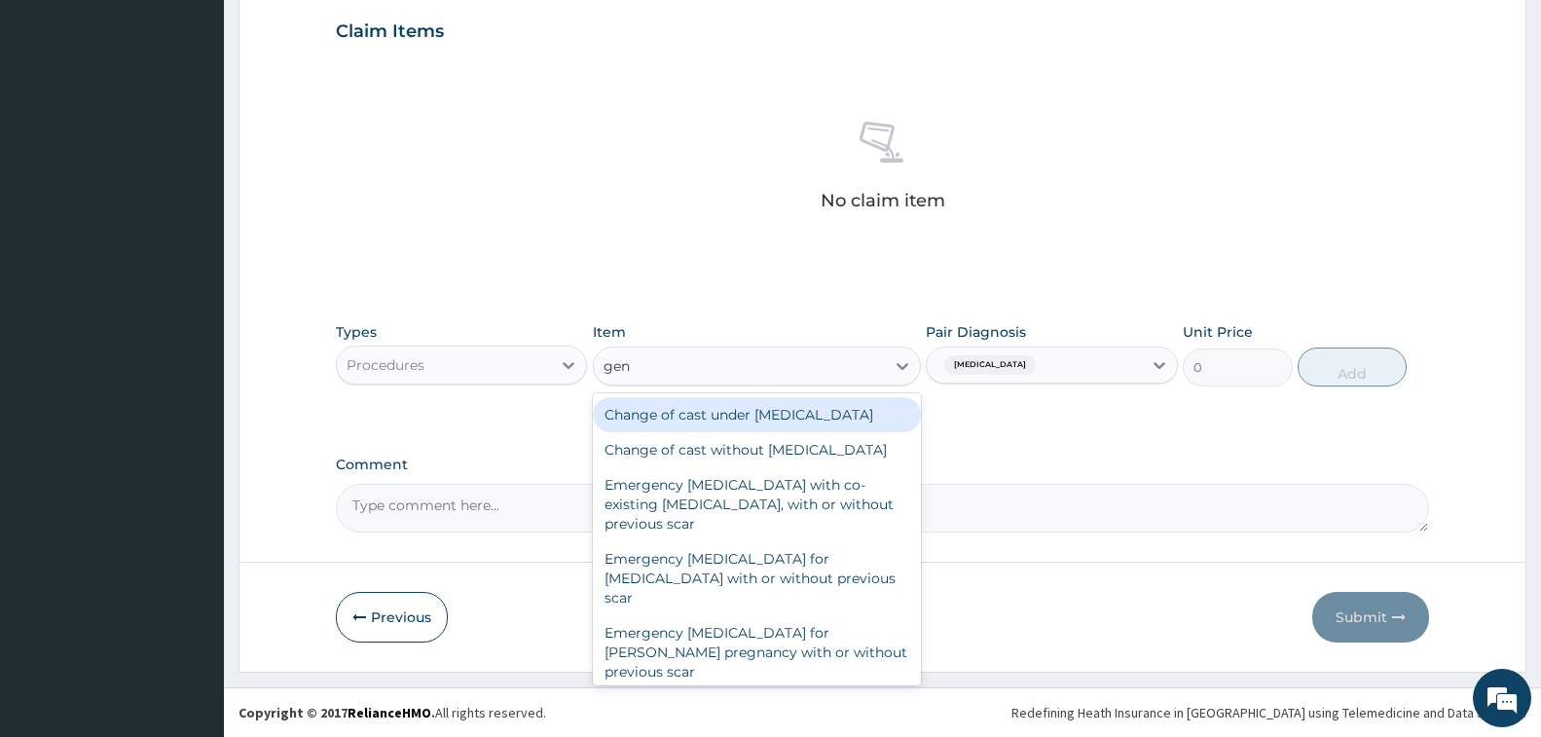
type input "gene"
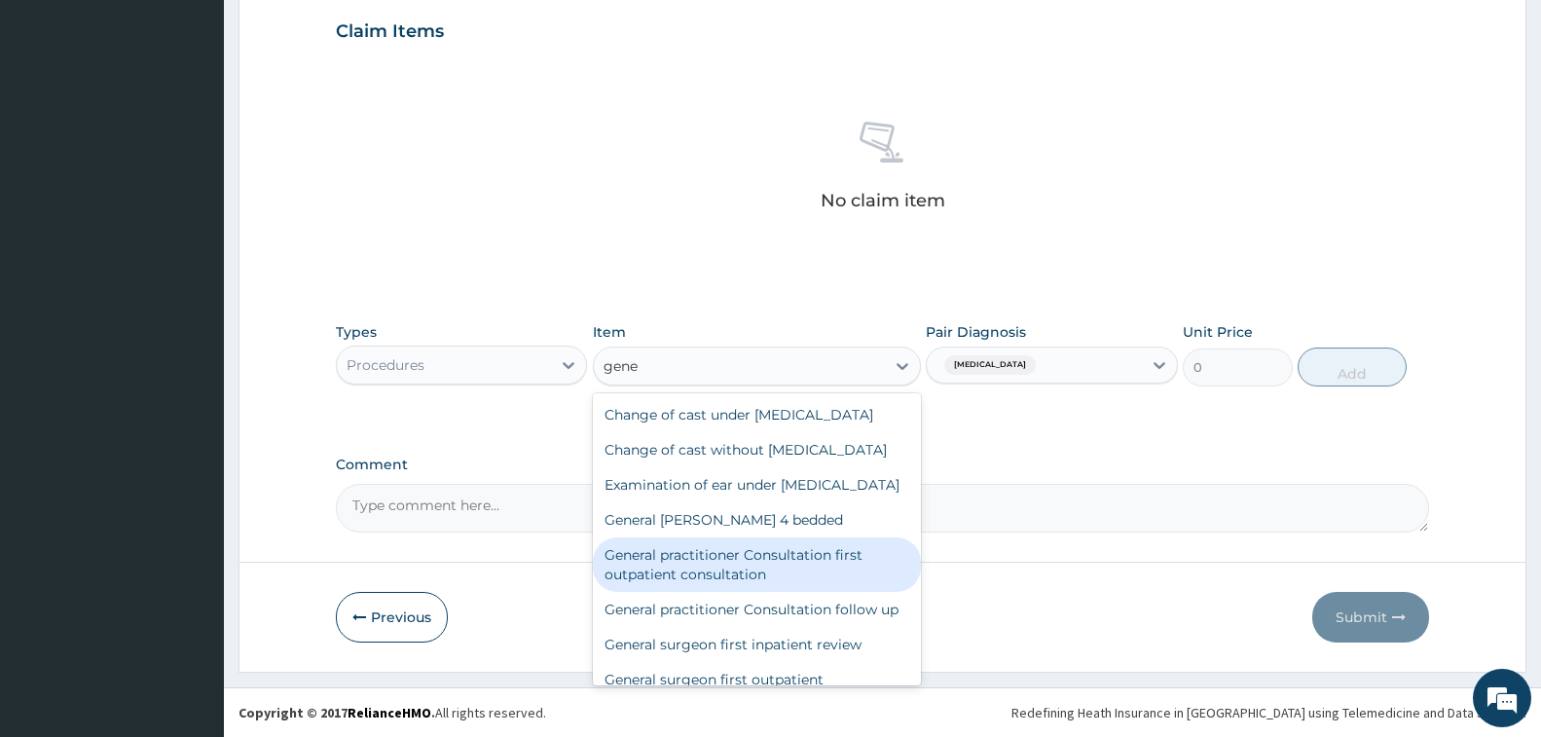
drag, startPoint x: 762, startPoint y: 589, endPoint x: 837, endPoint y: 565, distance: 78.8
click at [762, 589] on div "General practitioner Consultation first outpatient consultation" at bounding box center [757, 564] width 328 height 55
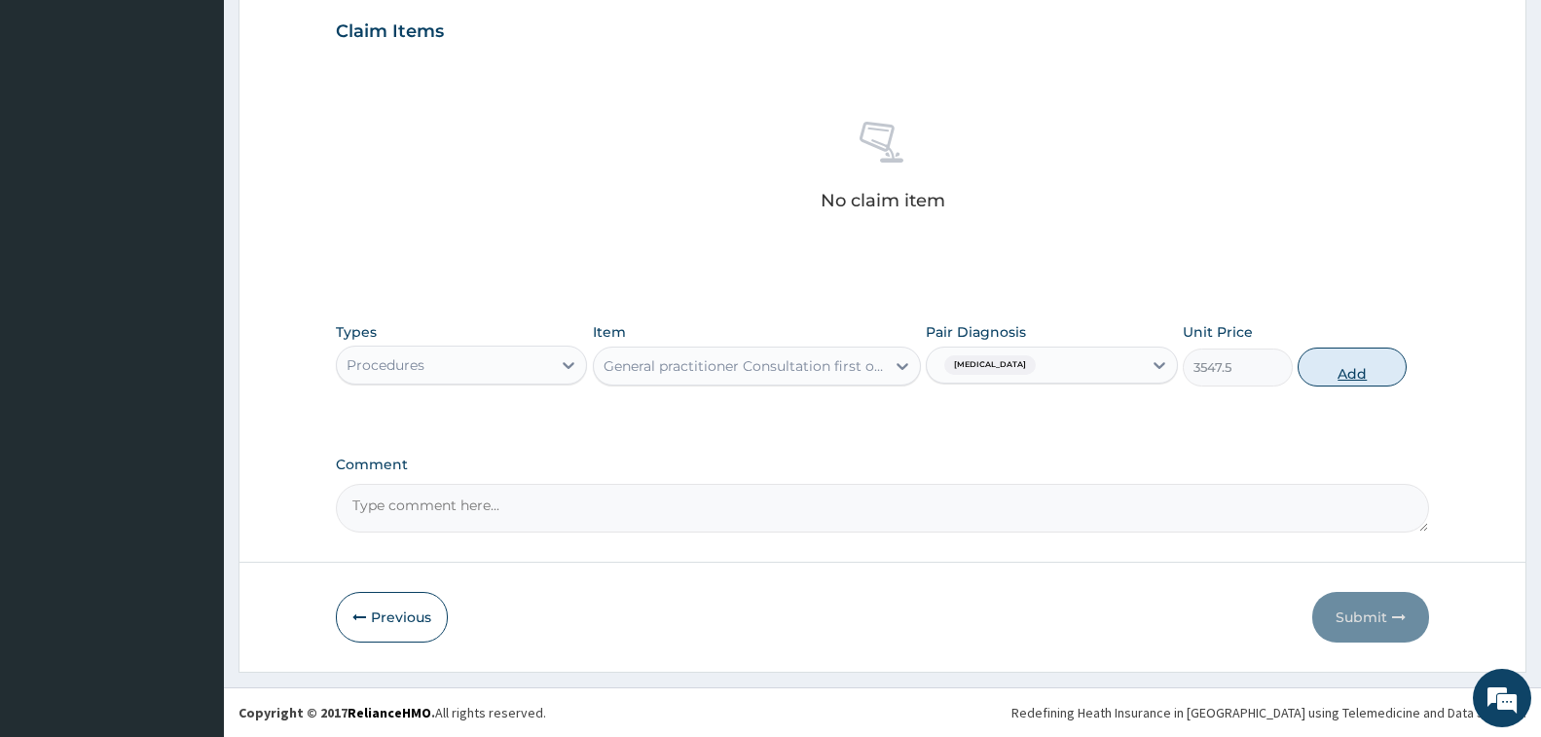
click at [1318, 366] on button "Add" at bounding box center [1352, 367] width 109 height 39
type input "0"
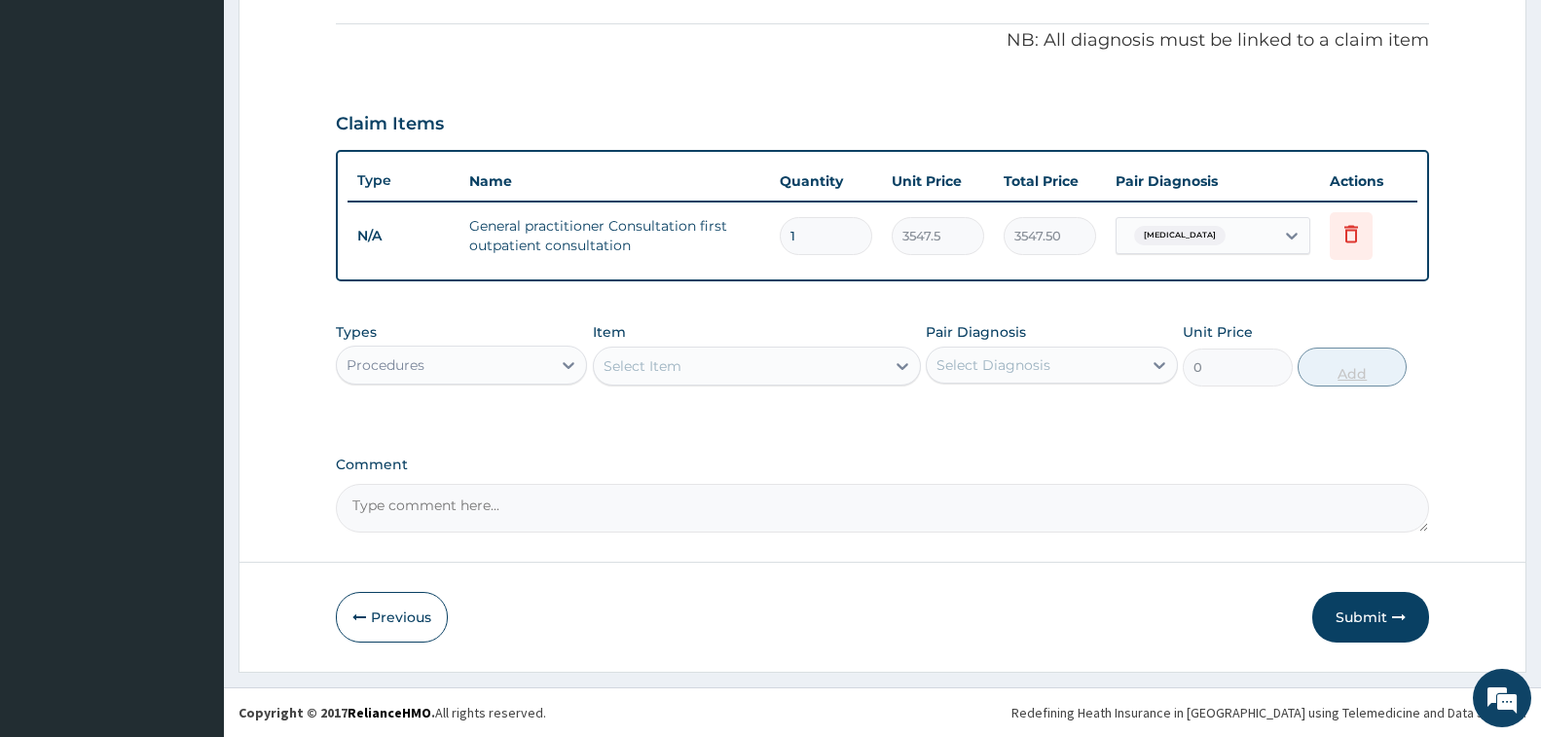
scroll to position [574, 0]
click at [465, 371] on div "Procedures" at bounding box center [444, 364] width 214 height 31
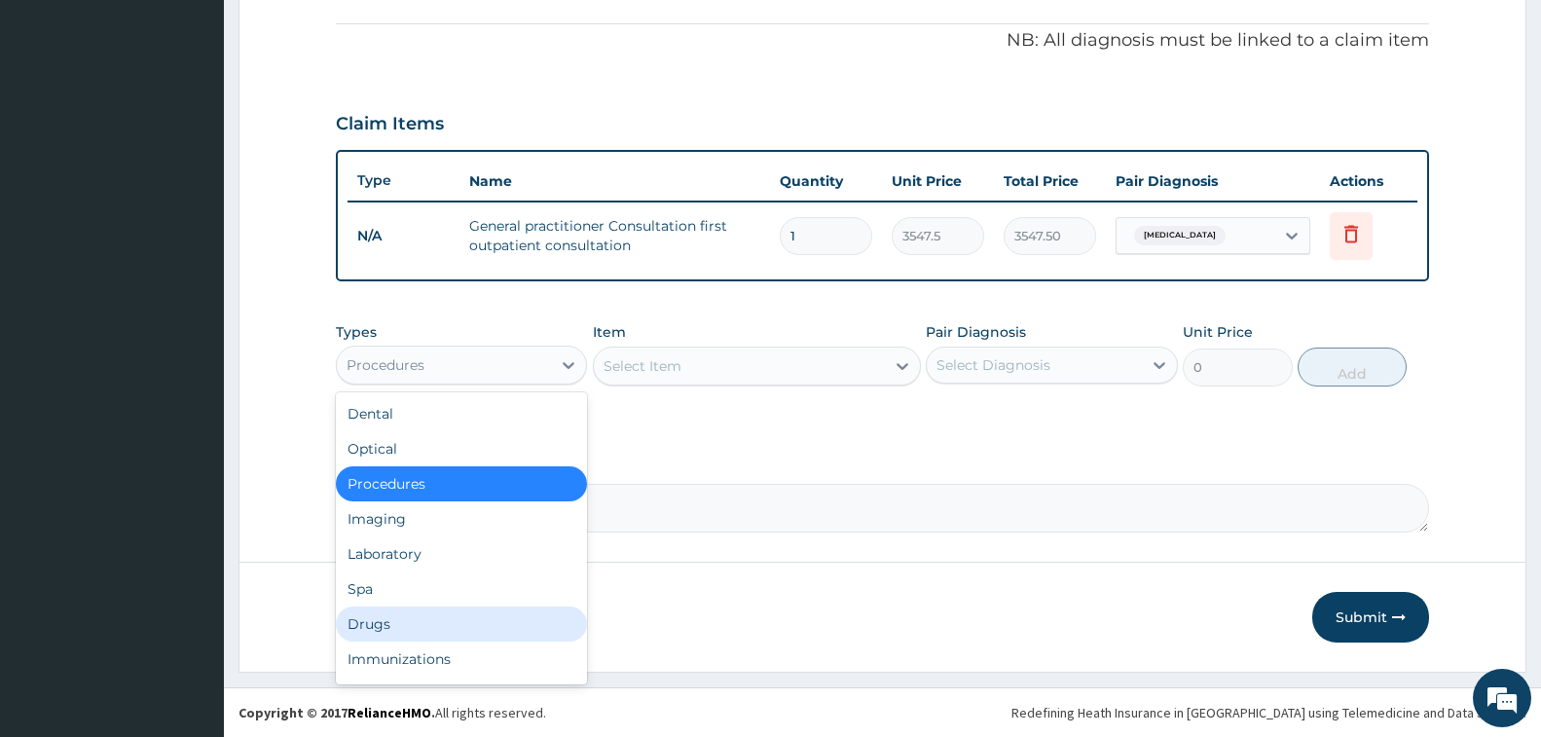
drag, startPoint x: 440, startPoint y: 614, endPoint x: 462, endPoint y: 600, distance: 26.7
click at [440, 614] on div "Drugs" at bounding box center [461, 623] width 251 height 35
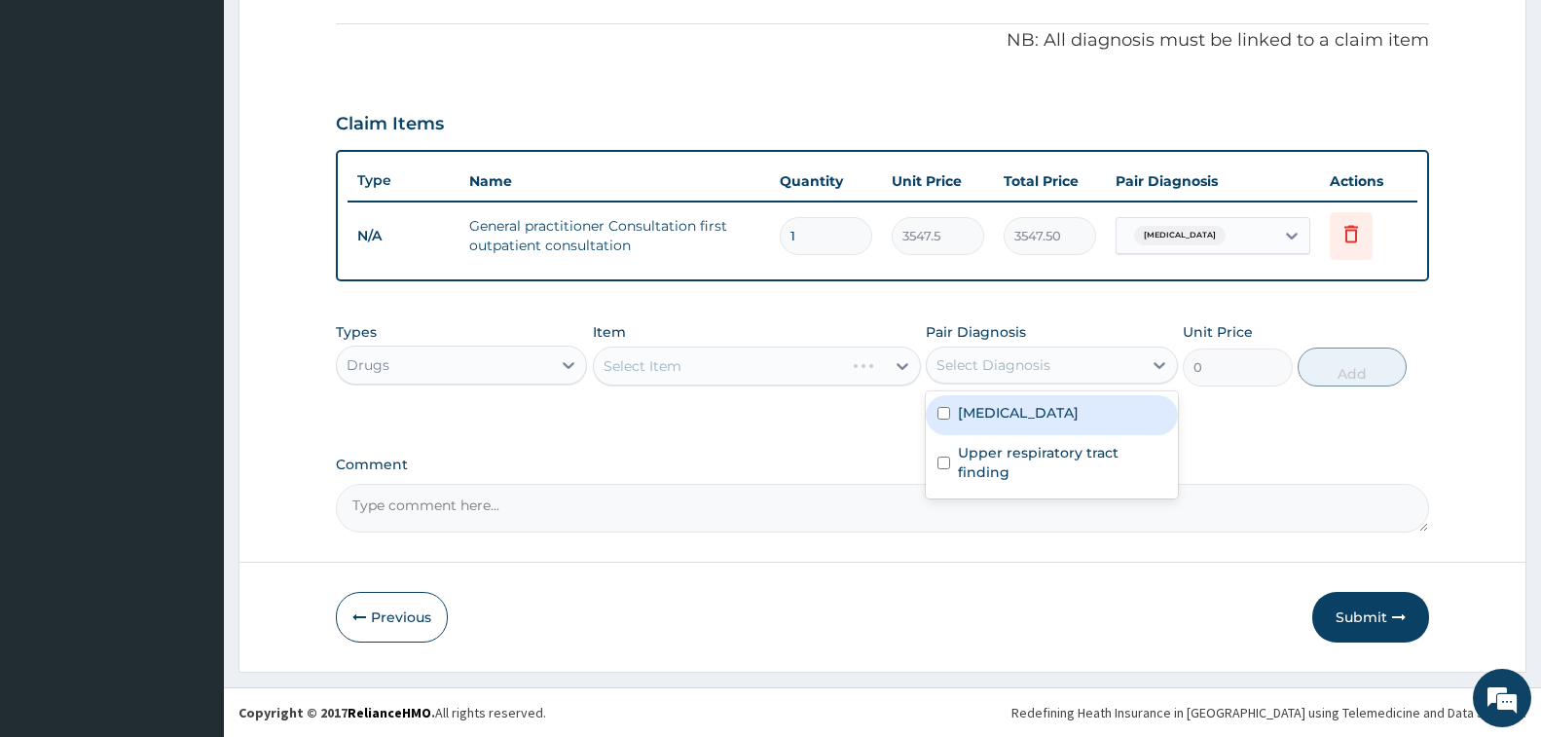
click at [1110, 377] on div "Select Diagnosis" at bounding box center [1034, 364] width 214 height 31
click at [1017, 421] on div "[MEDICAL_DATA]" at bounding box center [1051, 415] width 251 height 40
checkbox input "true"
click at [719, 369] on div "Select Item" at bounding box center [739, 365] width 291 height 31
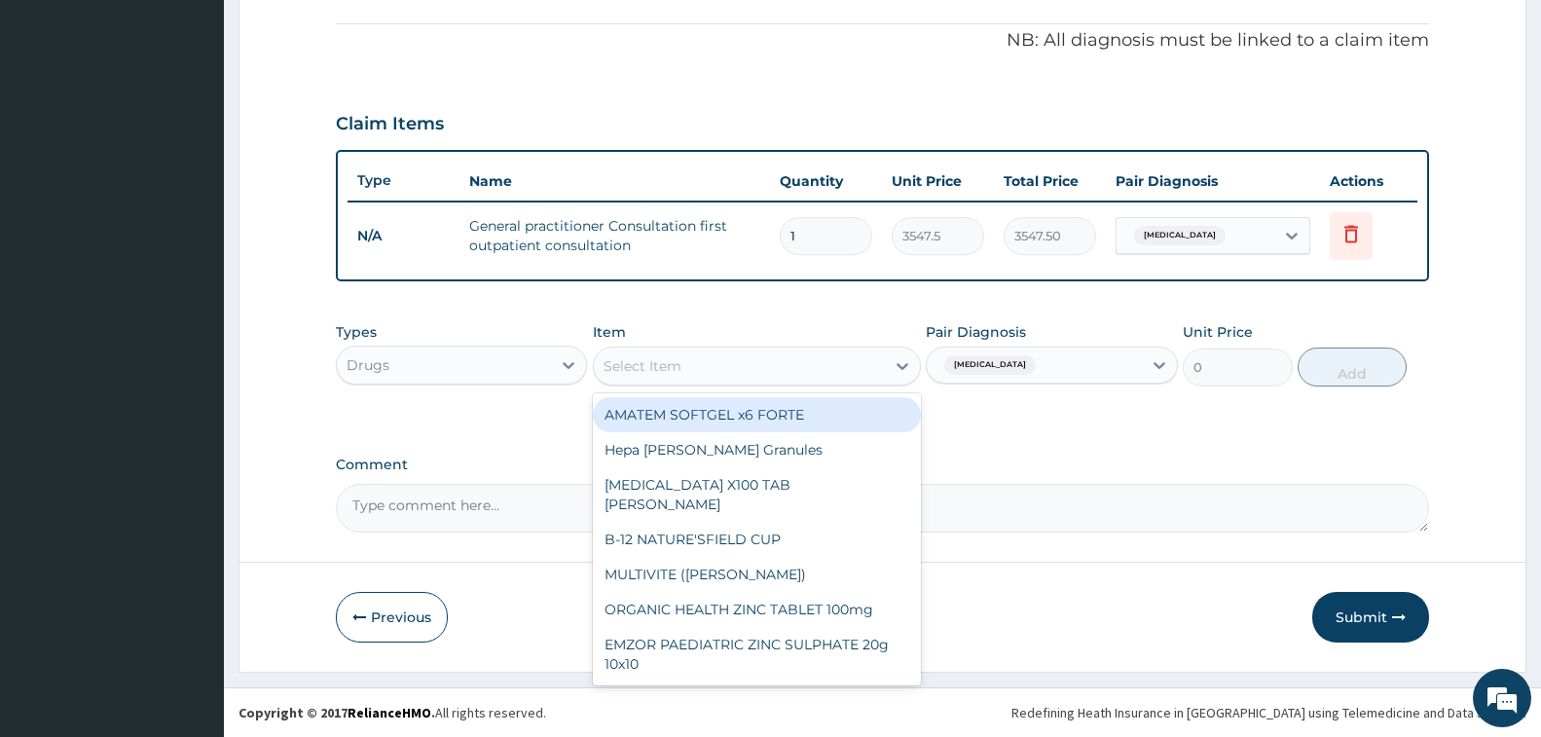
drag, startPoint x: 754, startPoint y: 418, endPoint x: 881, endPoint y: 426, distance: 126.8
click at [754, 418] on div "AMATEM SOFTGEL x6 FORTE" at bounding box center [757, 414] width 328 height 35
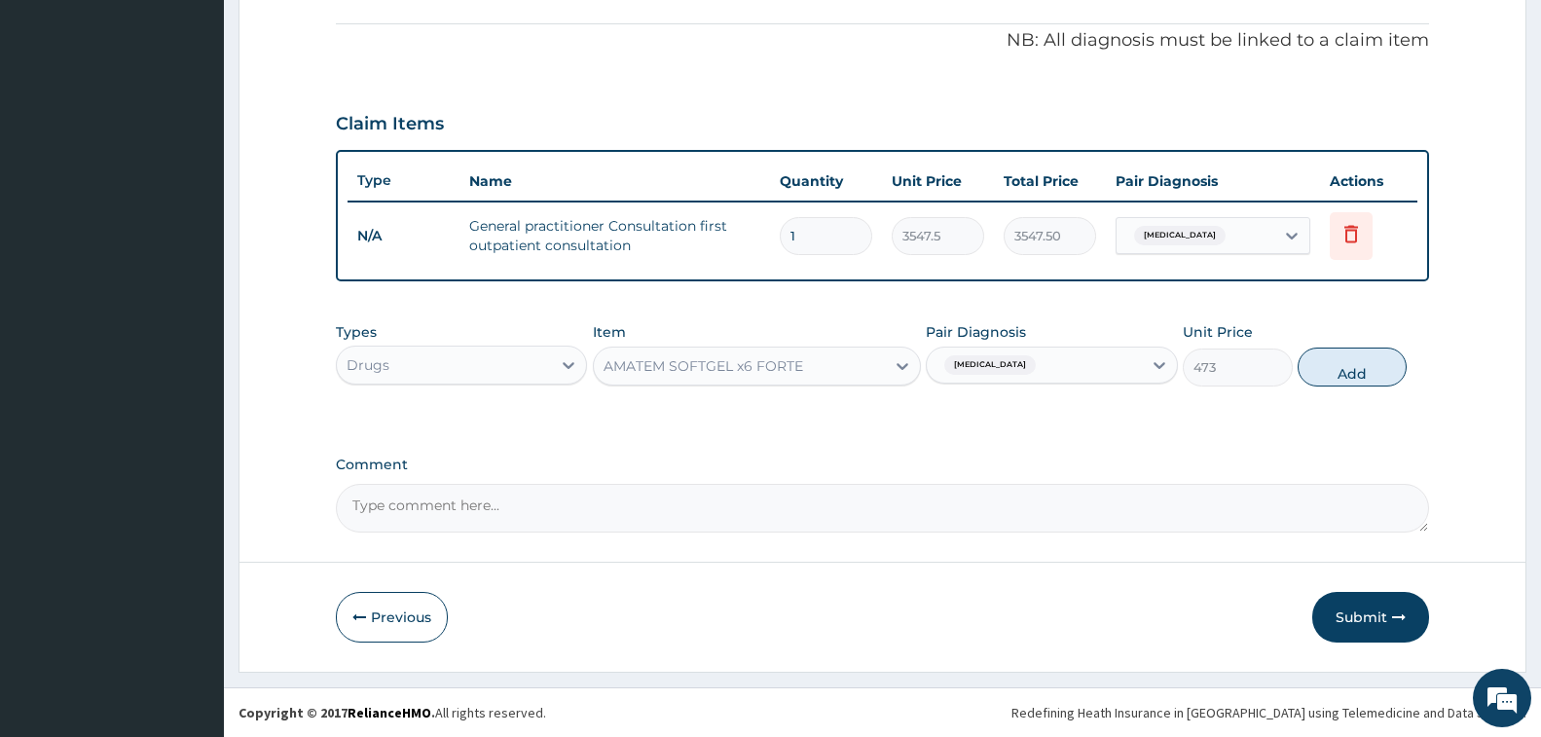
drag, startPoint x: 1359, startPoint y: 364, endPoint x: 1335, endPoint y: 363, distance: 24.4
click at [1359, 364] on button "Add" at bounding box center [1352, 367] width 109 height 39
type input "0"
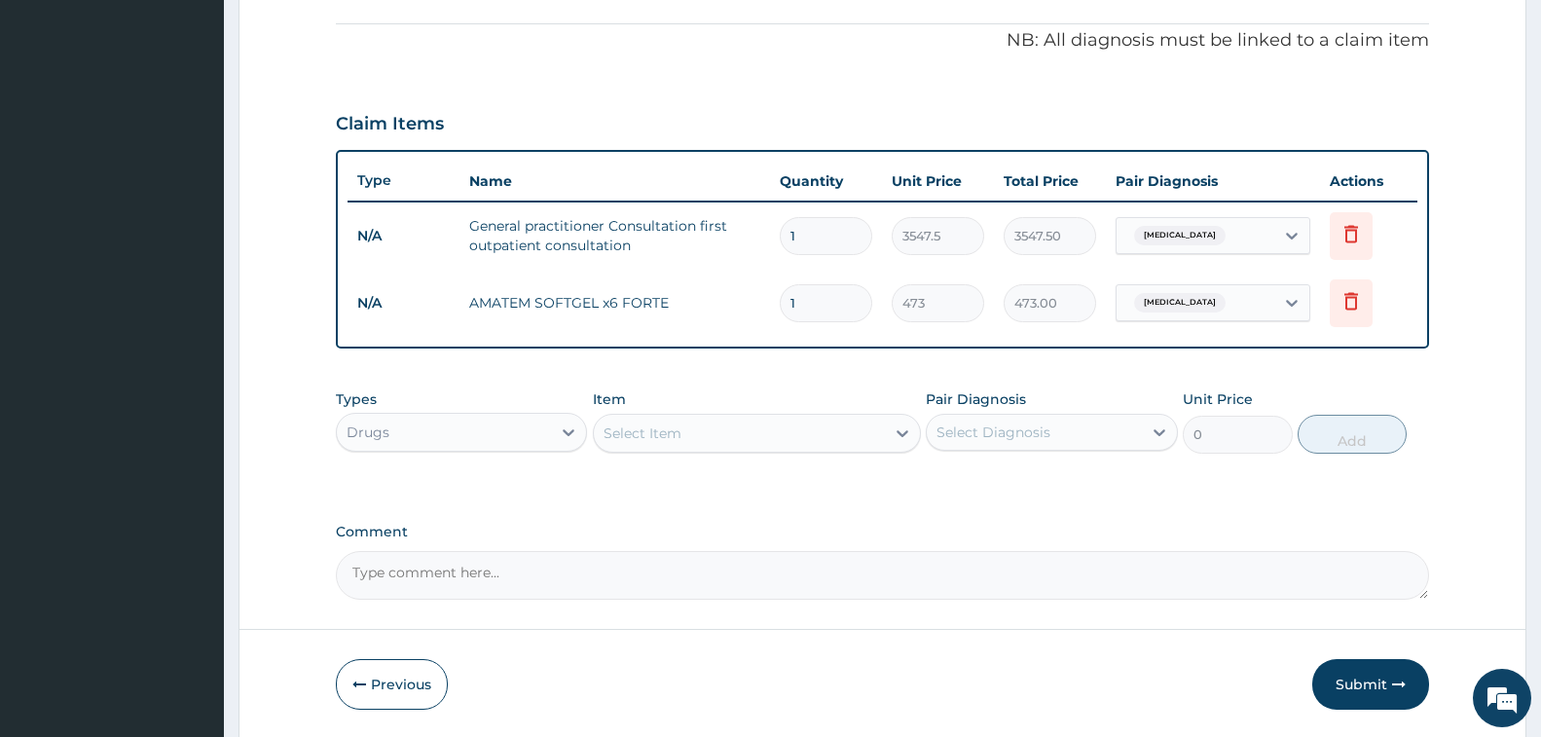
drag, startPoint x: 817, startPoint y: 294, endPoint x: 764, endPoint y: 309, distance: 54.6
click at [770, 309] on td "1" at bounding box center [826, 302] width 112 height 57
type input "6"
type input "2838.00"
type input "6"
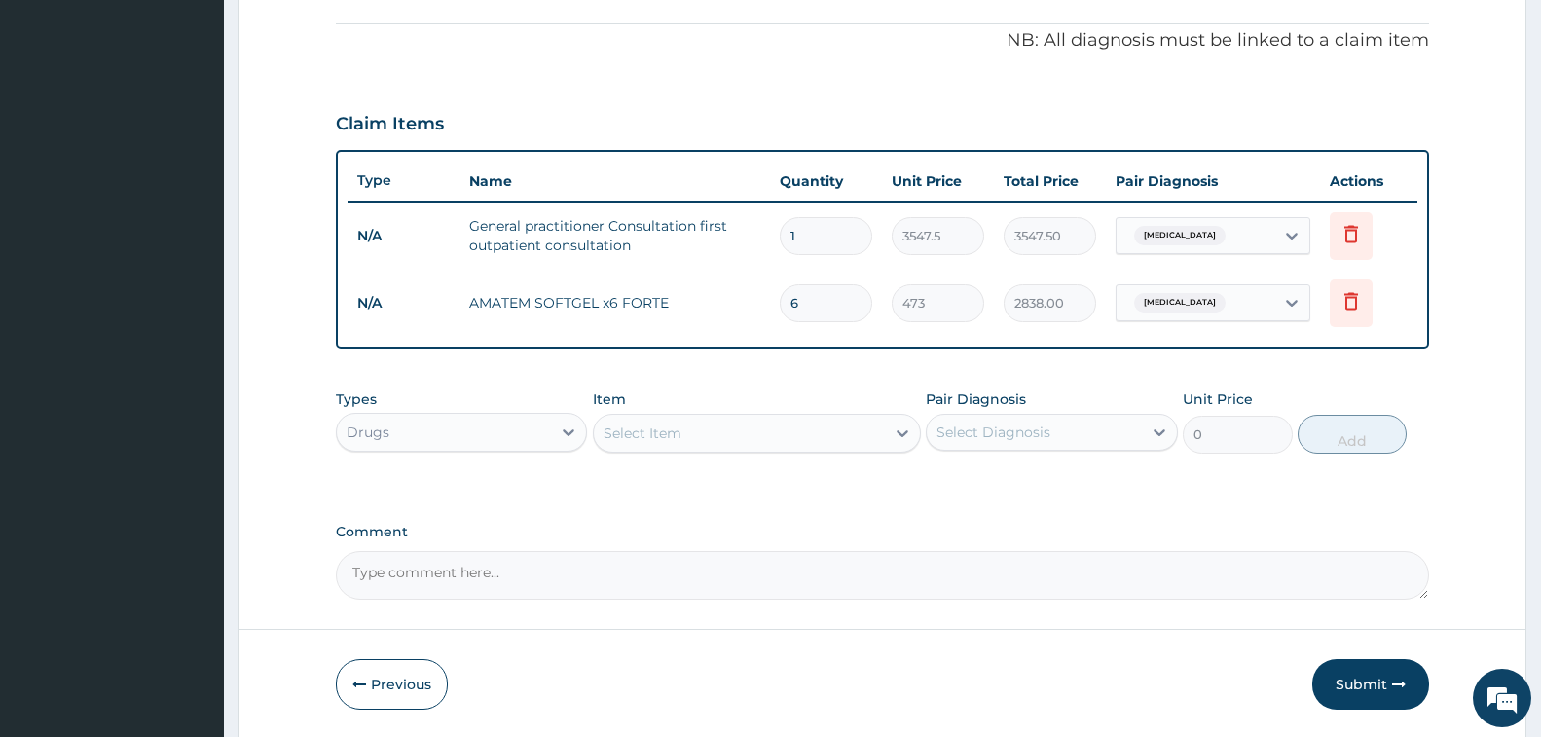
click at [656, 435] on div "Select Item" at bounding box center [643, 432] width 78 height 19
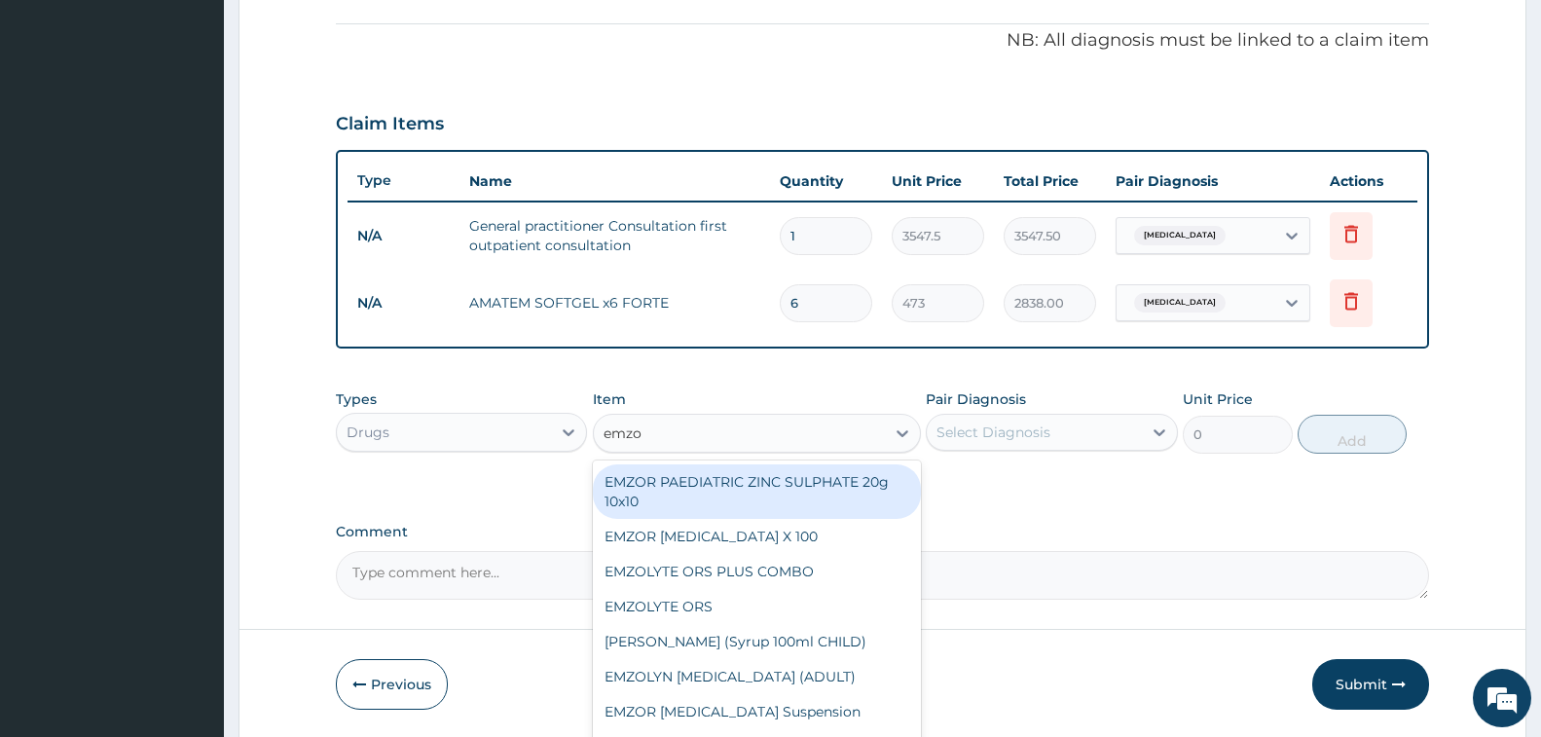
type input "emzol"
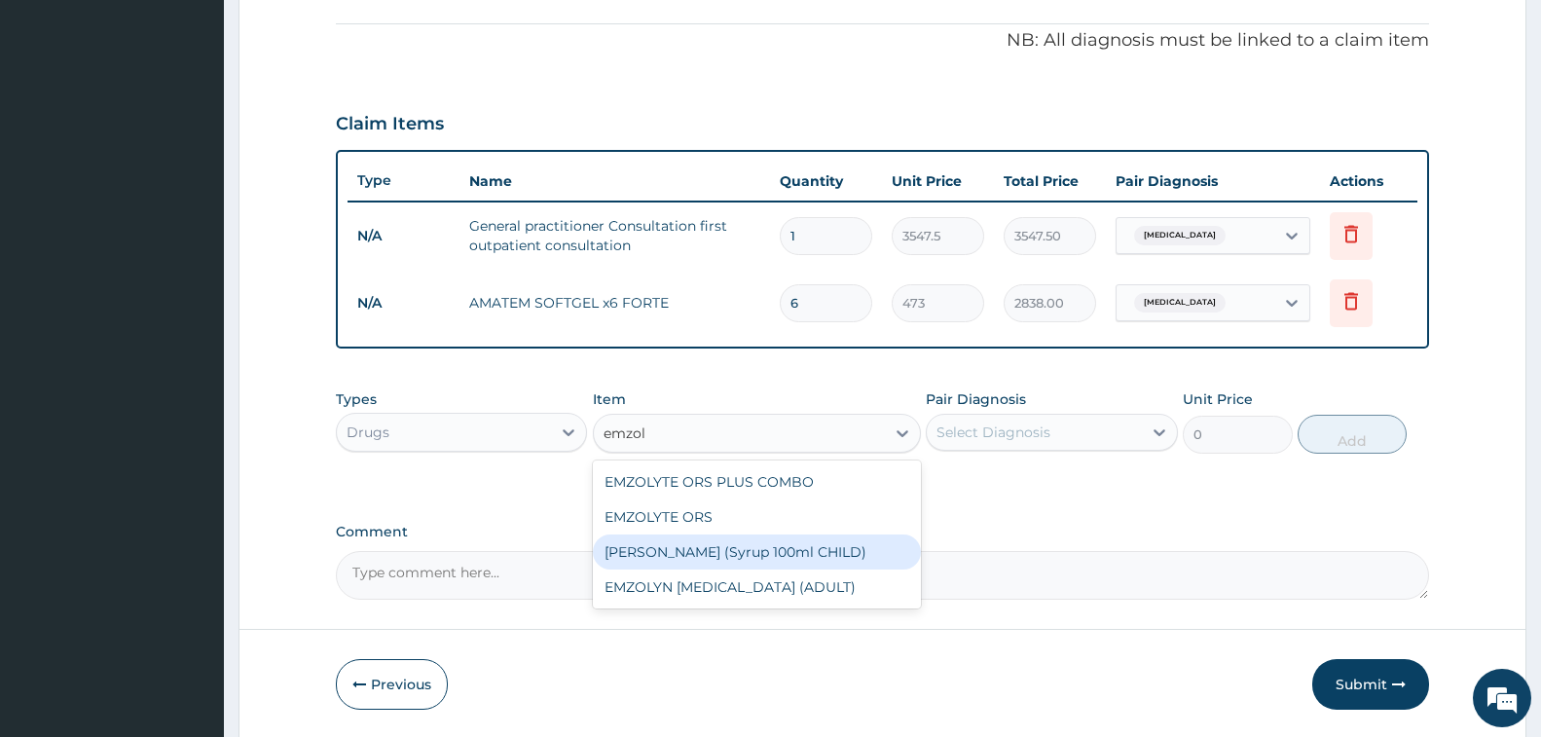
click at [780, 563] on div "[PERSON_NAME] (Syrup 100ml CHILD)" at bounding box center [757, 551] width 328 height 35
type input "1478.125"
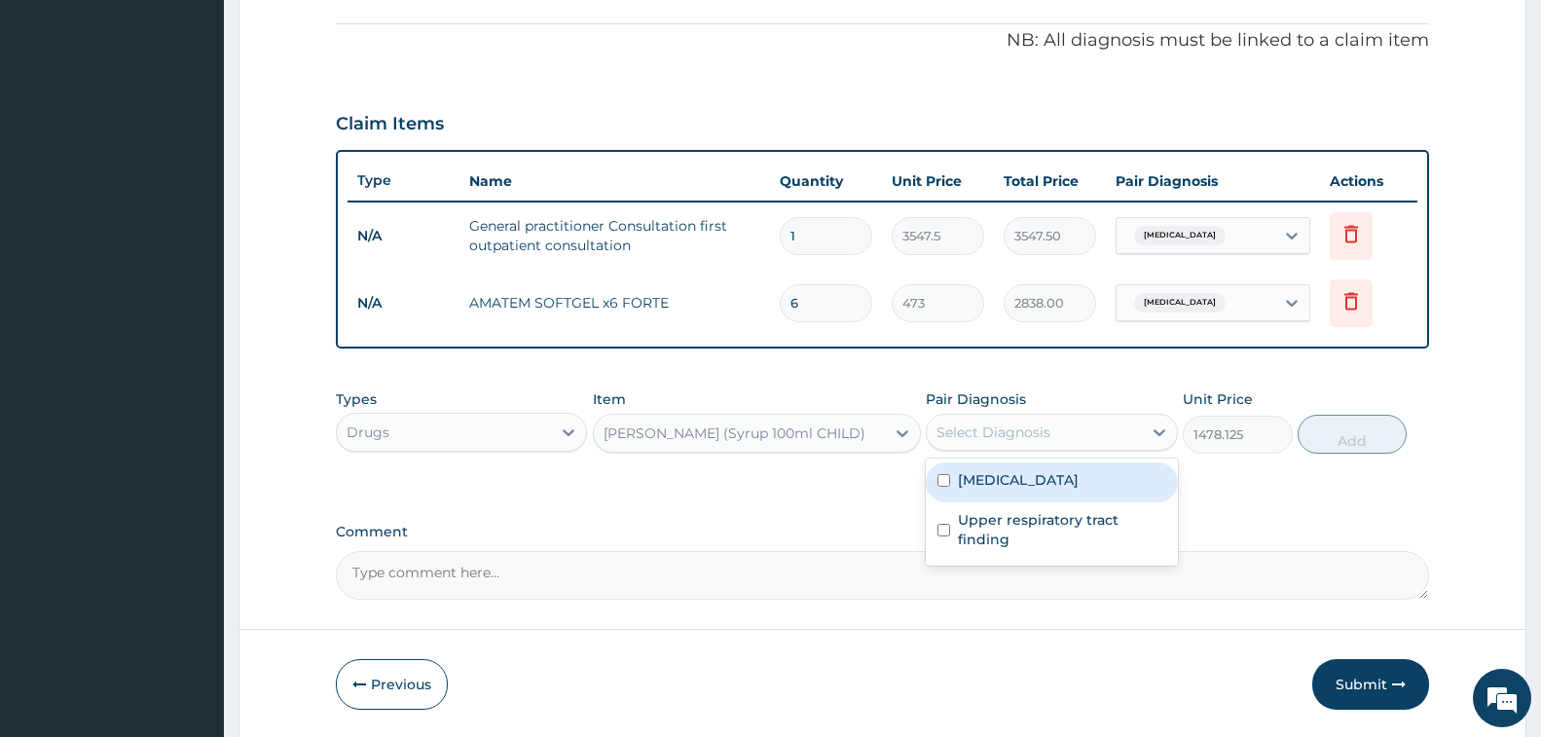
click at [1018, 446] on div "Select Diagnosis" at bounding box center [1034, 432] width 214 height 31
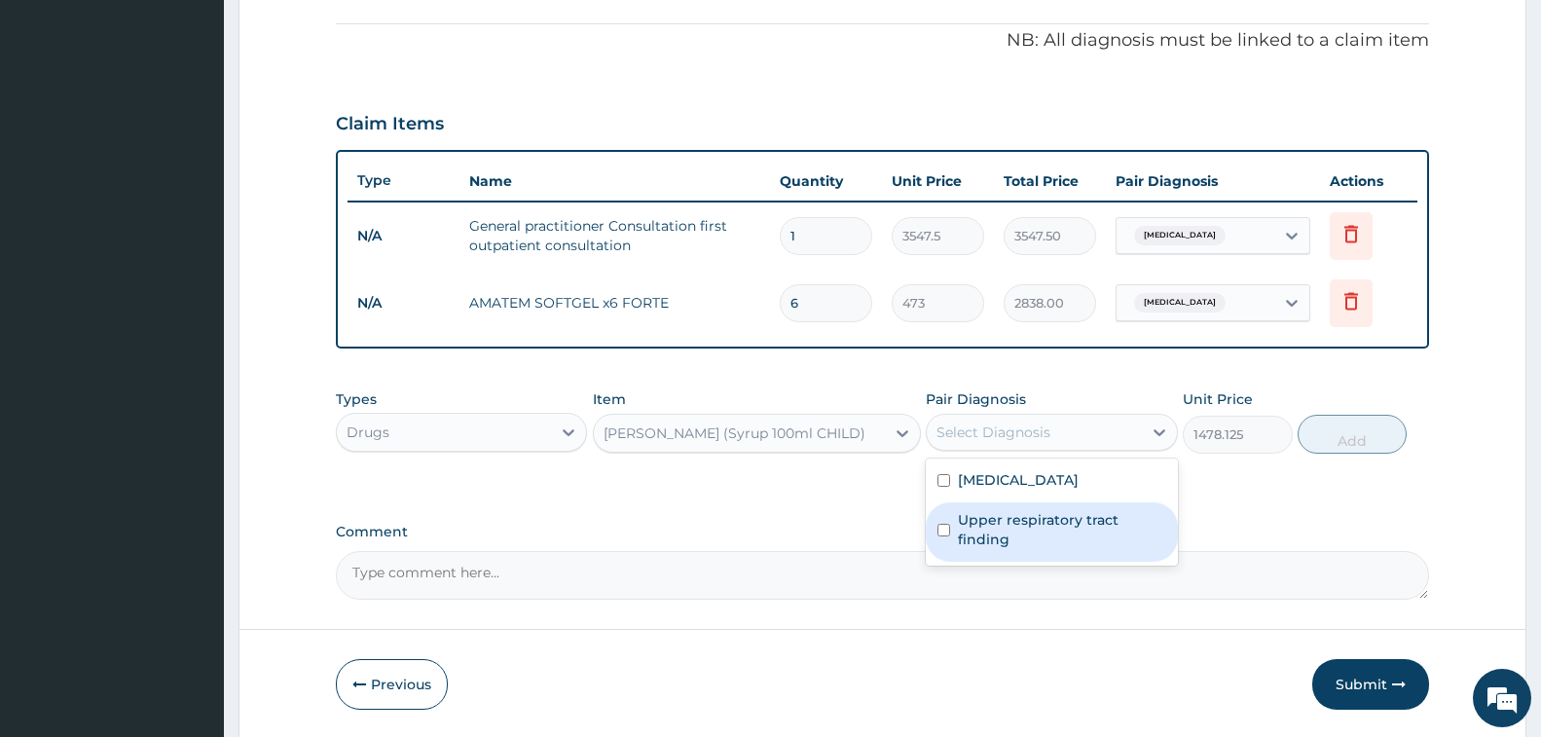
click at [1004, 521] on label "Upper respiratory tract finding" at bounding box center [1061, 529] width 207 height 39
checkbox input "true"
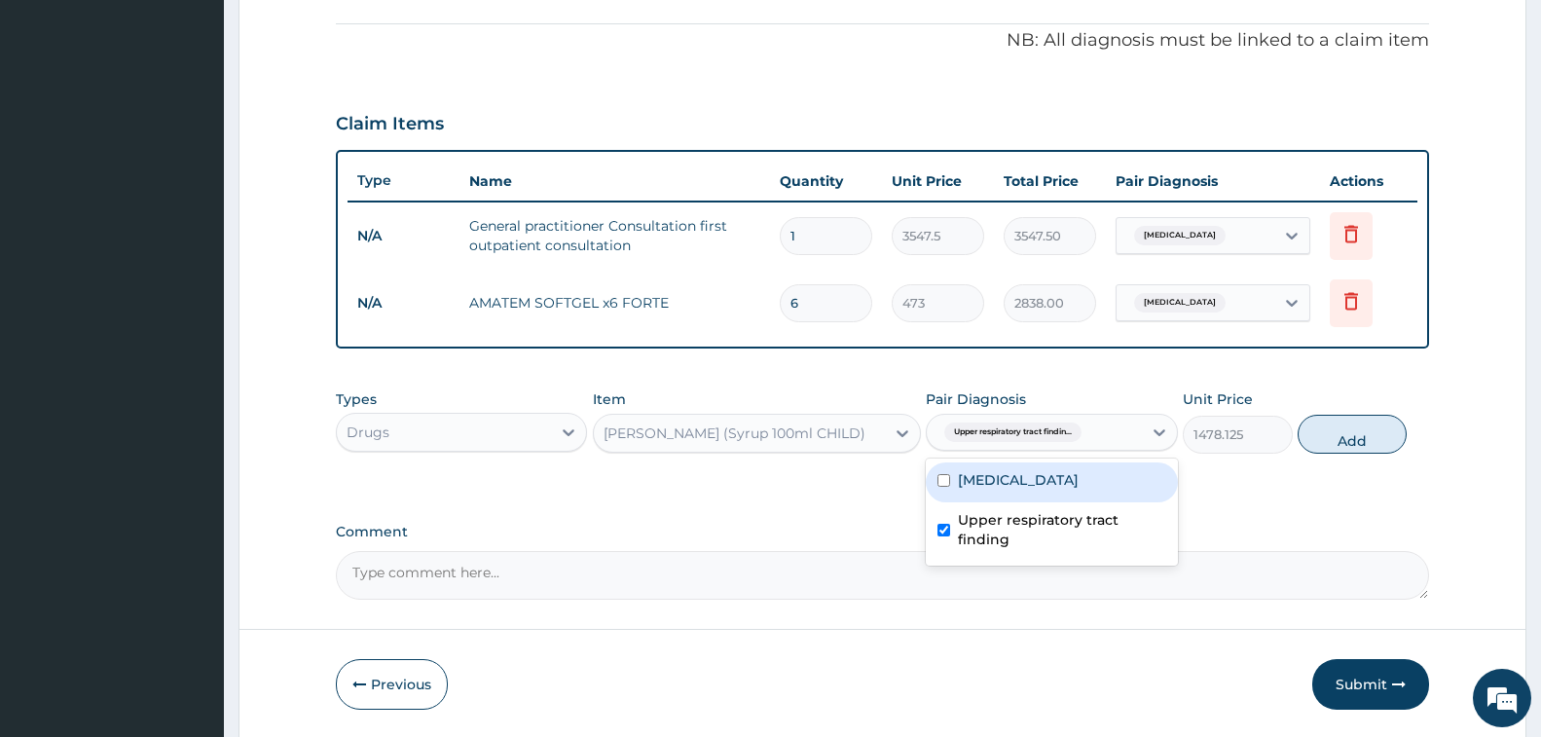
click at [1346, 445] on button "Add" at bounding box center [1352, 434] width 109 height 39
type input "0"
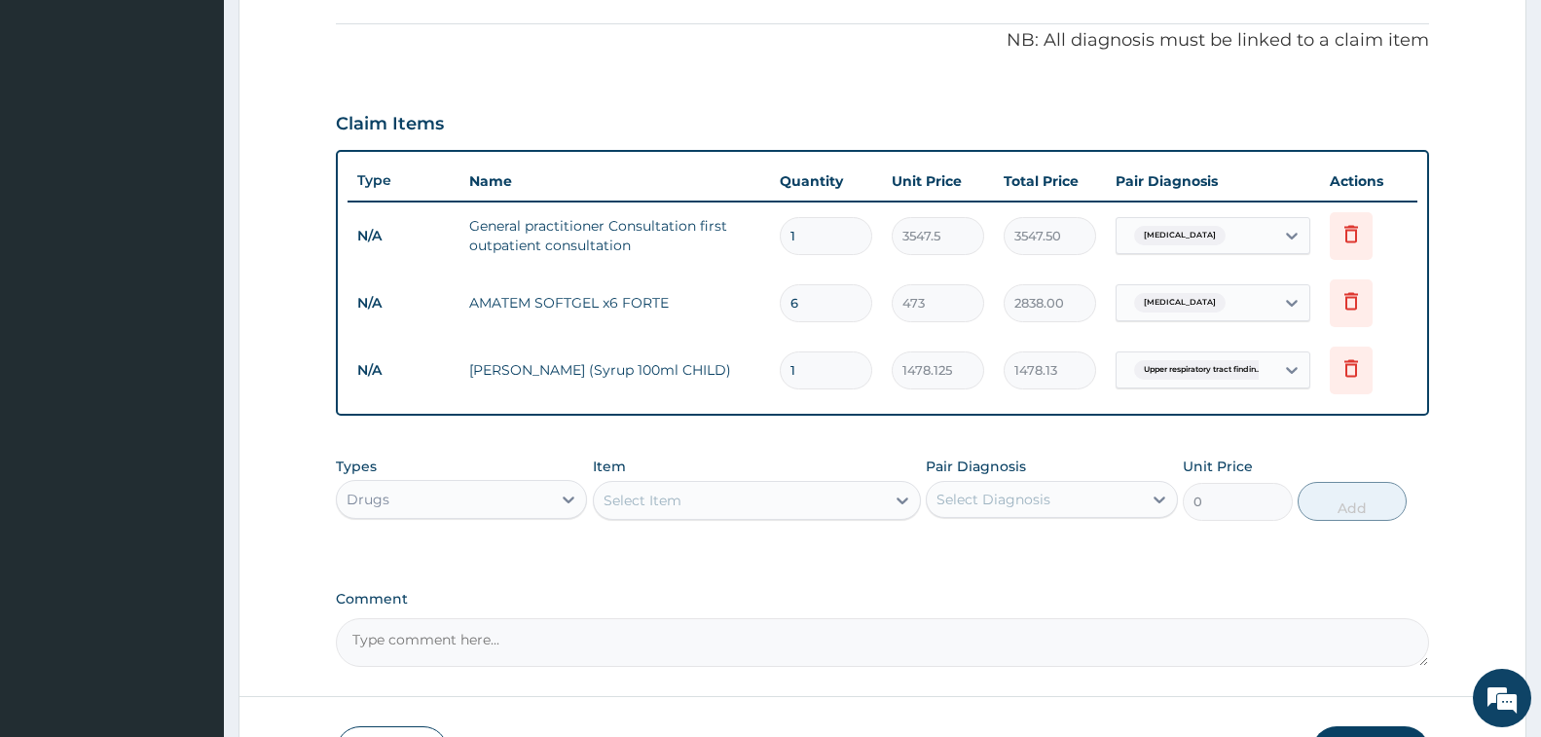
drag, startPoint x: 670, startPoint y: 502, endPoint x: 658, endPoint y: 499, distance: 12.0
click at [670, 502] on div "Select Item" at bounding box center [643, 500] width 78 height 19
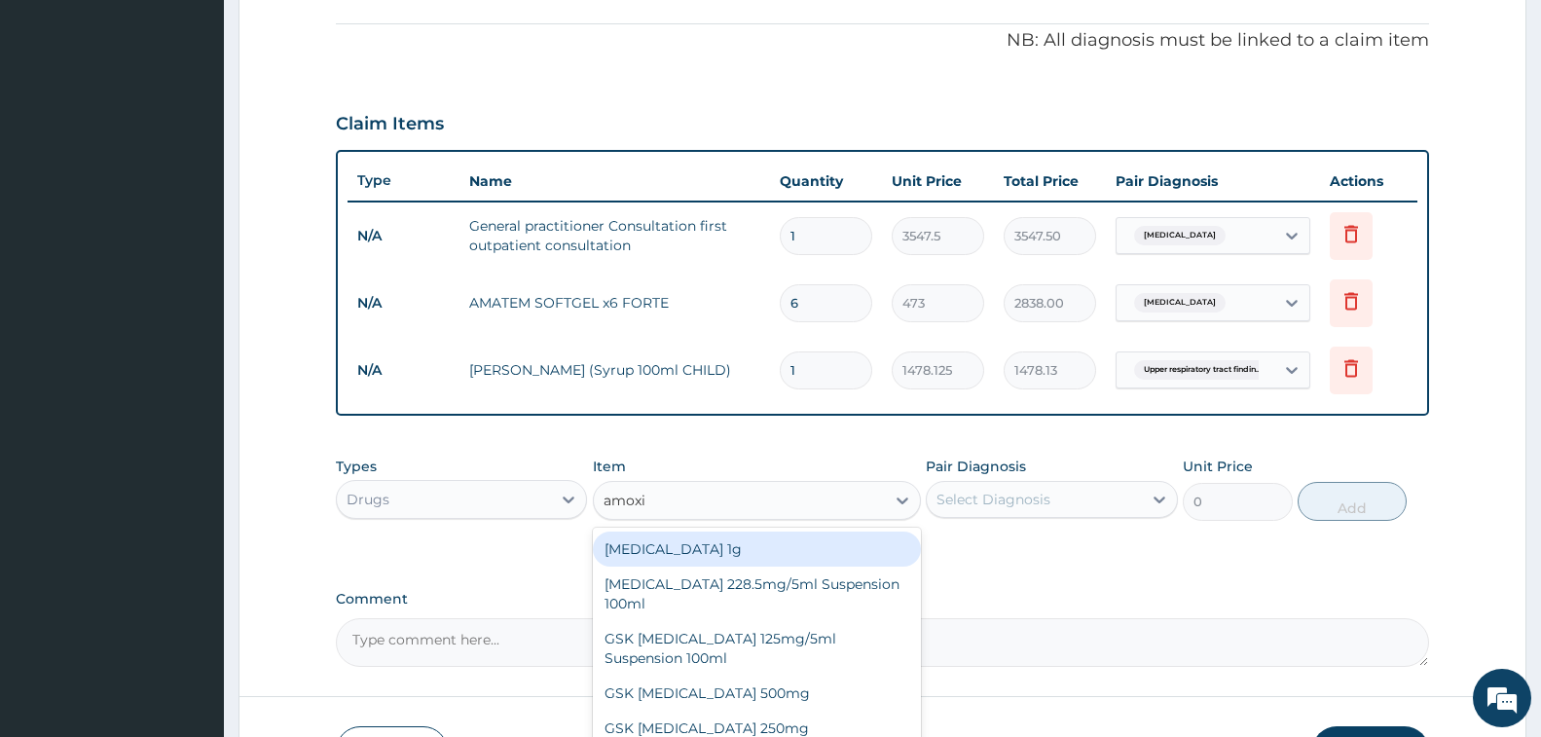
type input "amoxic"
drag, startPoint x: 761, startPoint y: 551, endPoint x: 948, endPoint y: 534, distance: 187.6
click at [761, 551] on div "[MEDICAL_DATA] 1g" at bounding box center [757, 548] width 328 height 35
type input "709.5"
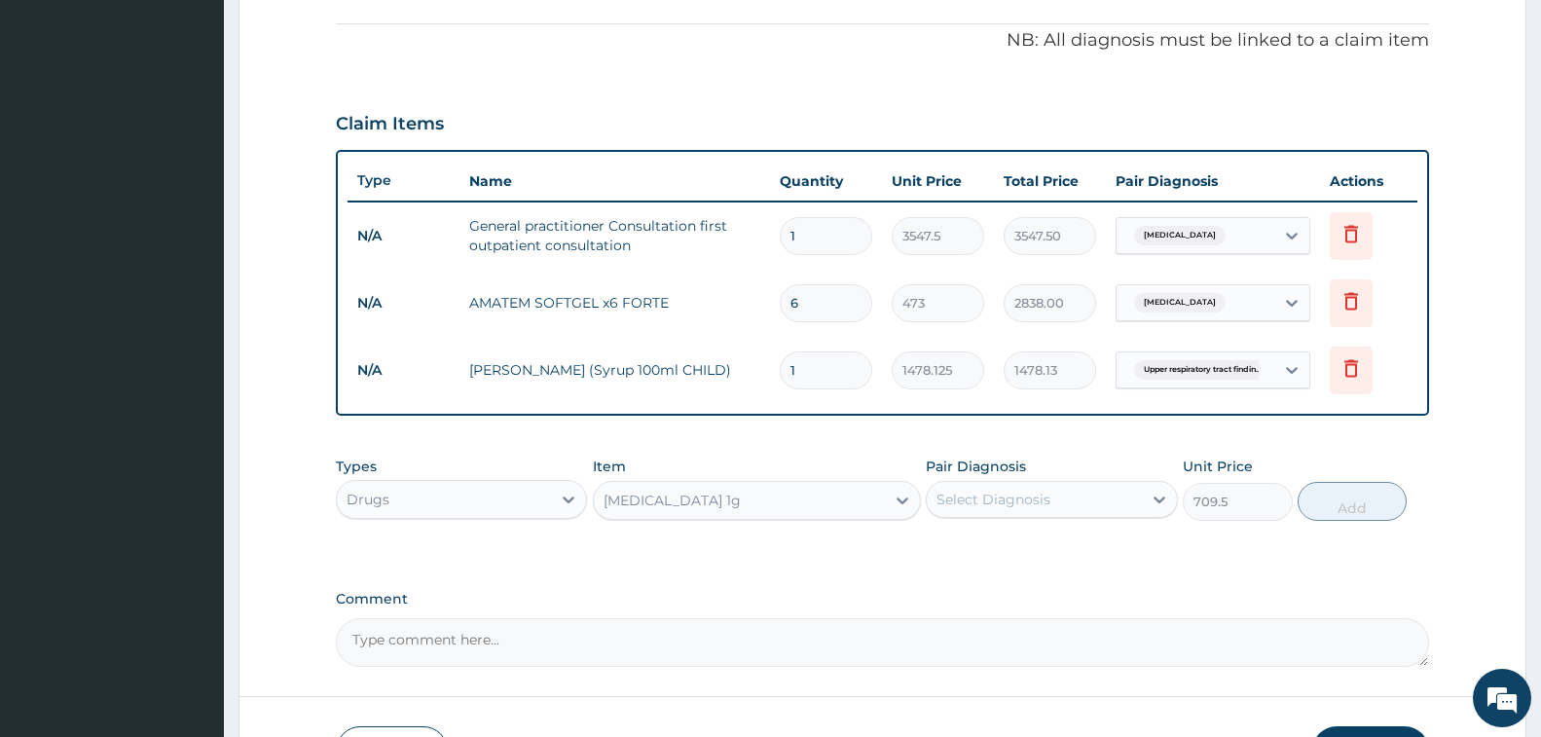
click at [1033, 510] on div "Select Diagnosis" at bounding box center [1034, 499] width 214 height 31
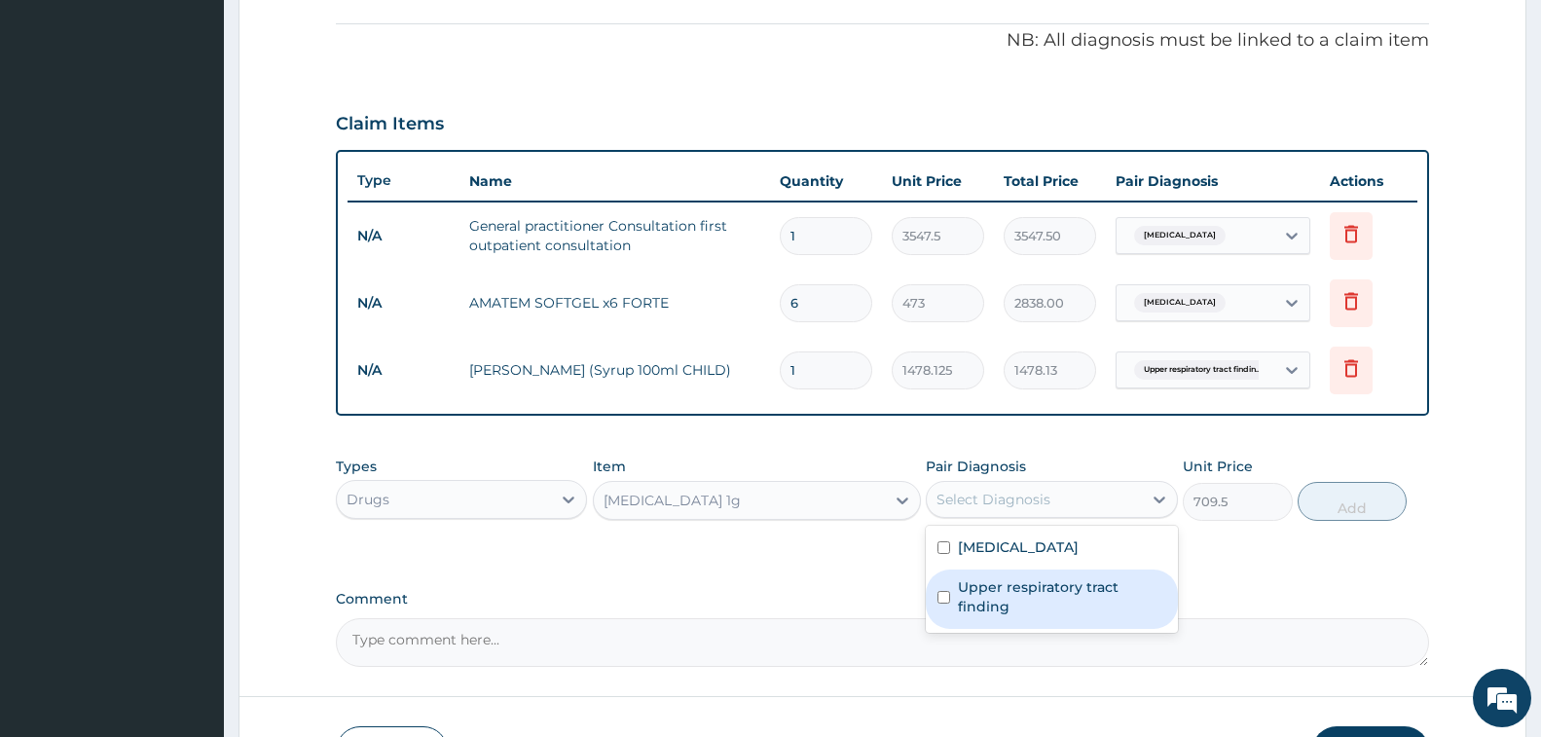
click at [1013, 598] on label "Upper respiratory tract finding" at bounding box center [1061, 596] width 207 height 39
checkbox input "true"
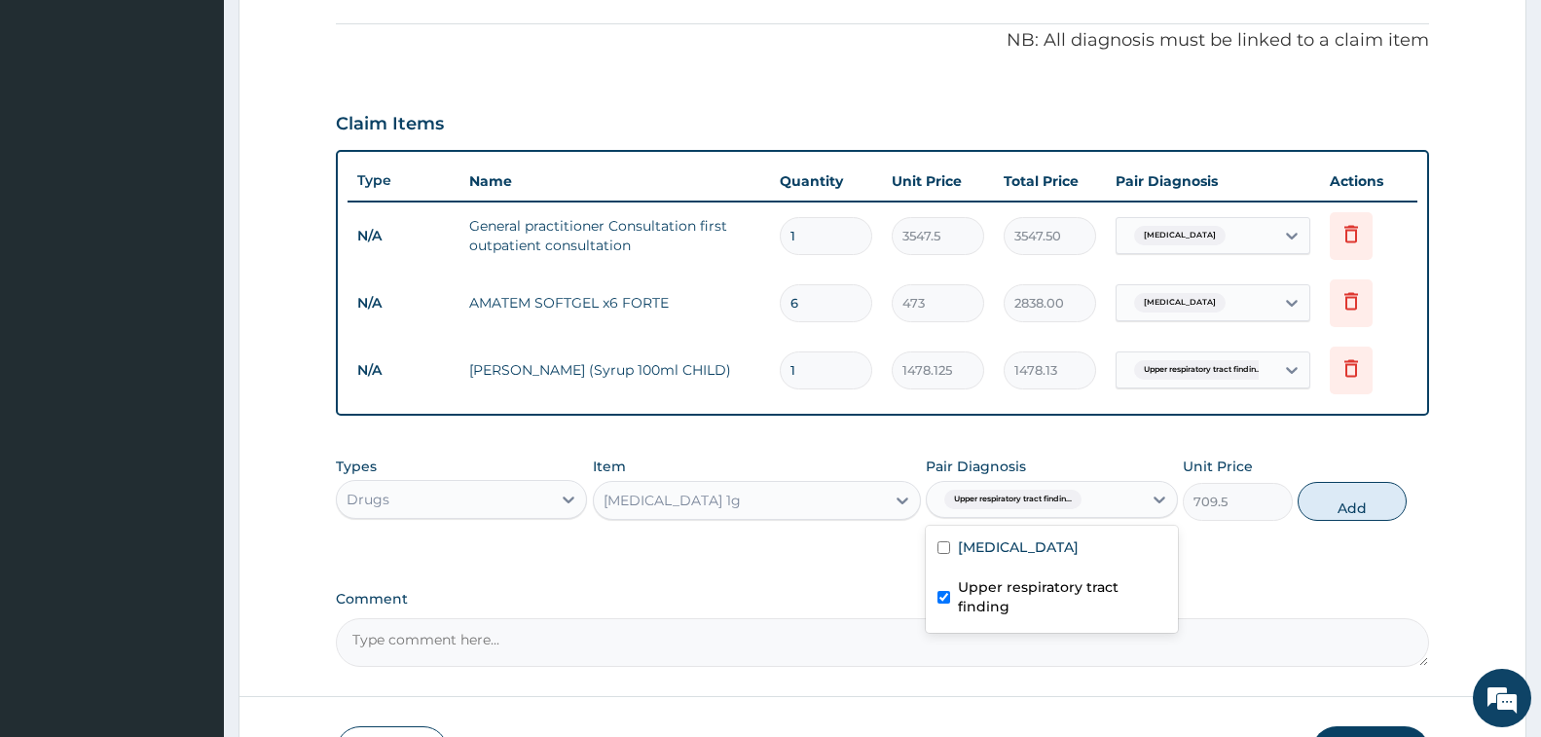
drag, startPoint x: 1350, startPoint y: 508, endPoint x: 1218, endPoint y: 495, distance: 133.0
click at [1350, 508] on button "Add" at bounding box center [1352, 501] width 109 height 39
type input "0"
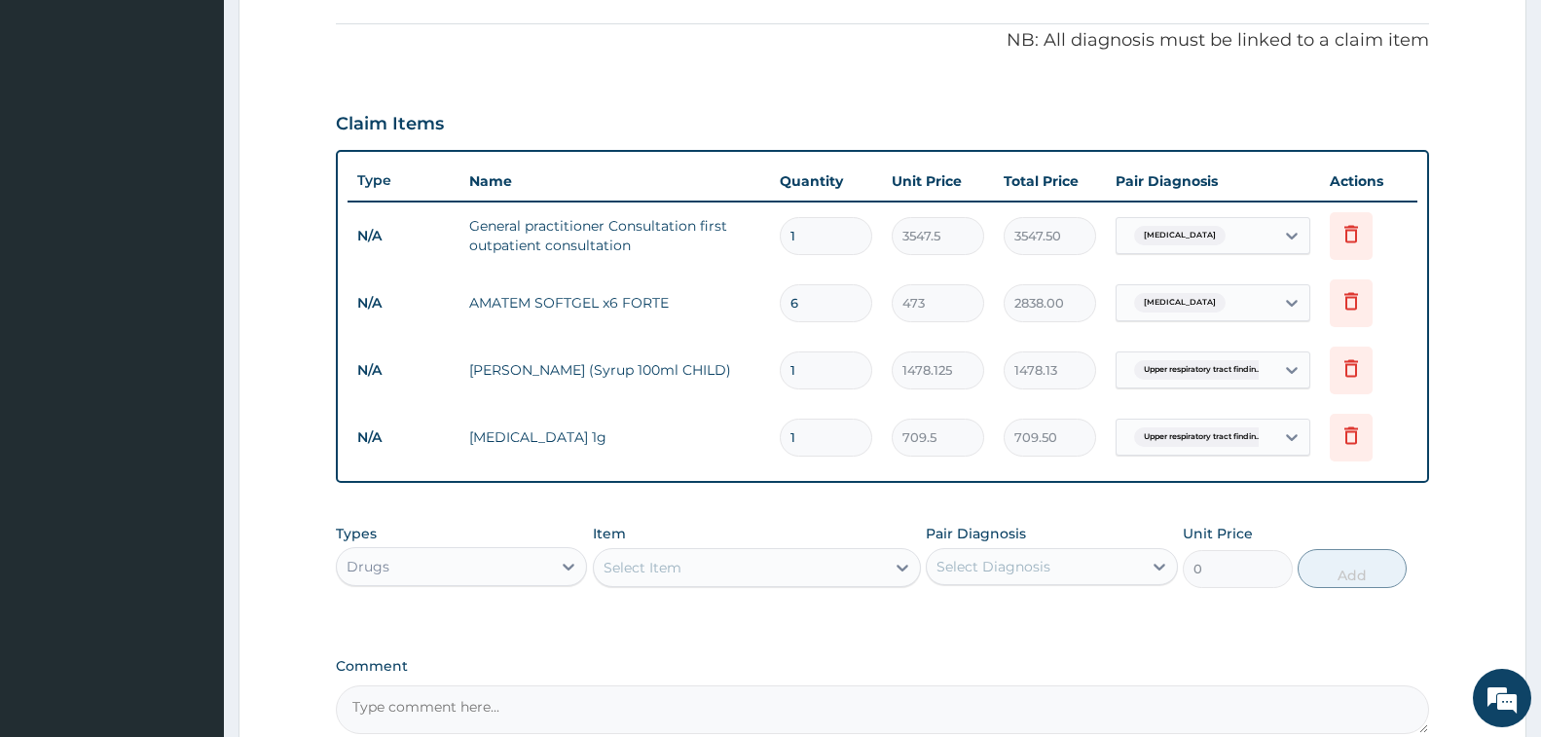
type input "10"
type input "7095.00"
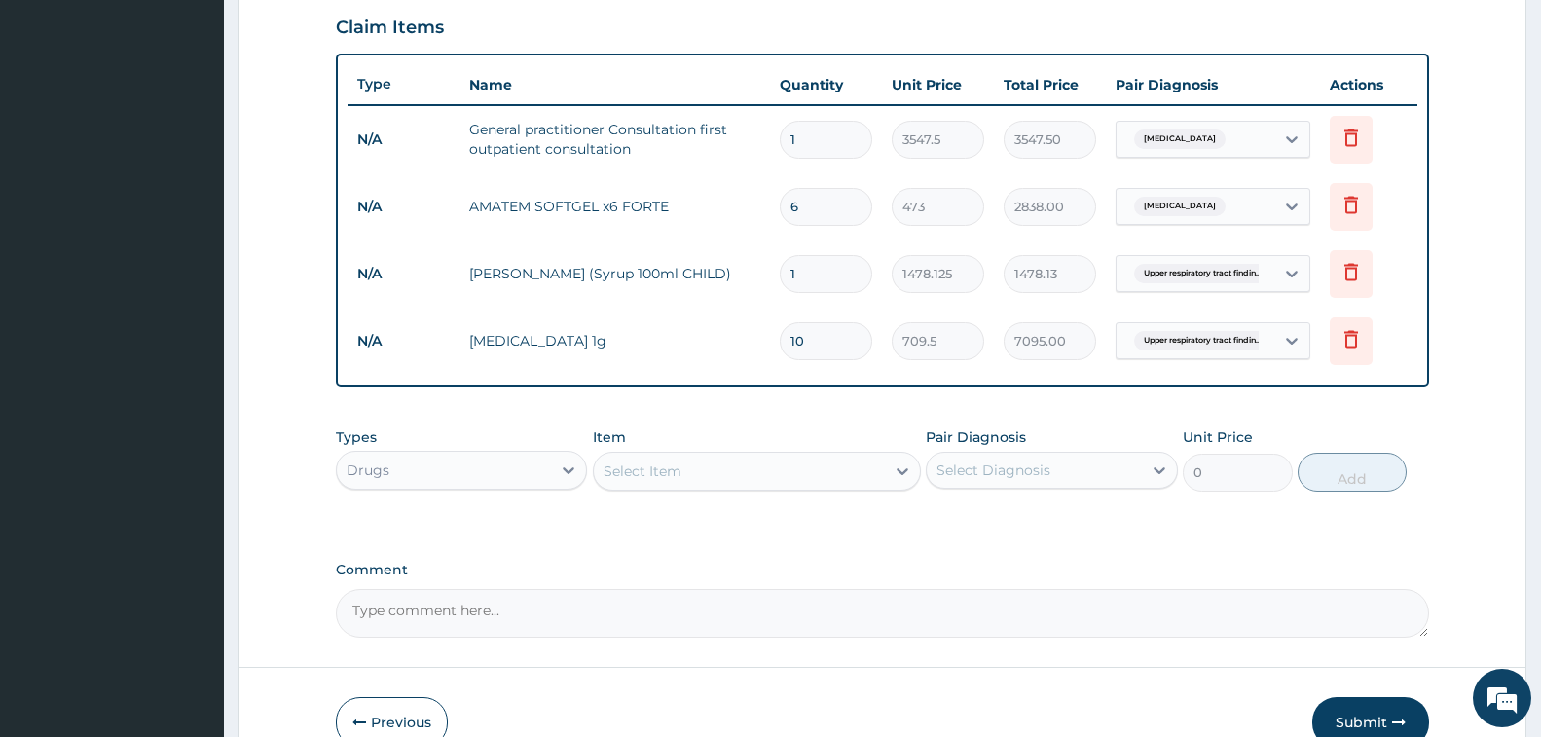
scroll to position [769, 0]
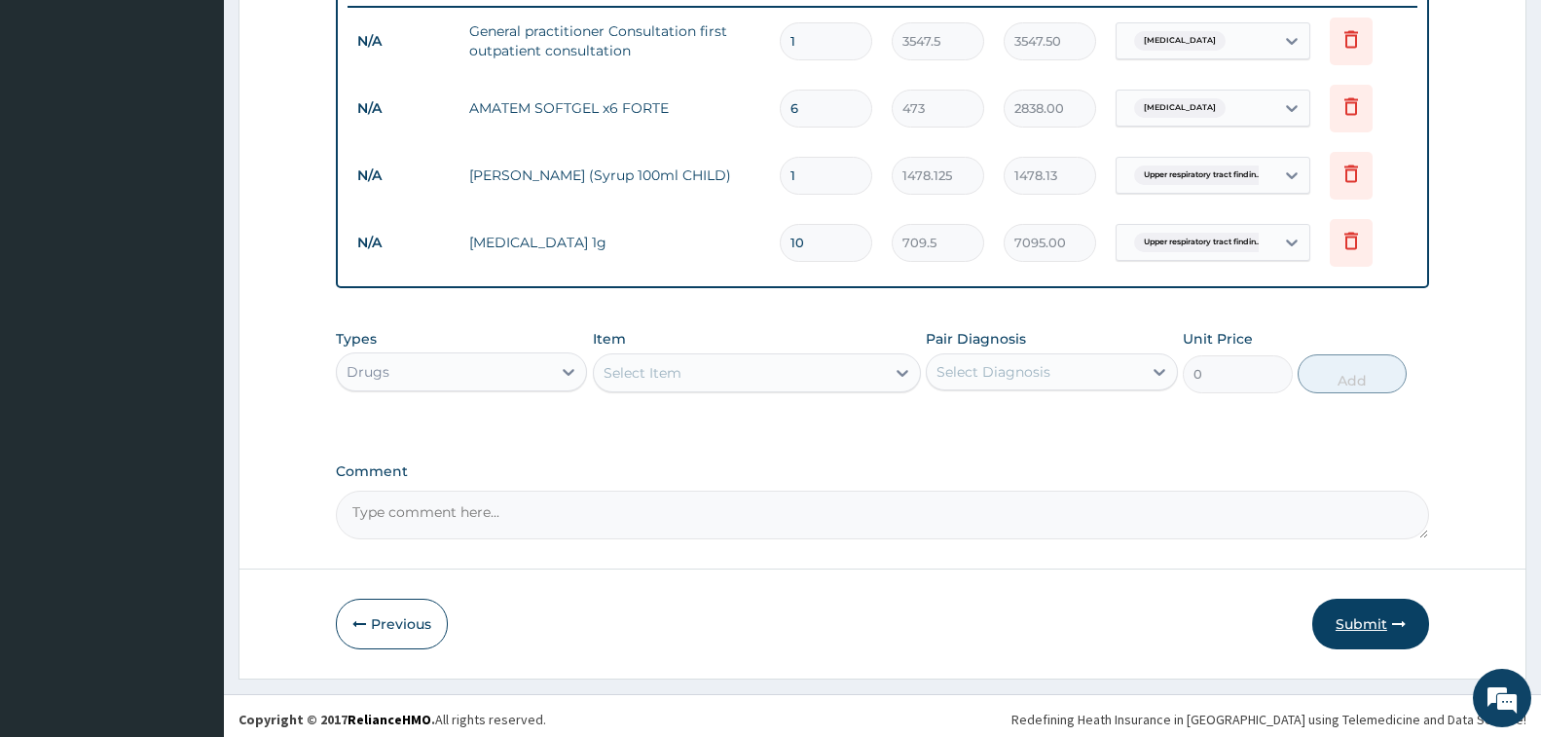
type input "10"
drag, startPoint x: 1373, startPoint y: 626, endPoint x: 1330, endPoint y: 594, distance: 54.3
click at [1365, 618] on button "Submit" at bounding box center [1370, 624] width 117 height 51
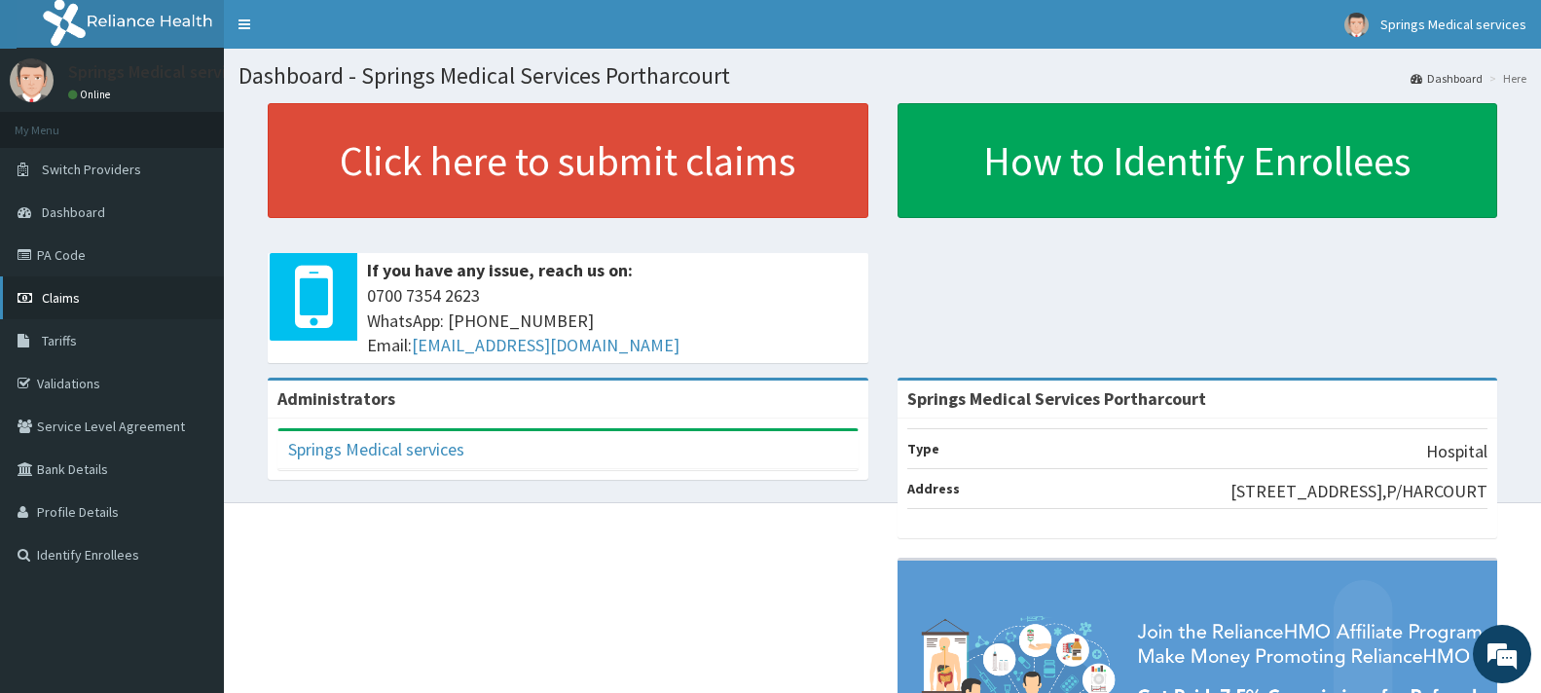
click at [80, 300] on link "Claims" at bounding box center [112, 297] width 224 height 43
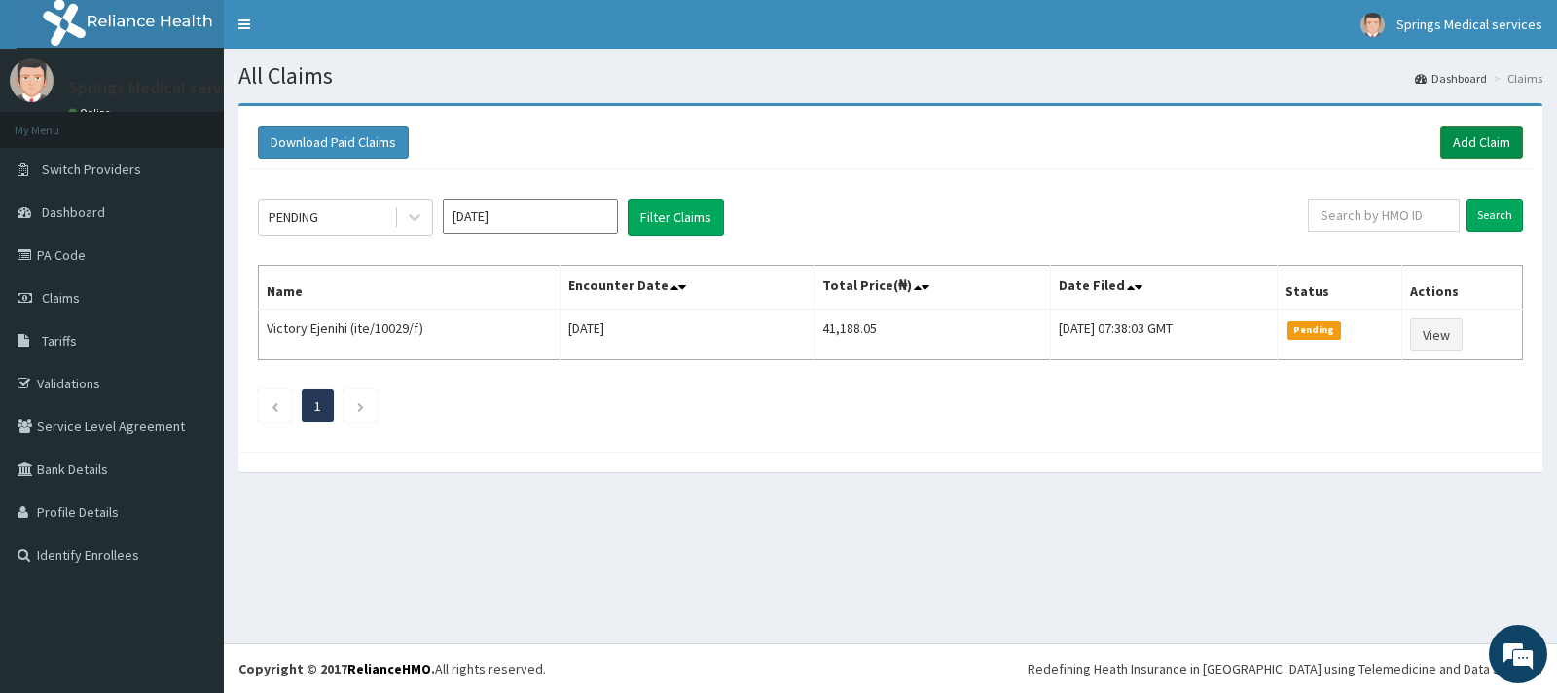
click at [1463, 135] on link "Add Claim" at bounding box center [1482, 142] width 83 height 33
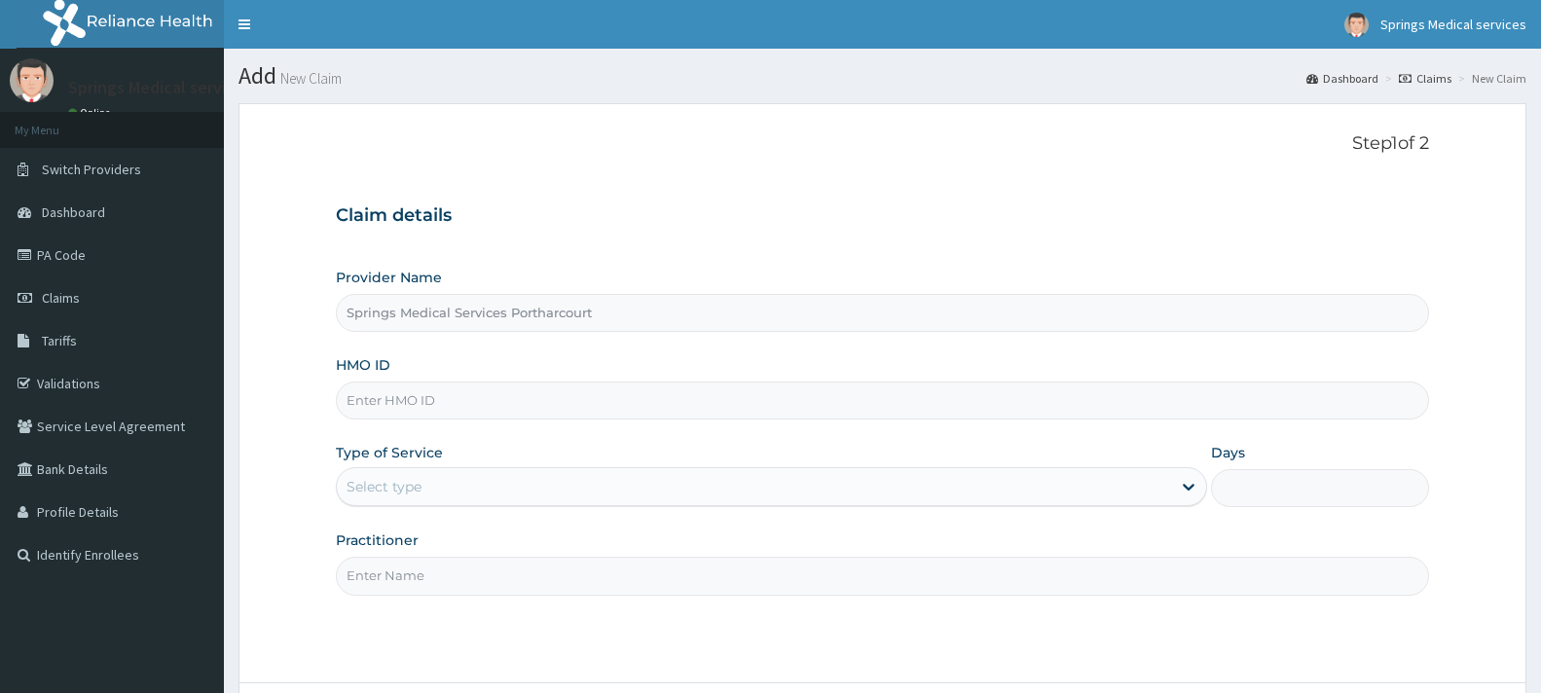
type input "Springs Medical Services Portharcourt"
drag, startPoint x: 592, startPoint y: 641, endPoint x: 569, endPoint y: 289, distance: 353.1
click at [571, 205] on h3 "Claim details" at bounding box center [882, 215] width 1093 height 21
click at [476, 402] on input "HMO ID" at bounding box center [882, 401] width 1093 height 38
type input "OTV/10208/A"
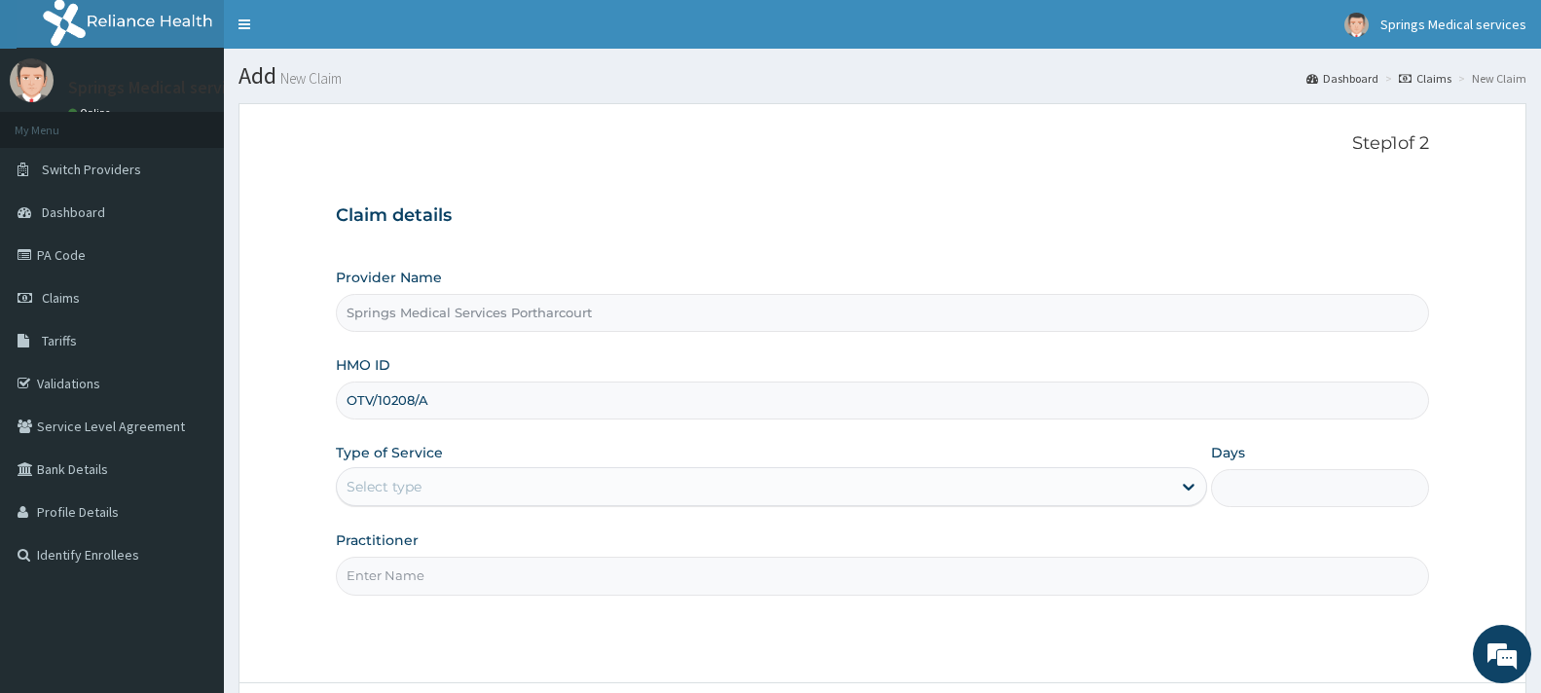
click at [406, 497] on div "Select type" at bounding box center [754, 486] width 834 height 31
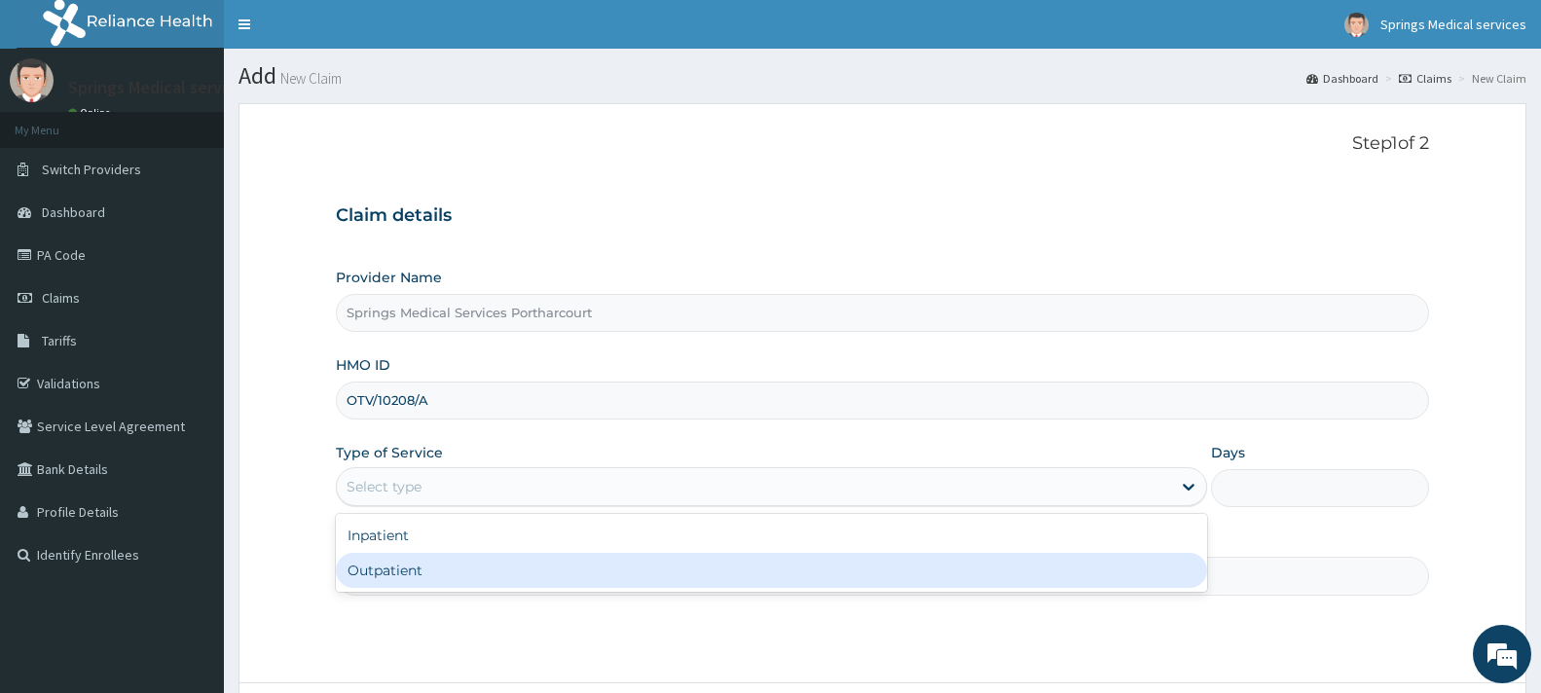
drag, startPoint x: 403, startPoint y: 568, endPoint x: 413, endPoint y: 573, distance: 10.9
click at [403, 568] on div "Outpatient" at bounding box center [771, 570] width 871 height 35
type input "1"
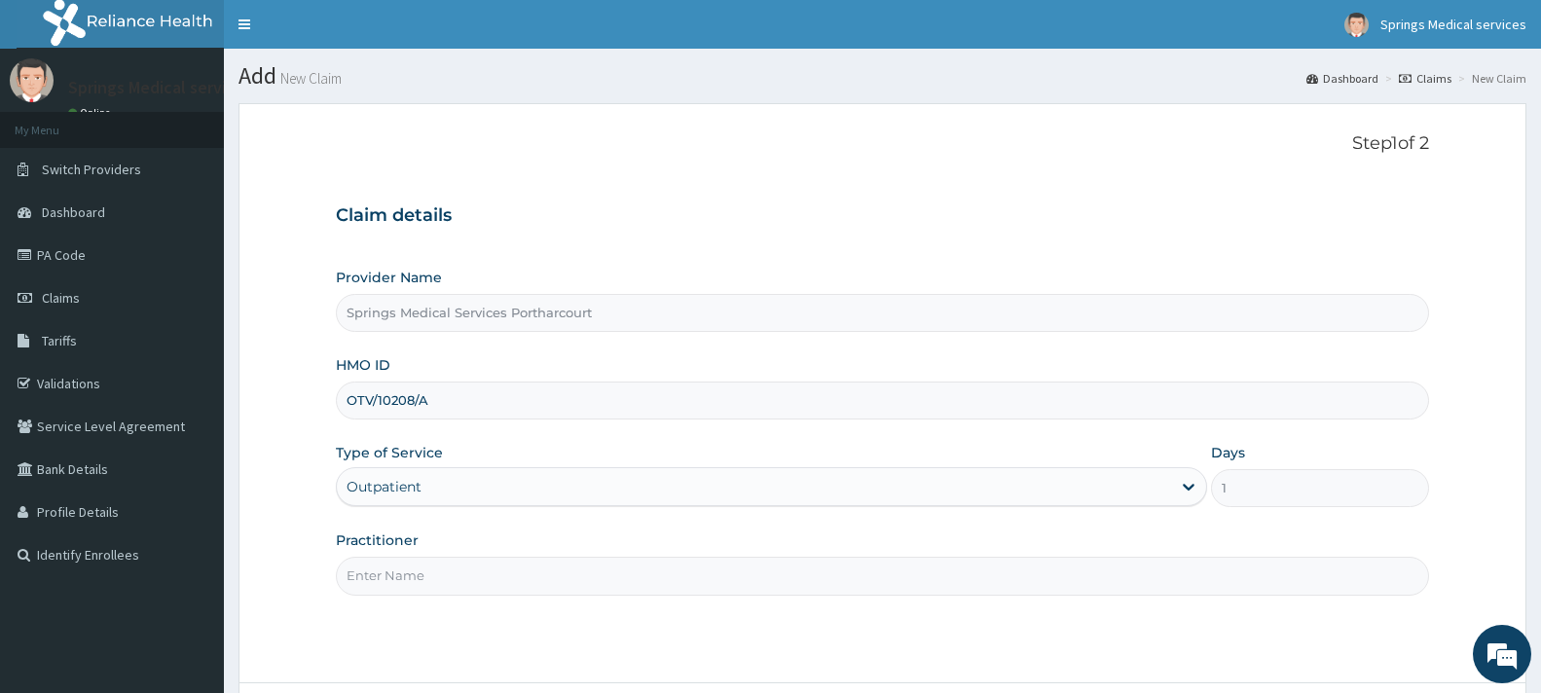
click at [439, 579] on input "Practitioner" at bounding box center [882, 576] width 1093 height 38
type input "DR. TONY"
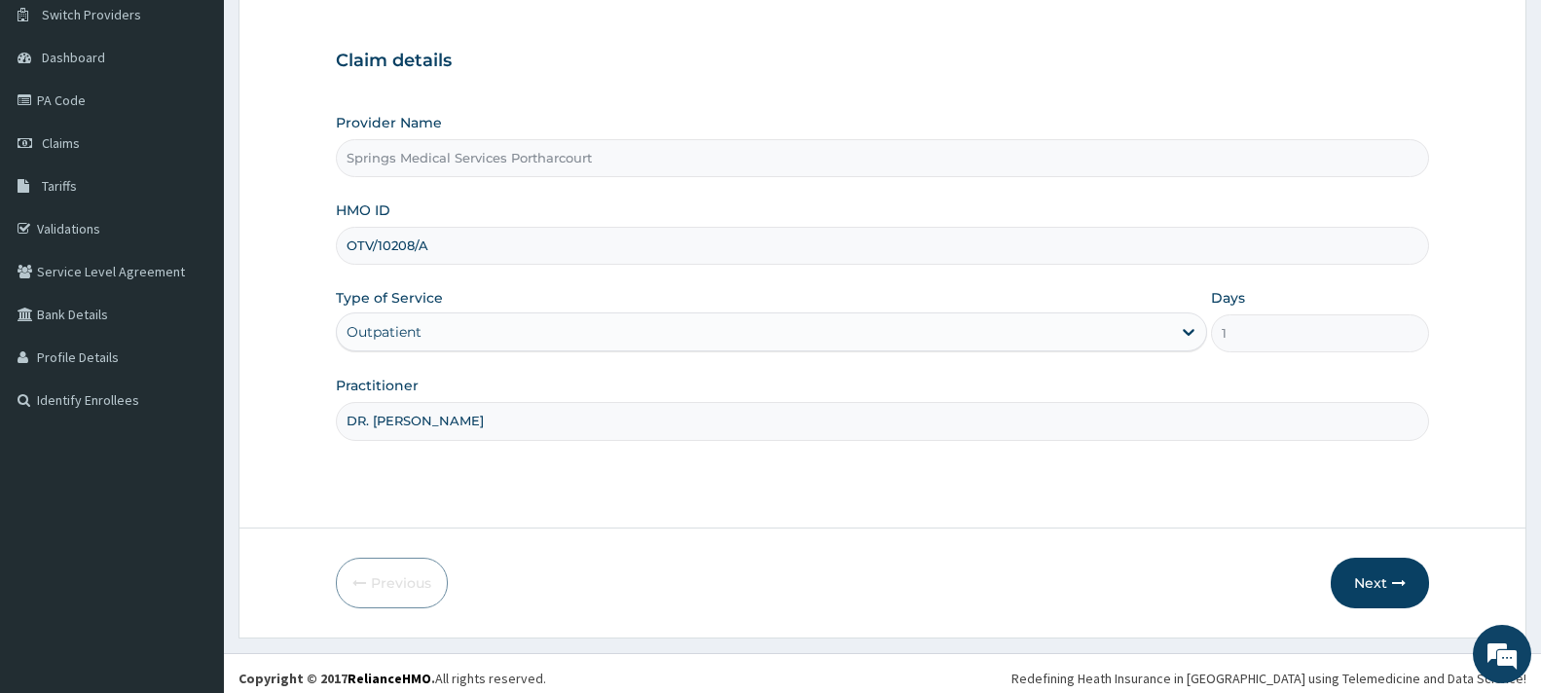
scroll to position [165, 0]
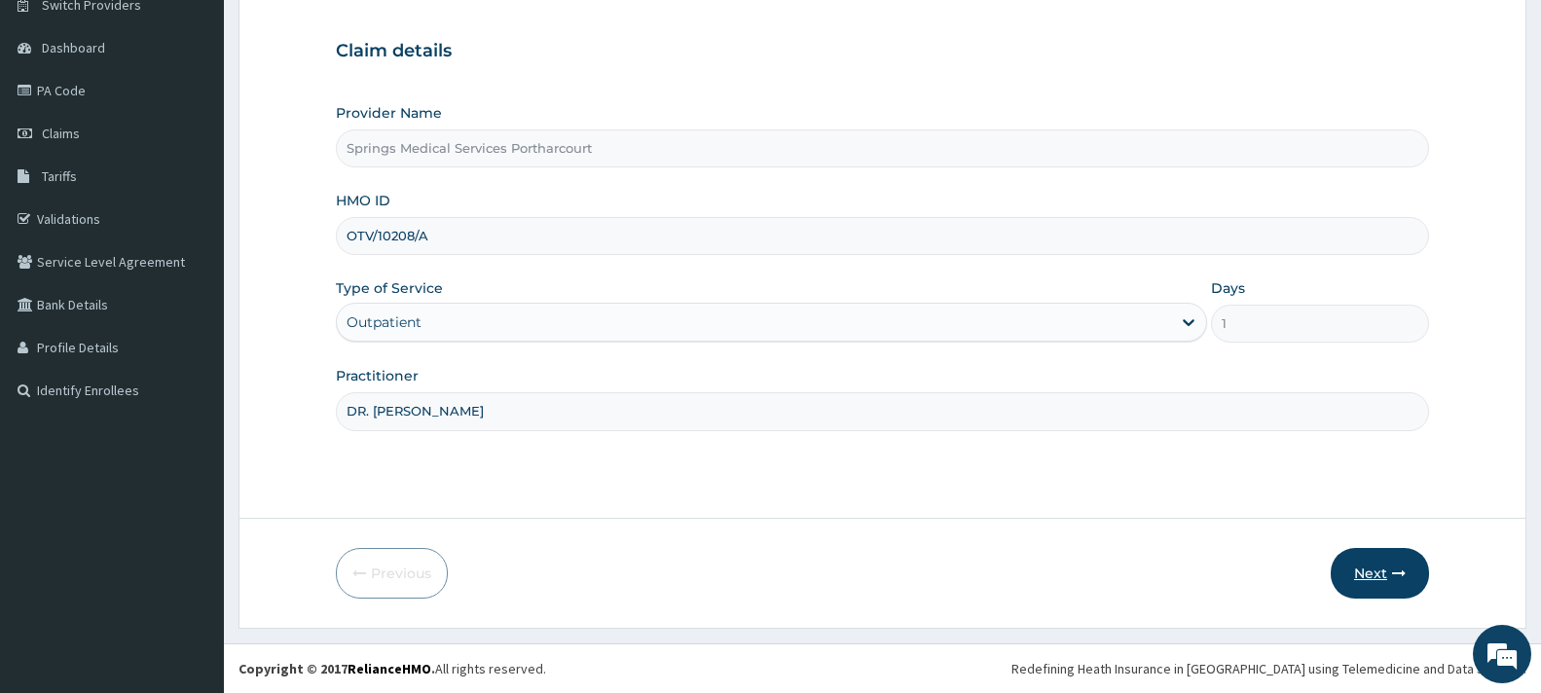
click at [1360, 581] on button "Next" at bounding box center [1380, 573] width 98 height 51
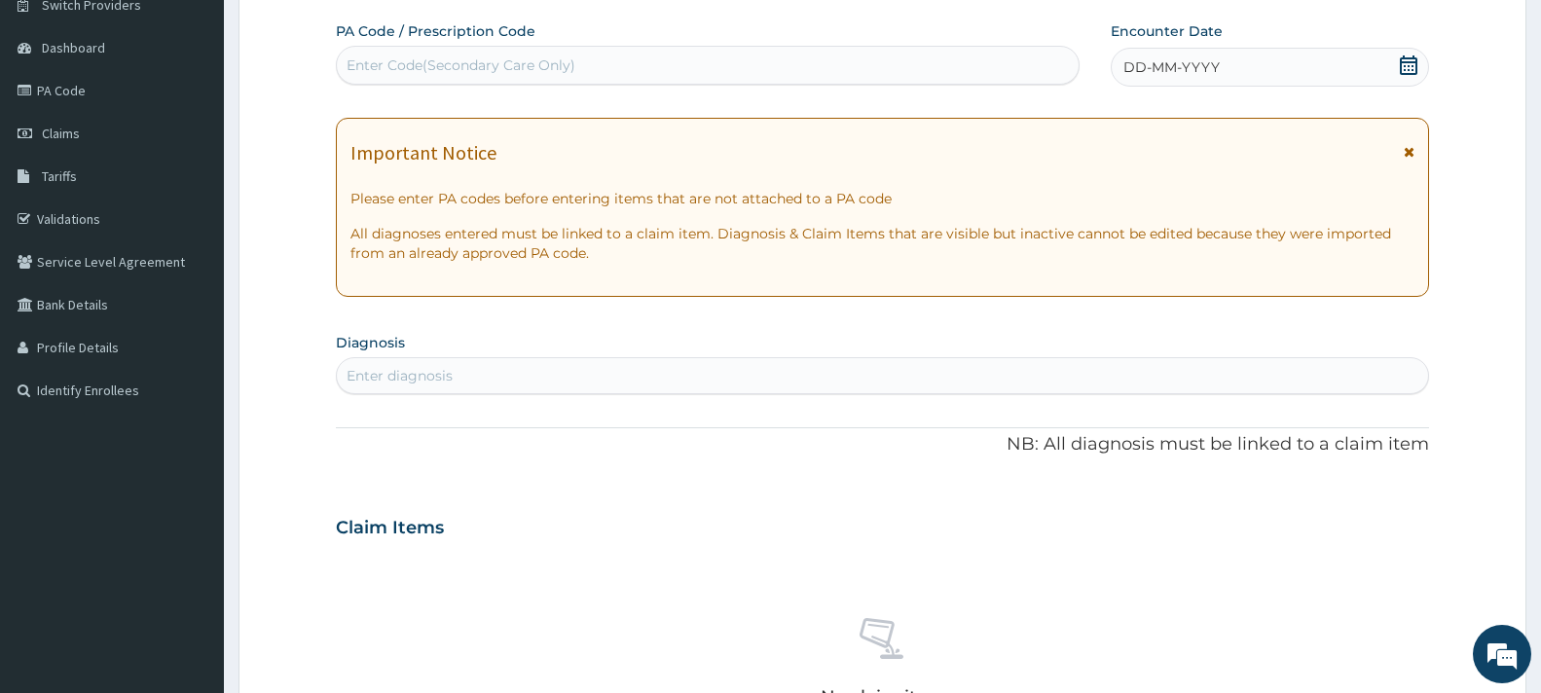
click at [1404, 60] on icon at bounding box center [1408, 64] width 19 height 19
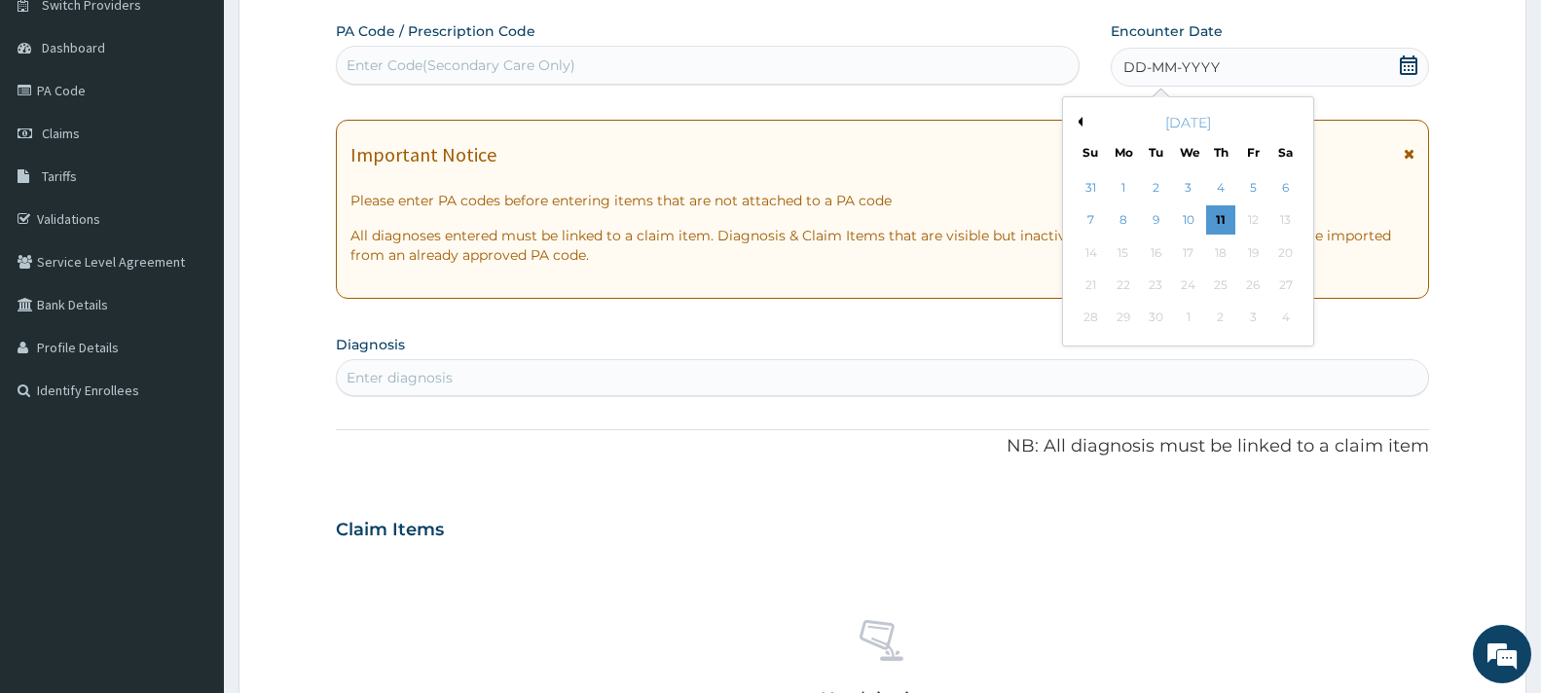
click at [1080, 118] on button "Previous Month" at bounding box center [1078, 122] width 10 height 10
click at [1195, 191] on div "2" at bounding box center [1187, 187] width 29 height 29
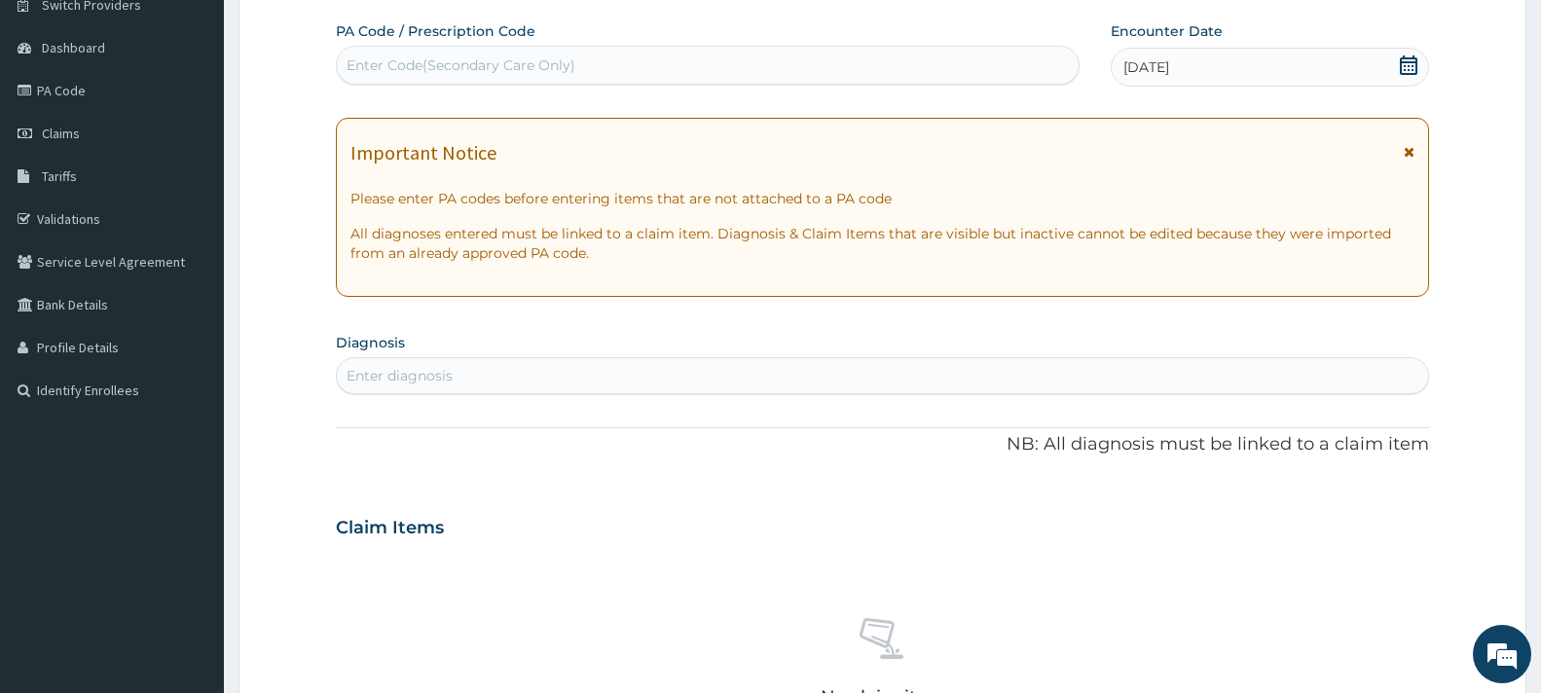
click at [417, 370] on div "Enter diagnosis" at bounding box center [400, 375] width 106 height 19
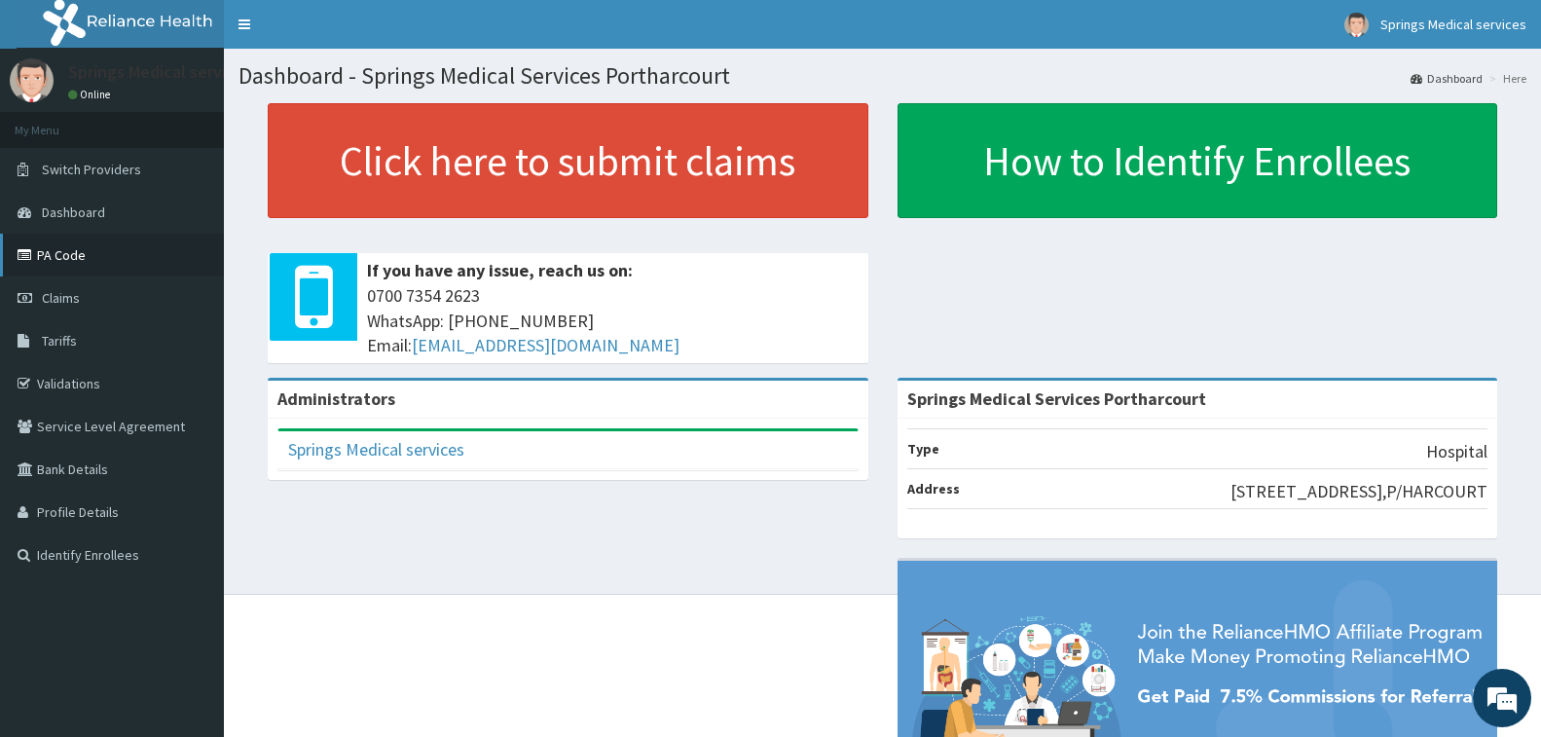
click at [65, 264] on link "PA Code" at bounding box center [112, 255] width 224 height 43
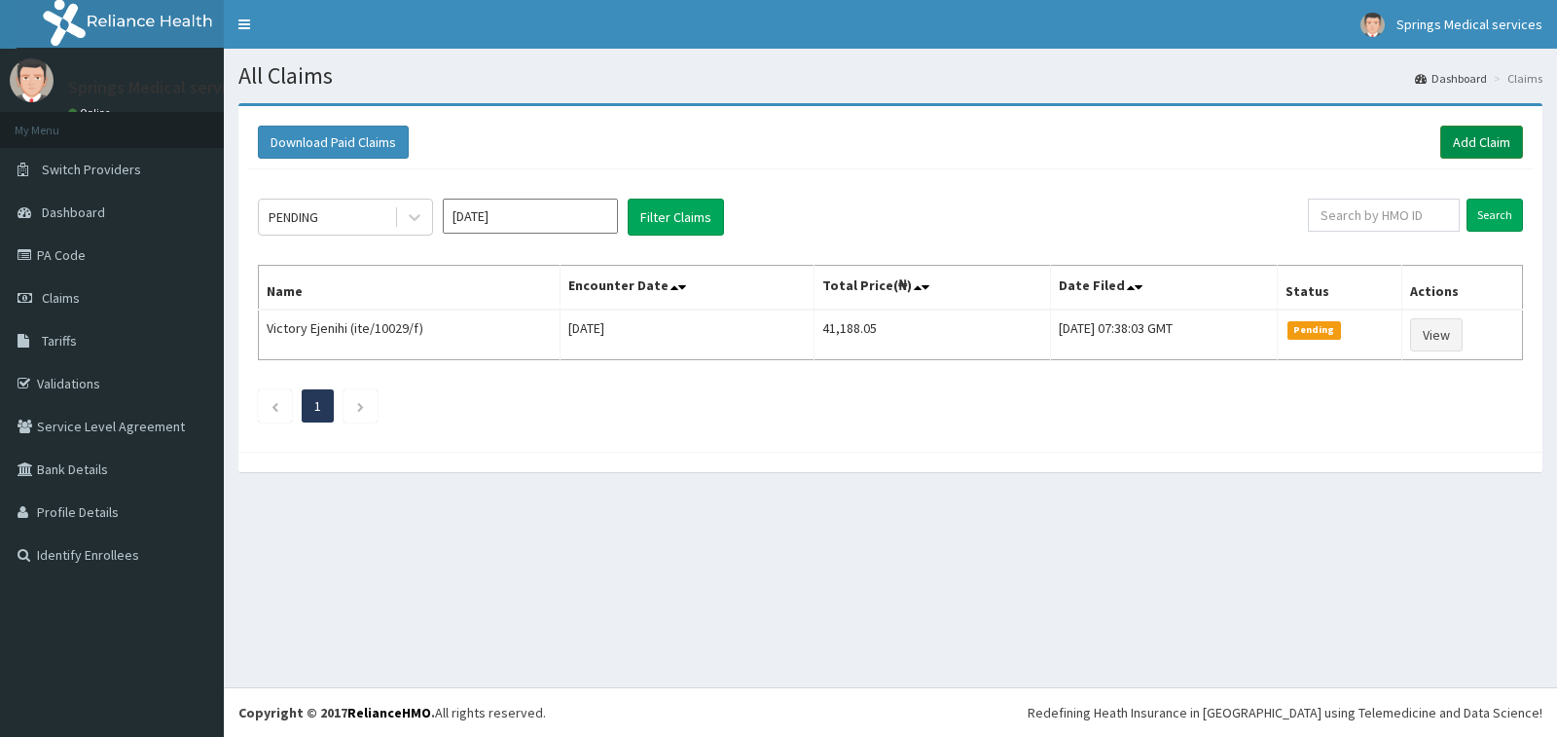
click at [1451, 140] on link "Add Claim" at bounding box center [1482, 142] width 83 height 33
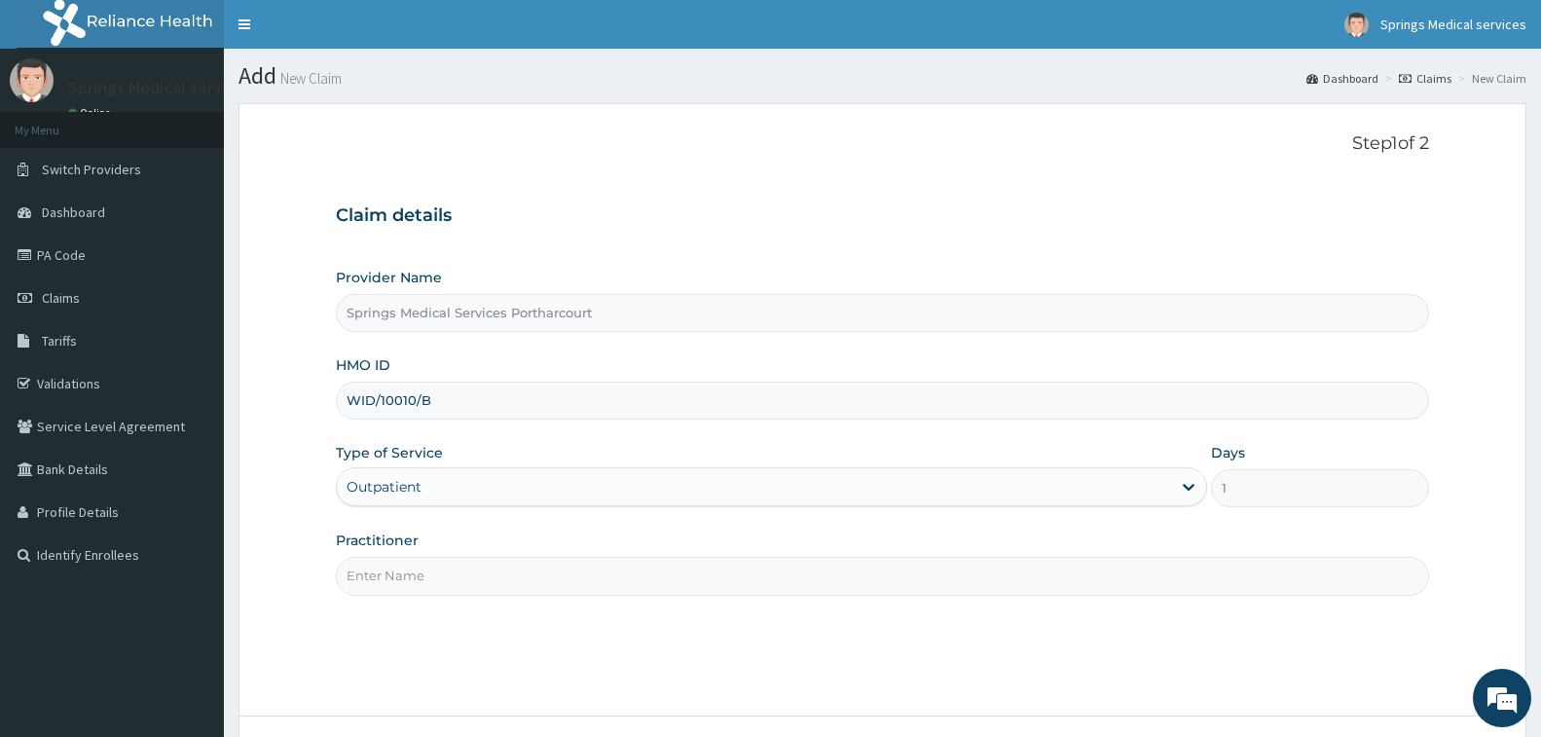
type input "DR. TONY"
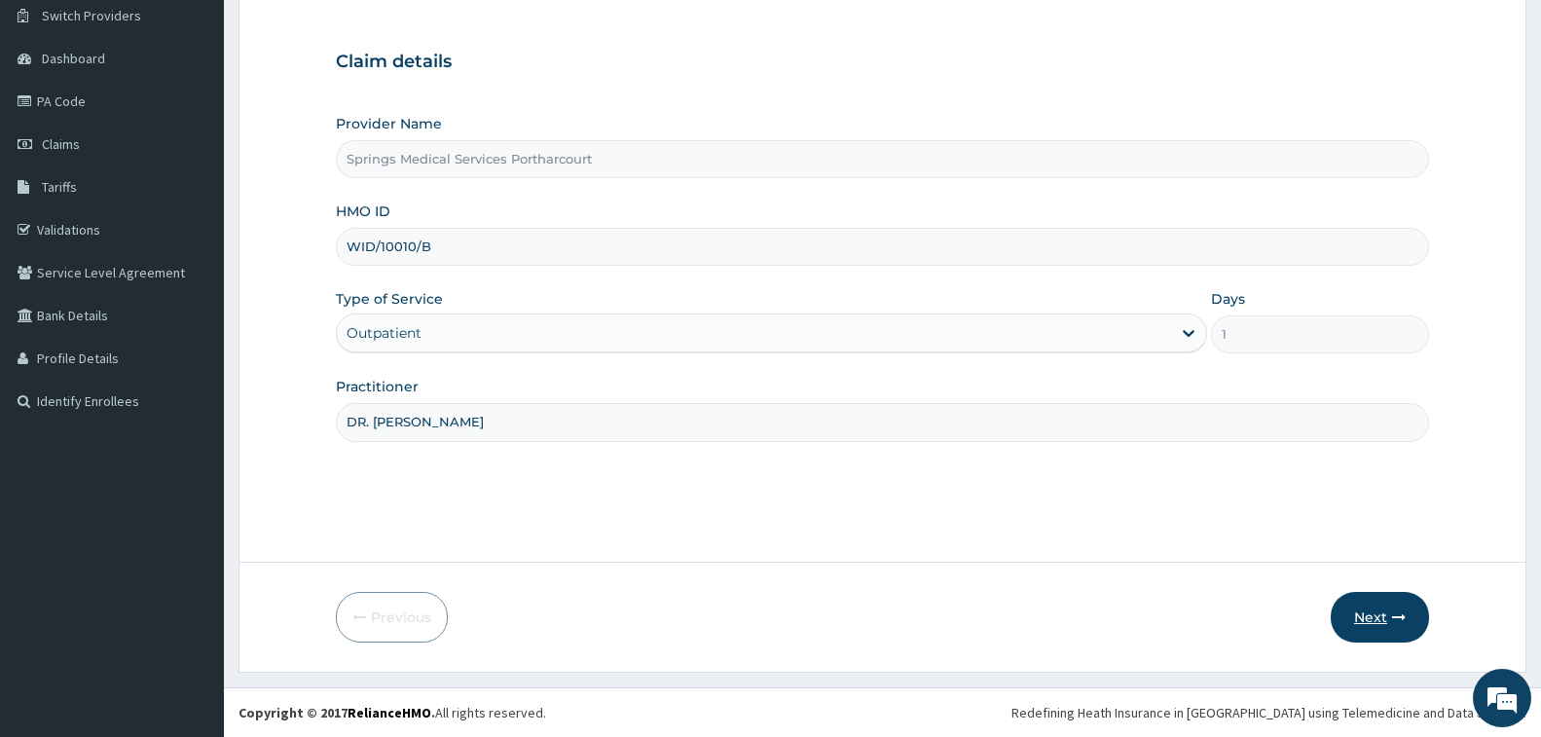
click at [1371, 617] on button "Next" at bounding box center [1380, 617] width 98 height 51
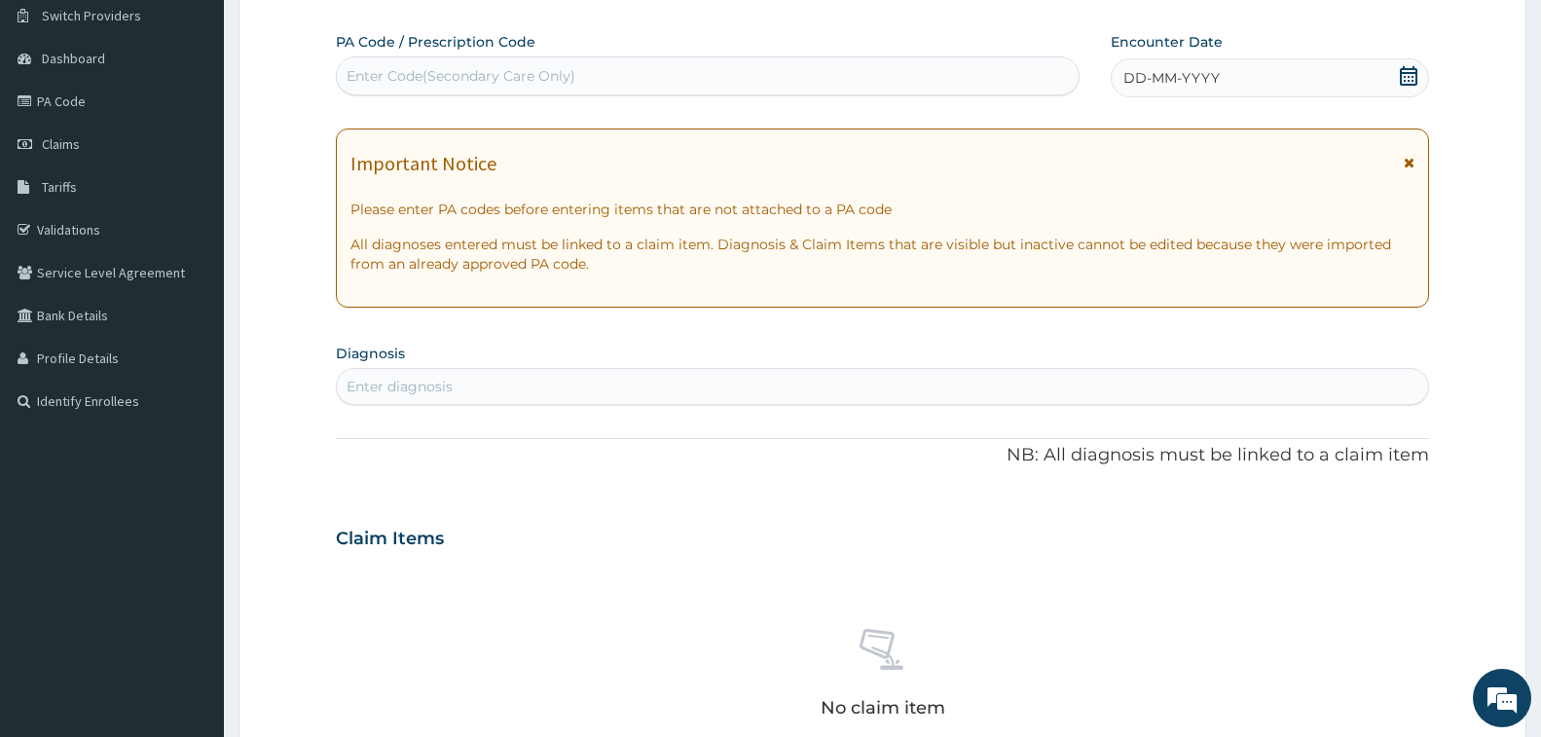
click at [1409, 78] on icon at bounding box center [1408, 75] width 19 height 19
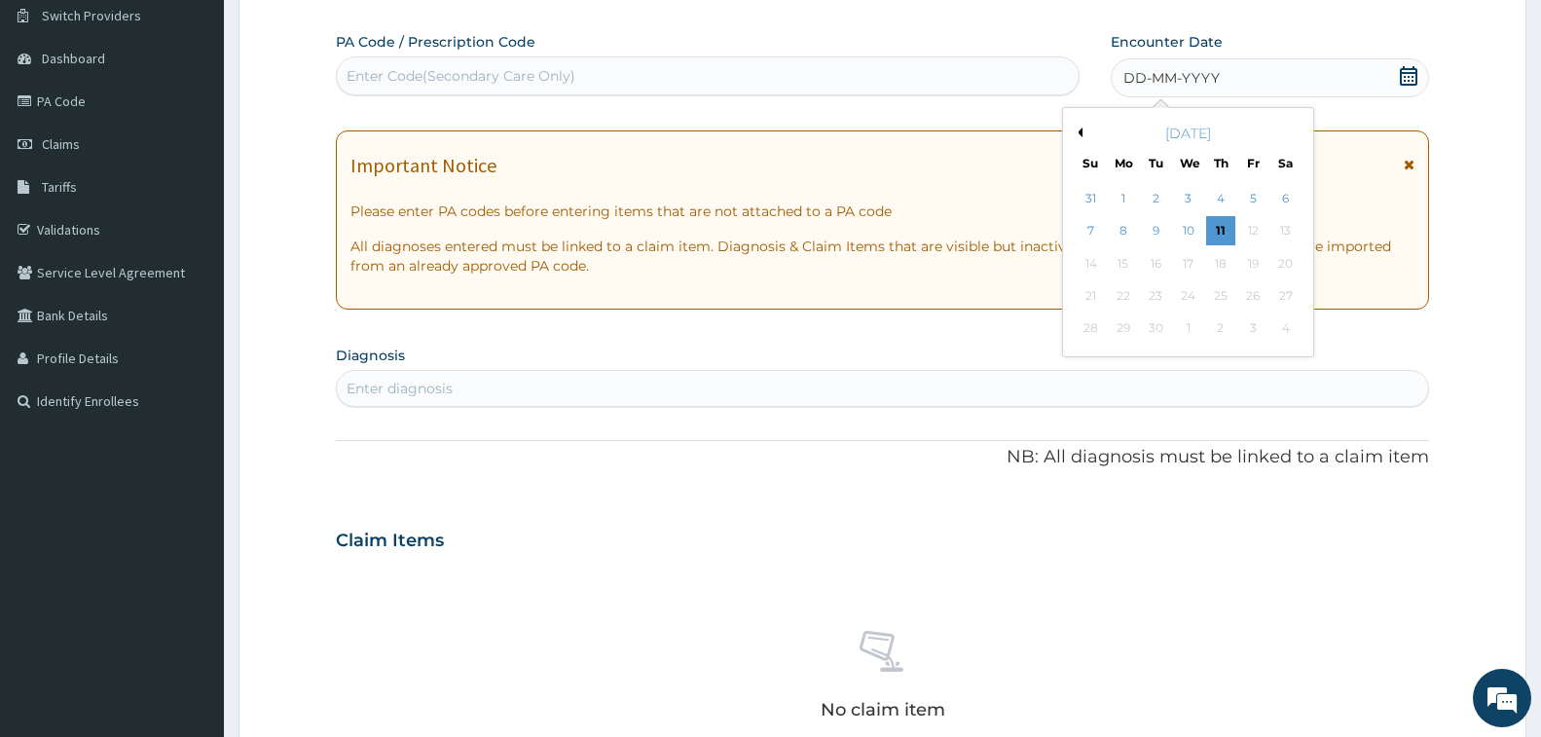
click at [1077, 135] on button "Previous Month" at bounding box center [1078, 133] width 10 height 10
click at [1191, 196] on div "2" at bounding box center [1187, 198] width 29 height 29
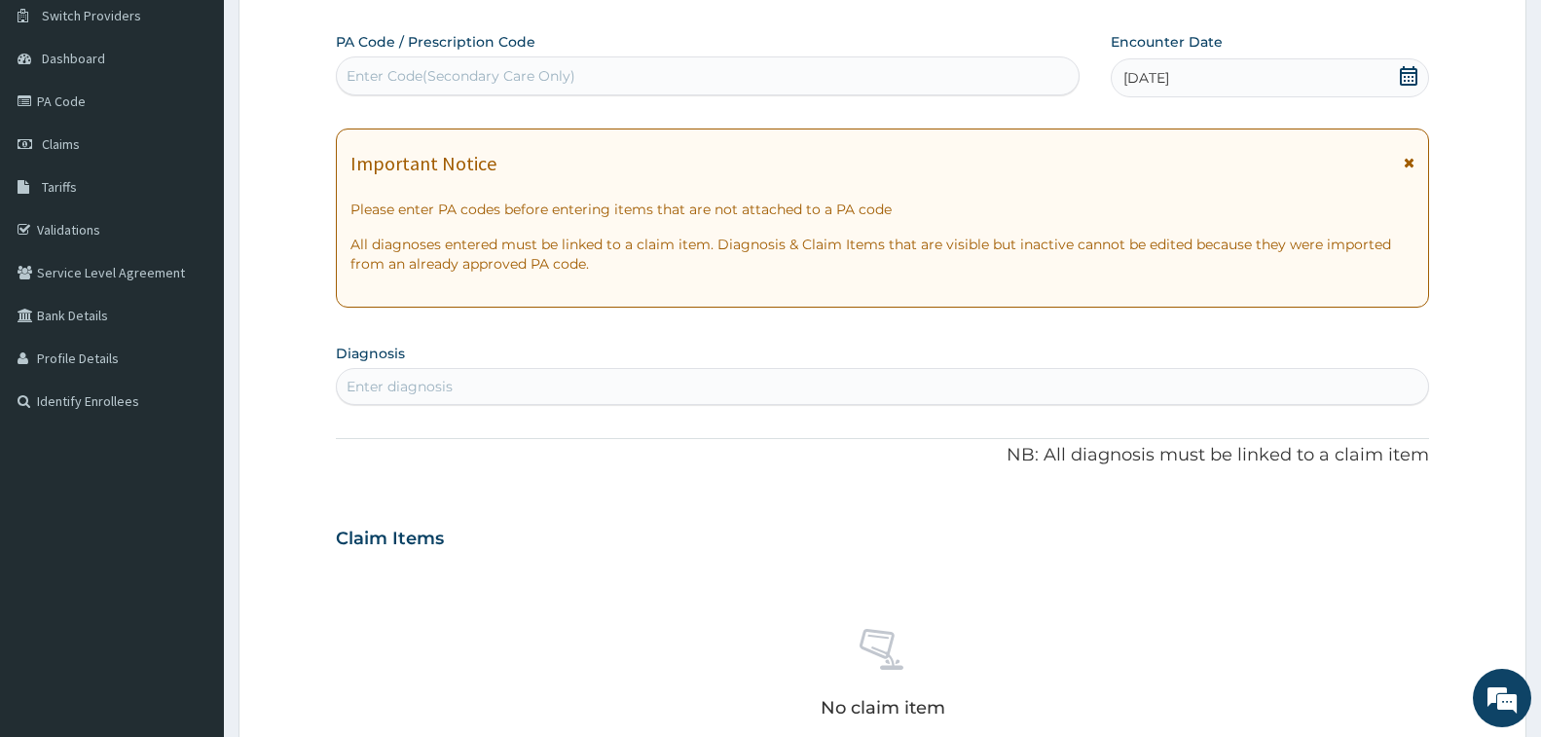
click at [454, 380] on div "Enter diagnosis" at bounding box center [882, 386] width 1091 height 31
click at [507, 79] on div "Enter Code(Secondary Care Only)" at bounding box center [461, 75] width 229 height 19
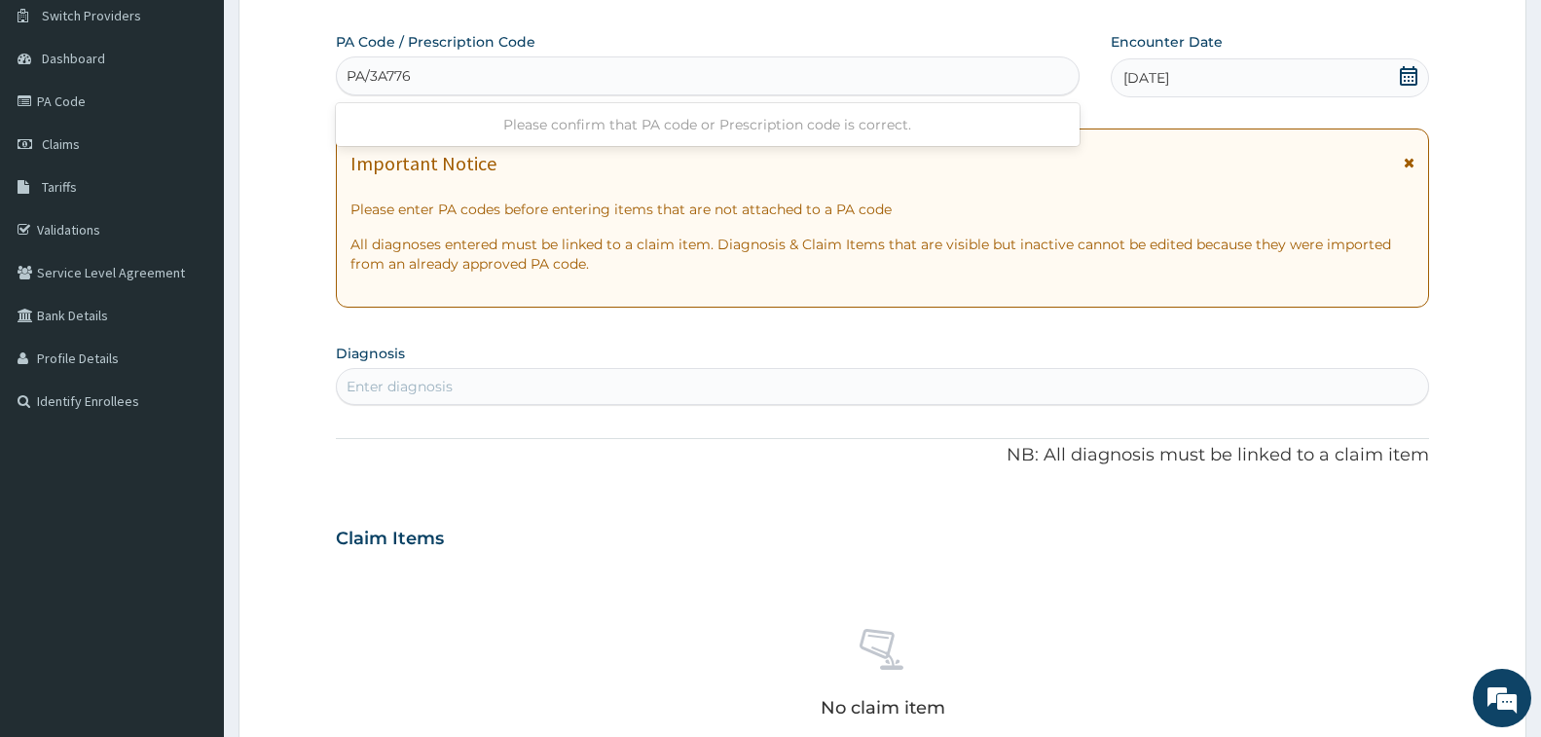
type input "PA/3A7766"
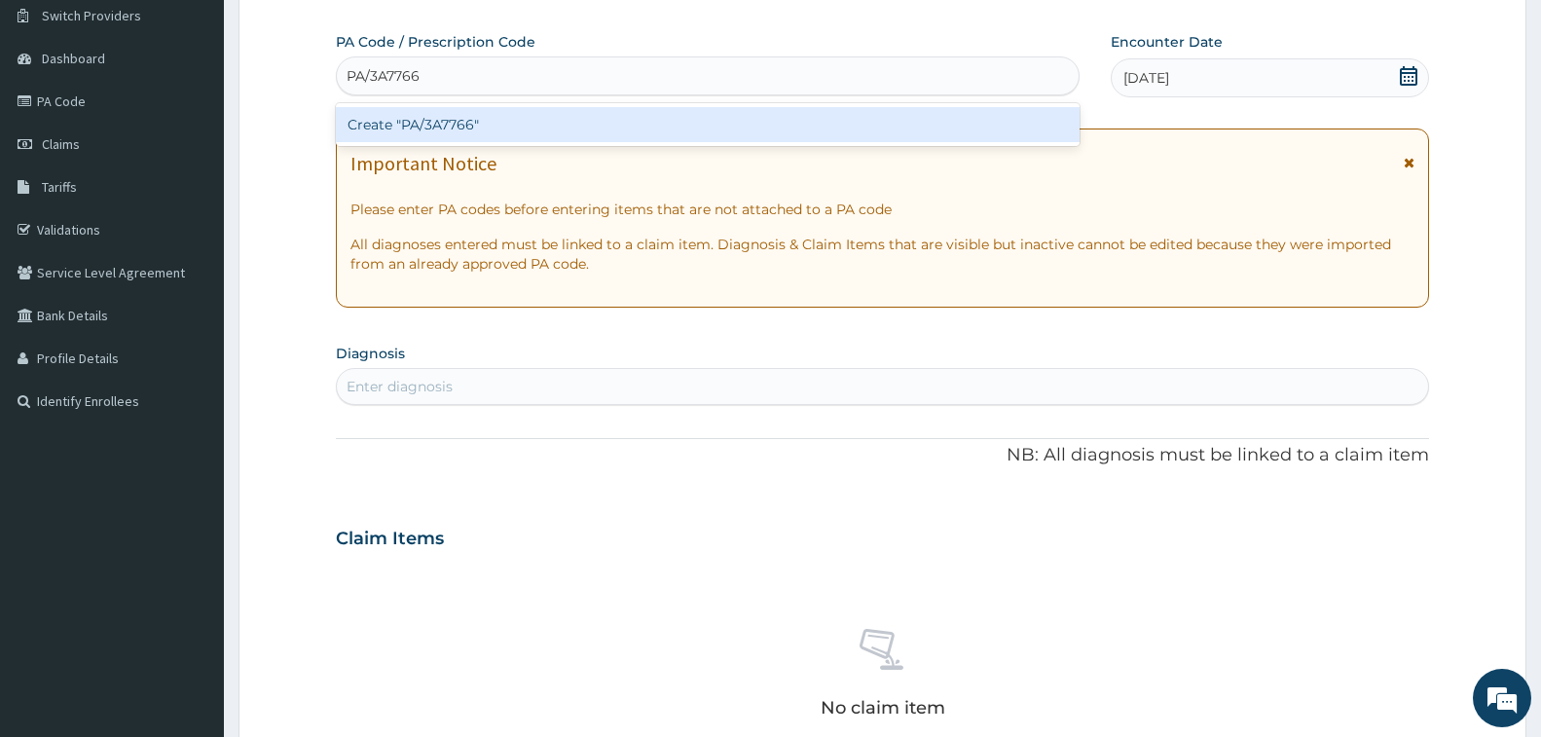
click at [514, 118] on div "Create "PA/3A7766"" at bounding box center [708, 124] width 744 height 35
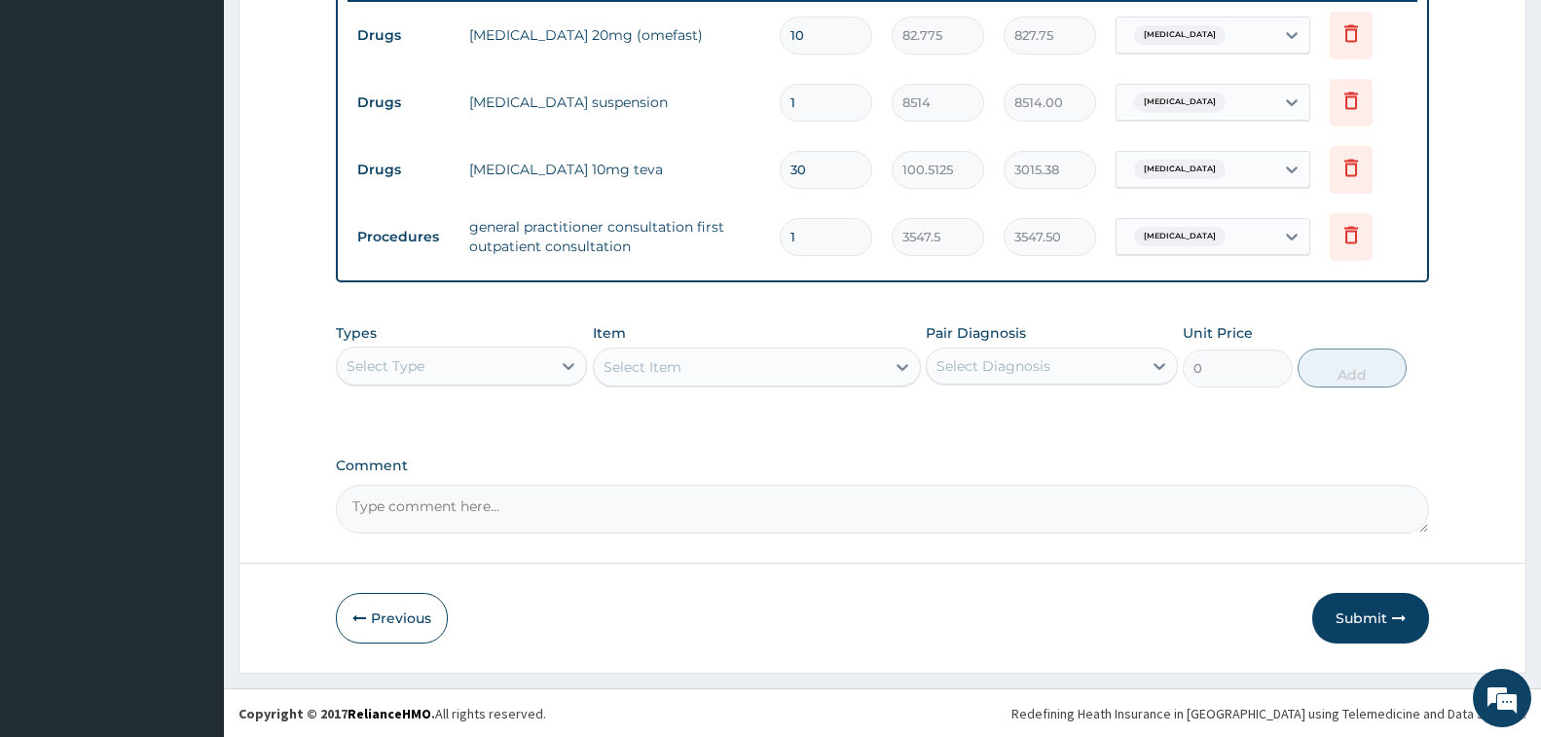
scroll to position [776, 0]
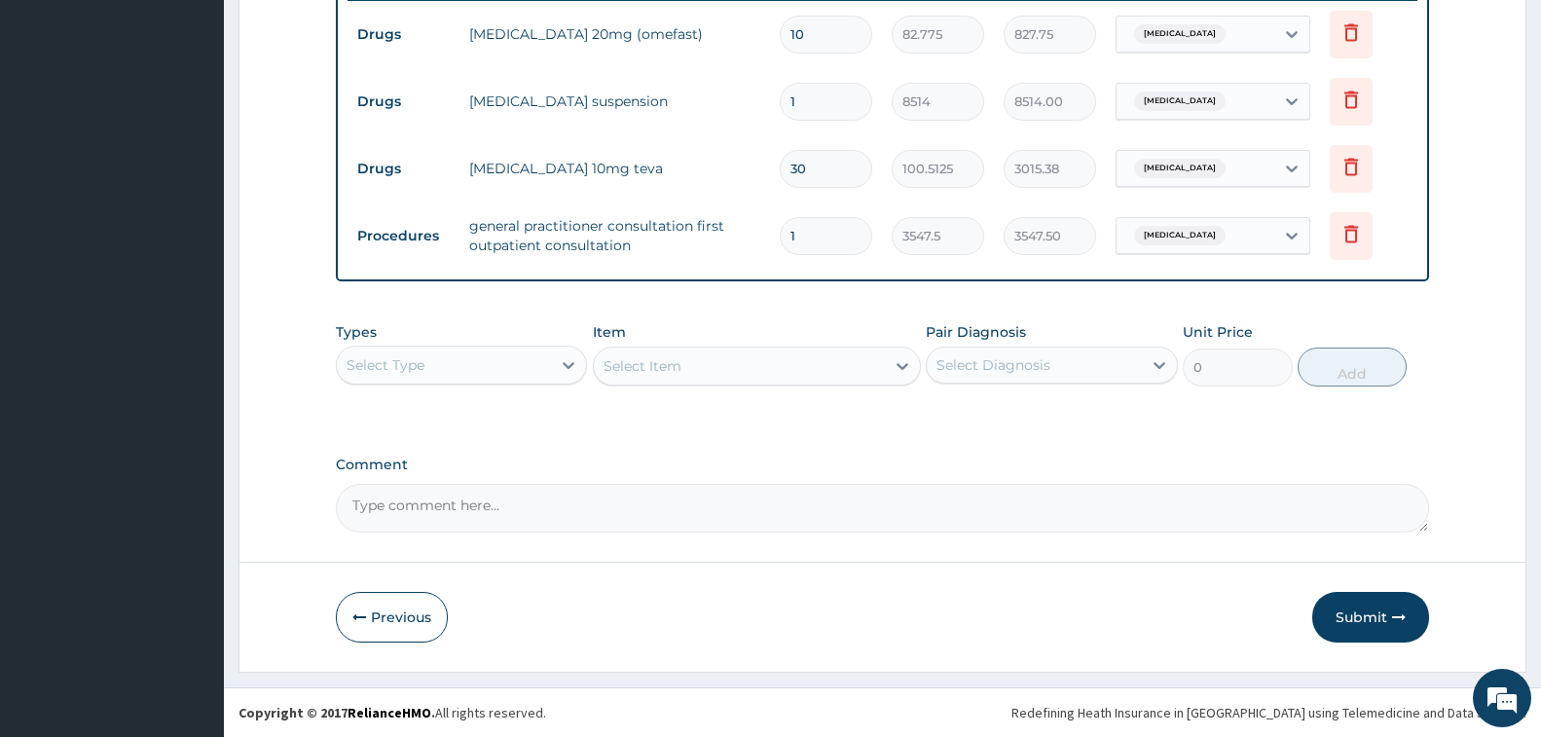
drag, startPoint x: 1338, startPoint y: 610, endPoint x: 1336, endPoint y: 600, distance: 11.1
click at [1338, 610] on button "Submit" at bounding box center [1370, 617] width 117 height 51
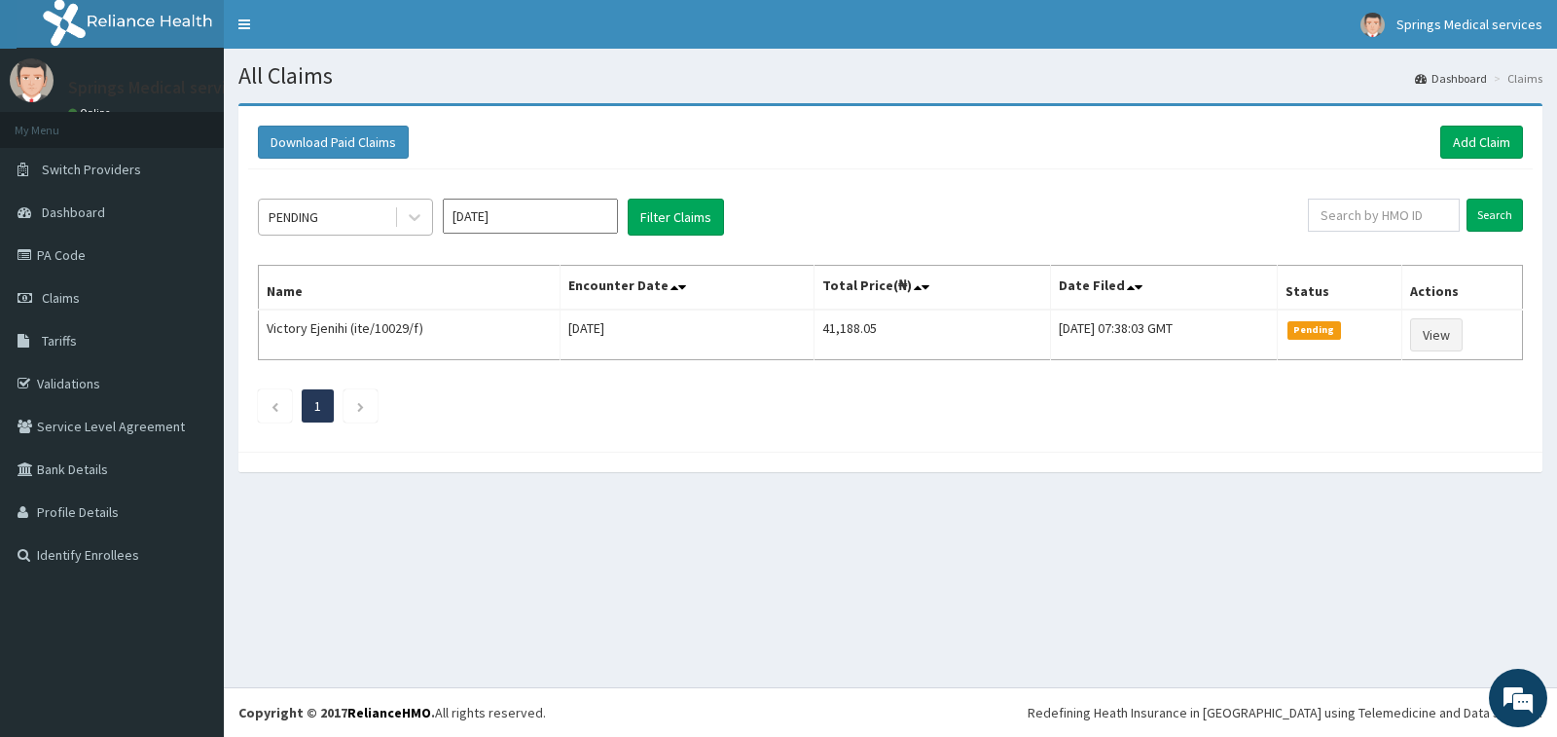
click at [374, 227] on div "PENDING" at bounding box center [326, 216] width 135 height 31
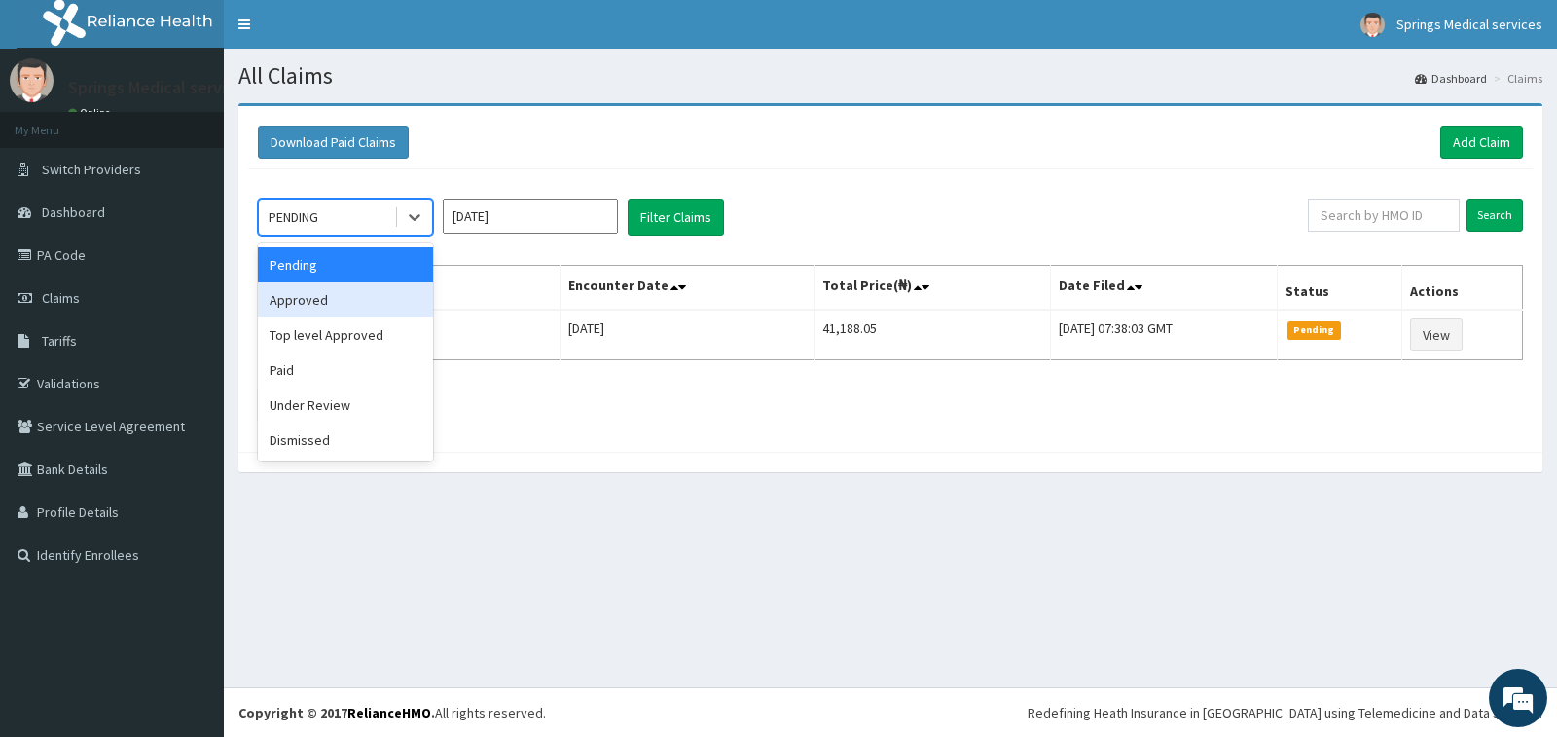
click at [338, 305] on div "Approved" at bounding box center [345, 299] width 175 height 35
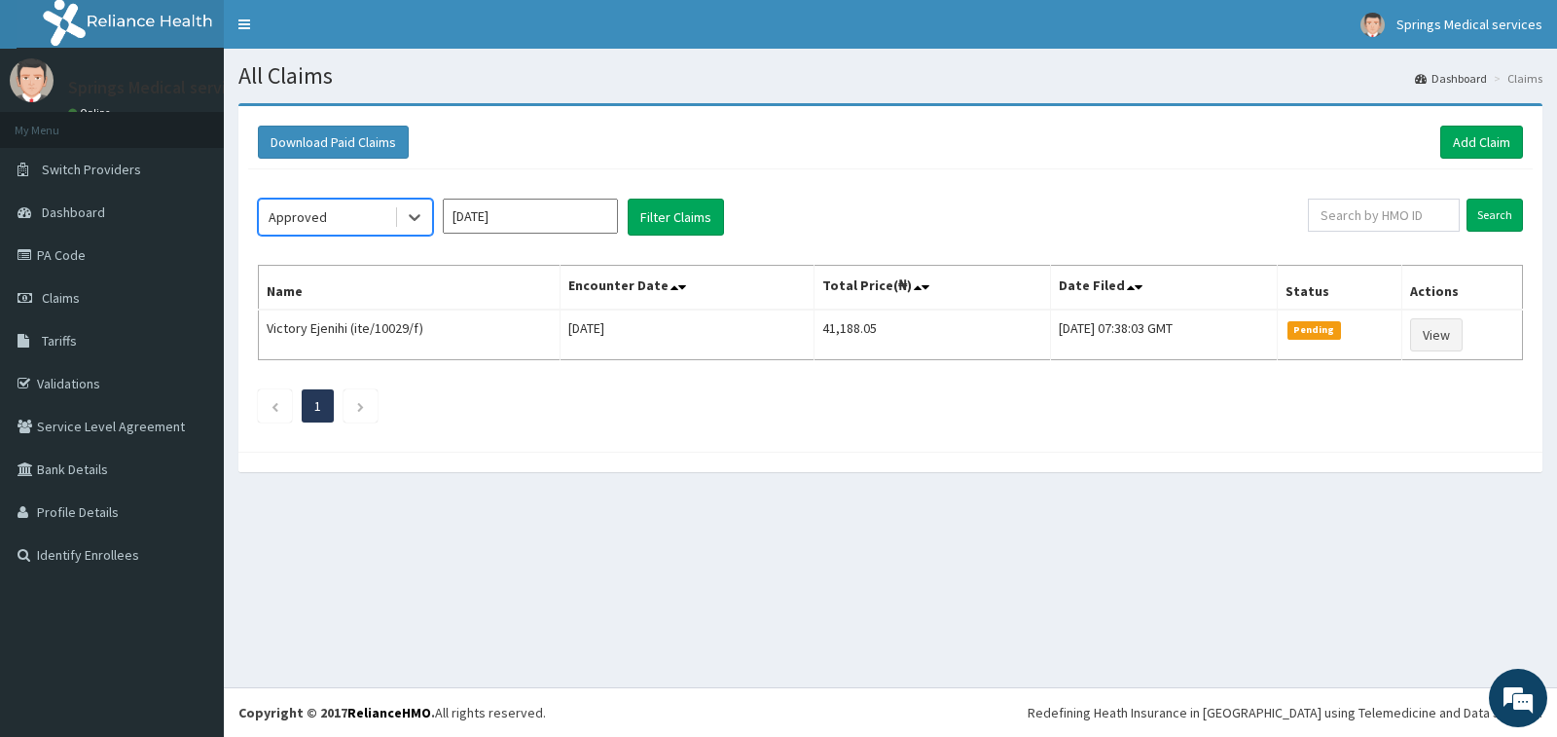
click at [539, 211] on input "[DATE]" at bounding box center [530, 216] width 175 height 35
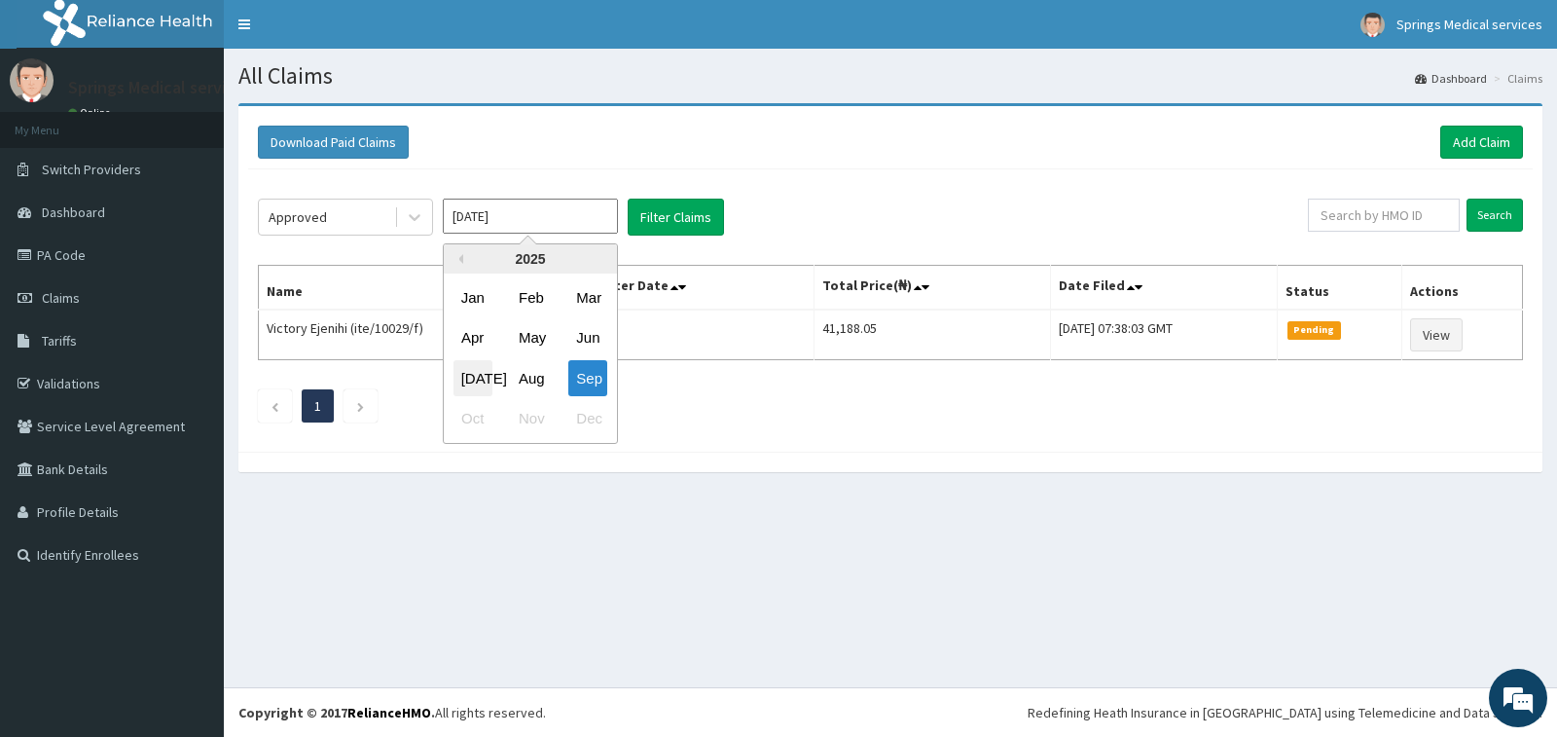
click at [479, 370] on div "[DATE]" at bounding box center [473, 378] width 39 height 36
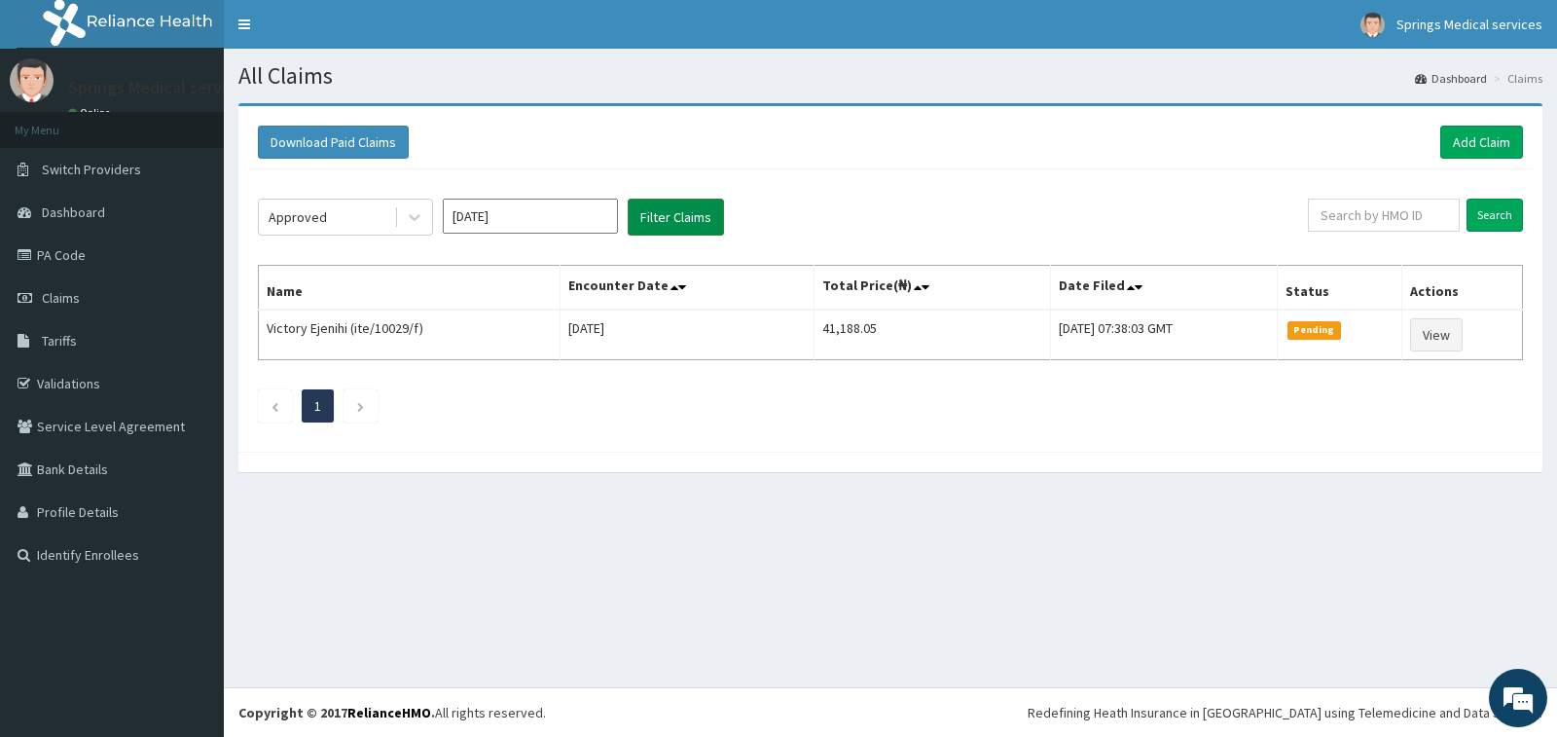
click at [687, 215] on button "Filter Claims" at bounding box center [676, 217] width 96 height 37
click at [677, 207] on button "Filter Claims" at bounding box center [676, 217] width 96 height 37
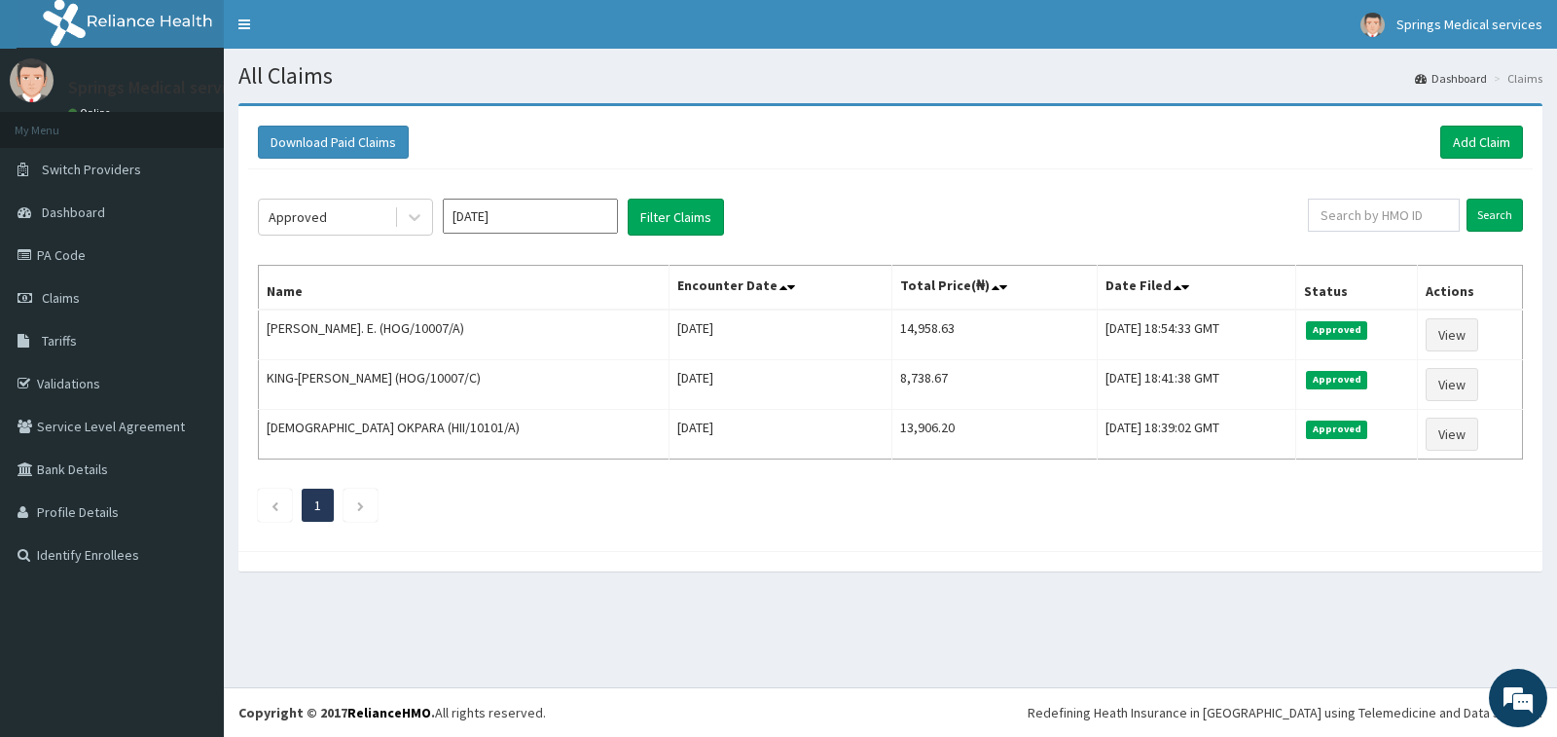
click at [483, 215] on input "[DATE]" at bounding box center [530, 216] width 175 height 35
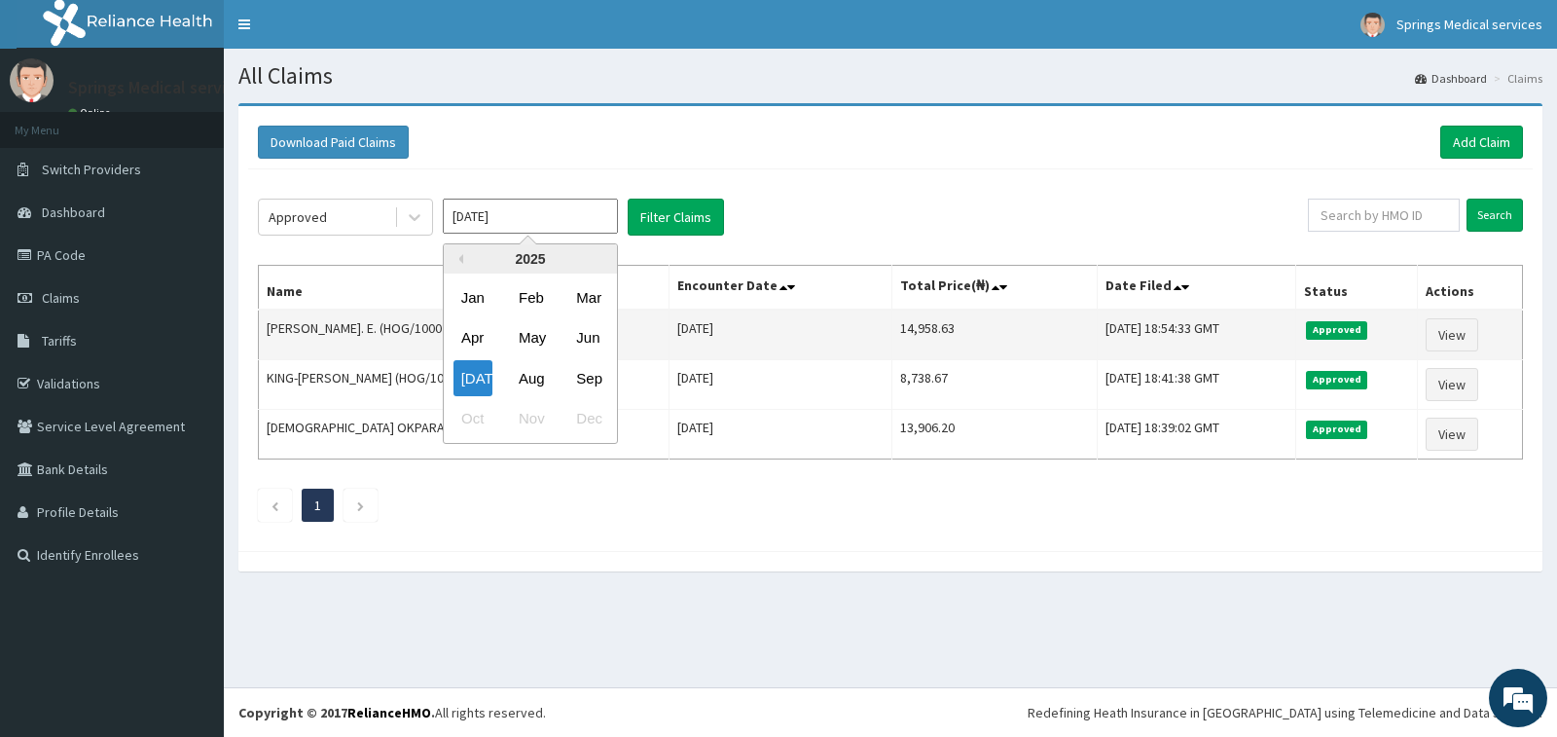
drag, startPoint x: 529, startPoint y: 368, endPoint x: 546, endPoint y: 357, distance: 20.5
click at [529, 368] on div "Aug" at bounding box center [530, 378] width 39 height 36
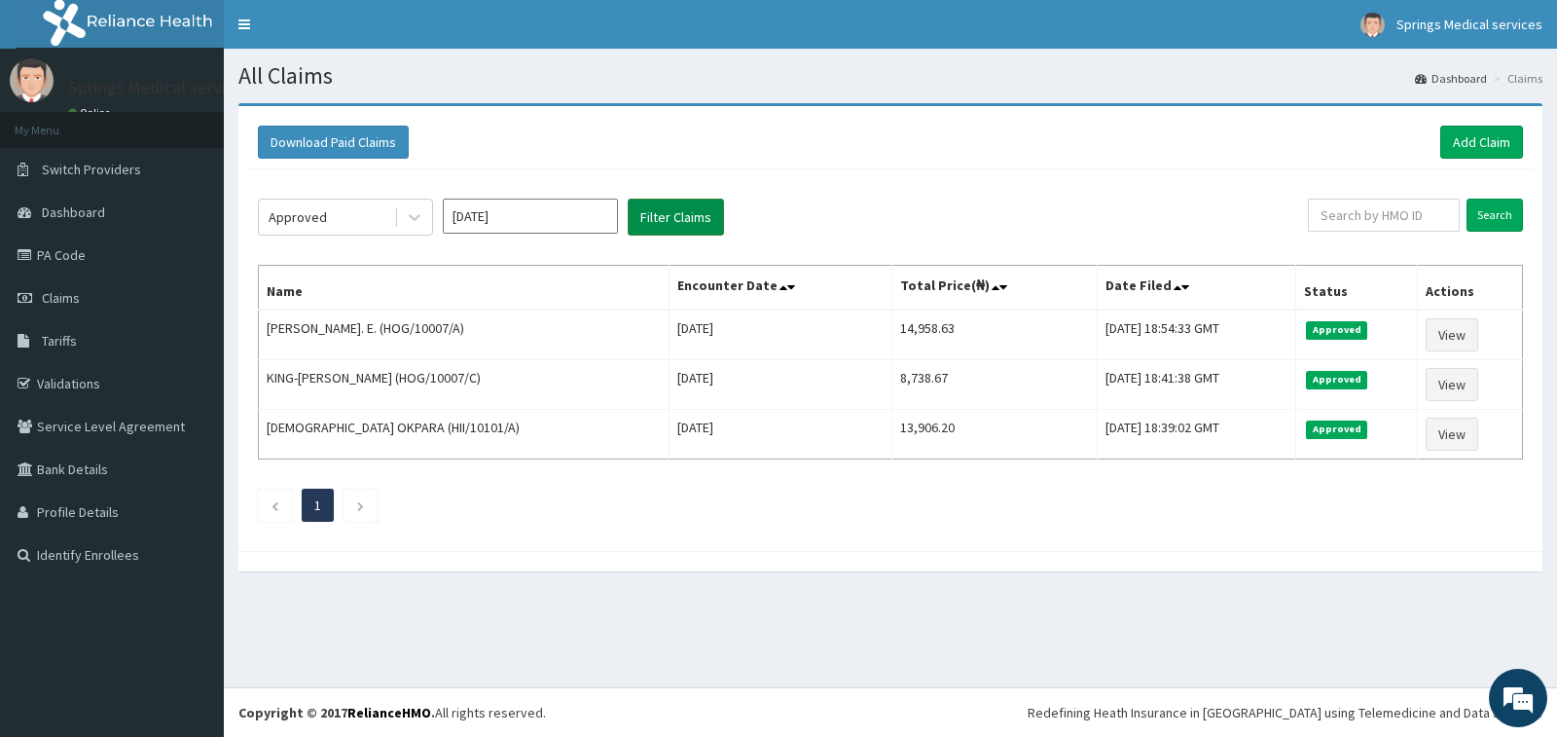
click at [671, 223] on button "Filter Claims" at bounding box center [676, 217] width 96 height 37
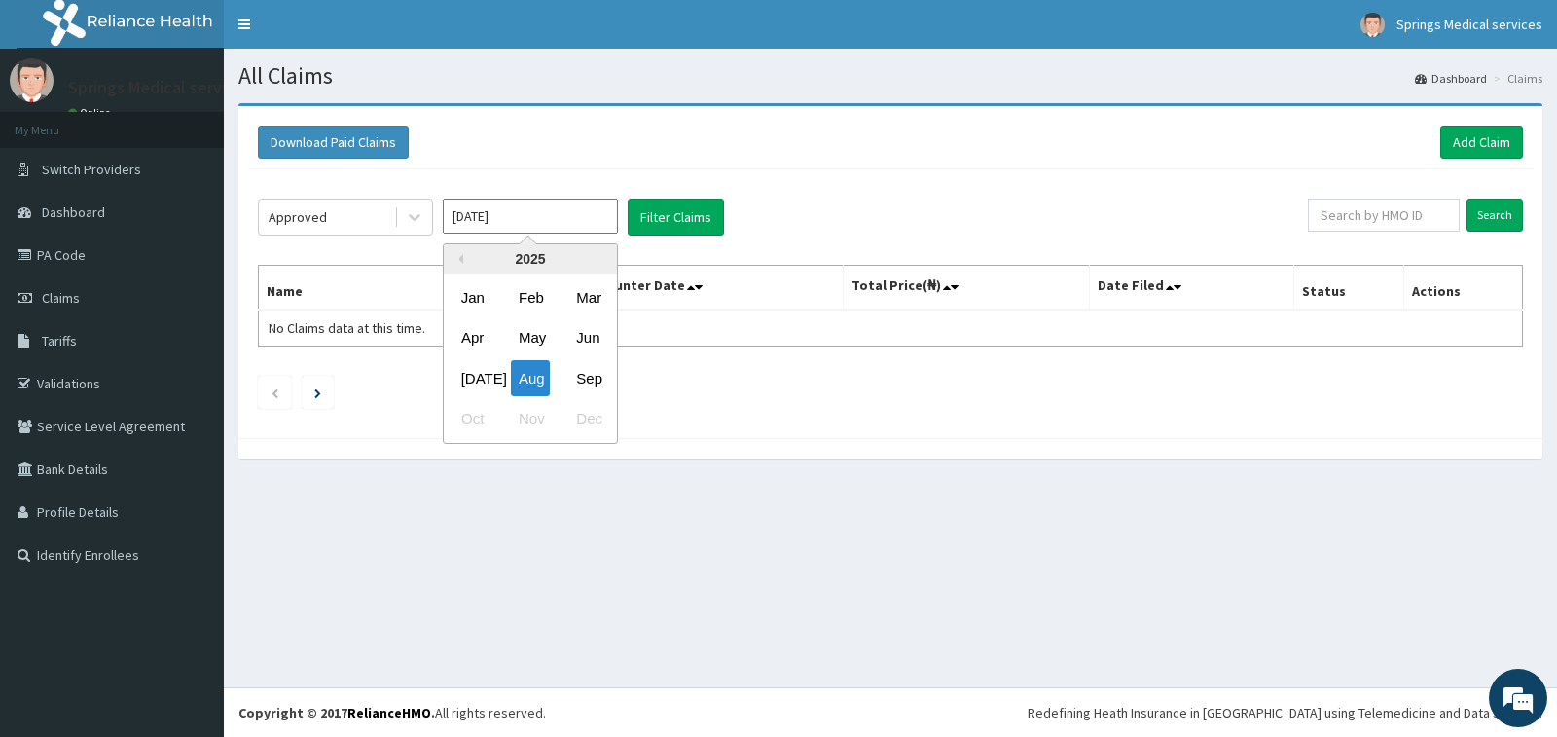
click at [561, 218] on input "[DATE]" at bounding box center [530, 216] width 175 height 35
drag, startPoint x: 599, startPoint y: 368, endPoint x: 594, endPoint y: 348, distance: 21.0
click at [598, 369] on div "Sep" at bounding box center [587, 378] width 39 height 36
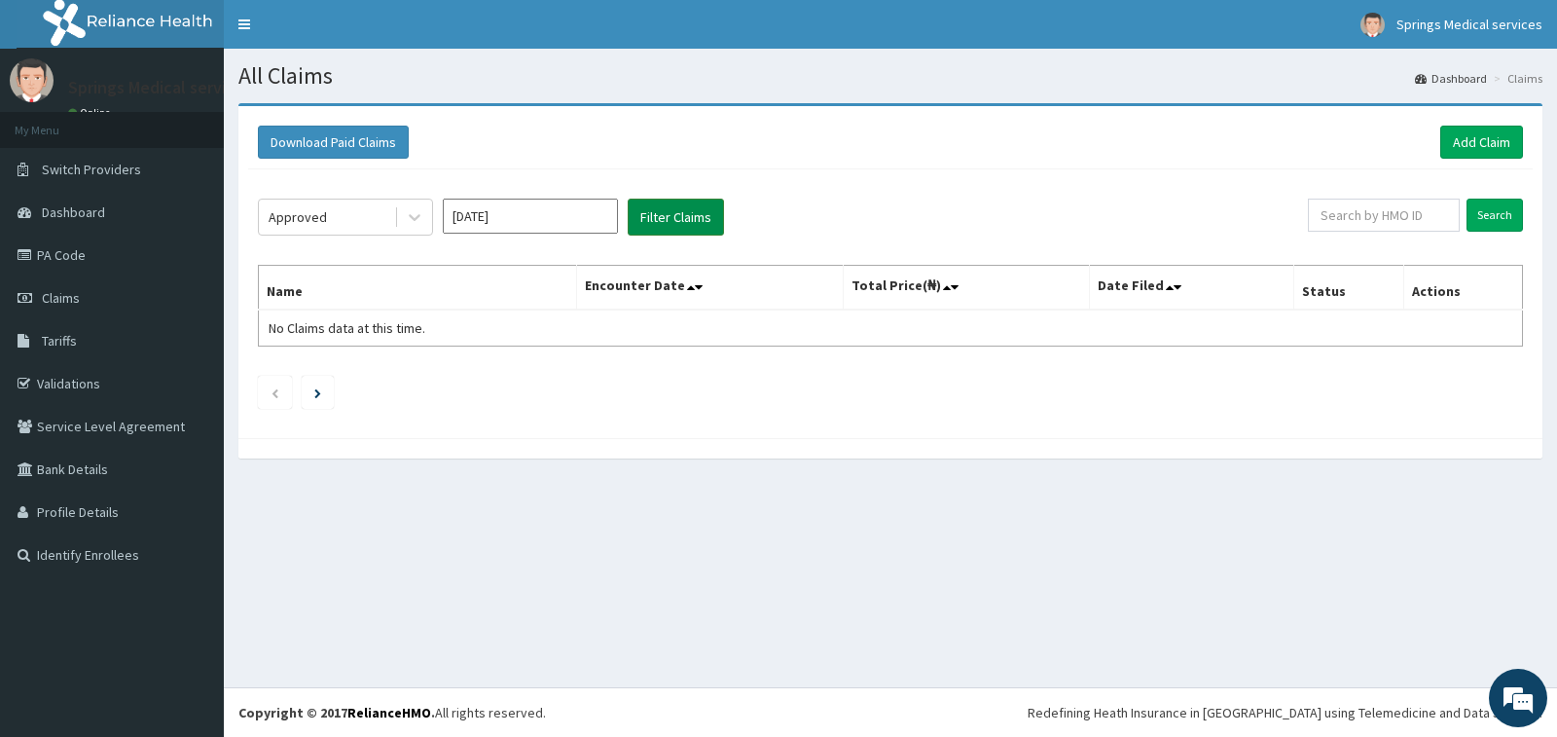
click at [691, 218] on button "Filter Claims" at bounding box center [676, 217] width 96 height 37
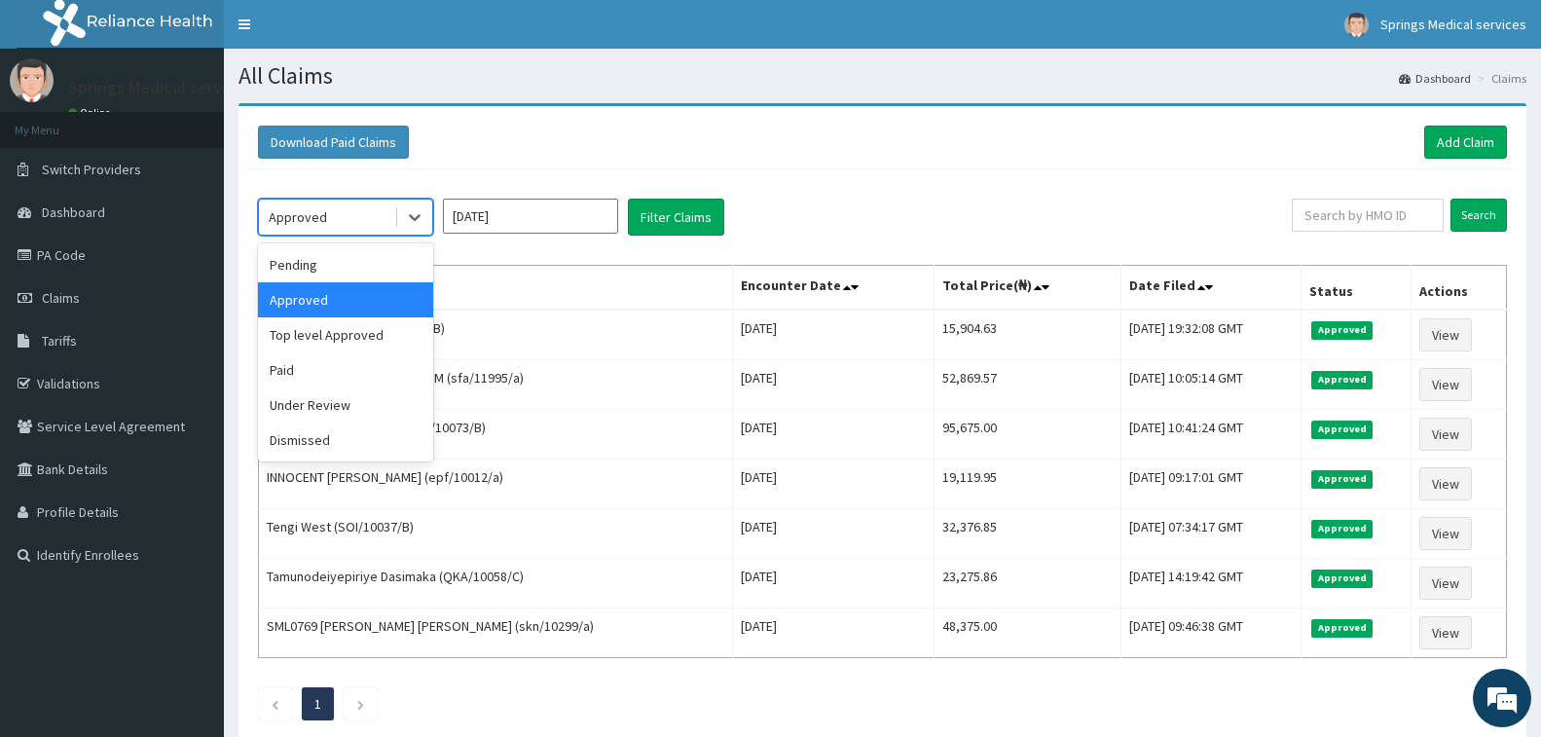
click at [336, 209] on div "Approved" at bounding box center [326, 216] width 135 height 31
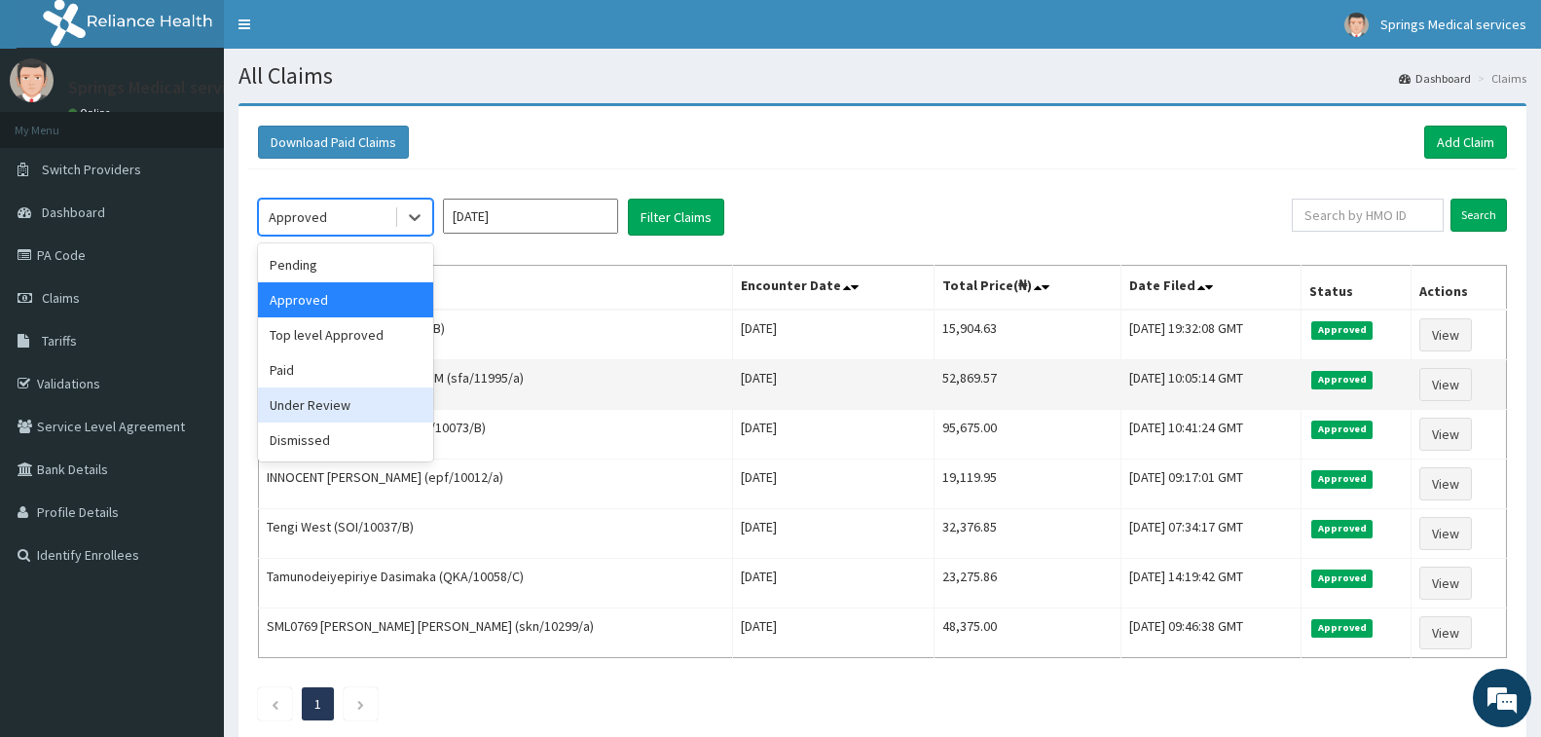
click at [299, 400] on div "Under Review" at bounding box center [345, 404] width 175 height 35
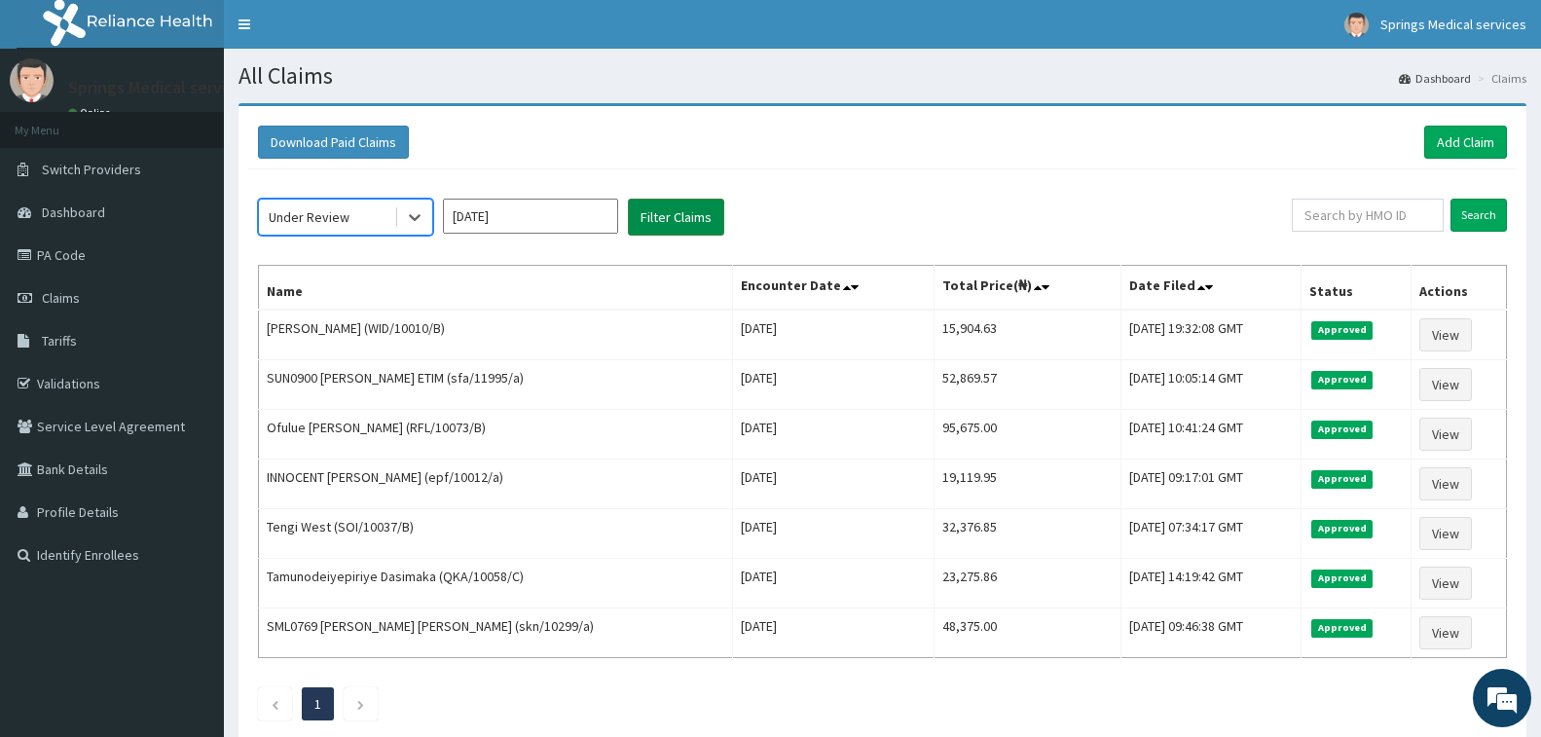
click at [651, 217] on button "Filter Claims" at bounding box center [676, 217] width 96 height 37
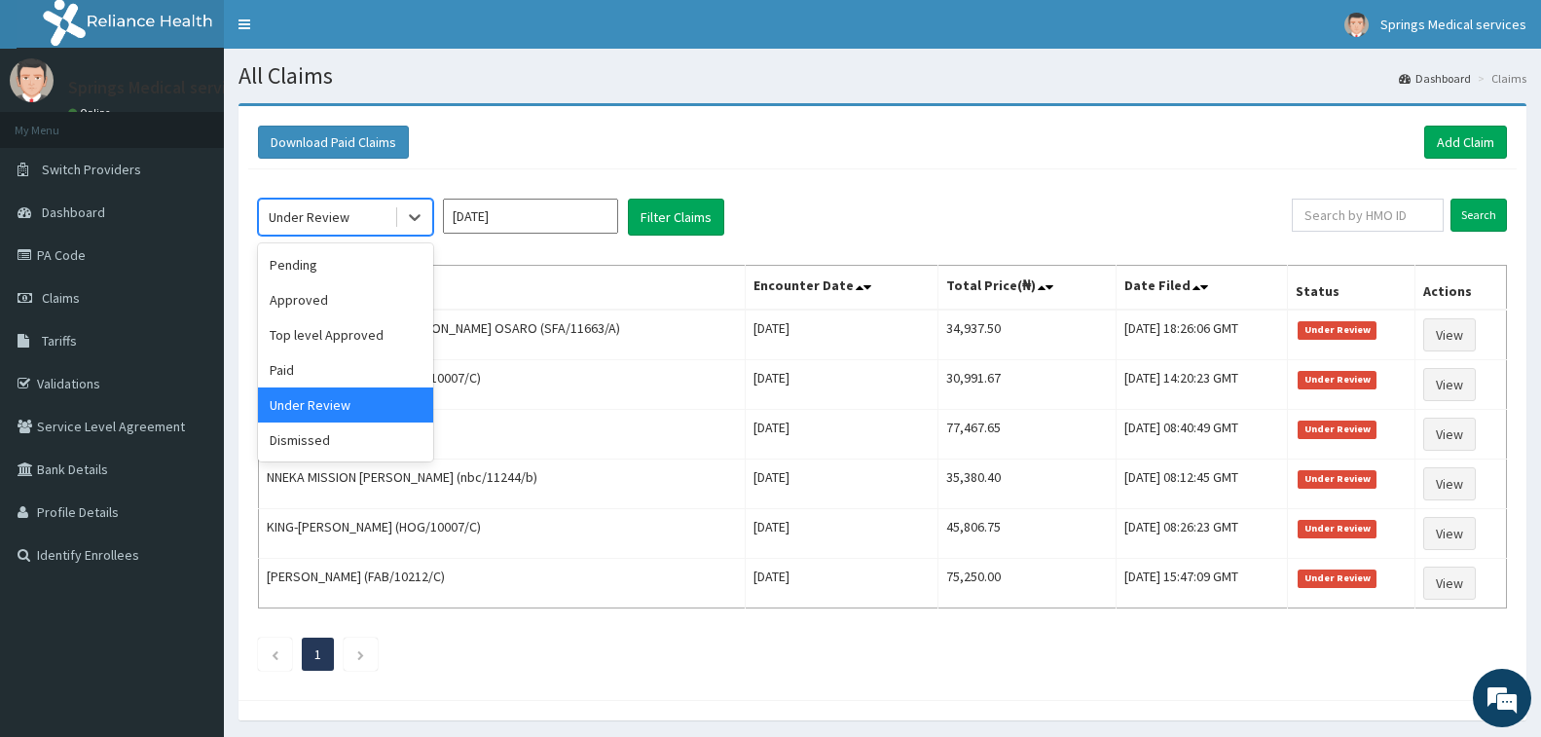
click at [368, 214] on div "Under Review" at bounding box center [326, 216] width 135 height 31
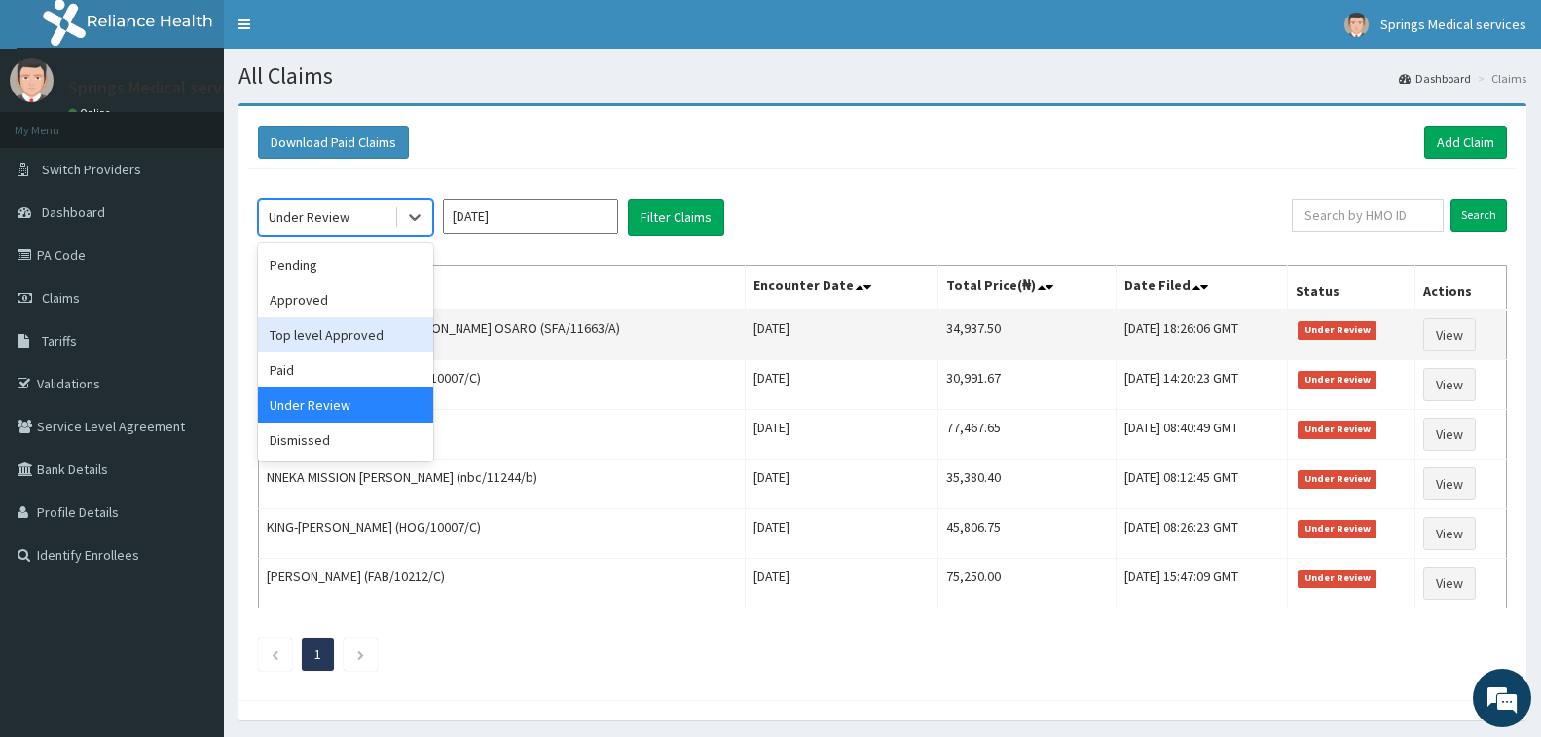
click at [344, 330] on div "Top level Approved" at bounding box center [345, 334] width 175 height 35
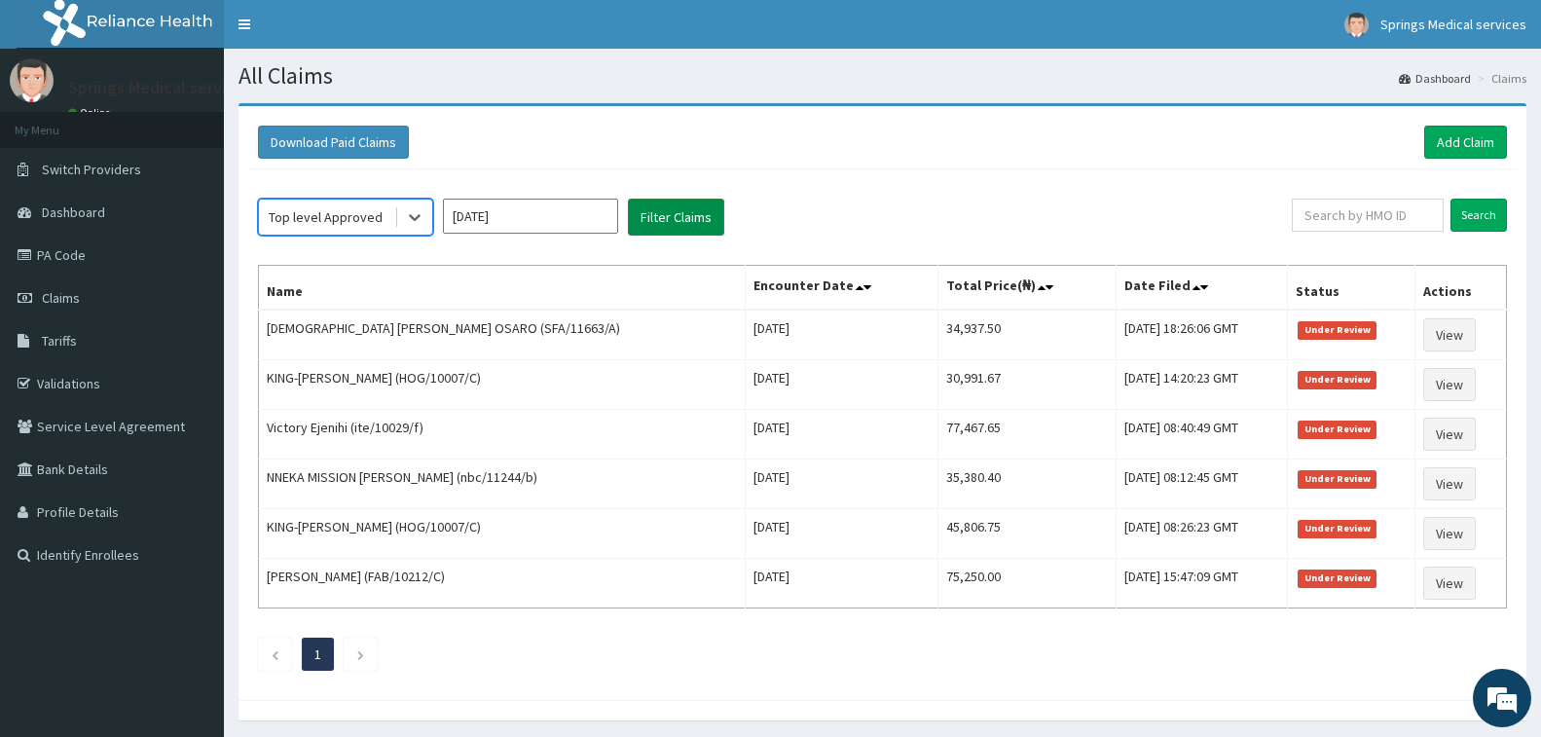
click at [686, 219] on button "Filter Claims" at bounding box center [676, 217] width 96 height 37
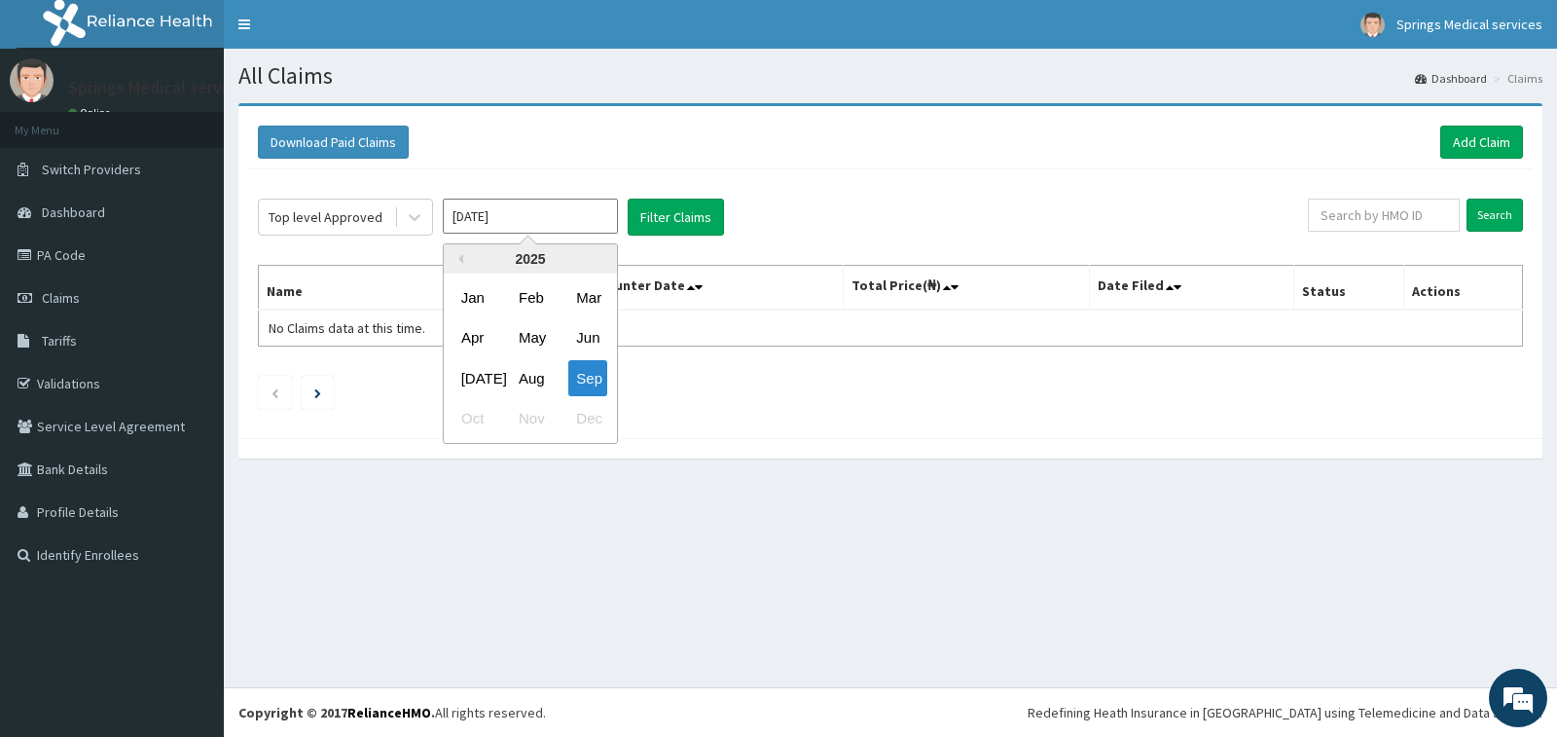
click at [497, 206] on input "[DATE]" at bounding box center [530, 216] width 175 height 35
click at [511, 370] on div "Aug" at bounding box center [530, 378] width 39 height 36
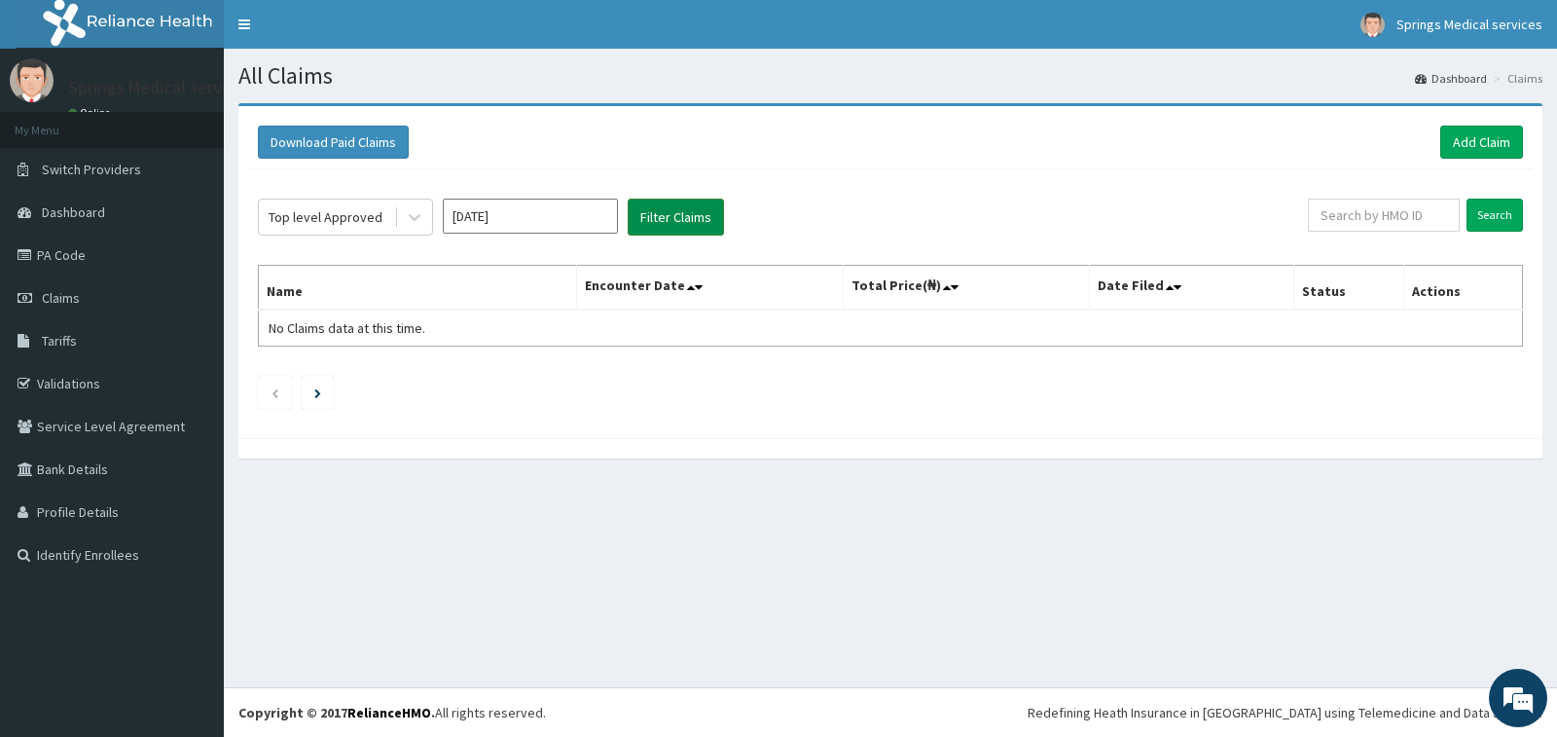
click at [700, 218] on button "Filter Claims" at bounding box center [676, 217] width 96 height 37
click at [531, 220] on input "[DATE]" at bounding box center [530, 216] width 175 height 35
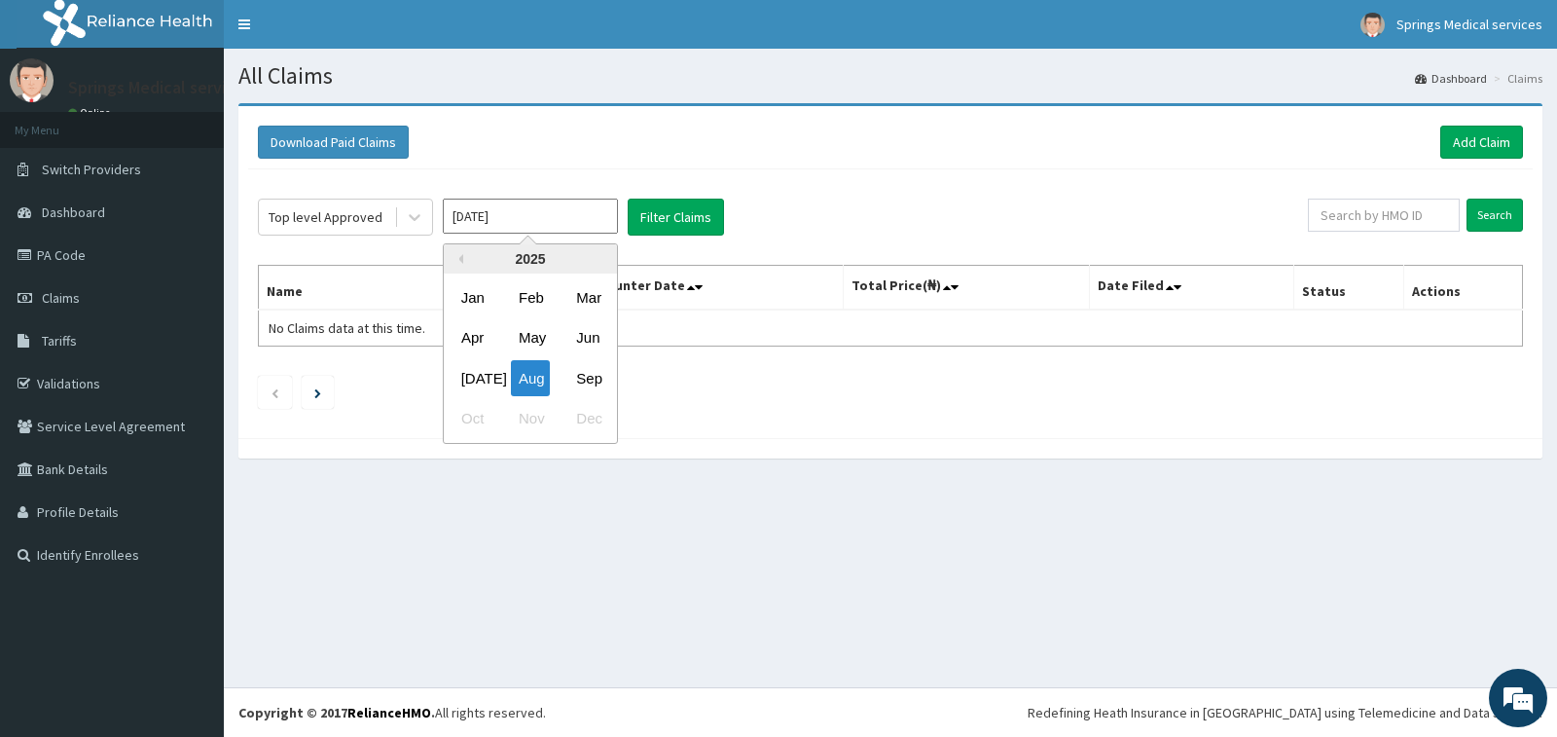
click at [469, 378] on div "[DATE]" at bounding box center [473, 378] width 39 height 36
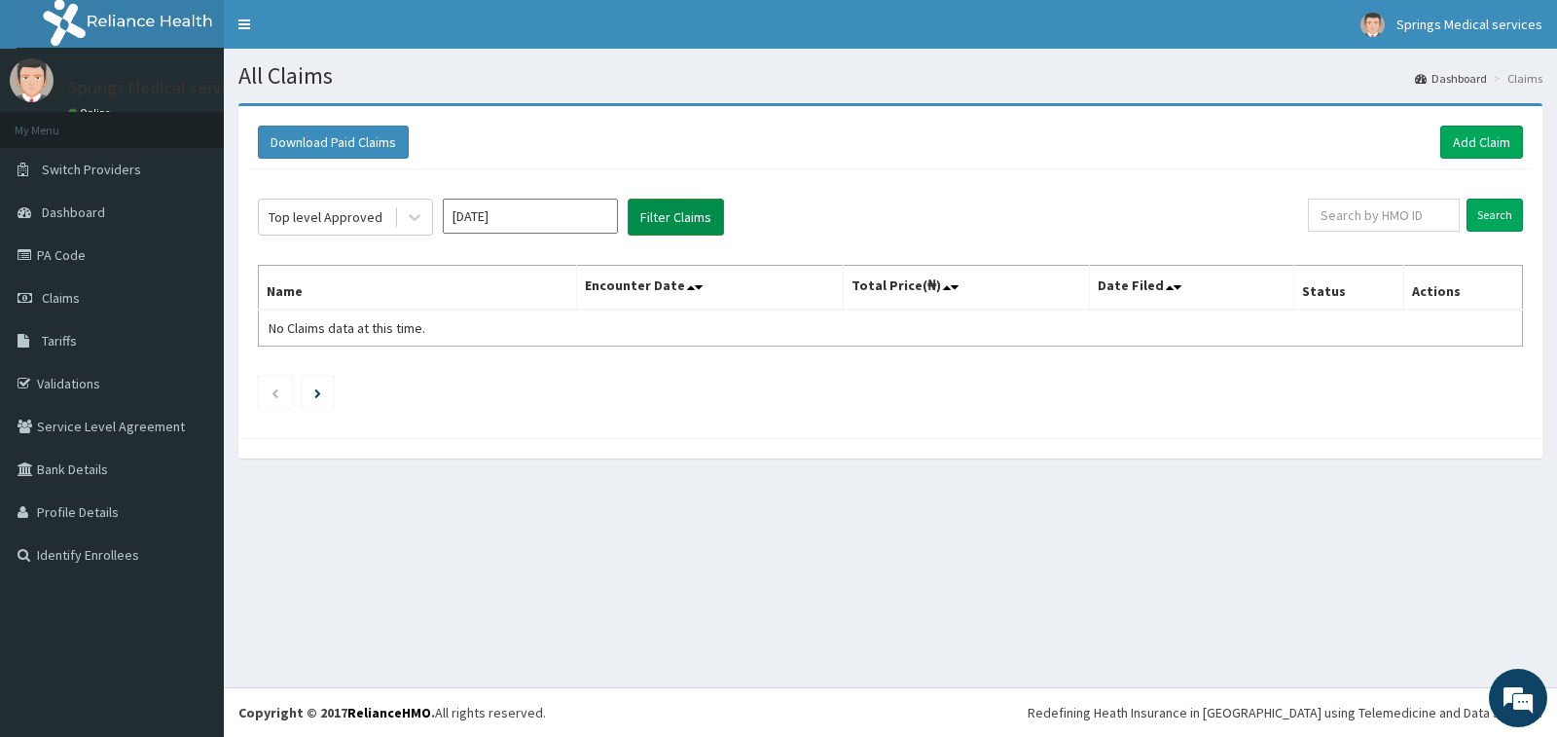
click at [692, 221] on button "Filter Claims" at bounding box center [676, 217] width 96 height 37
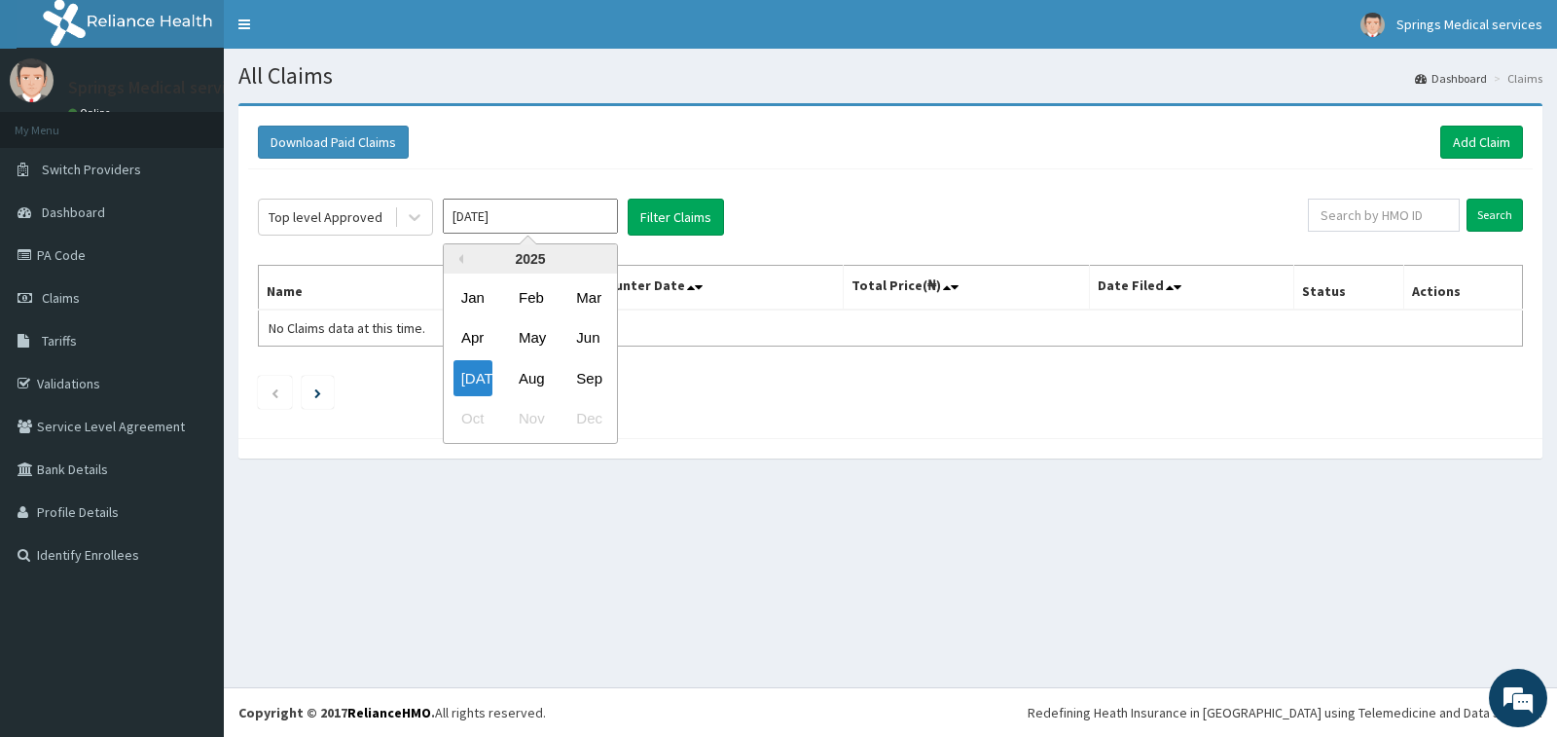
click at [527, 216] on input "[DATE]" at bounding box center [530, 216] width 175 height 35
click at [587, 341] on div "Jun" at bounding box center [587, 338] width 39 height 36
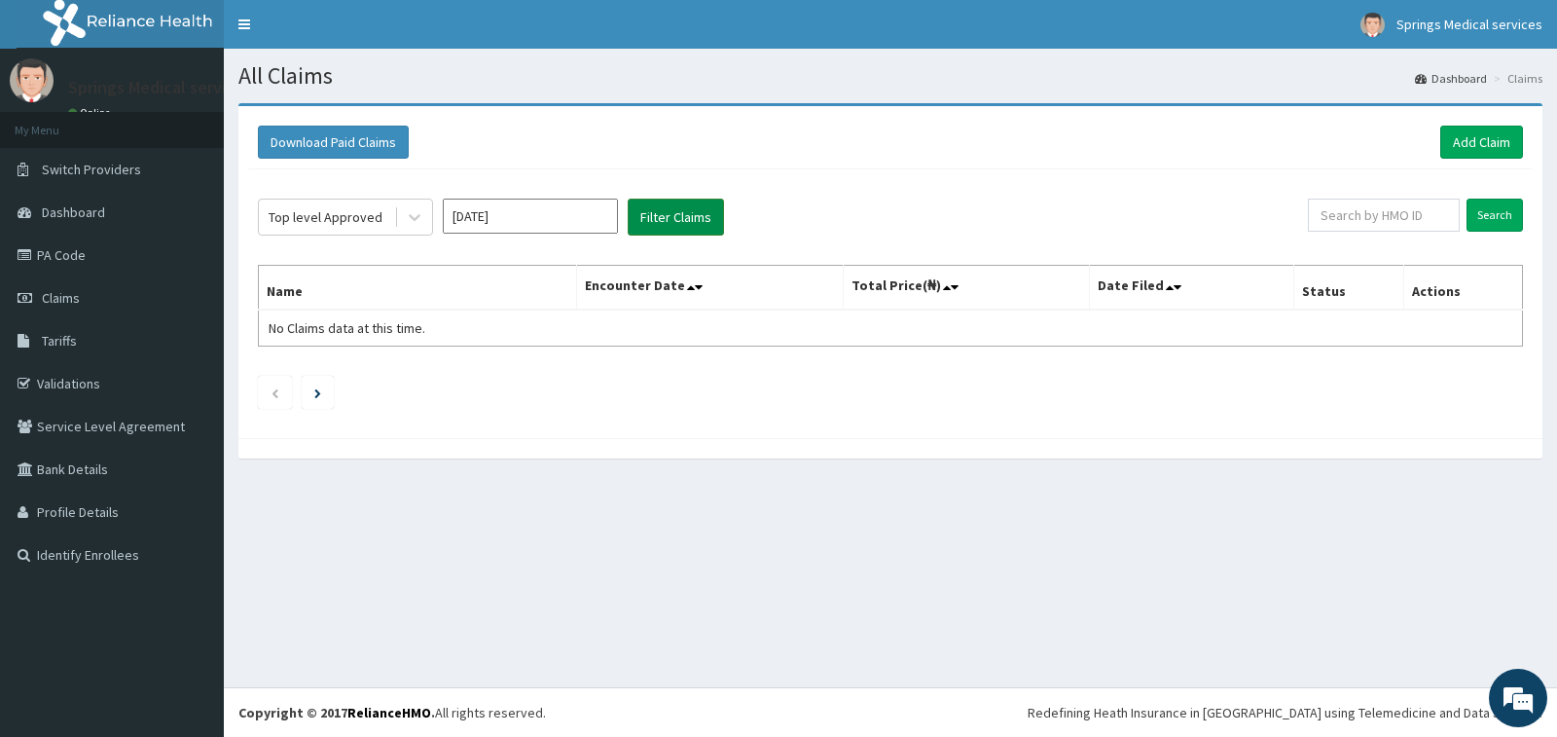
click at [703, 221] on button "Filter Claims" at bounding box center [676, 217] width 96 height 37
click at [686, 219] on button "Filter Claims" at bounding box center [676, 217] width 96 height 37
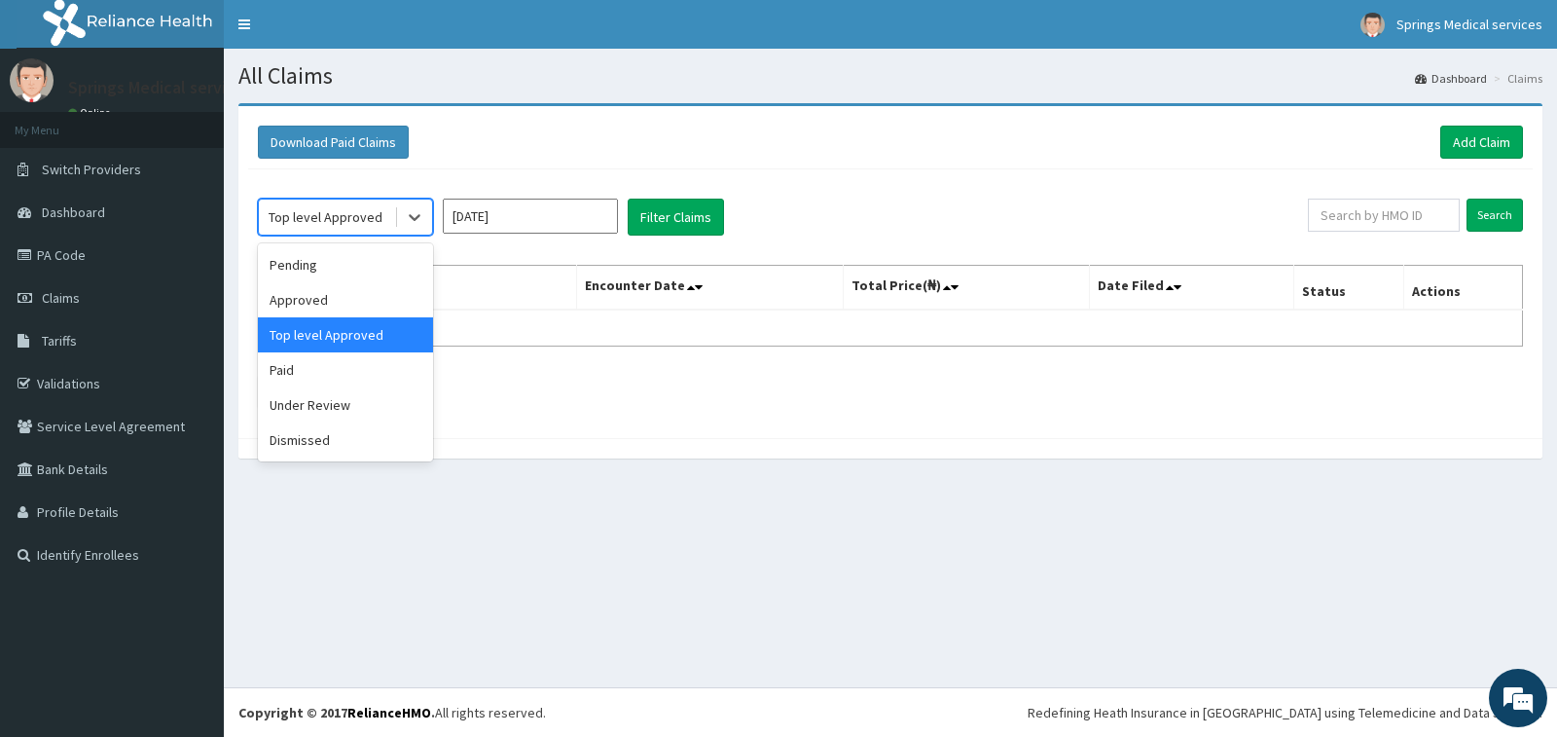
click at [385, 223] on div "Top level Approved" at bounding box center [326, 216] width 135 height 31
drag, startPoint x: 316, startPoint y: 266, endPoint x: 330, endPoint y: 265, distance: 13.7
click at [316, 266] on div "Pending" at bounding box center [345, 264] width 175 height 35
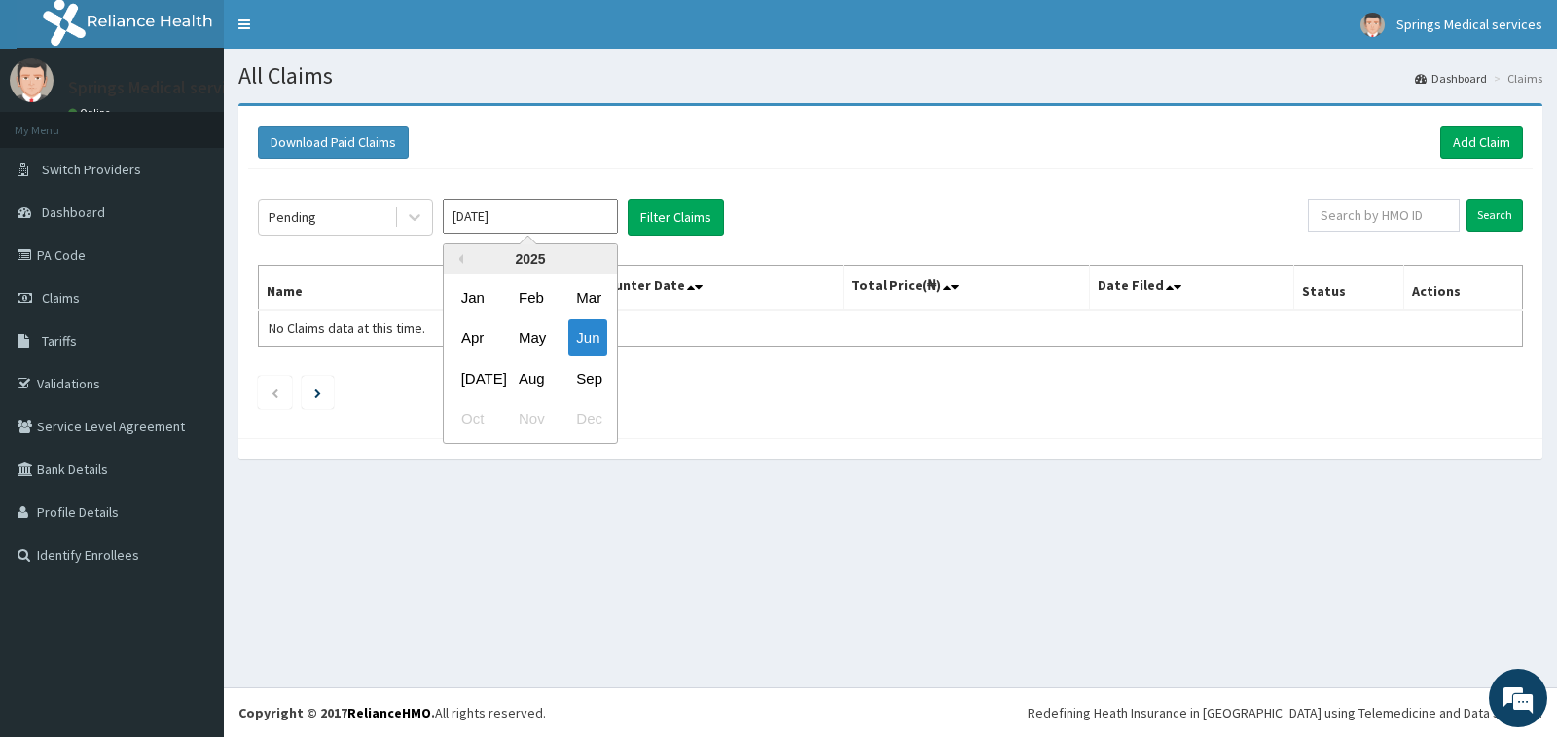
click at [512, 206] on input "[DATE]" at bounding box center [530, 216] width 175 height 35
drag, startPoint x: 478, startPoint y: 375, endPoint x: 540, endPoint y: 340, distance: 71.5
click at [478, 375] on div "[DATE]" at bounding box center [473, 378] width 39 height 36
type input "[DATE]"
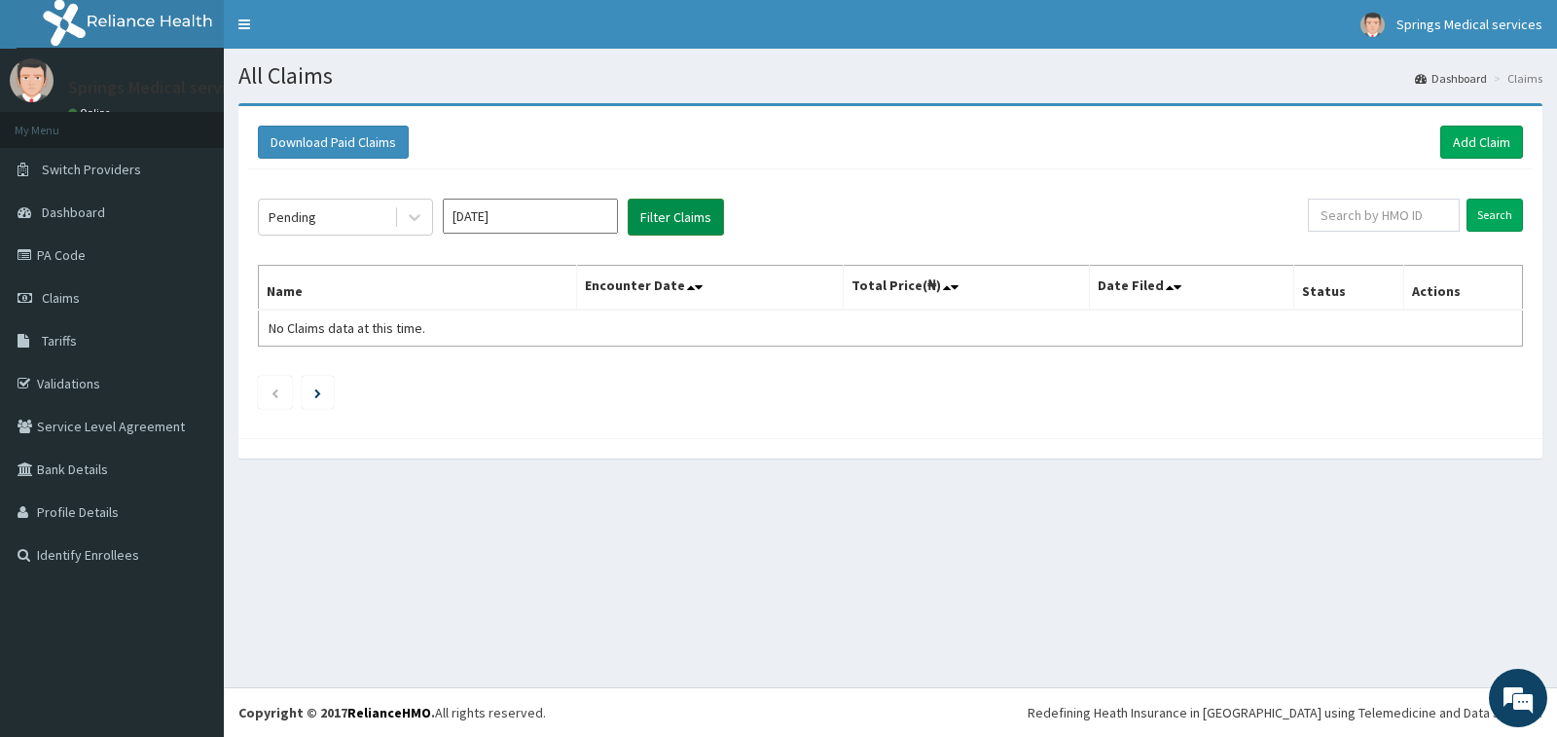
click at [655, 225] on button "Filter Claims" at bounding box center [676, 217] width 96 height 37
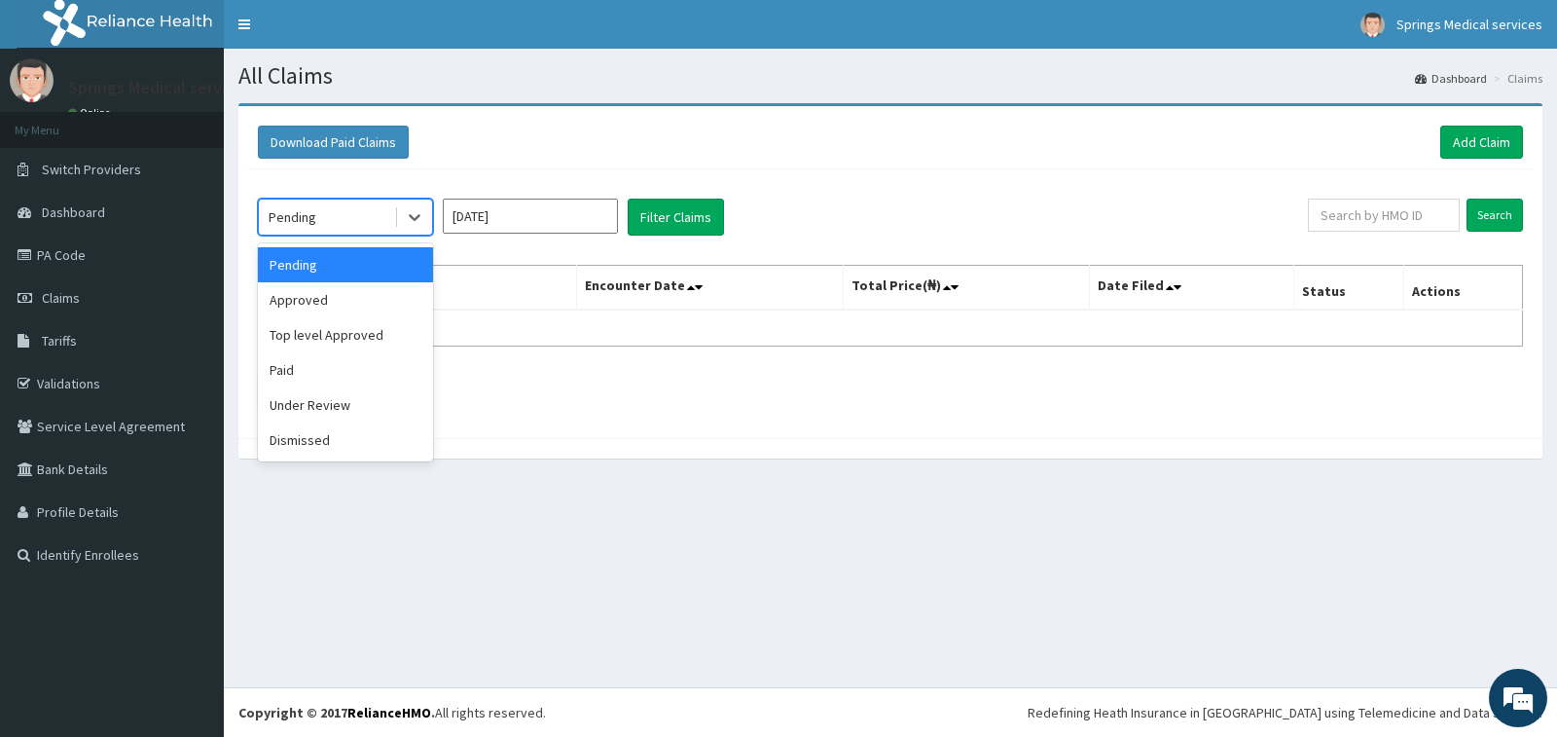
click at [381, 212] on div "Pending" at bounding box center [326, 216] width 135 height 31
click at [305, 411] on div "Under Review" at bounding box center [345, 404] width 175 height 35
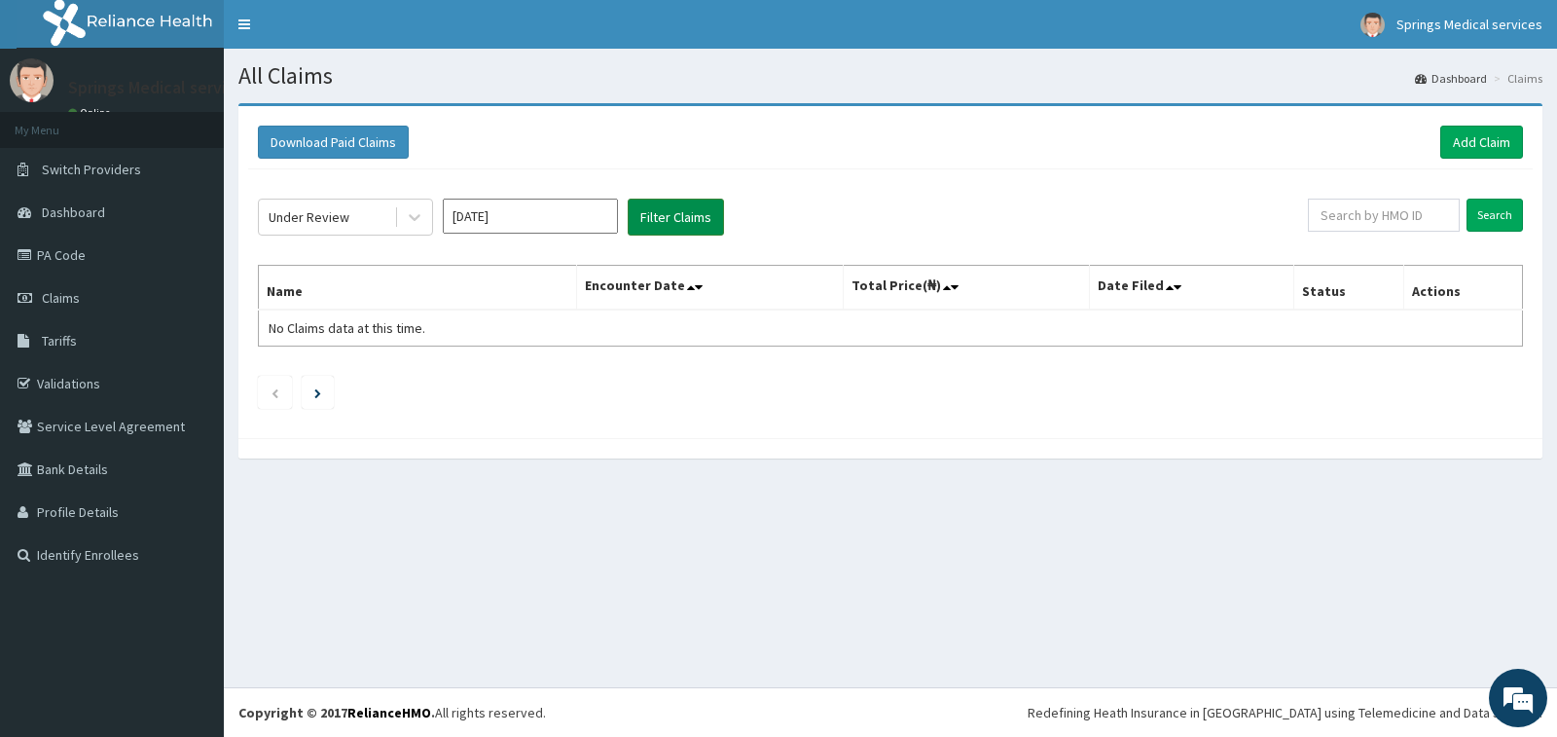
click at [640, 221] on button "Filter Claims" at bounding box center [676, 217] width 96 height 37
click at [645, 224] on button "Filter Claims" at bounding box center [676, 217] width 96 height 37
